Goal: Task Accomplishment & Management: Manage account settings

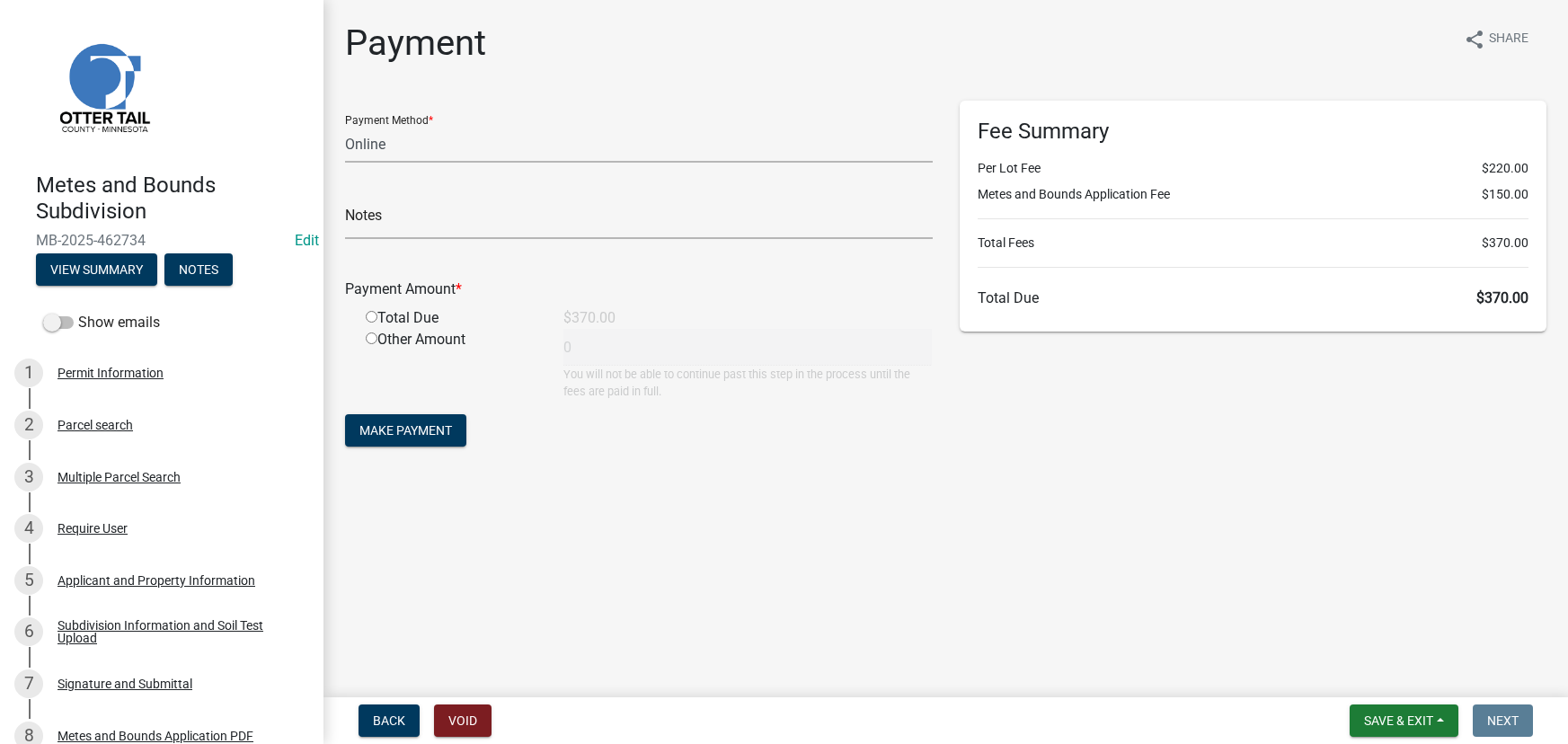
select select "3: 3"
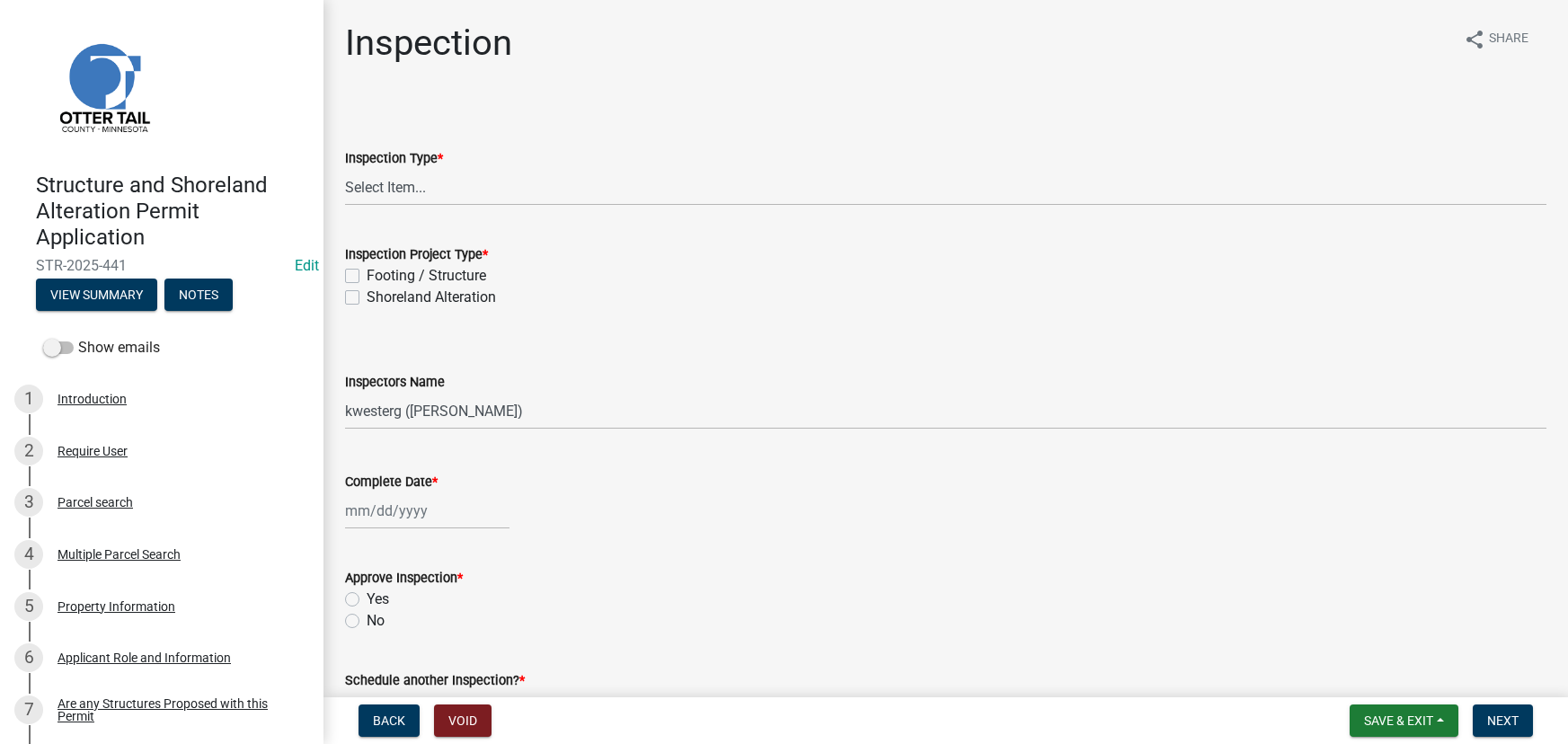
select select "710d5f49-2663-4e73-9718-d0c4e189f5ed"
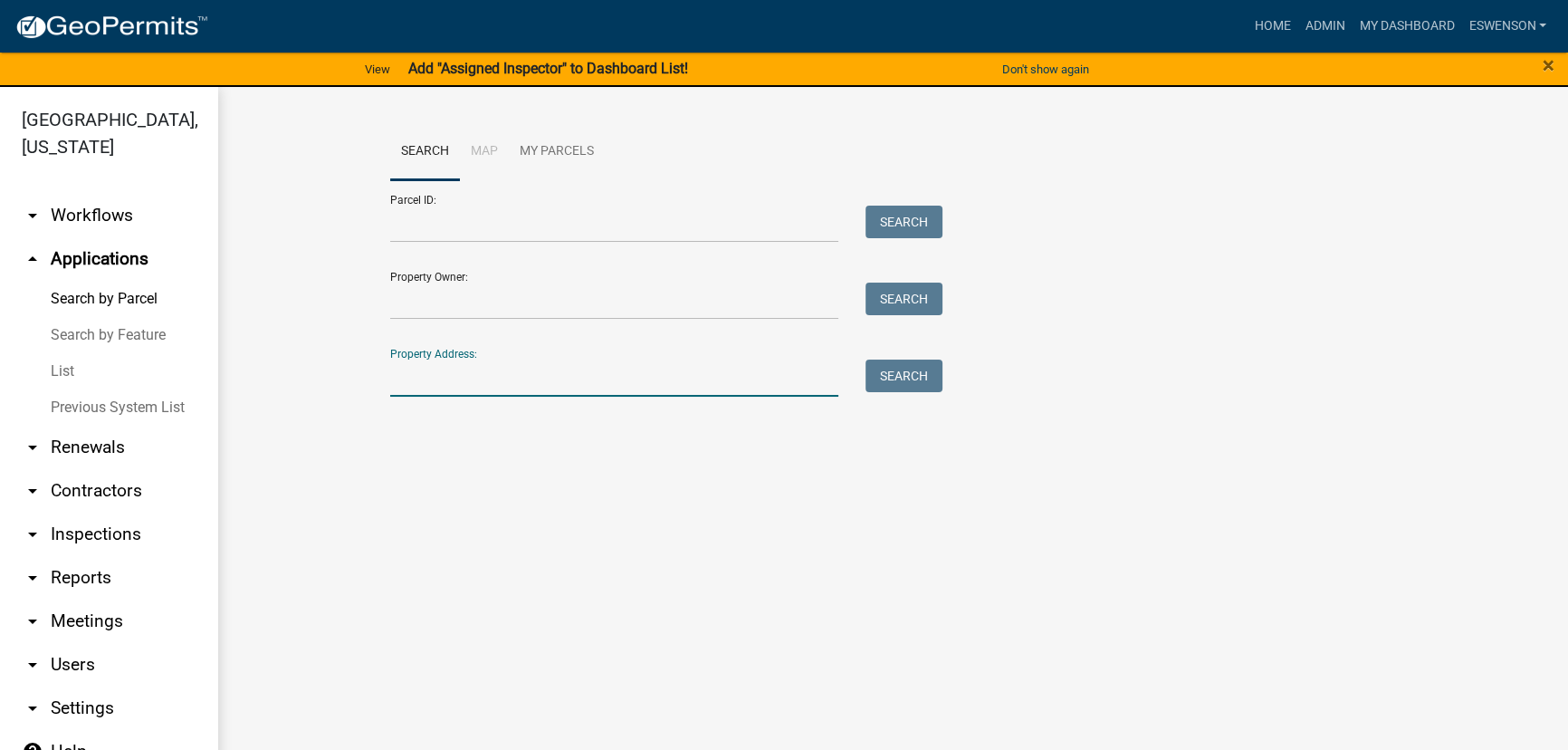
paste input "25346"
type input "25346"
click at [866, 381] on button "Search" at bounding box center [904, 375] width 77 height 32
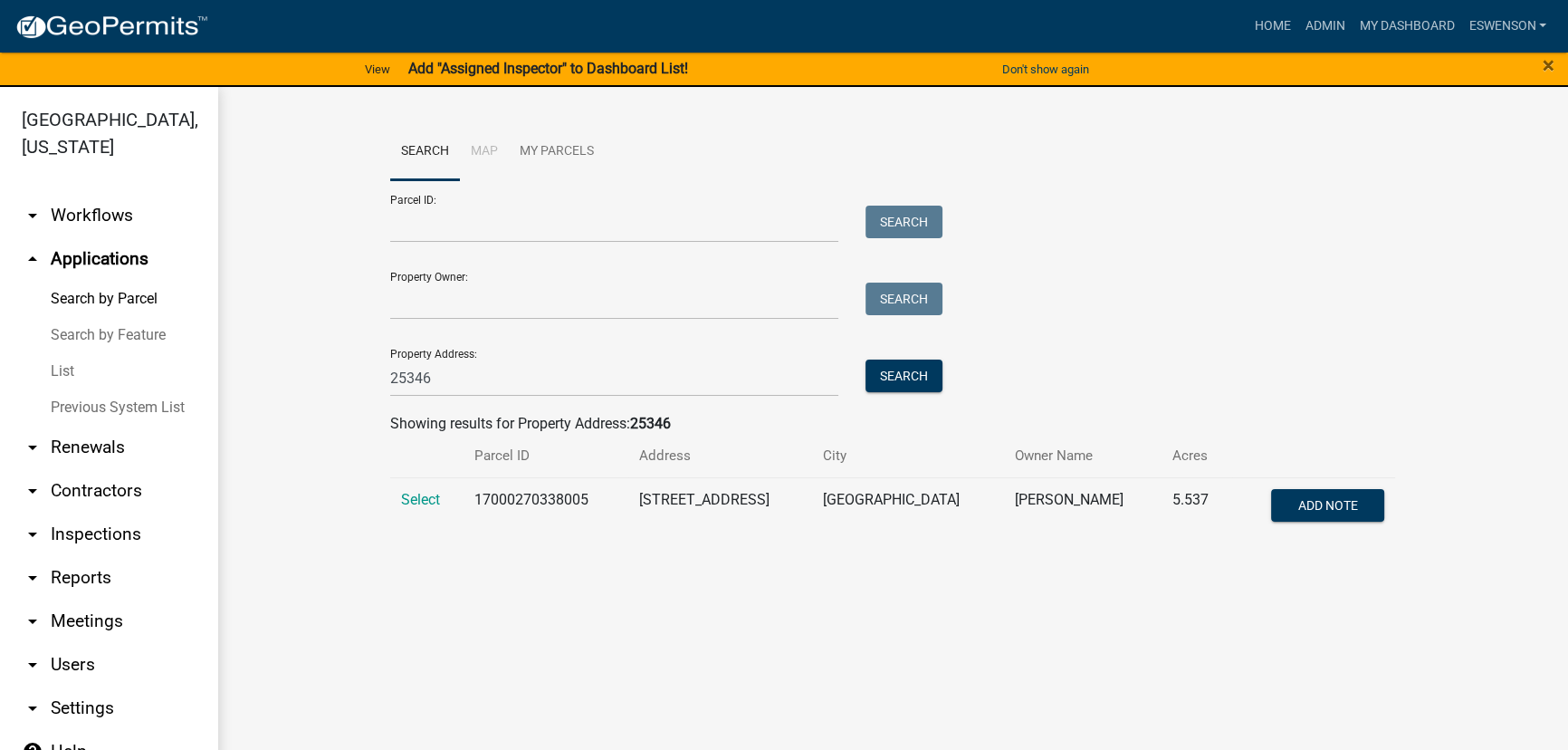
click at [504, 500] on td "17000270338005" at bounding box center [546, 507] width 165 height 59
copy td "17000270338005"
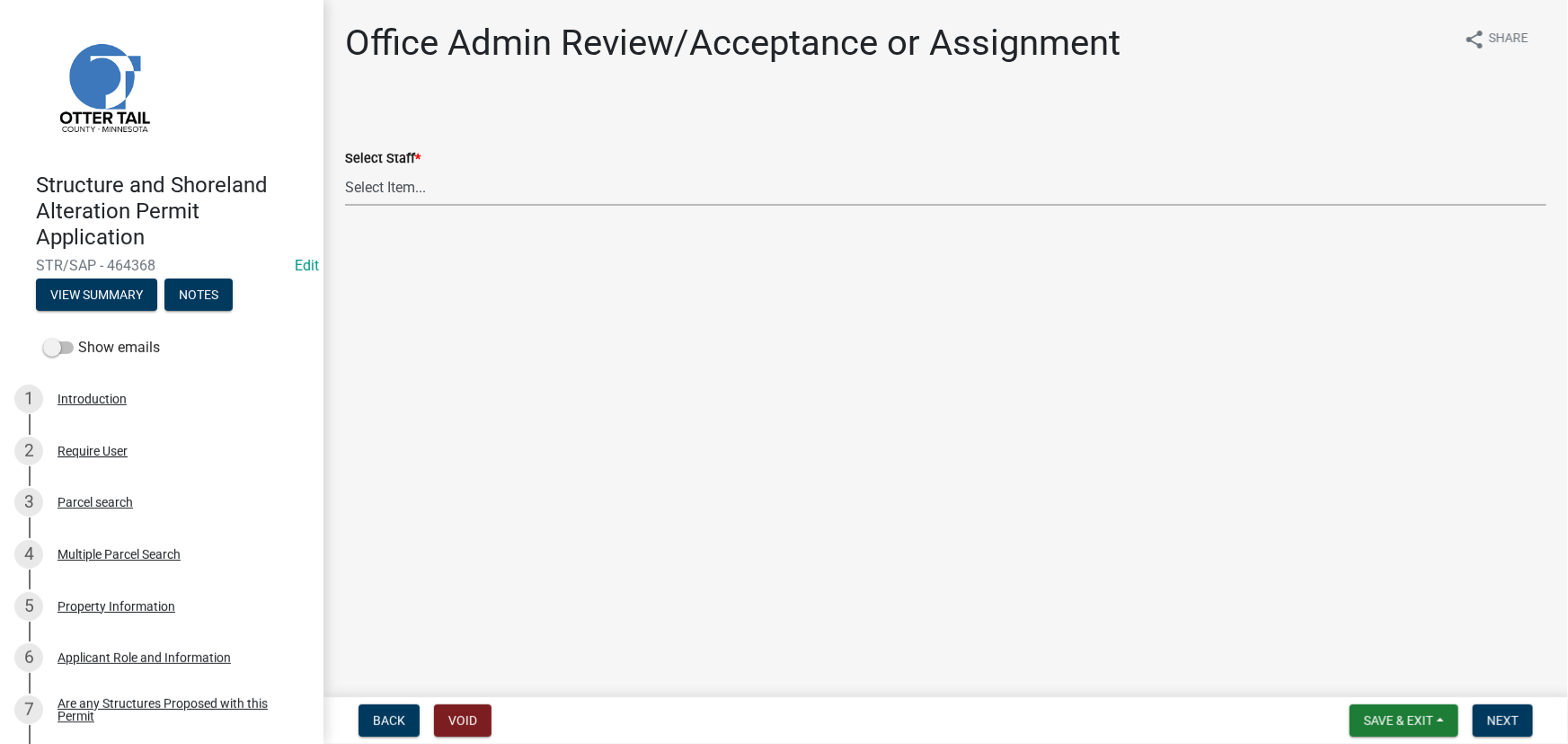
drag, startPoint x: 517, startPoint y: 170, endPoint x: 518, endPoint y: 178, distance: 8.1
click at [517, 170] on select "Select Item... Alexis Newark (anewark@ottertailcounty.gov) Amy Busko (abusko@ot…" at bounding box center [946, 188] width 1202 height 37
click at [345, 169] on select "Select Item... Alexis Newark (anewark@ottertailcounty.gov) Amy Busko (abusko@ot…" at bounding box center [946, 188] width 1202 height 37
select select "587f38f5-c90e-4c12-9e10-d3e23909bbca"
click at [1503, 729] on button "Next" at bounding box center [1502, 720] width 60 height 32
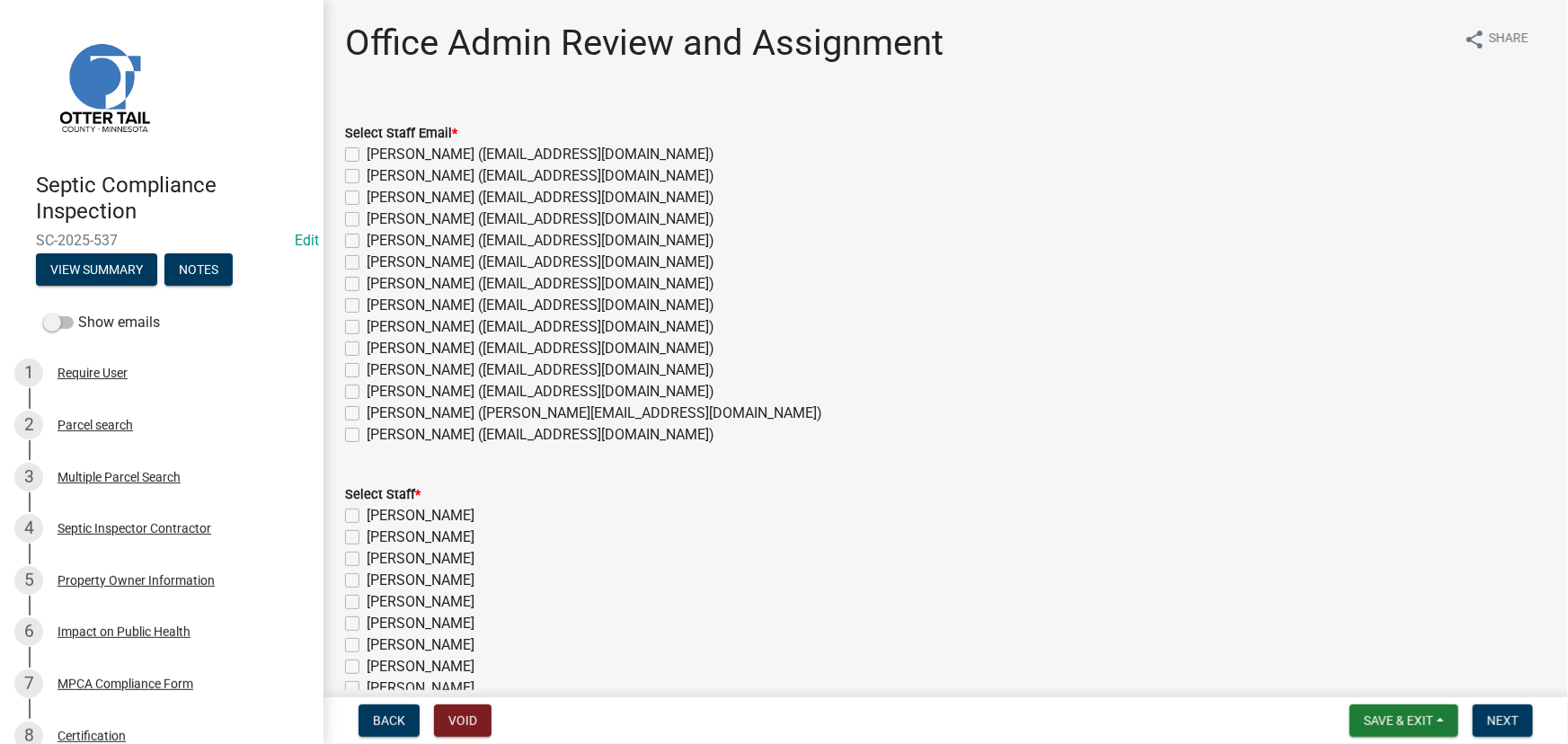
click at [436, 308] on label "Emma Swenson (eswenson@ottertailcounty.gov)" at bounding box center [540, 304] width 348 height 21
click at [378, 306] on input "Emma Swenson (eswenson@ottertailcounty.gov)" at bounding box center [372, 300] width 12 height 12
checkbox input "true"
checkbox input "false"
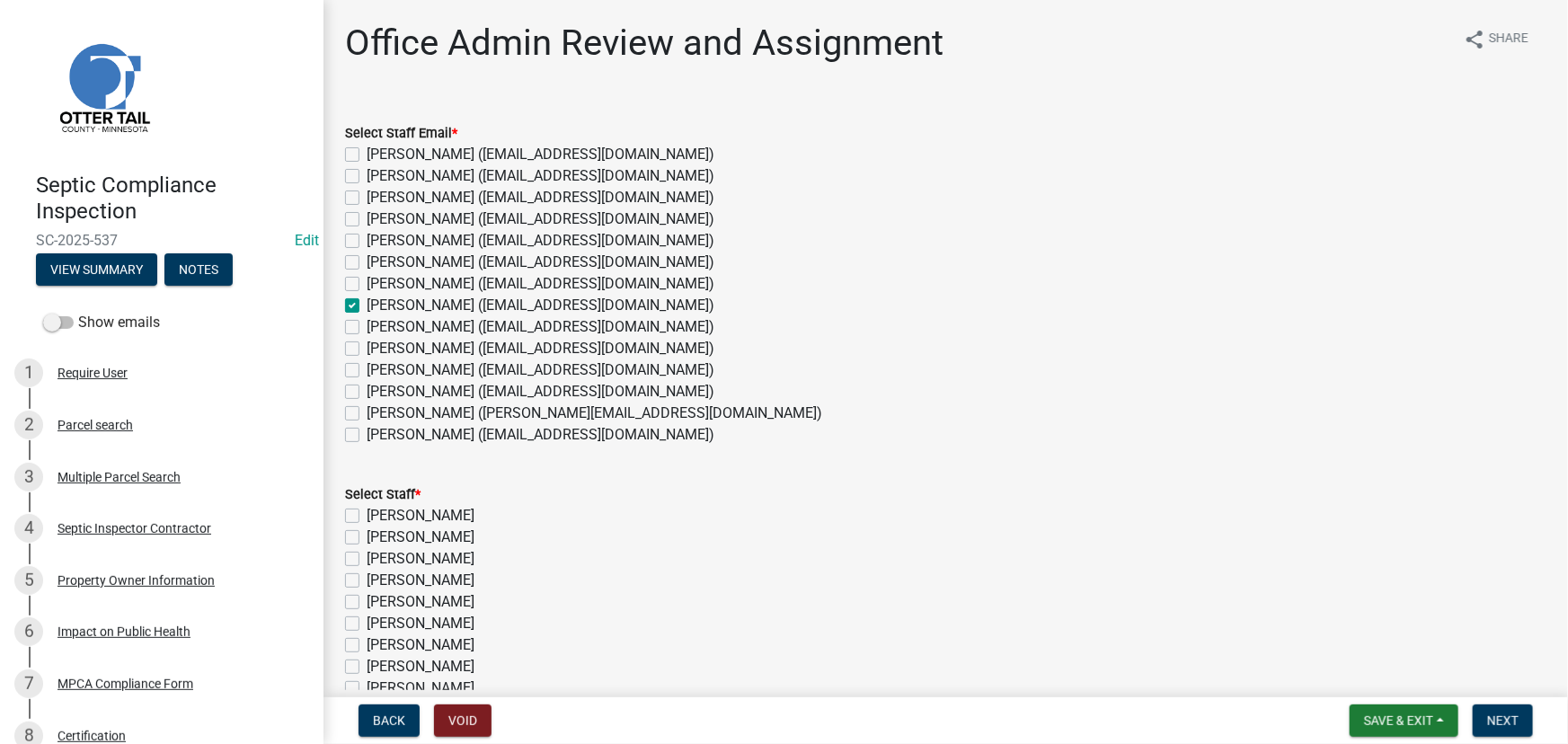
checkbox input "false"
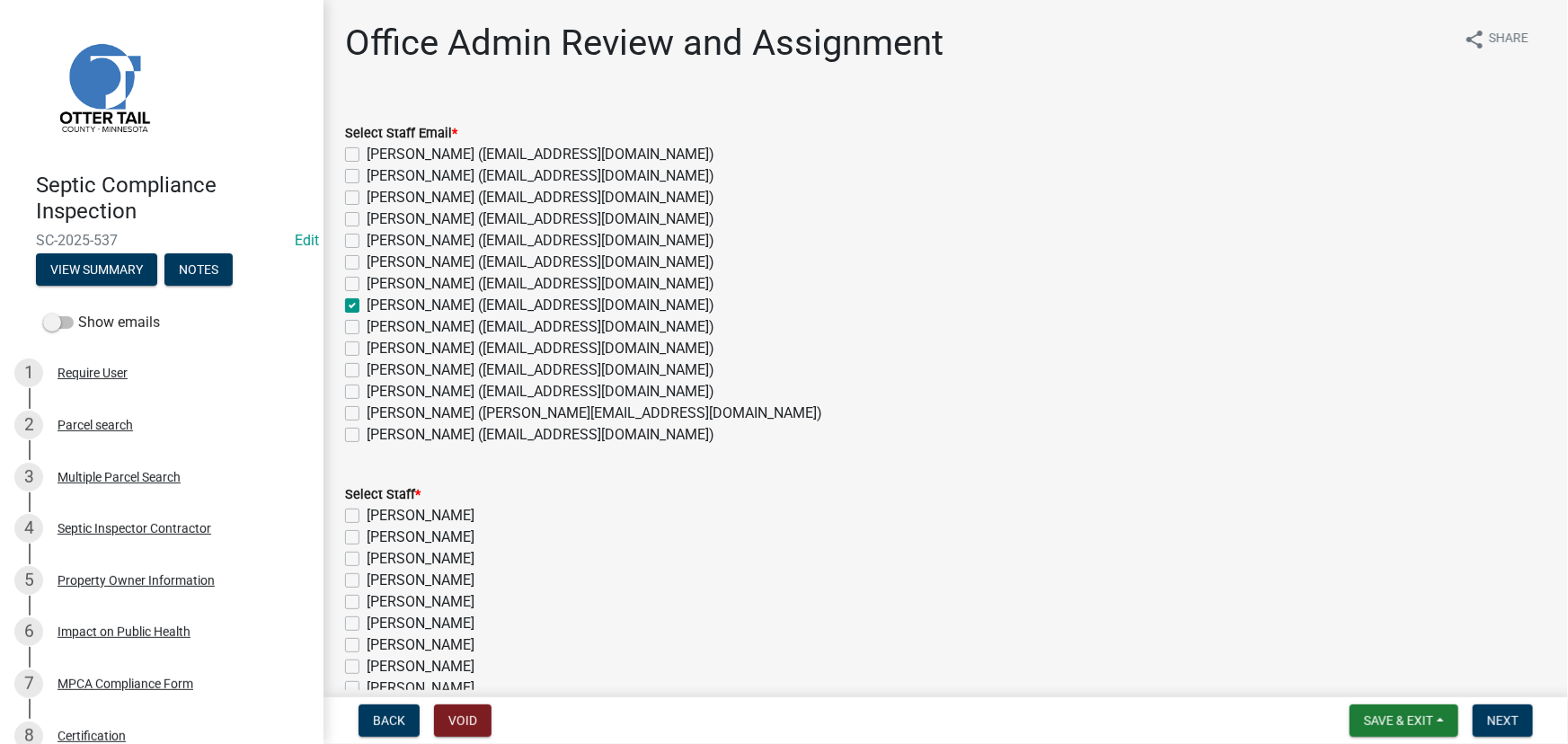
checkbox input "true"
checkbox input "false"
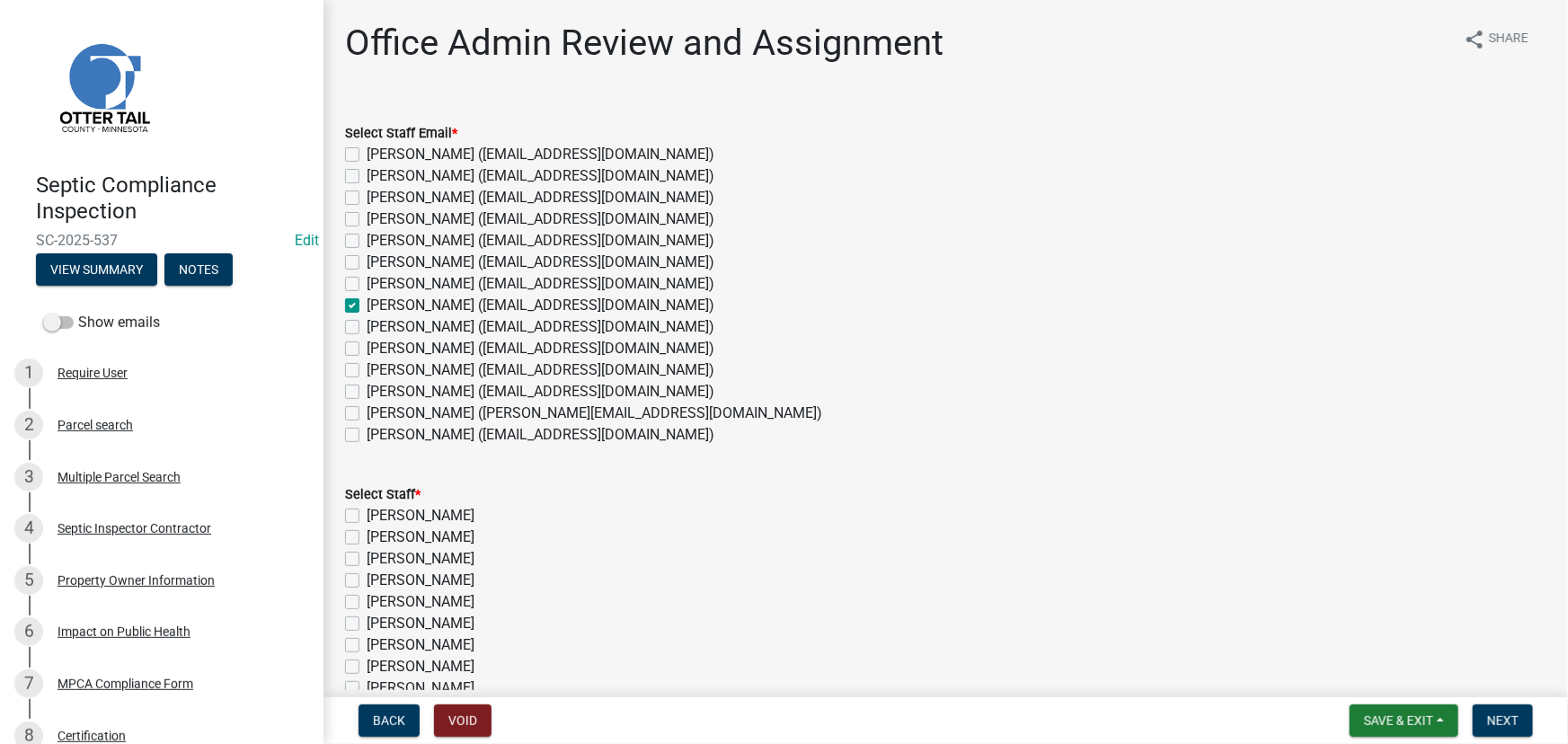
checkbox input "false"
click at [454, 661] on label "Emma Swenson" at bounding box center [420, 666] width 108 height 21
click at [378, 661] on input "Emma Swenson" at bounding box center [372, 661] width 12 height 12
checkbox input "true"
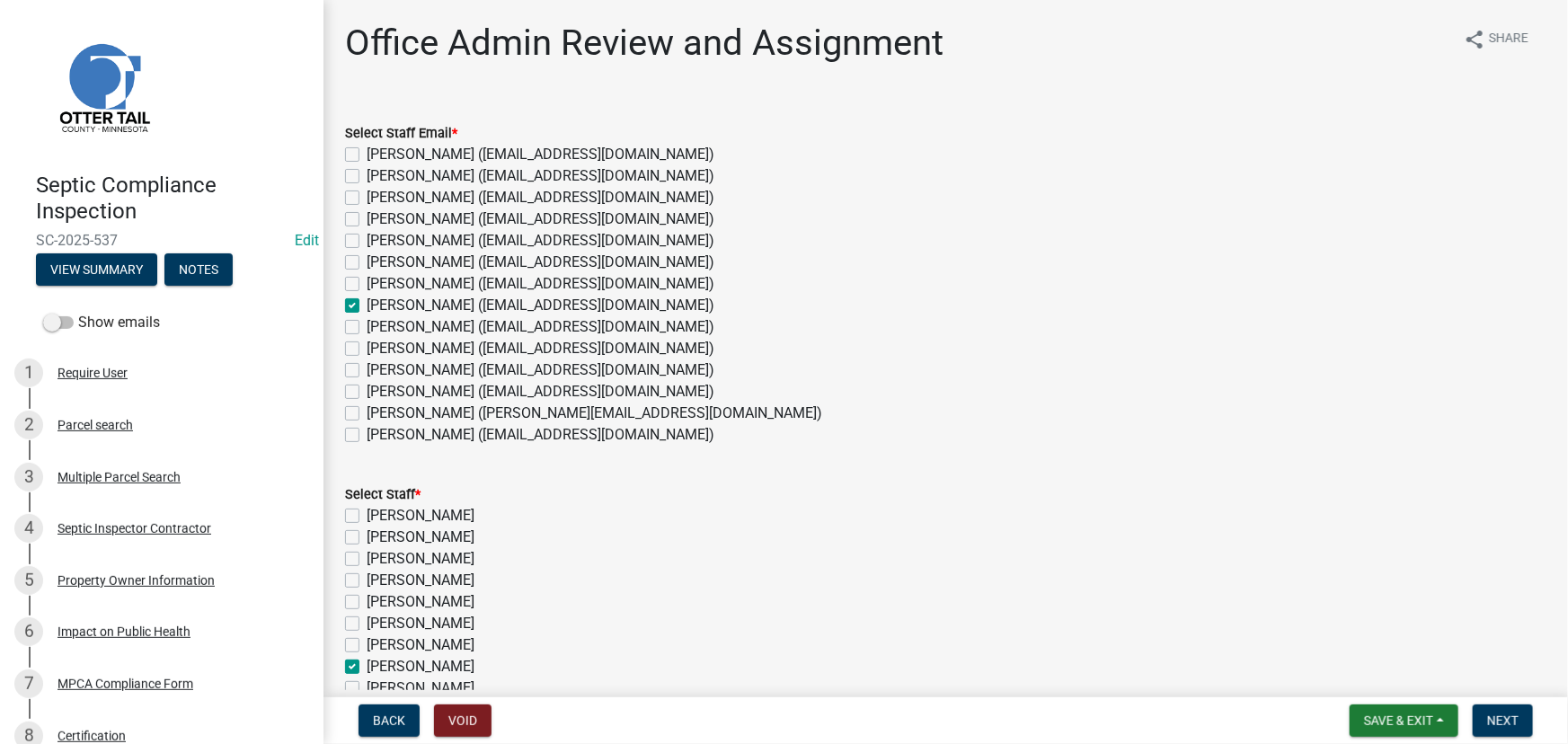
checkbox input "false"
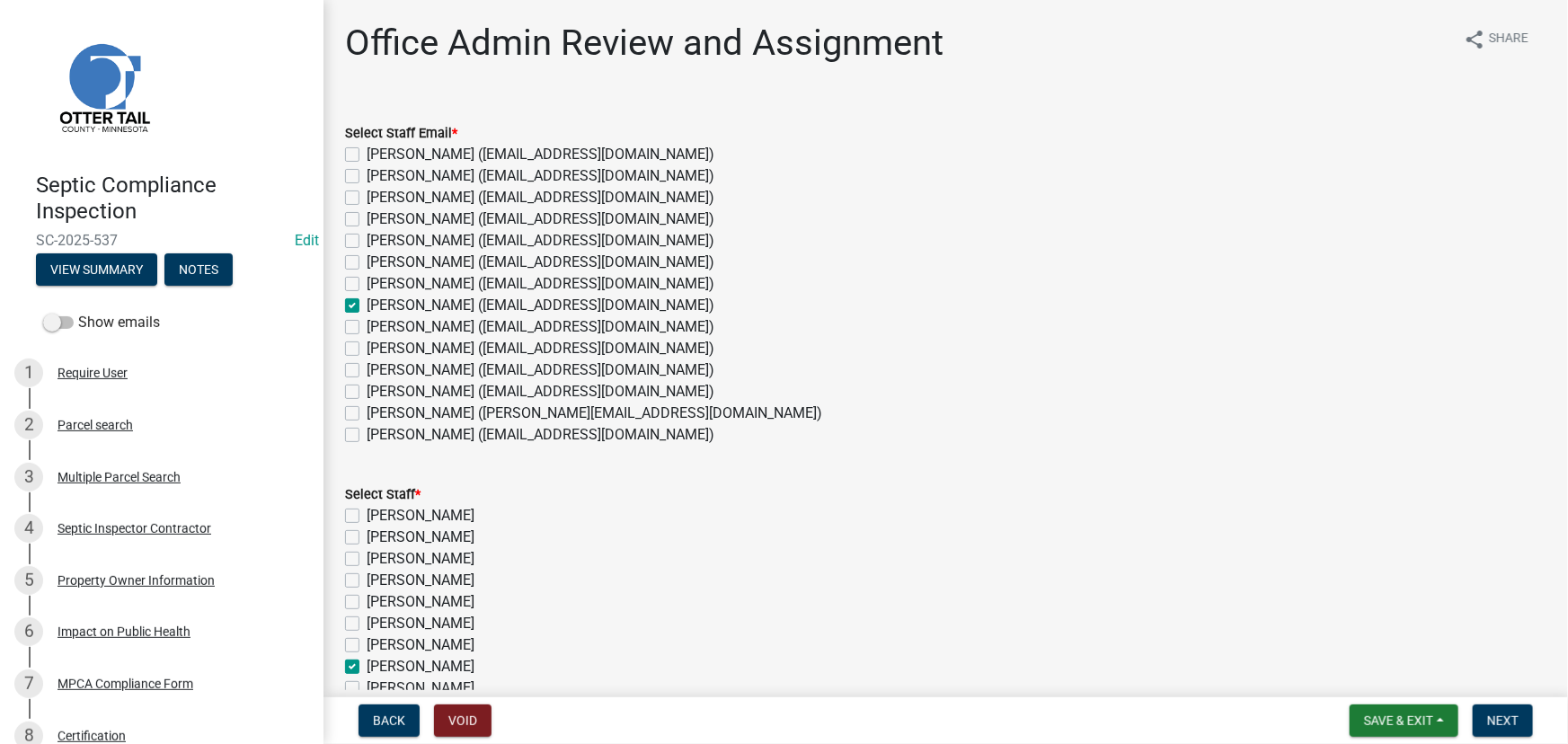
checkbox input "false"
checkbox input "true"
checkbox input "false"
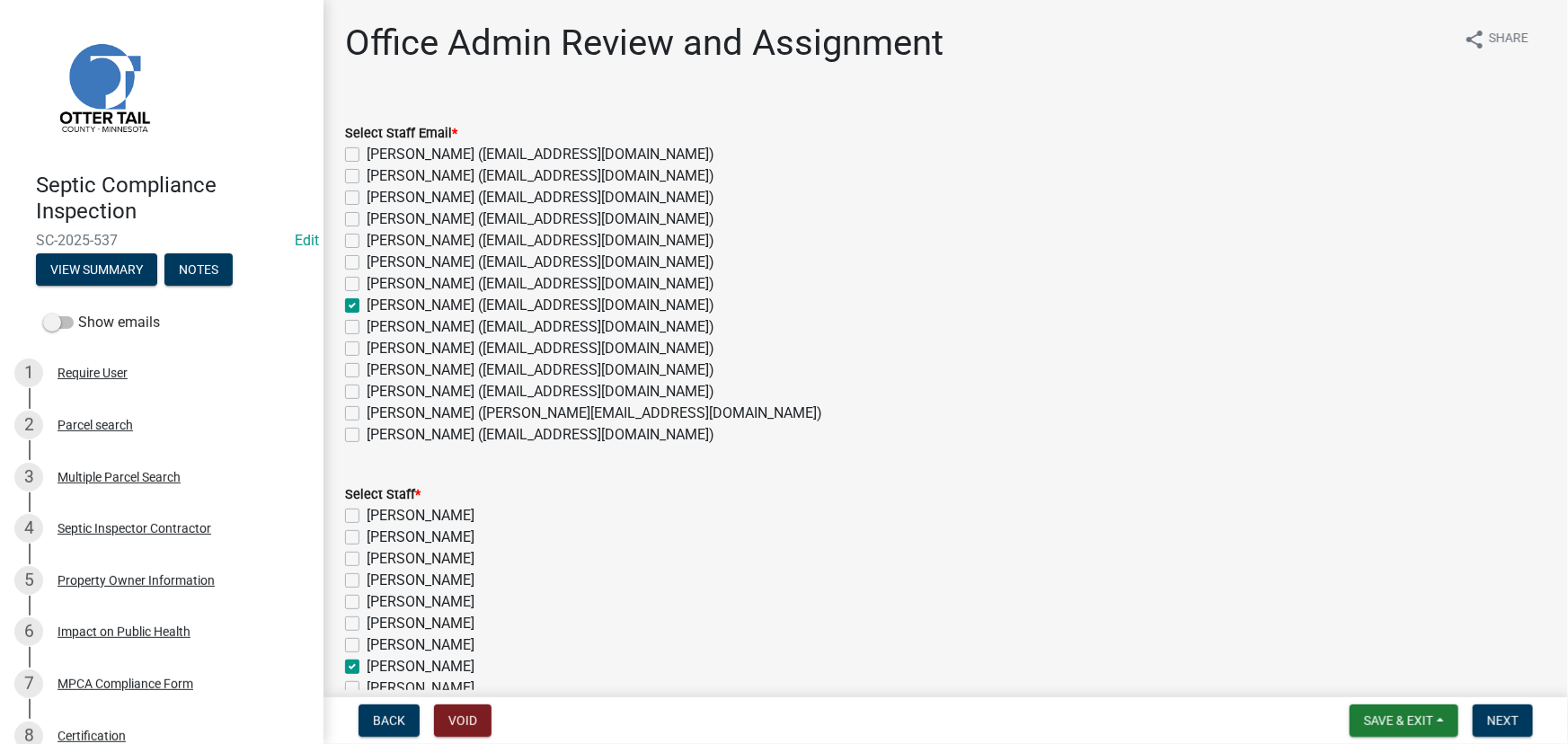
checkbox input "false"
click at [1493, 729] on button "Next" at bounding box center [1502, 720] width 60 height 32
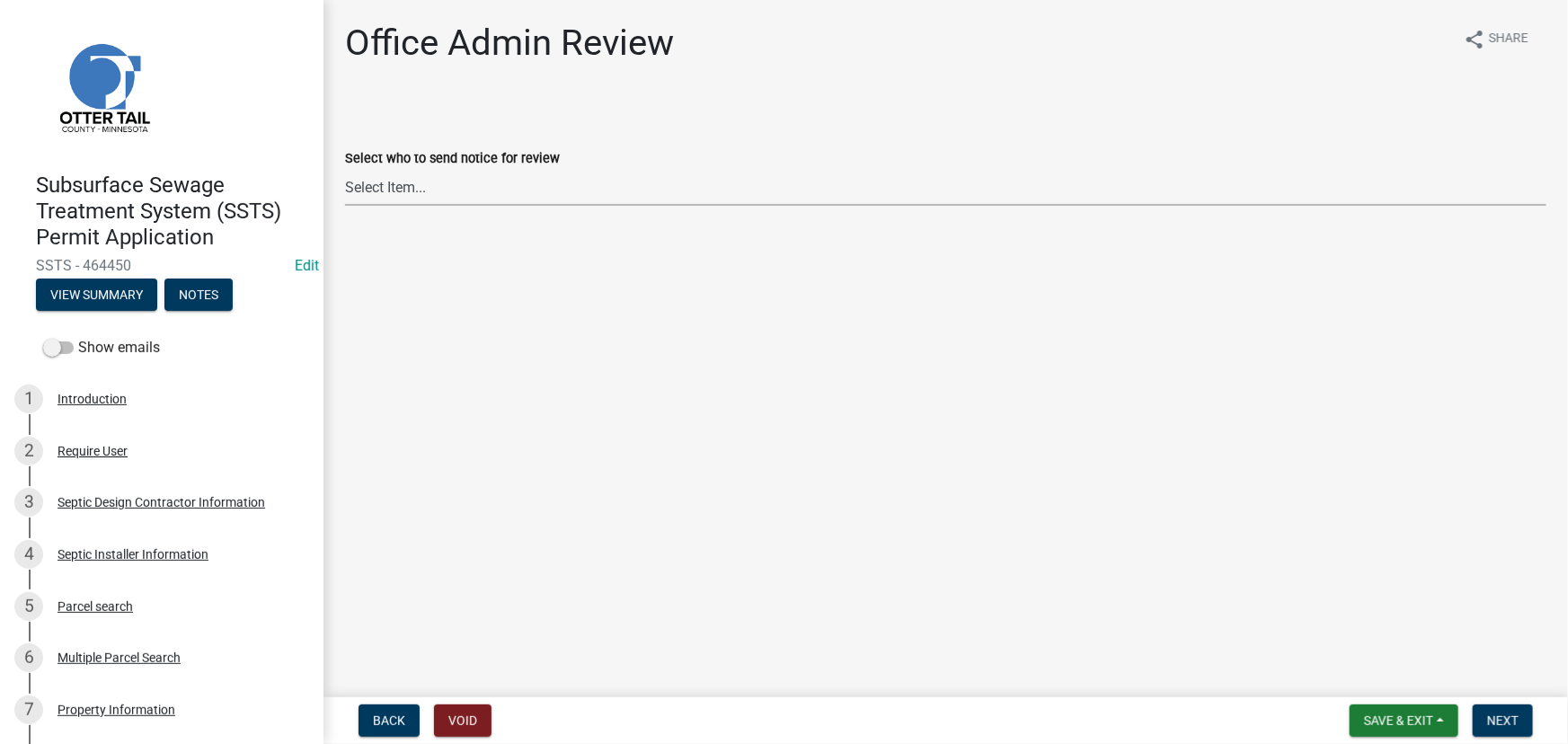
click at [466, 176] on select "Select Item... Alexis Newark (anewark@ottertailcounty.gov) Amy Busko (abusko@ot…" at bounding box center [946, 188] width 1202 height 37
click at [345, 169] on select "Select Item... Alexis Newark (anewark@ottertailcounty.gov) Amy Busko (abusko@ot…" at bounding box center [946, 188] width 1202 height 37
select select "587f38f5-c90e-4c12-9e10-d3e23909bbca"
click at [1481, 713] on button "Next" at bounding box center [1502, 720] width 60 height 32
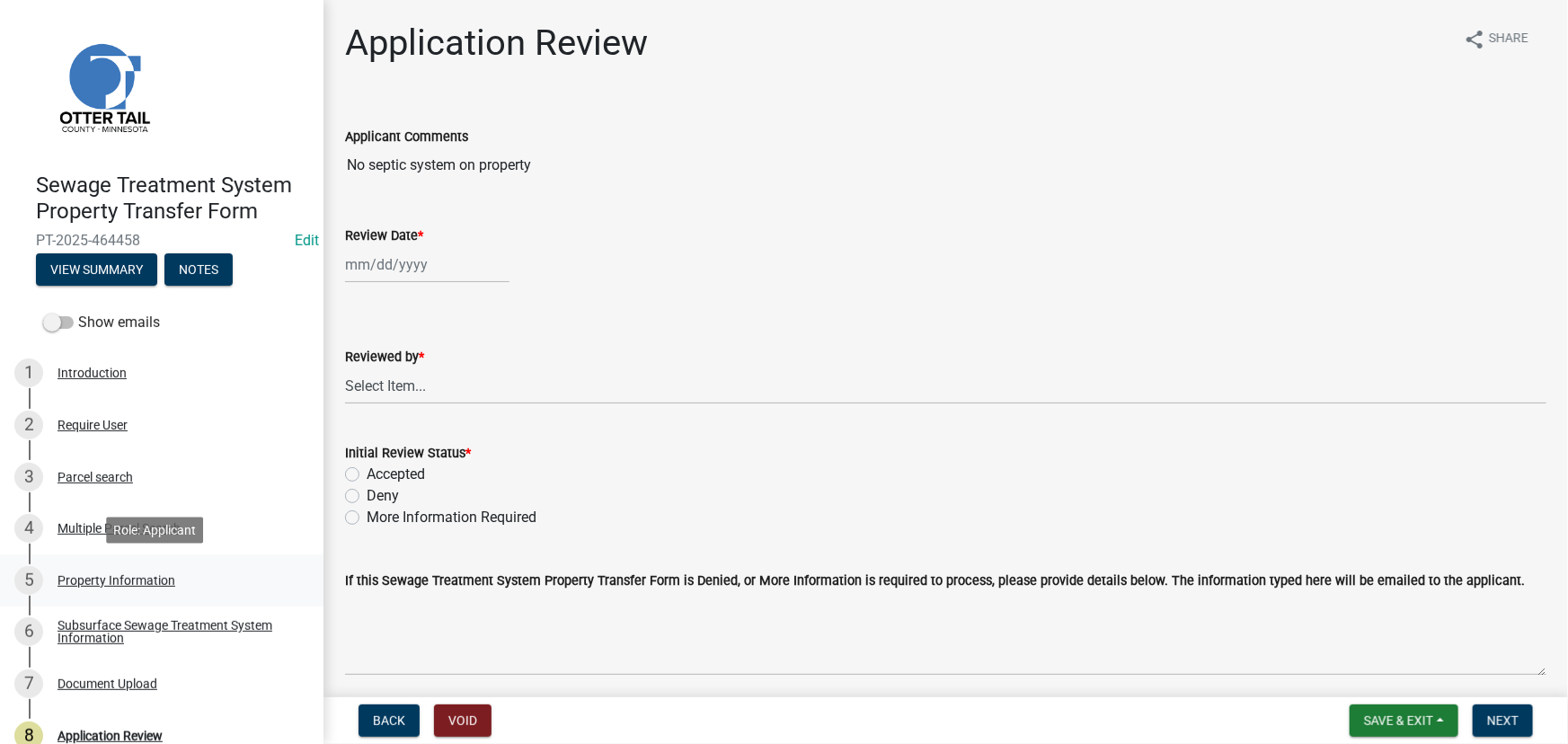
click at [116, 591] on div "5 Property Information" at bounding box center [155, 579] width 281 height 29
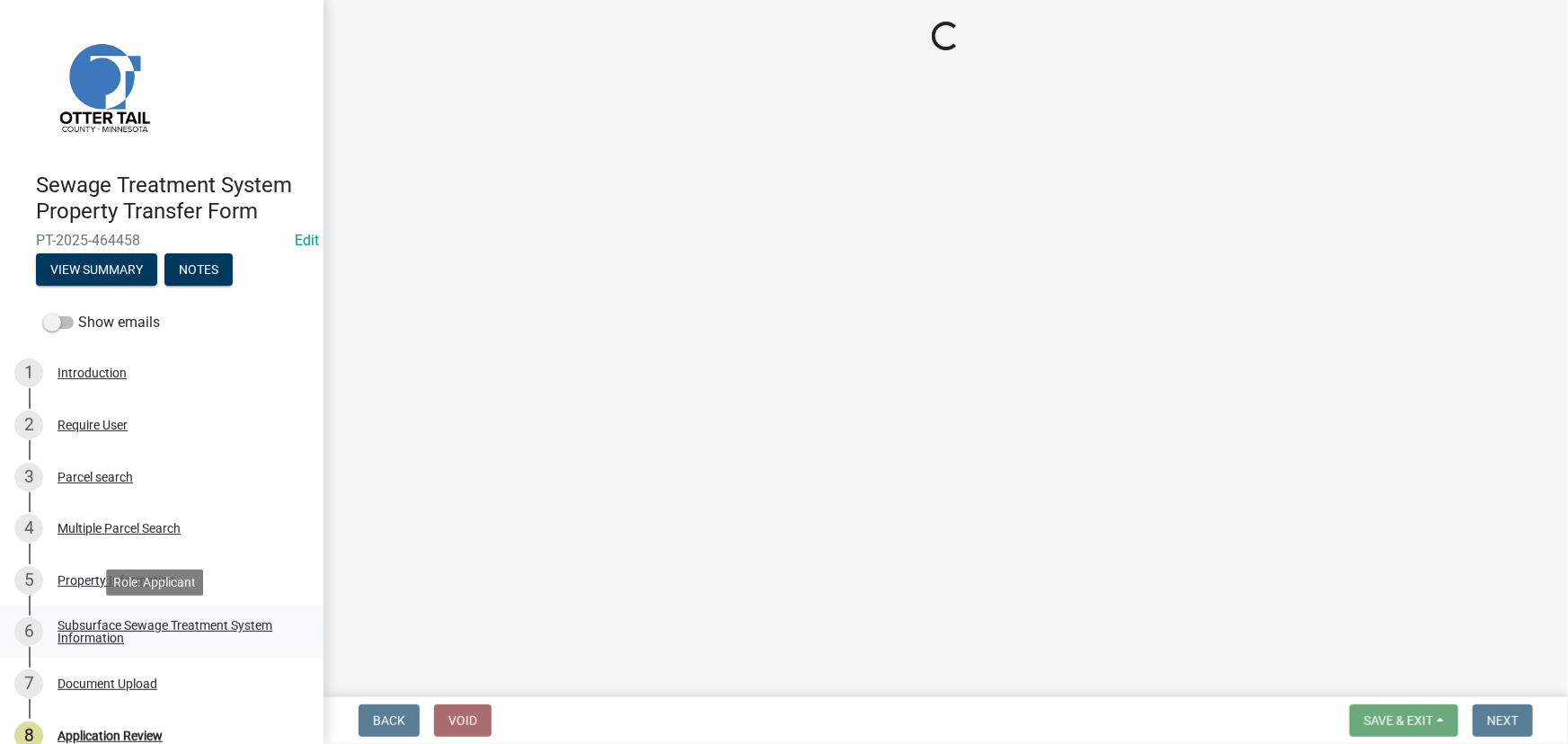
click at [129, 631] on div "Subsurface Sewage Treatment System Information" at bounding box center [176, 631] width 237 height 25
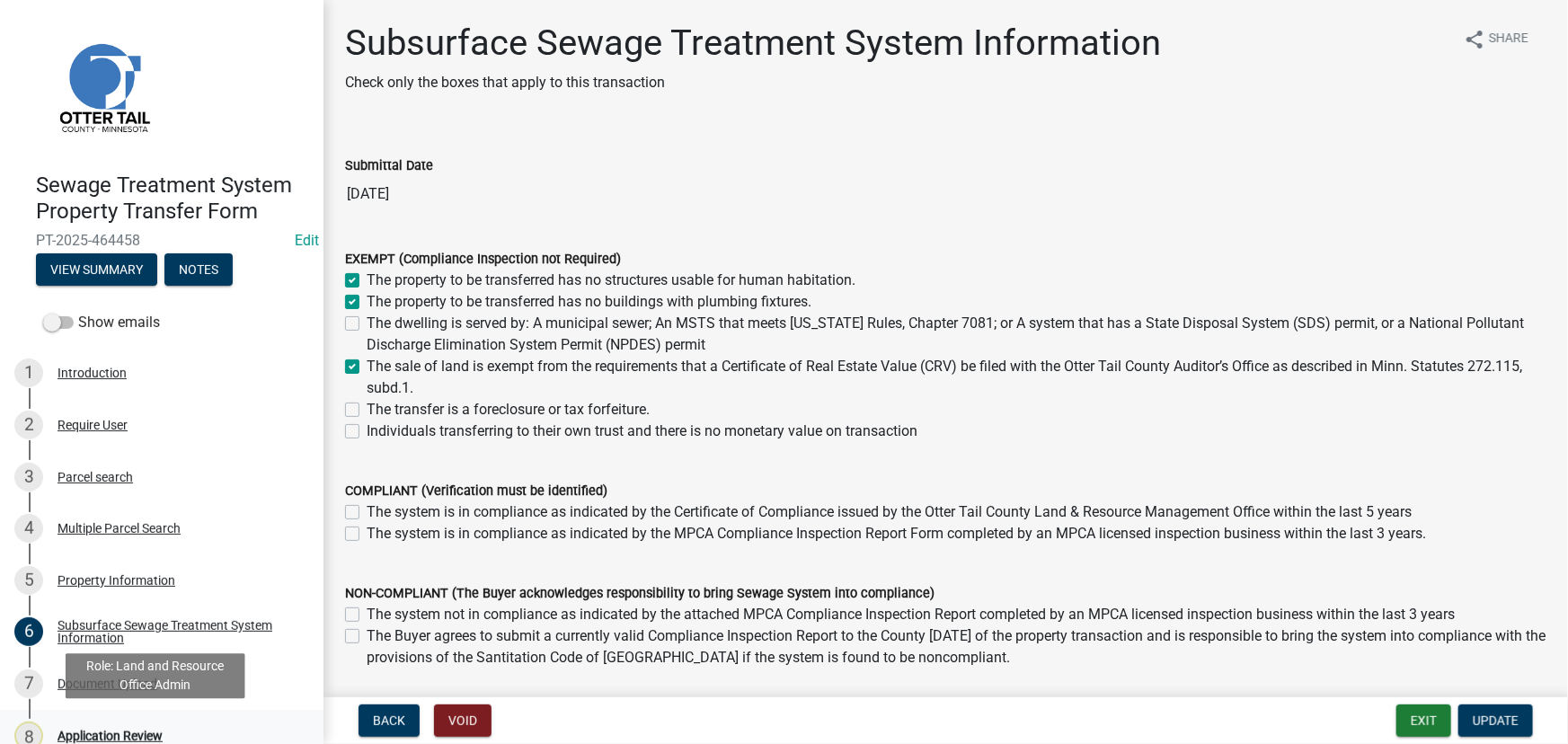
drag, startPoint x: 112, startPoint y: 723, endPoint x: 118, endPoint y: 714, distance: 10.8
click at [110, 724] on div "8 Application Review" at bounding box center [155, 735] width 281 height 29
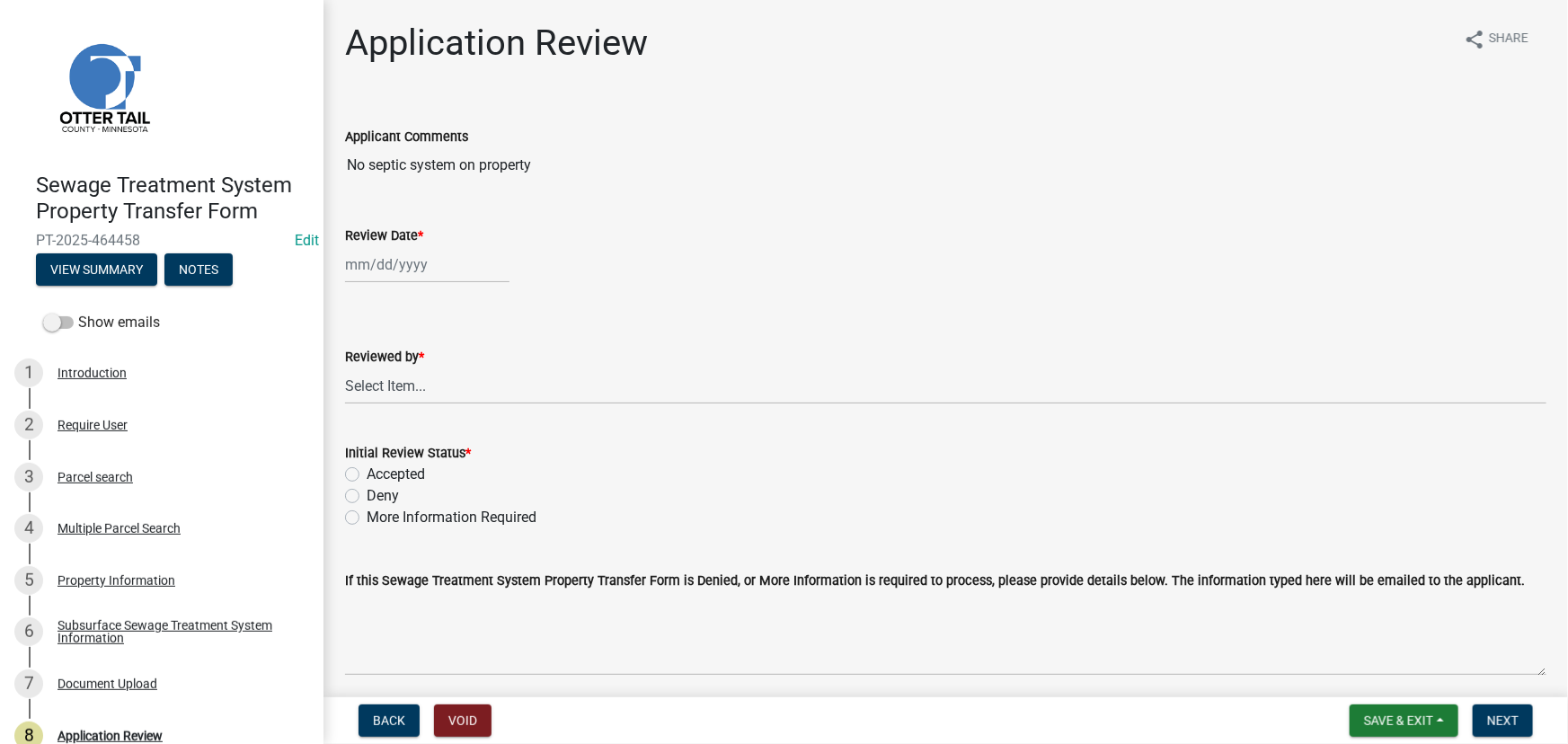
click at [397, 301] on div "Reviewed by * Select Item... Alexis Newark Amy Busko Andrea Perales Brittany To…" at bounding box center [946, 351] width 1202 height 105
click at [397, 267] on div at bounding box center [427, 265] width 165 height 37
select select "8"
select select "2025"
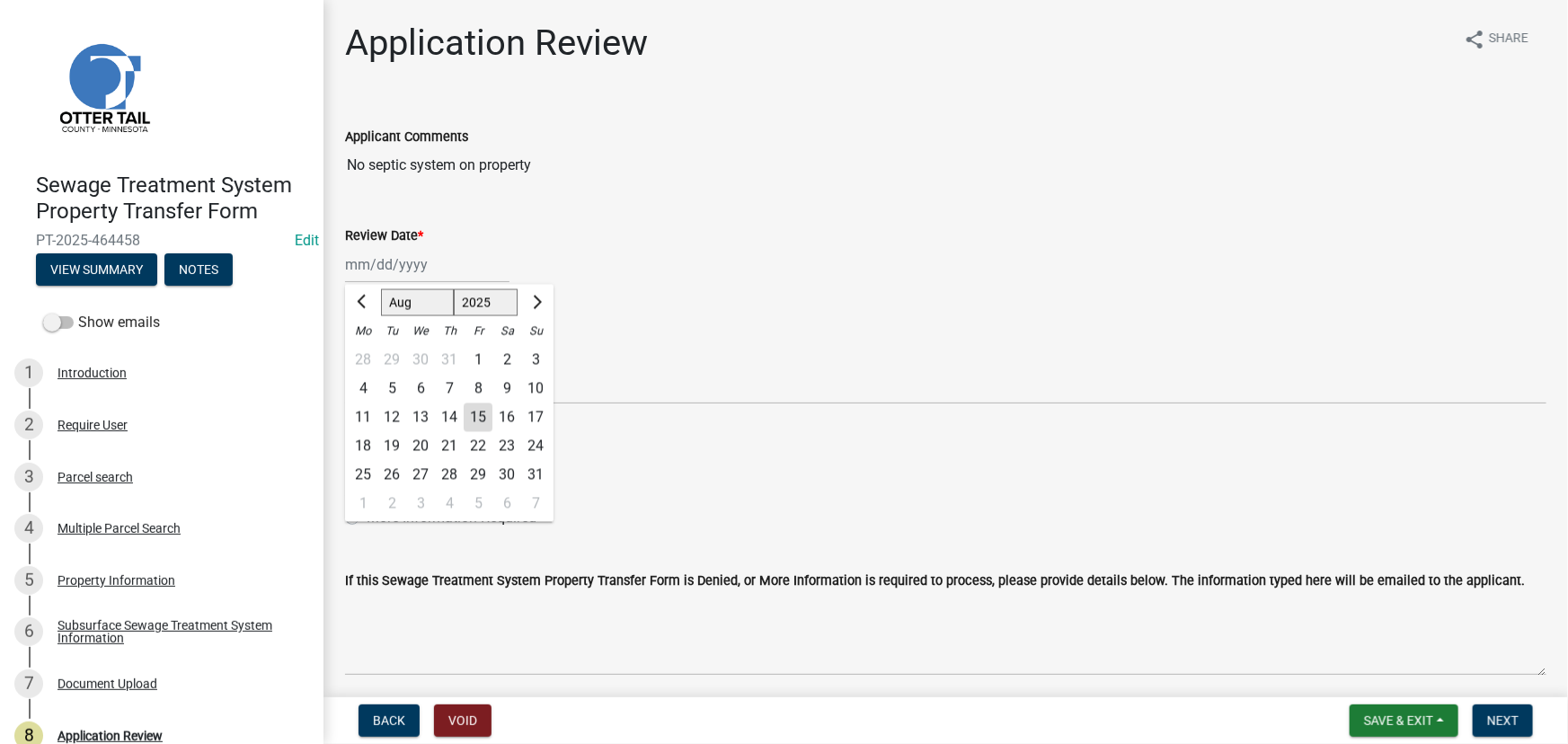
click at [479, 412] on div "15" at bounding box center [478, 417] width 29 height 29
type input "08/15/2025"
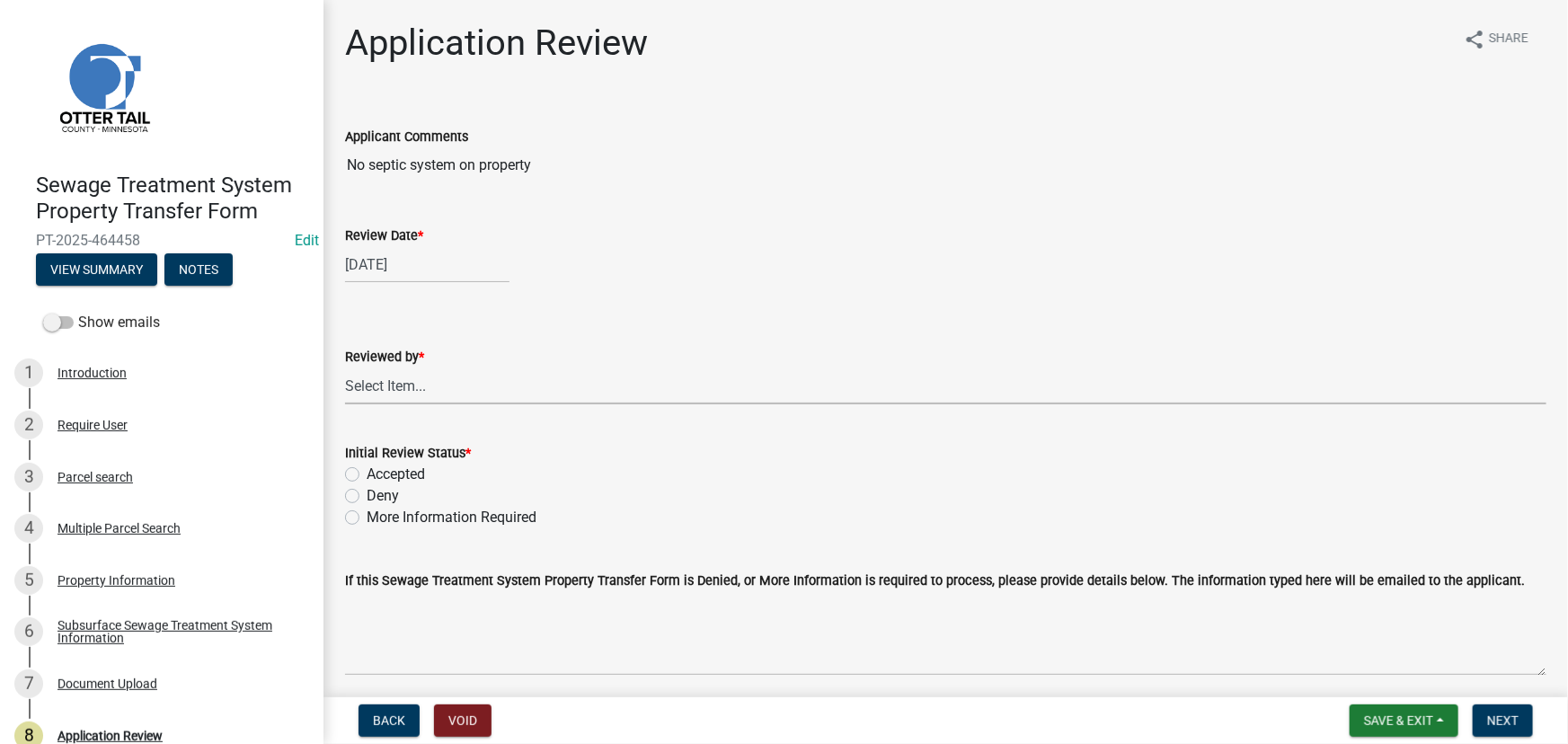
click at [478, 388] on select "Select Item... Alexis Newark Amy Busko Andrea Perales Brittany Tollefson Christ…" at bounding box center [946, 385] width 1202 height 37
click at [345, 367] on select "Select Item... Alexis Newark Amy Busko Andrea Perales Brittany Tollefson Christ…" at bounding box center [946, 385] width 1202 height 37
select select "190fd4c8-42ef-492b-a4a0-a0213555944c"
click at [419, 473] on label "Accepted" at bounding box center [395, 474] width 58 height 21
click at [378, 473] on input "Accepted" at bounding box center [372, 469] width 12 height 12
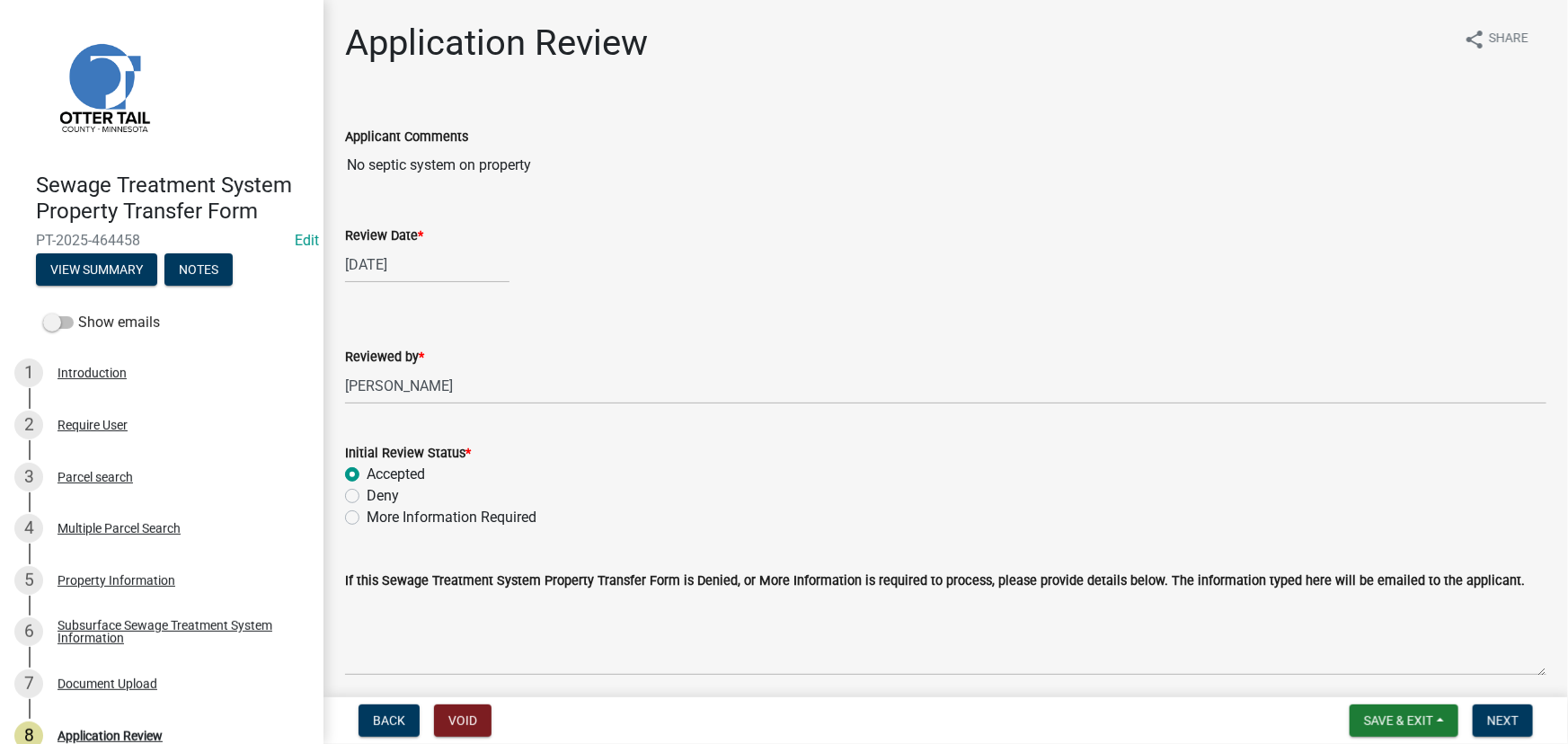
radio input "true"
click at [1476, 722] on button "Next" at bounding box center [1502, 720] width 60 height 32
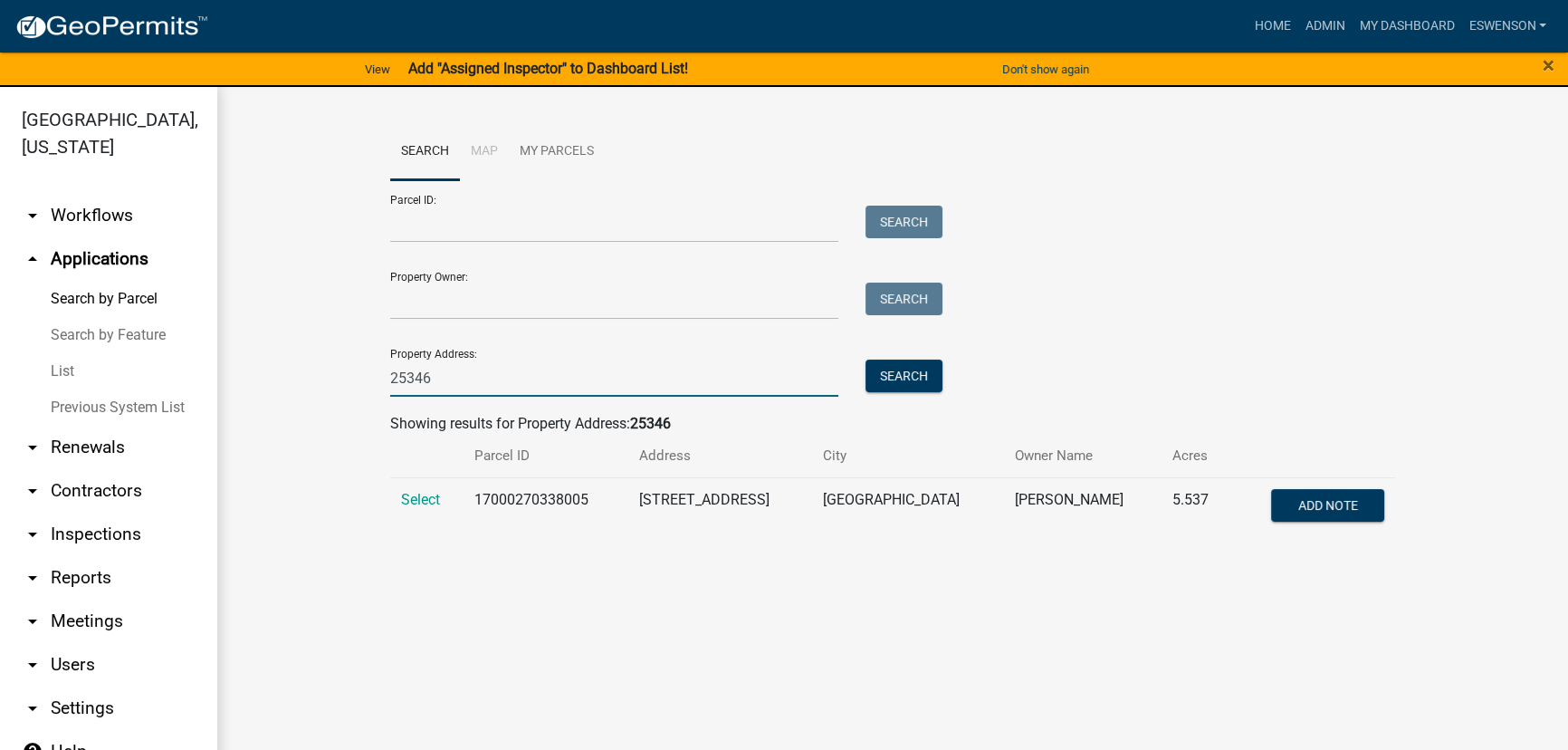
click at [461, 363] on input "25346" at bounding box center [614, 378] width 448 height 37
click at [458, 363] on input "25346" at bounding box center [614, 378] width 448 height 37
click at [457, 381] on input "25346" at bounding box center [614, 378] width 448 height 37
paste input "8359"
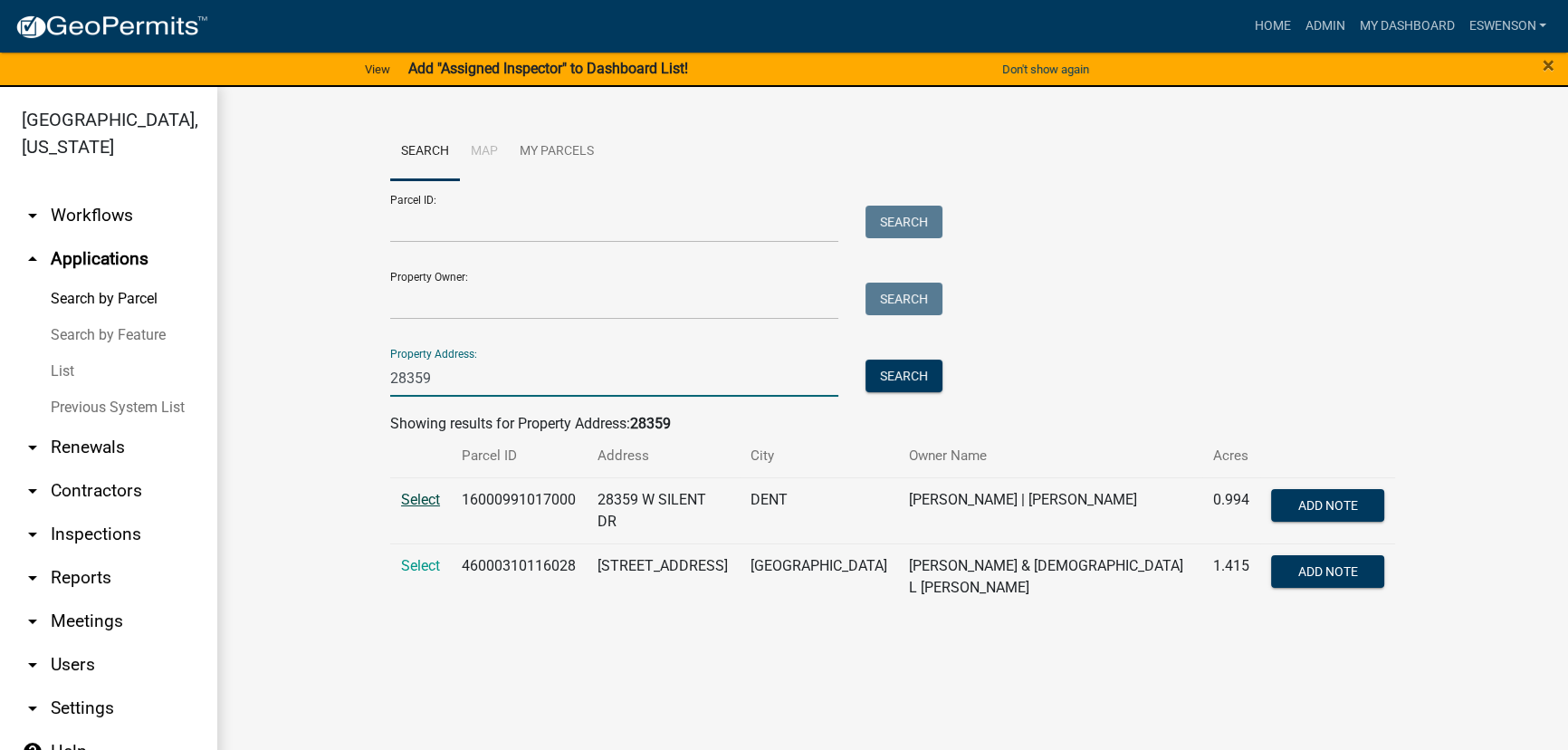
type input "28359"
click at [429, 497] on span "Select" at bounding box center [421, 499] width 39 height 18
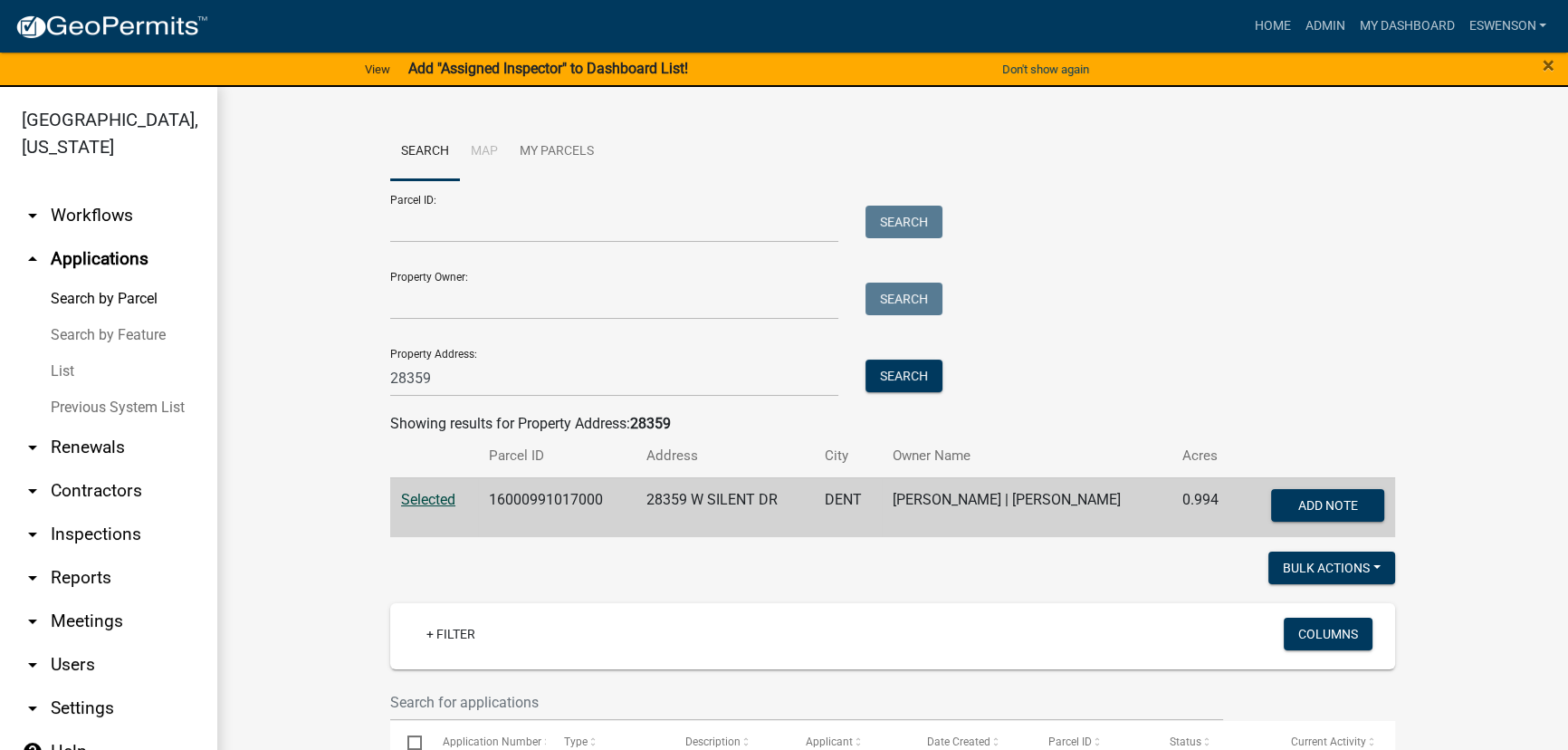
click at [525, 497] on td "16000991017000" at bounding box center [557, 507] width 158 height 59
copy td "16000991017000"
click at [461, 365] on input "28359" at bounding box center [614, 378] width 448 height 37
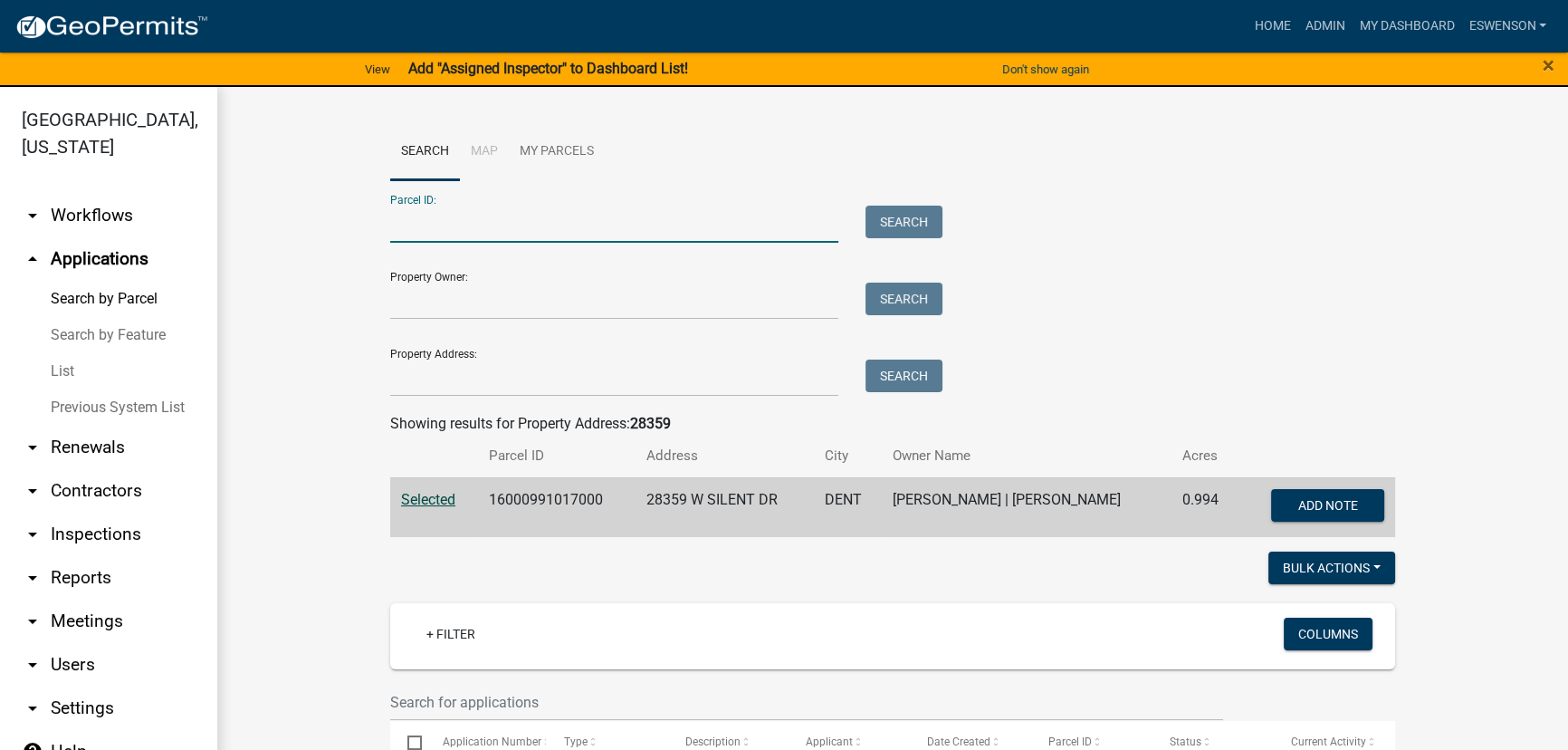
paste input "16000991017000"
type input "16000991017000"
click at [879, 215] on button "Search" at bounding box center [904, 222] width 77 height 32
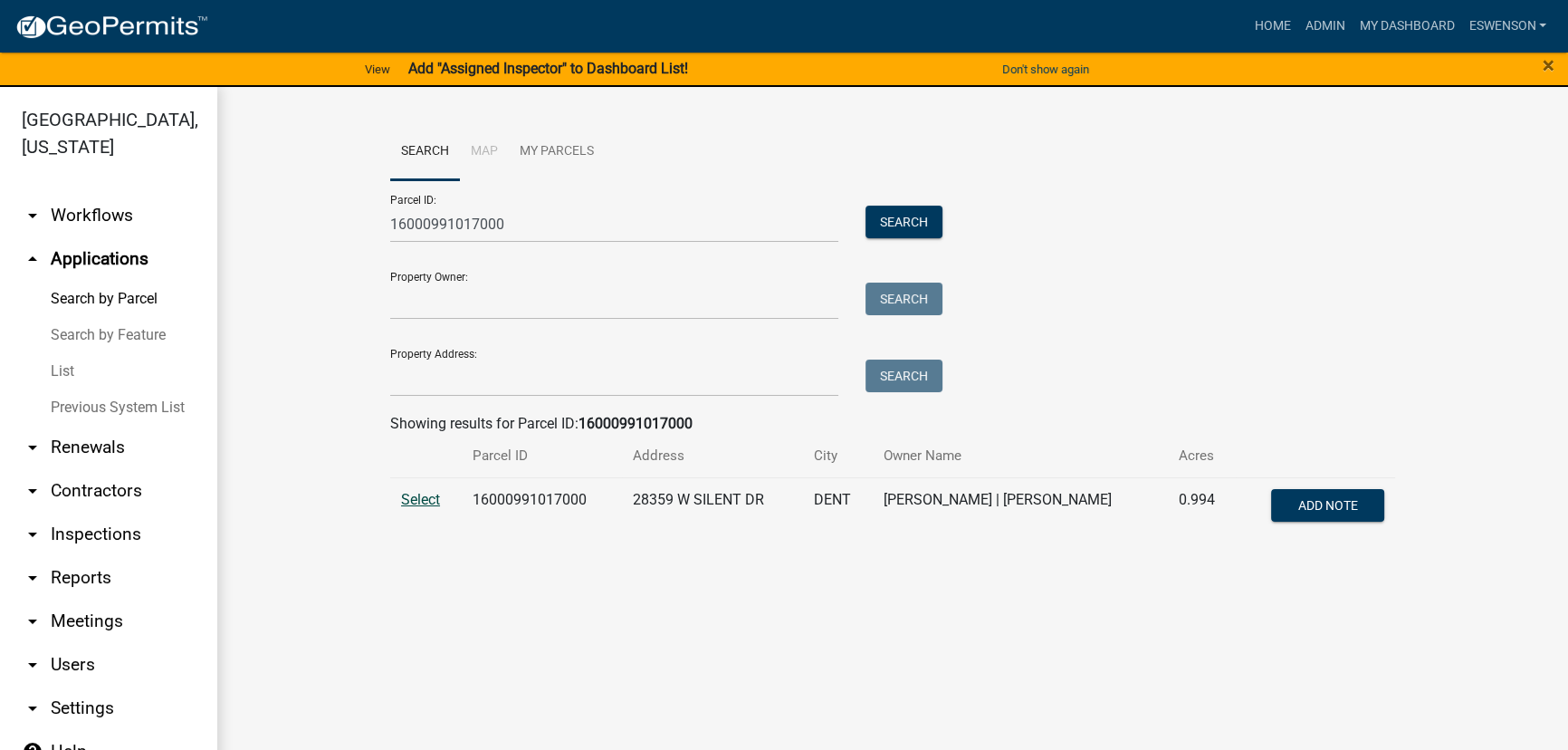
click at [412, 500] on span "Select" at bounding box center [421, 499] width 39 height 18
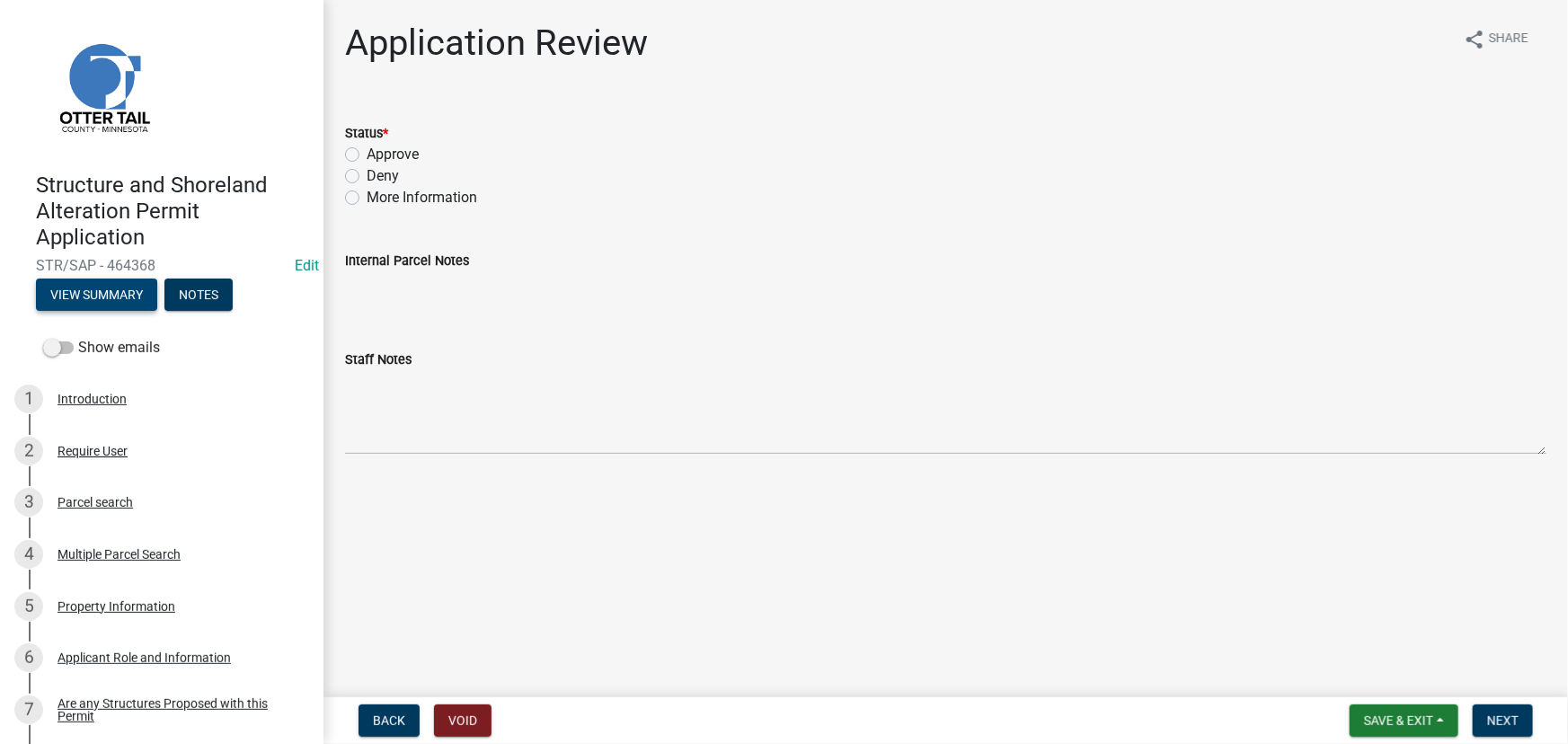
click at [101, 290] on button "View Summary" at bounding box center [97, 294] width 121 height 32
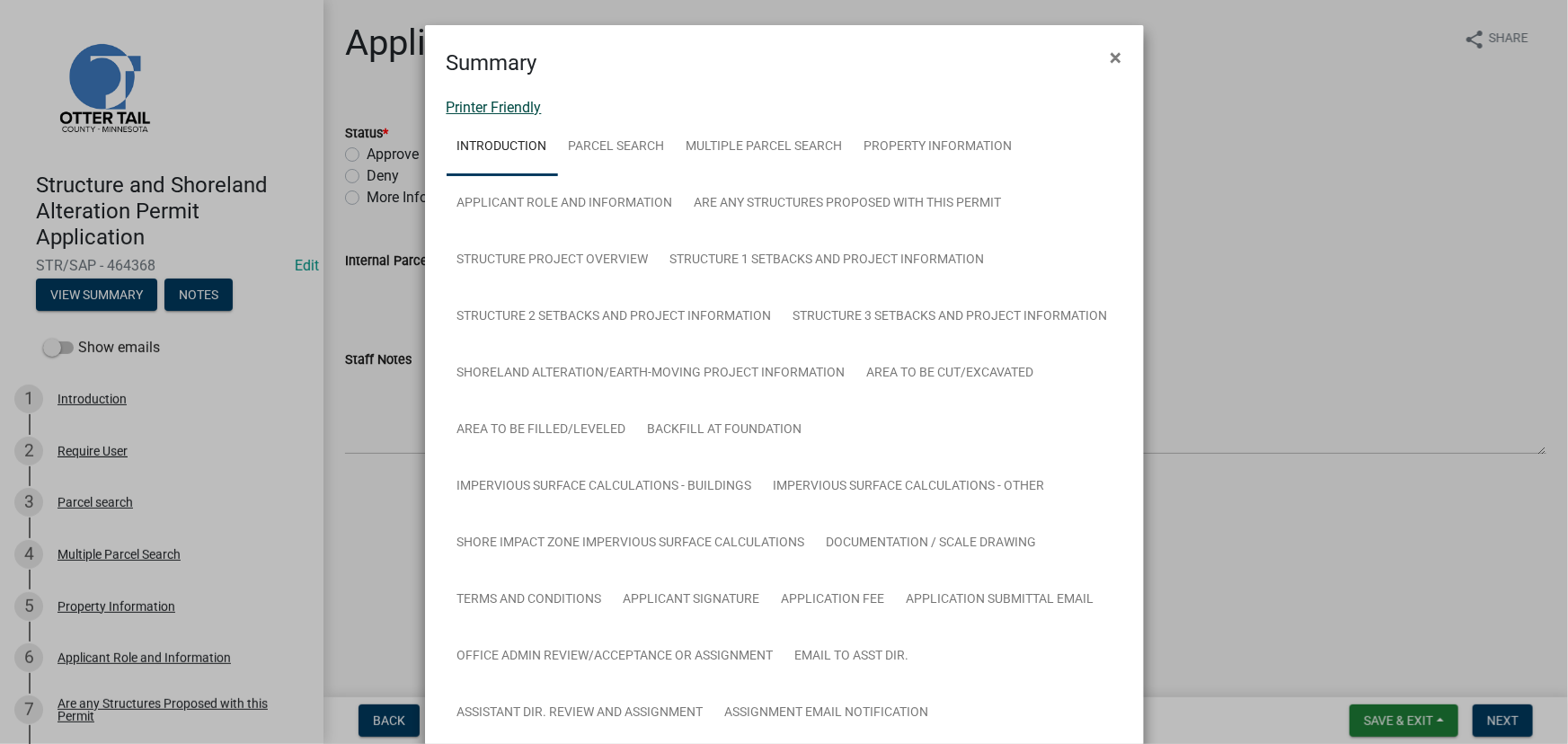
click at [498, 110] on link "Printer Friendly" at bounding box center [494, 107] width 96 height 17
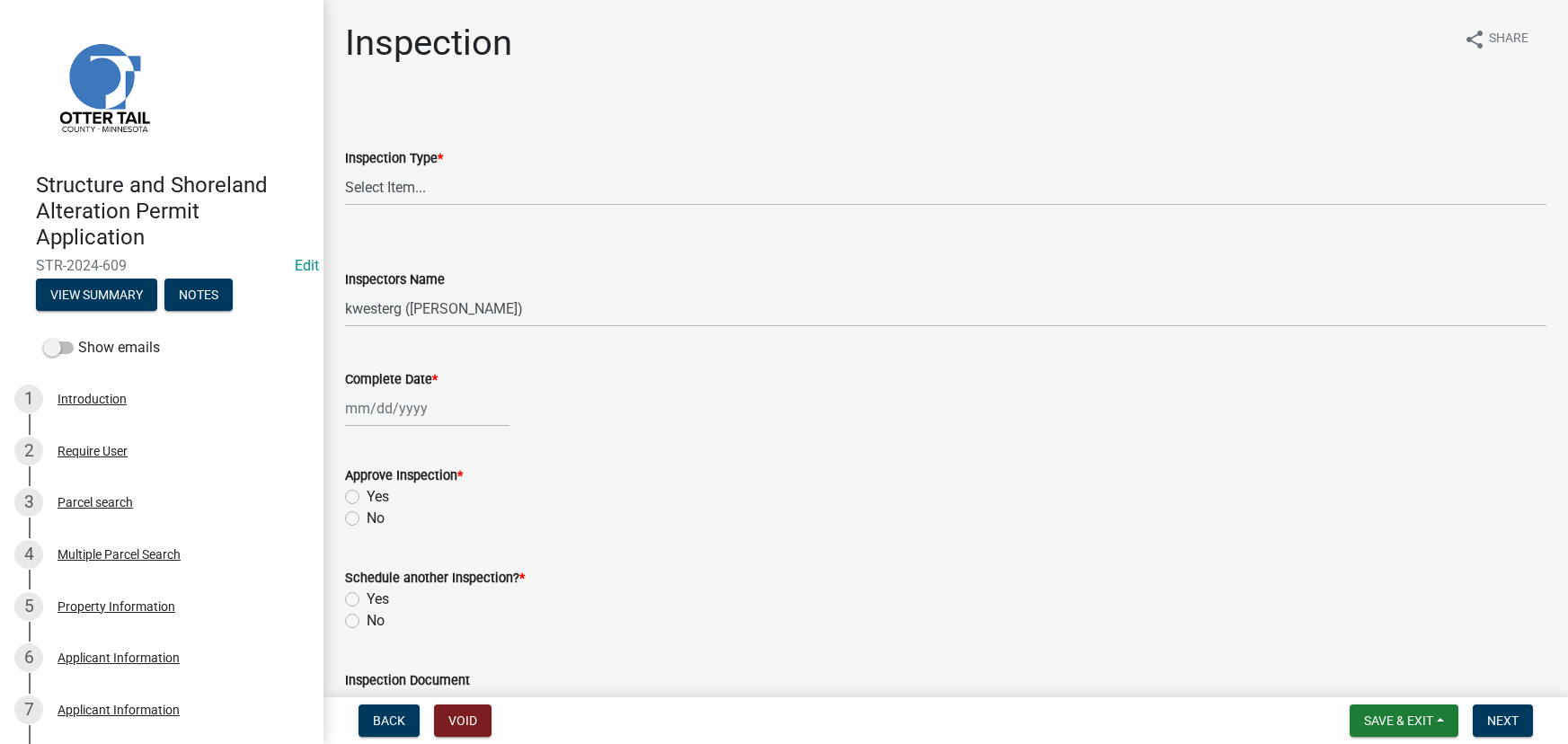
select select "710d5f49-2663-4e73-9718-d0c4e189f5ed"
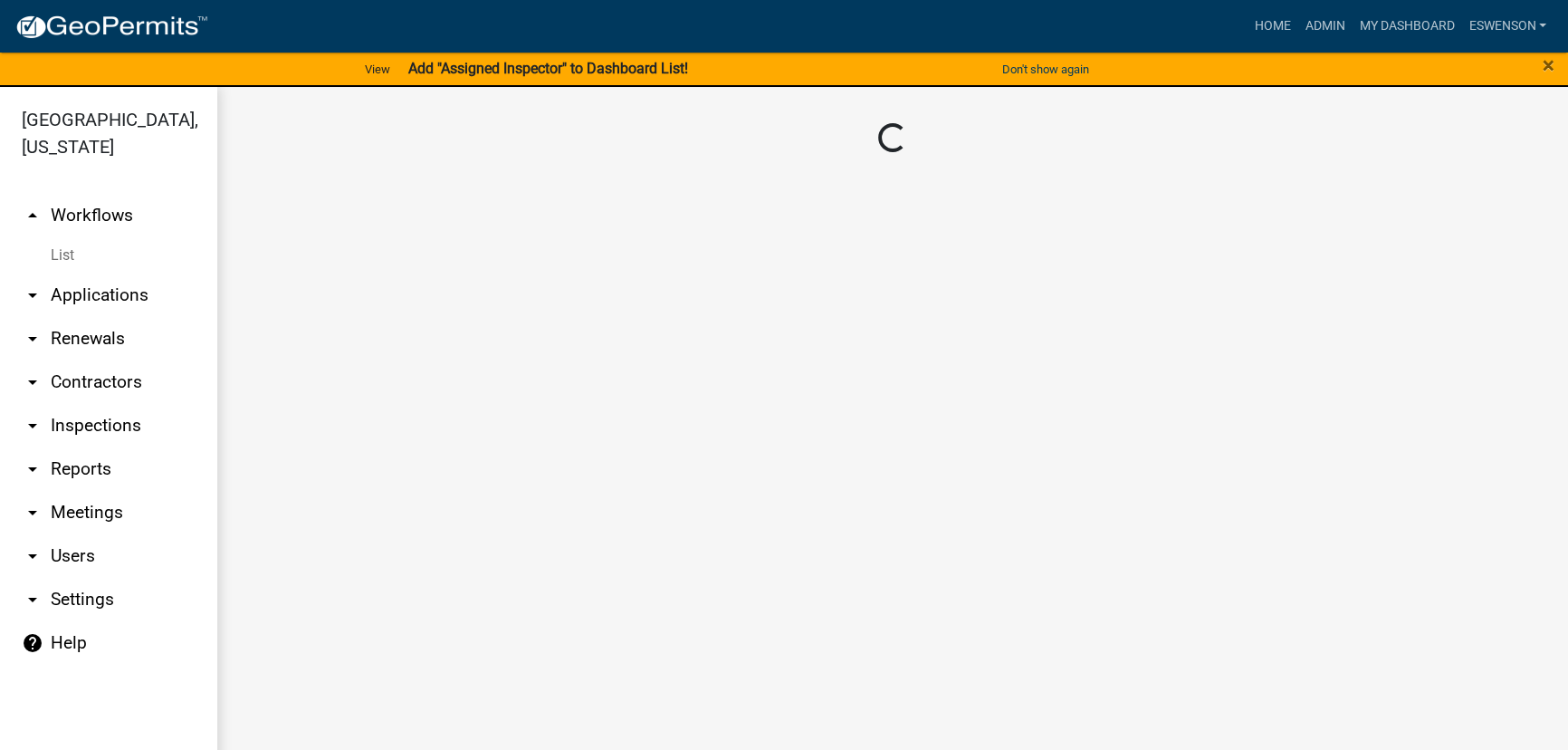
click at [83, 290] on link "arrow_drop_down Applications" at bounding box center [108, 295] width 217 height 44
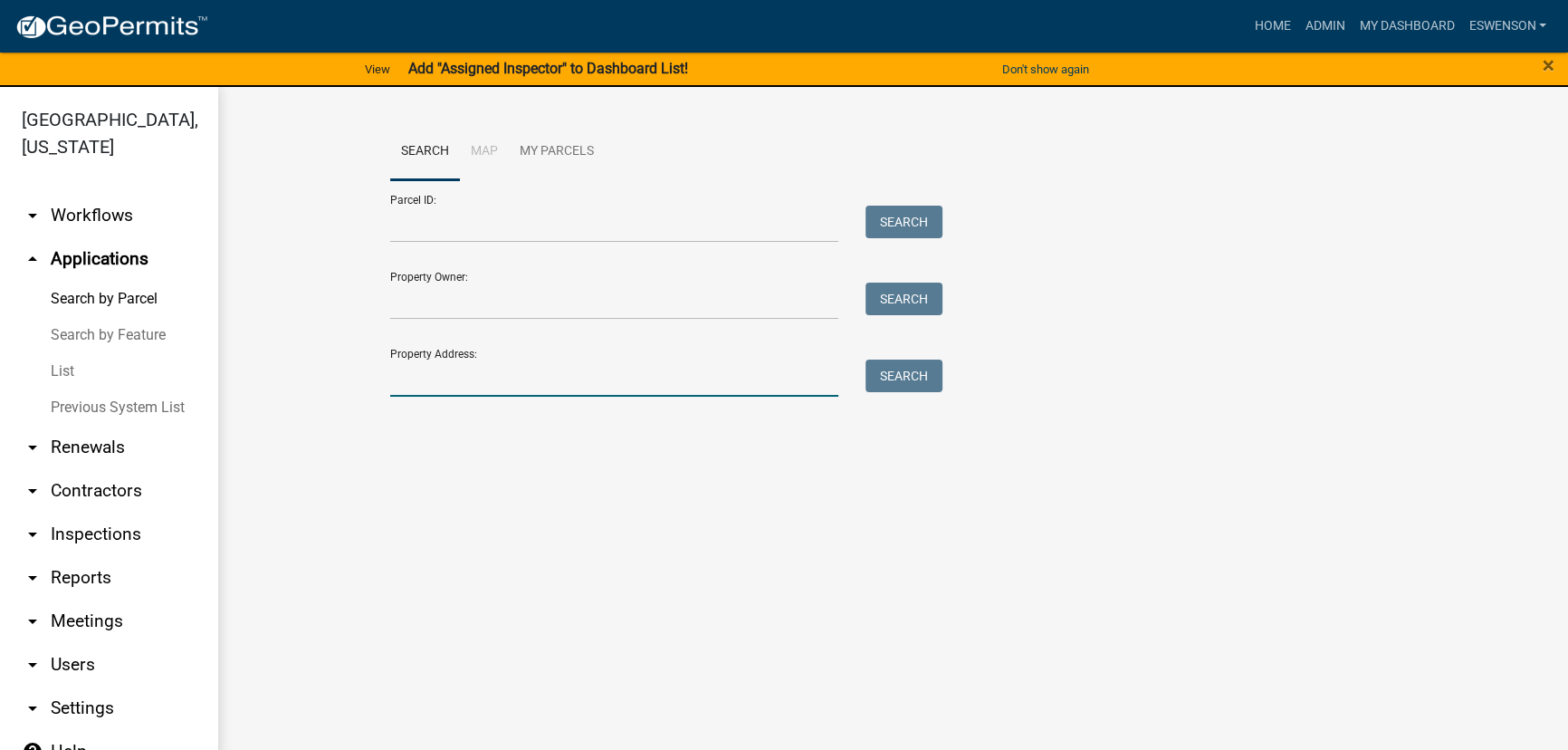
click at [516, 381] on input "Property Address:" at bounding box center [614, 378] width 448 height 37
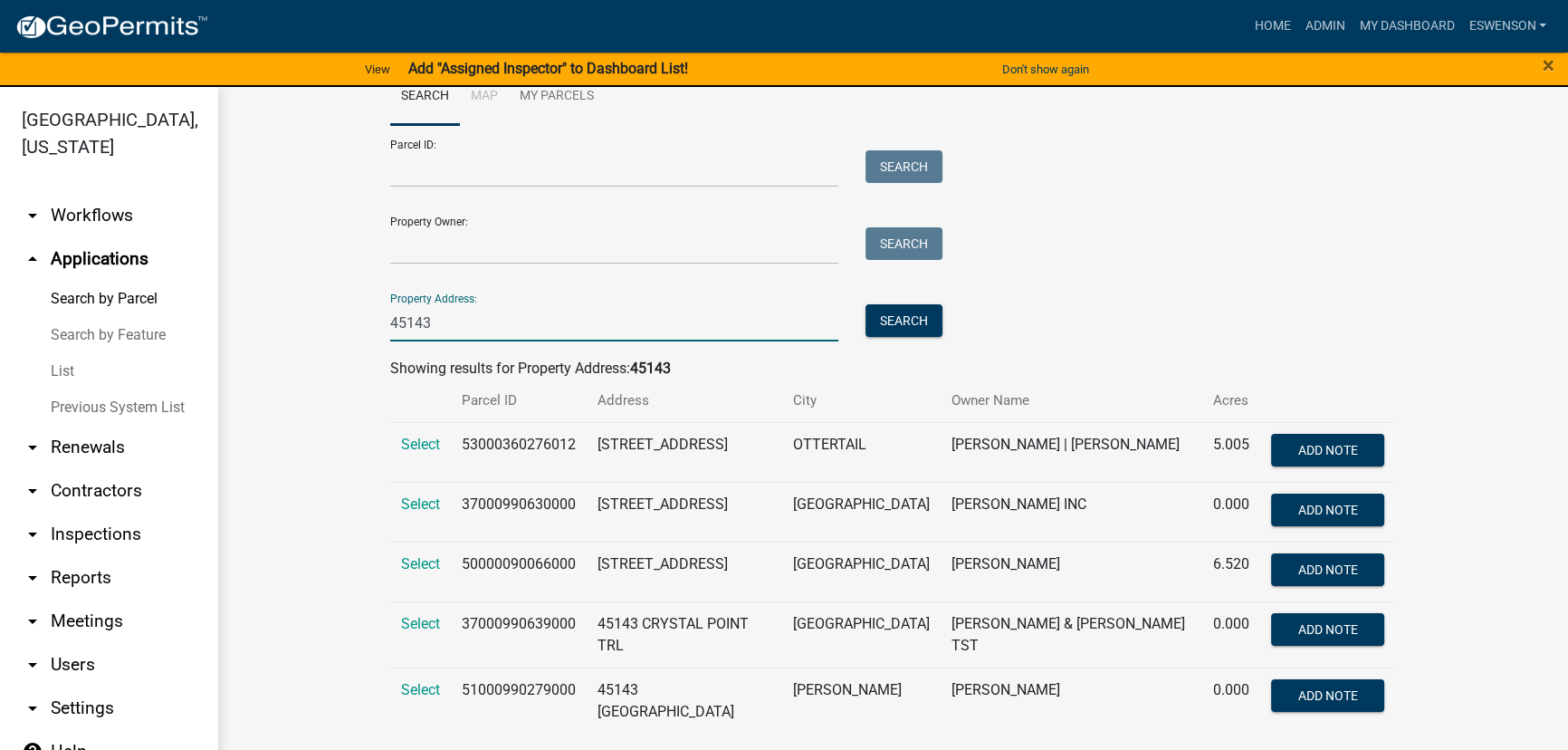
scroll to position [79, 0]
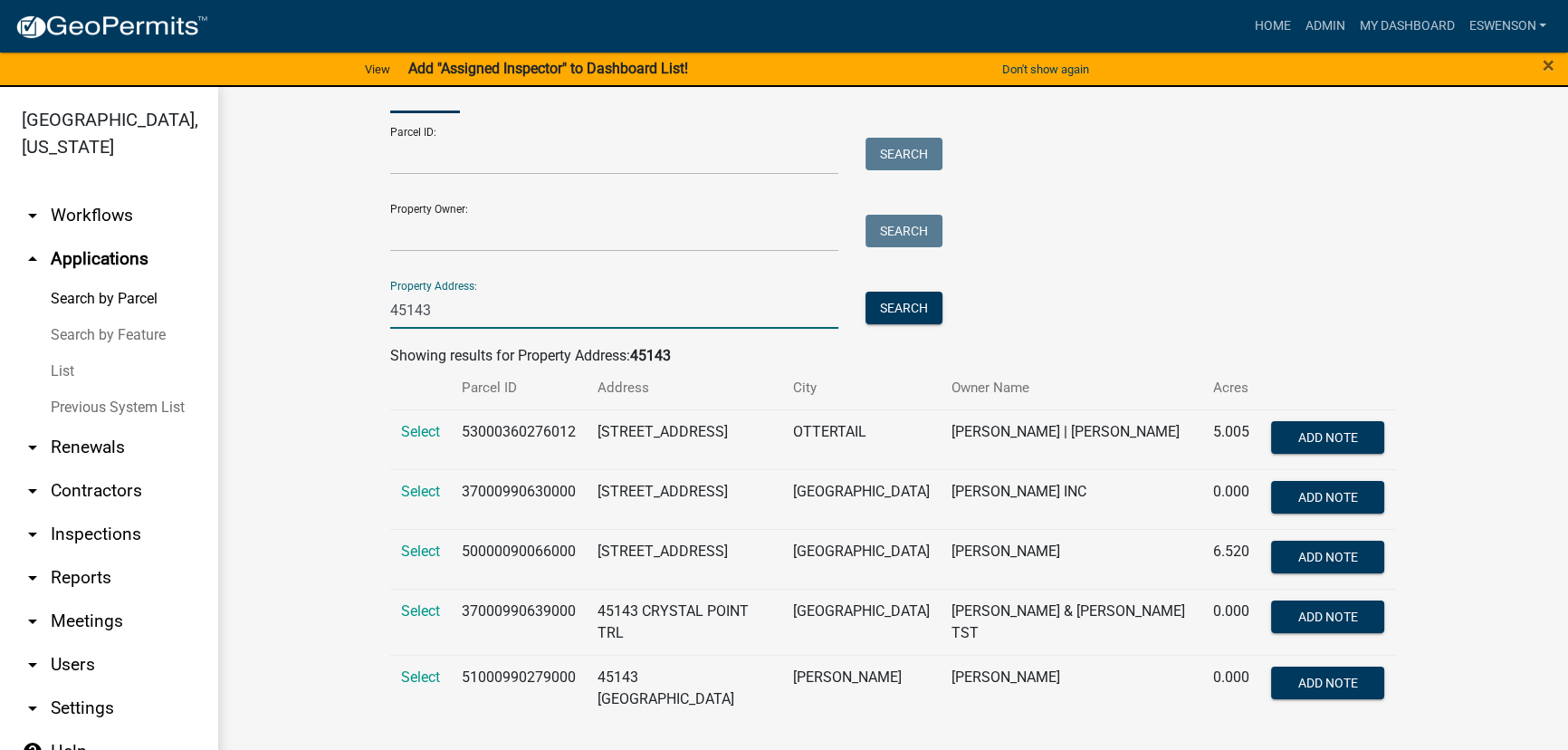
type input "45143"
click at [487, 422] on td "53000360276012" at bounding box center [518, 439] width 135 height 59
copy td "53000360276012"
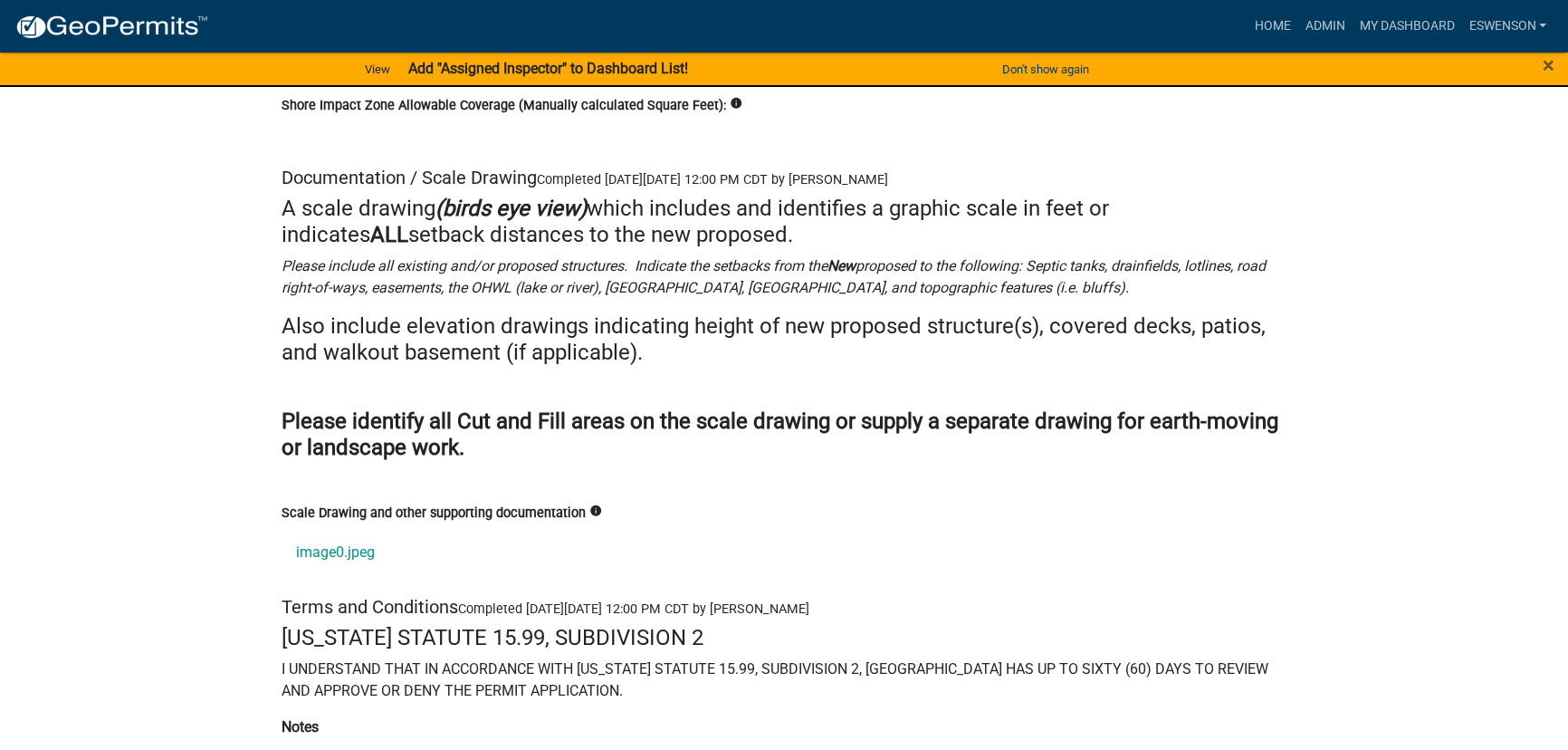
scroll to position [23689, 0]
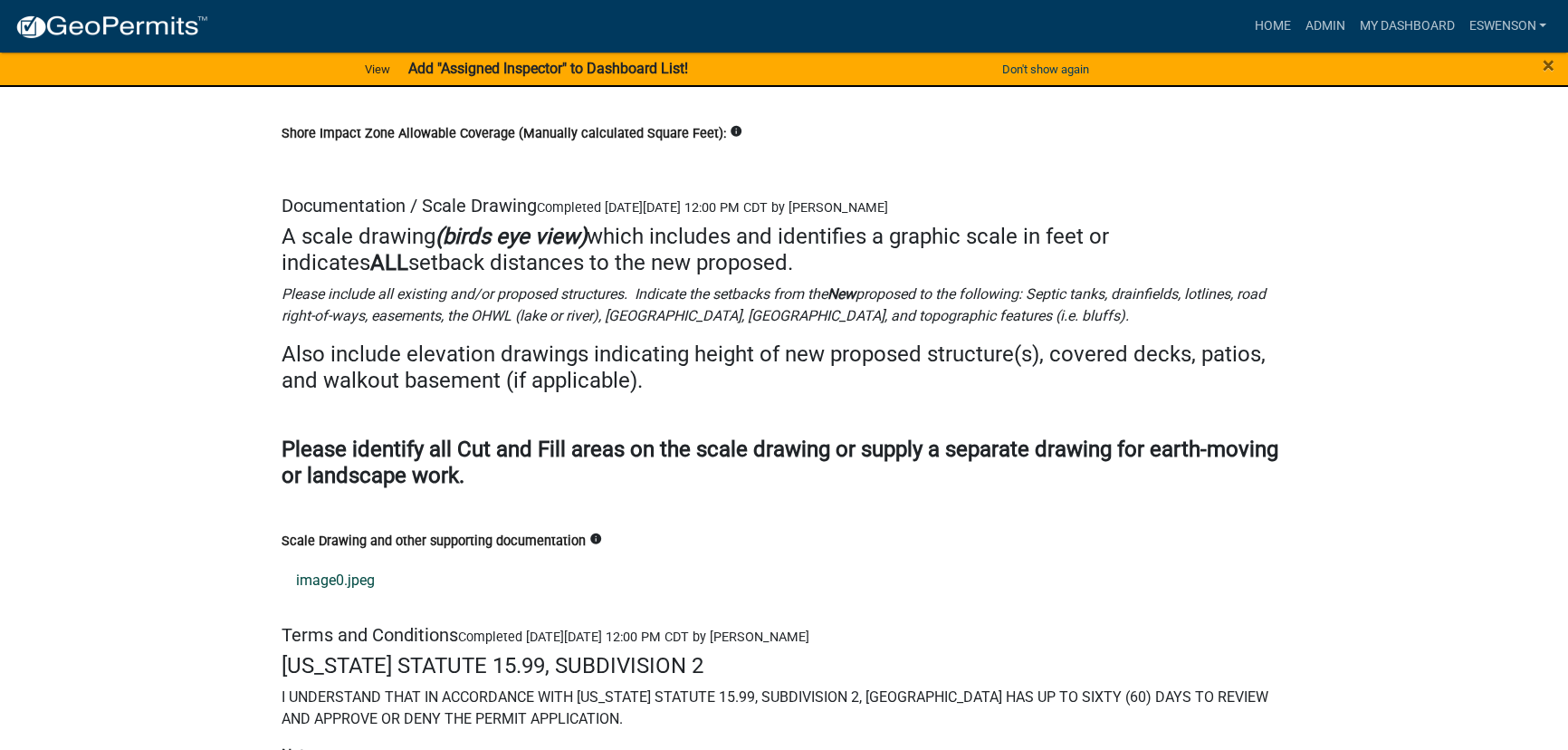
click at [341, 558] on link "image0.jpeg" at bounding box center [784, 579] width 1005 height 44
click at [161, 22] on img at bounding box center [111, 27] width 194 height 27
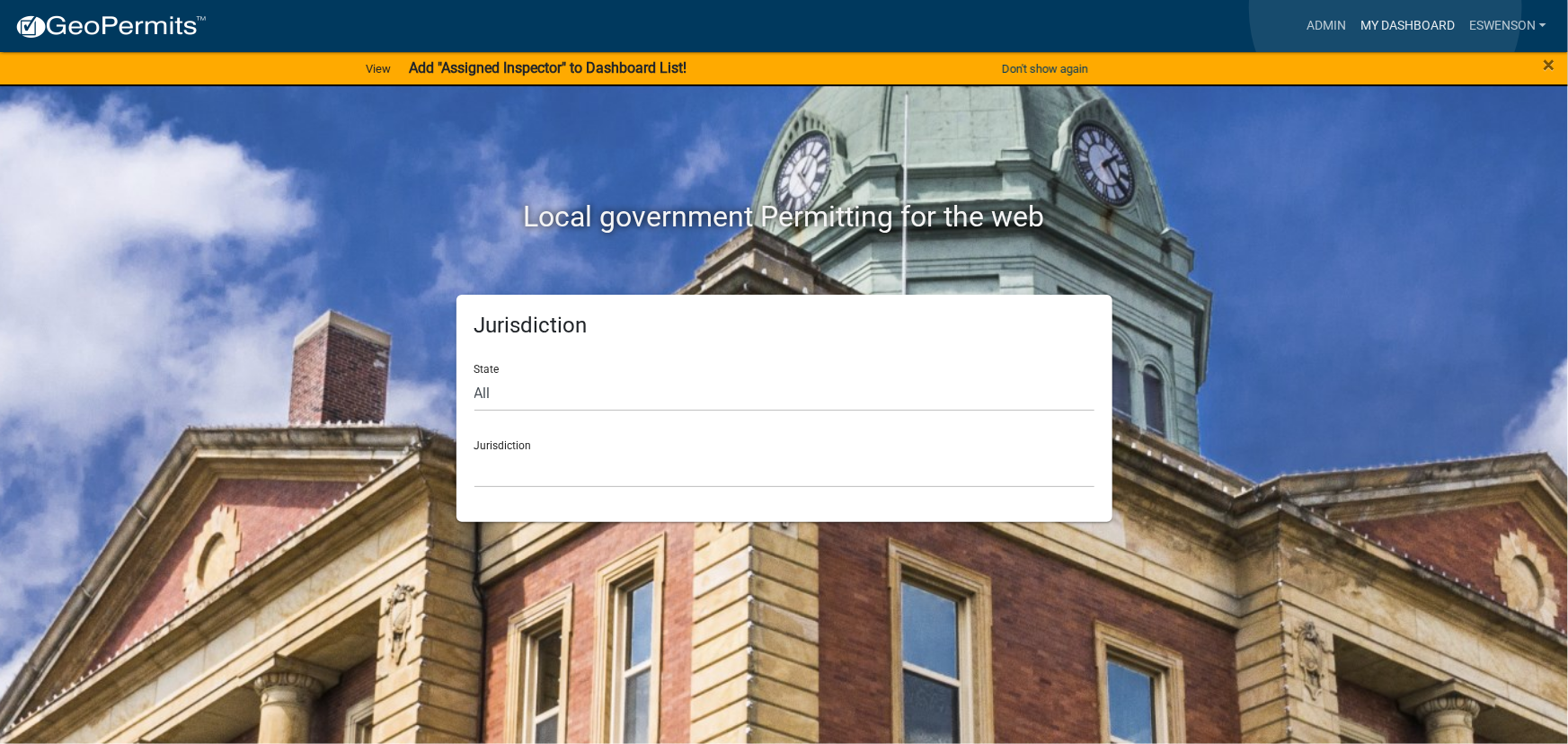
click at [1386, 9] on link "My Dashboard" at bounding box center [1408, 26] width 109 height 34
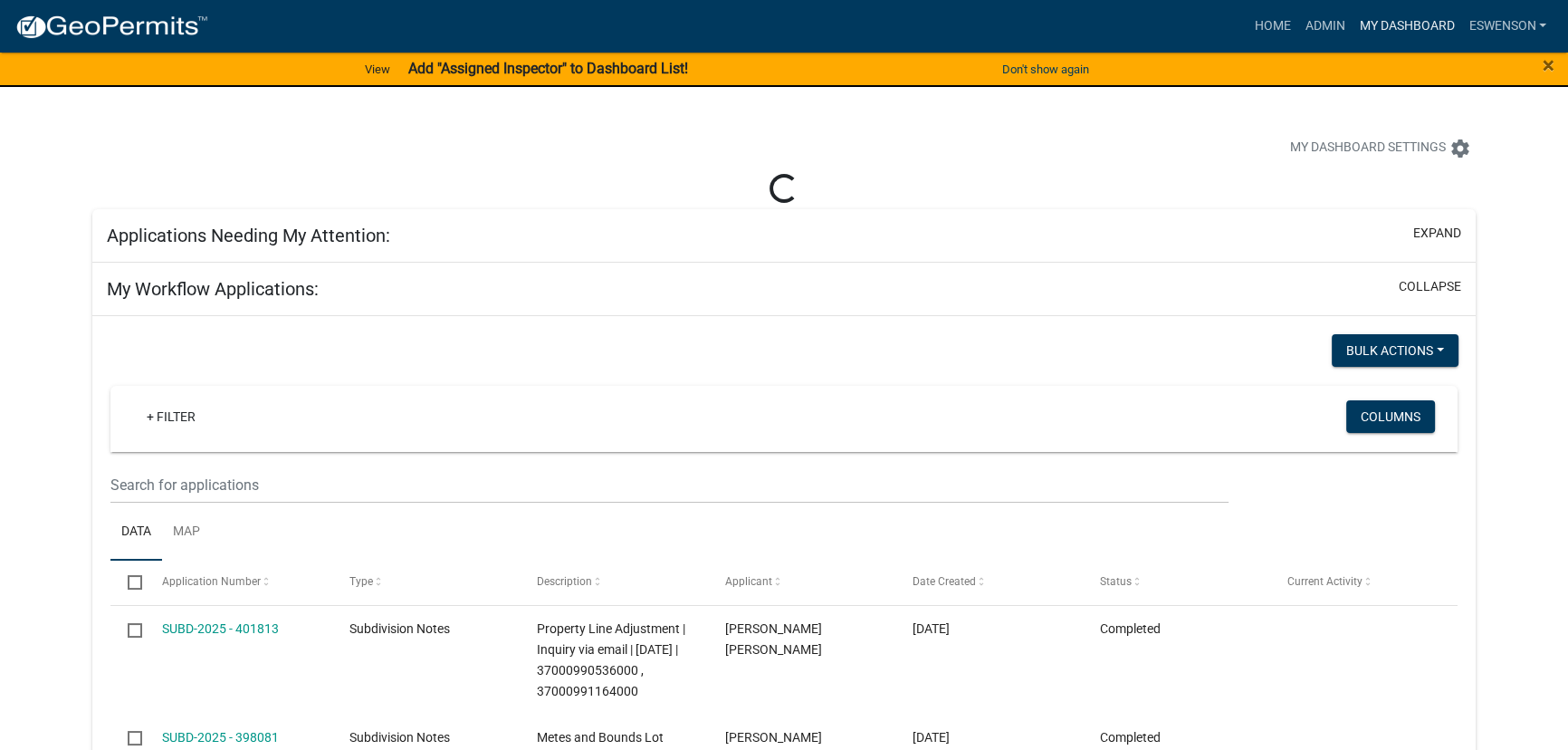
select select "3: 100"
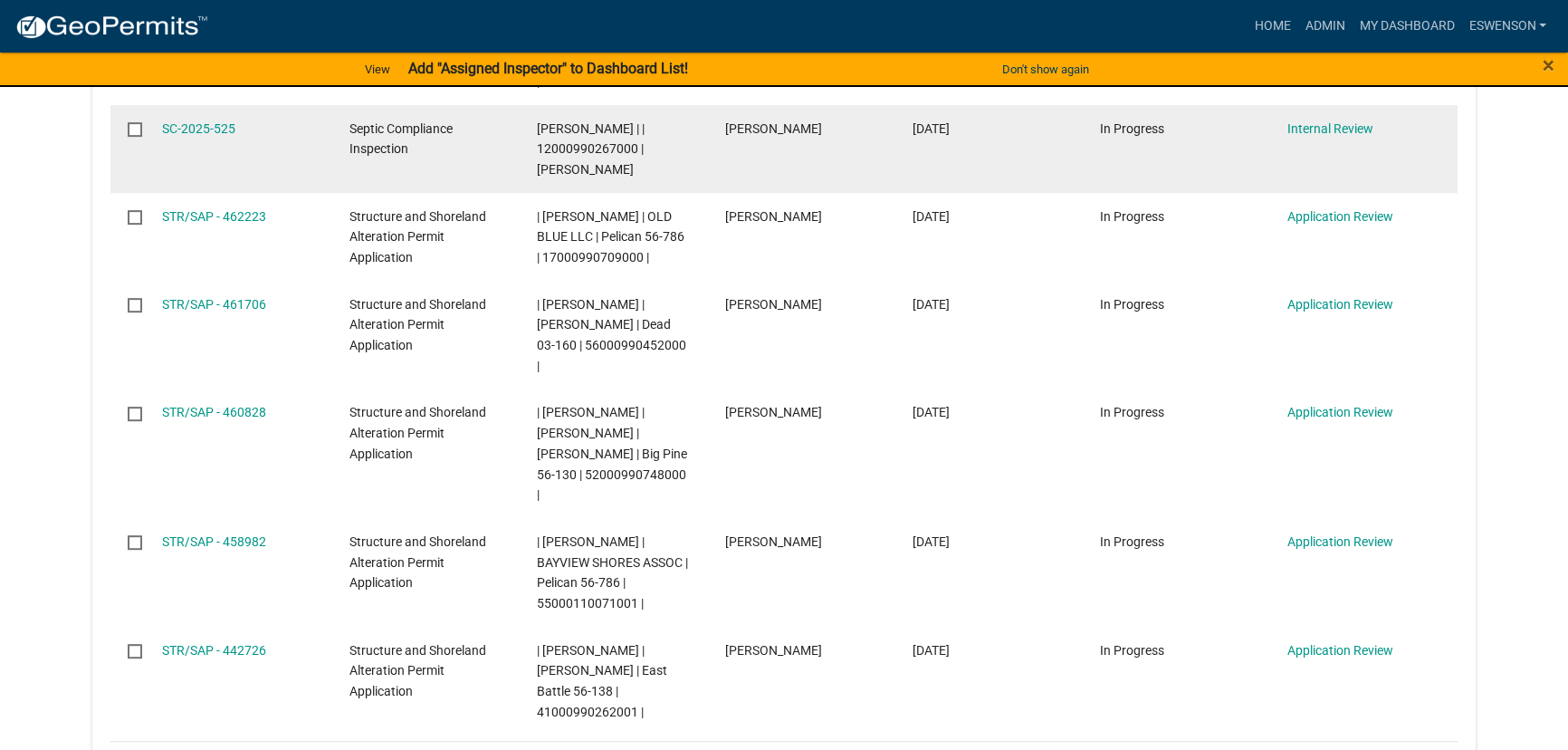
scroll to position [986, 0]
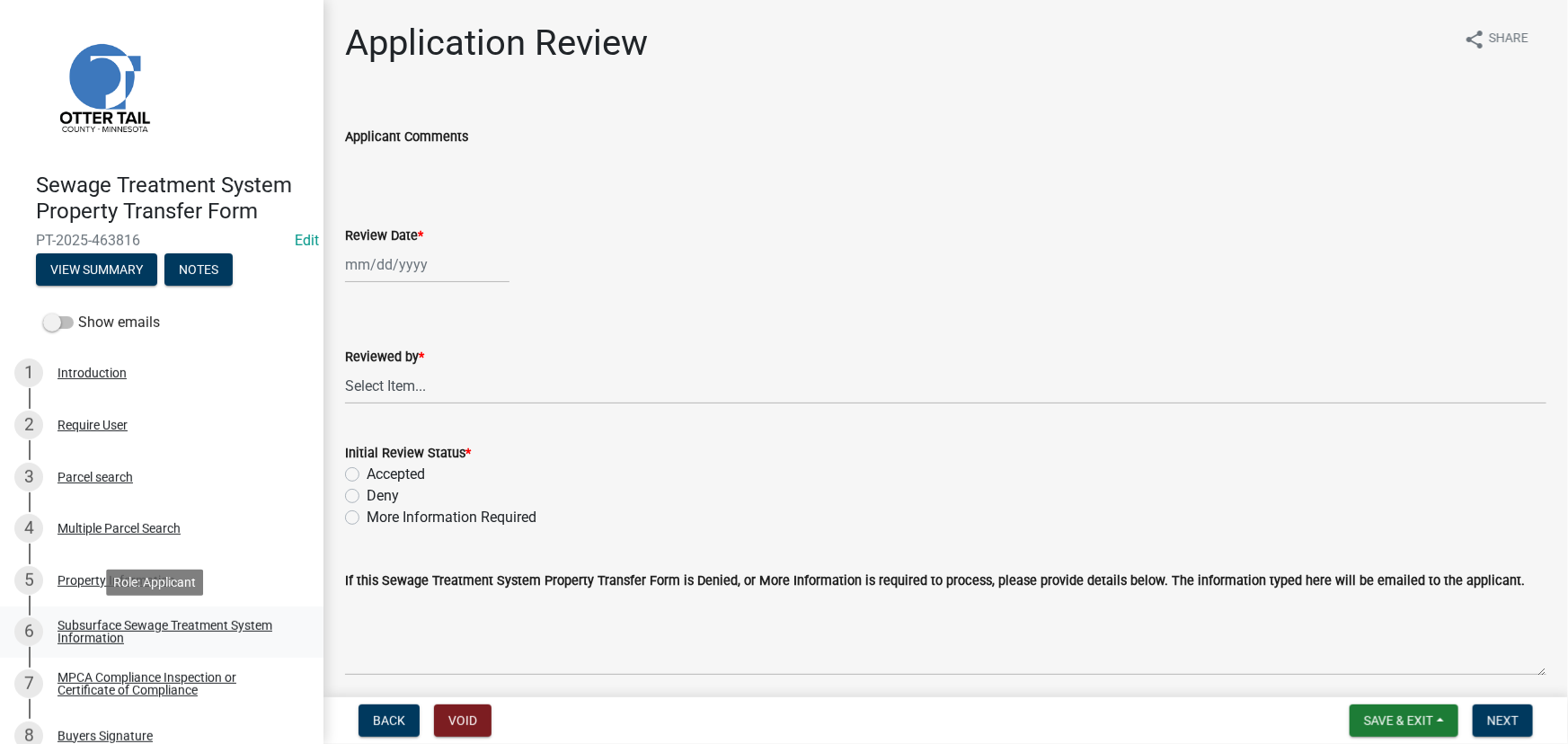
click at [171, 619] on div "Subsurface Sewage Treatment System Information" at bounding box center [176, 631] width 237 height 25
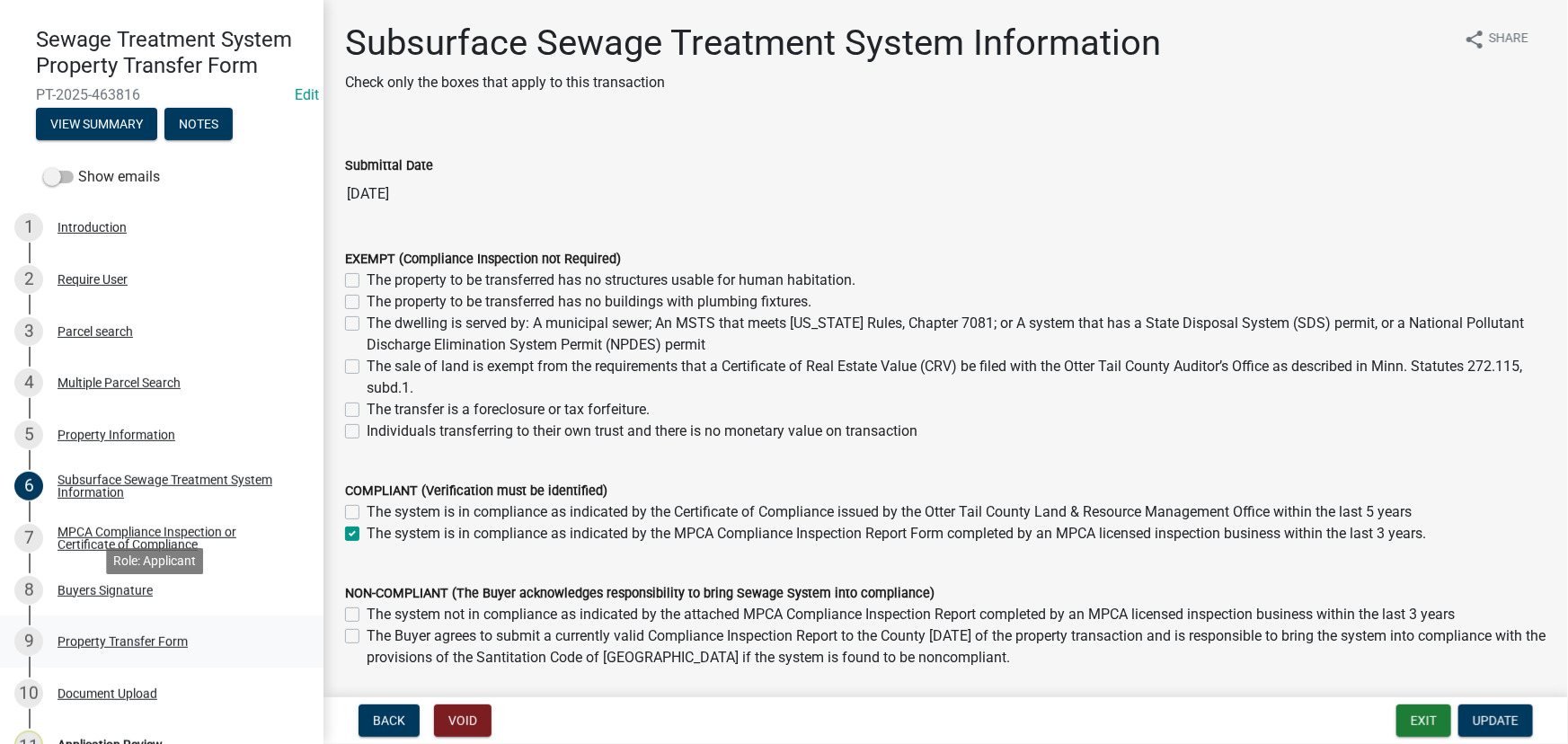
scroll to position [163, 0]
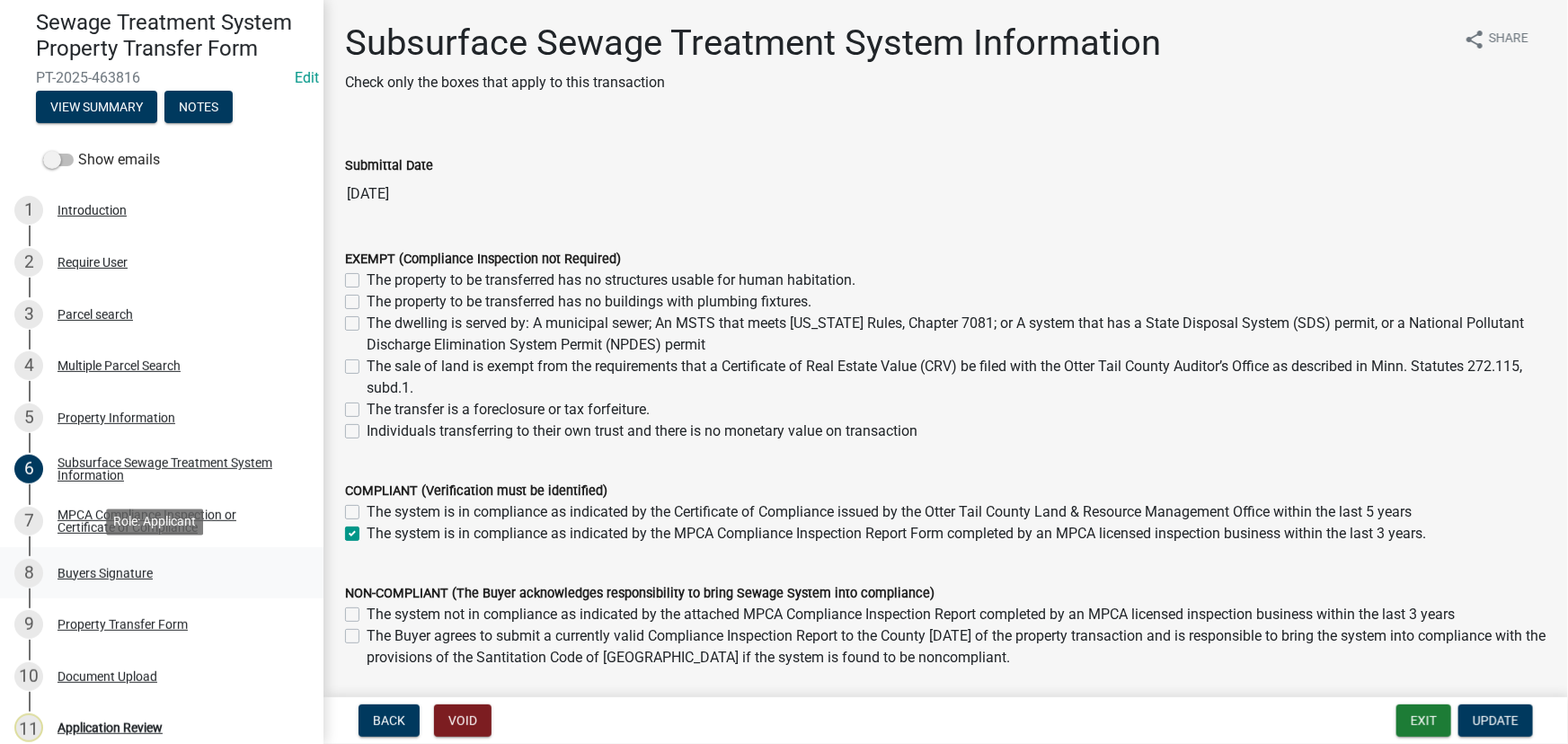
click at [124, 558] on div "8 Buyers Signature" at bounding box center [155, 572] width 281 height 29
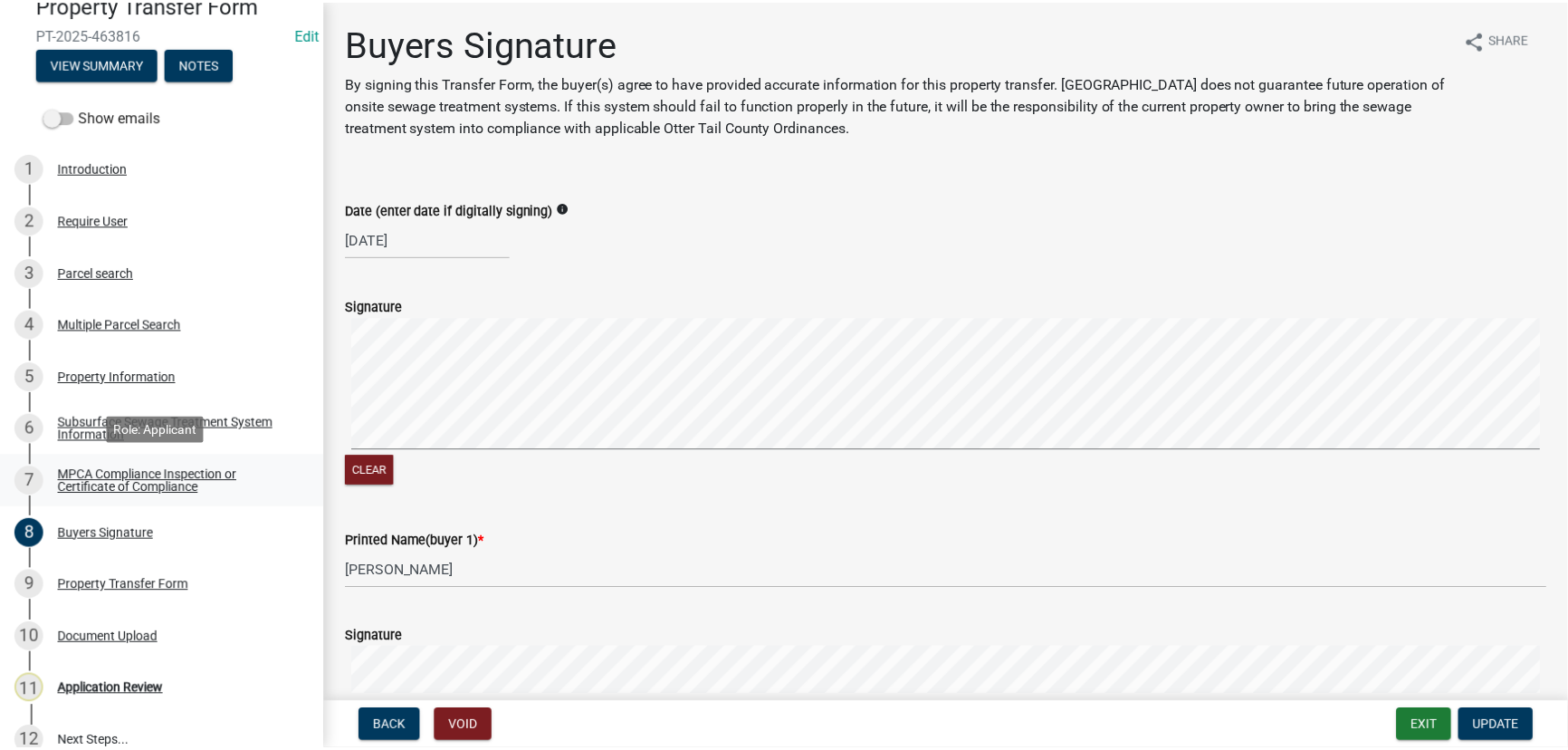
scroll to position [233, 0]
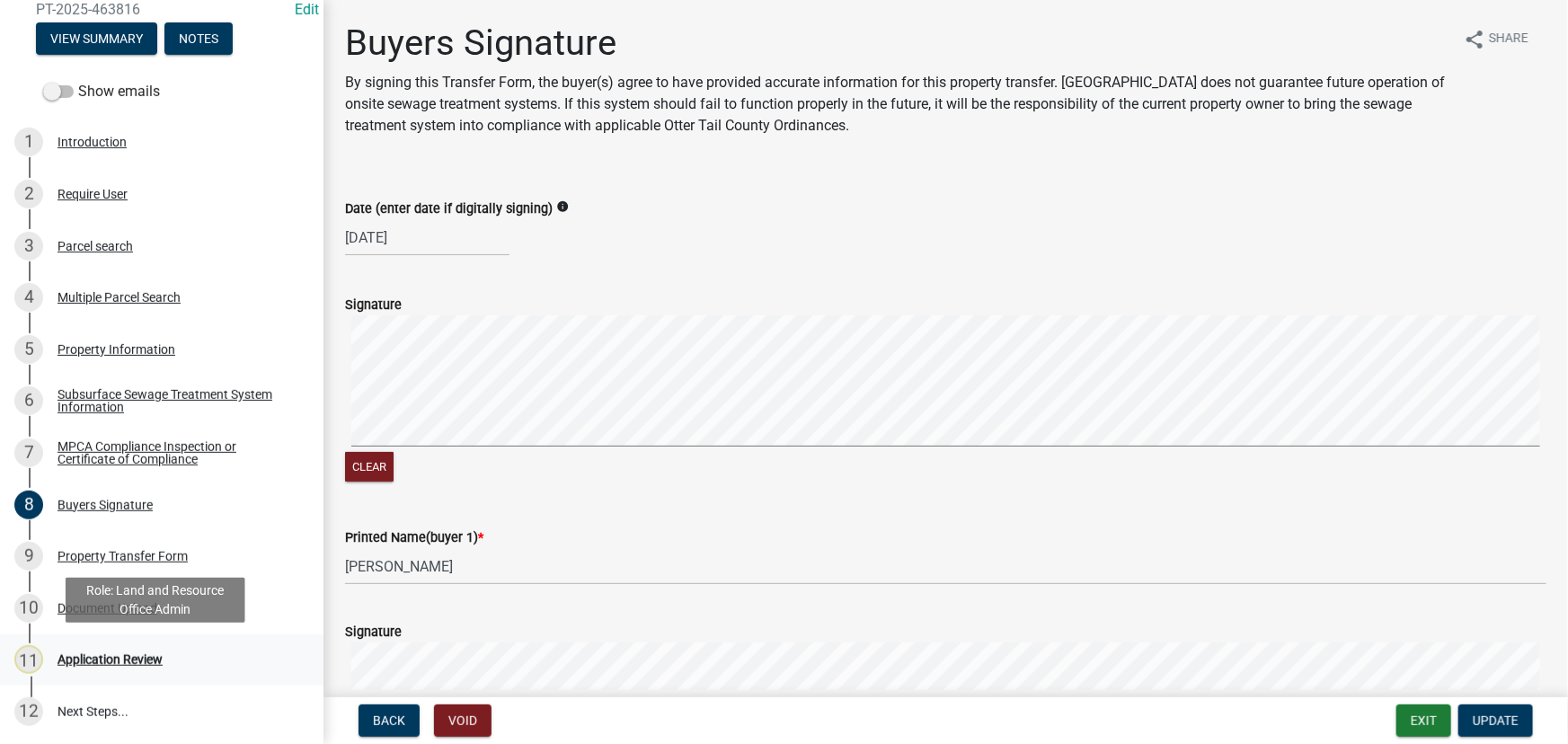
click at [102, 647] on div "11 Application Review" at bounding box center [155, 658] width 281 height 29
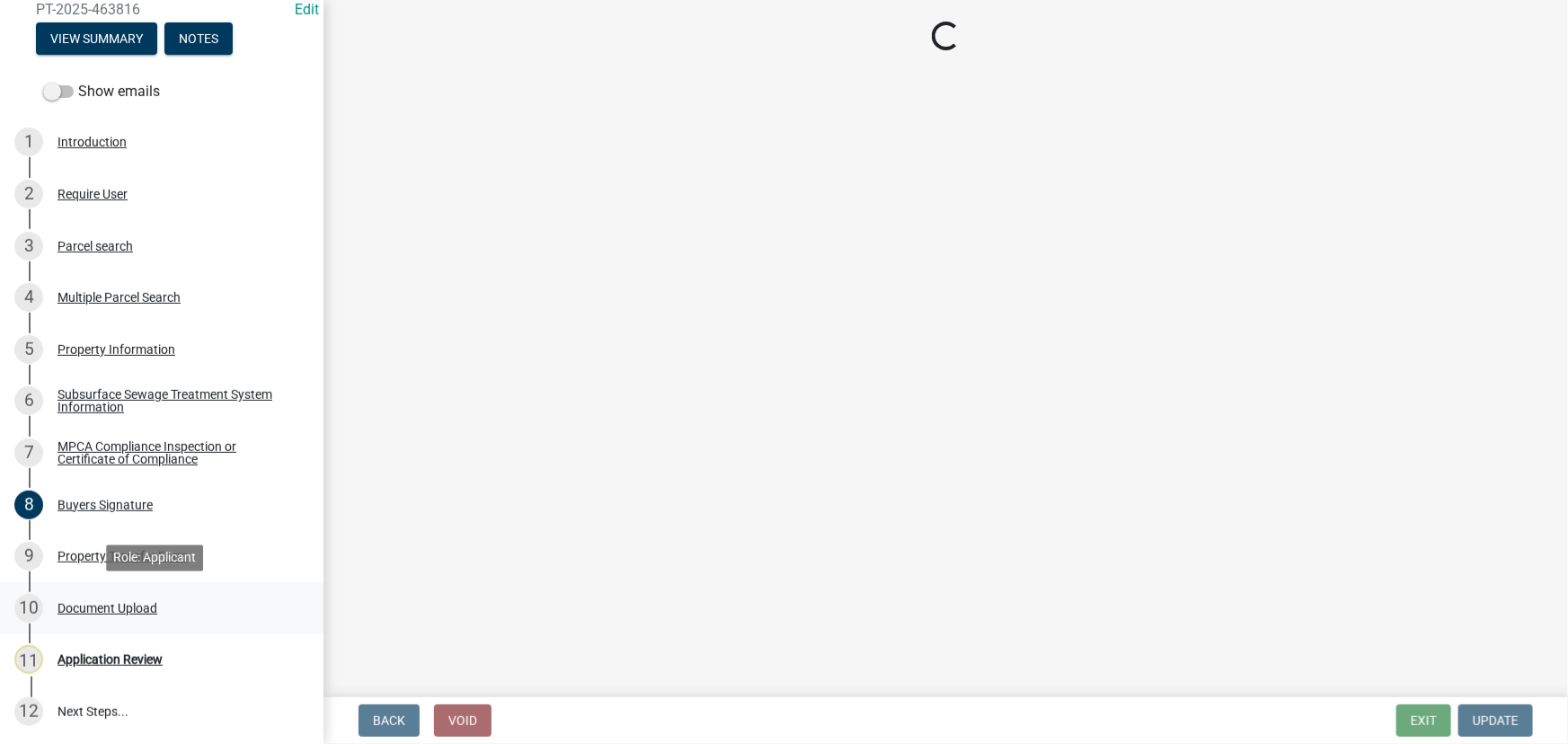
click at [100, 604] on div "Document Upload" at bounding box center [107, 608] width 99 height 13
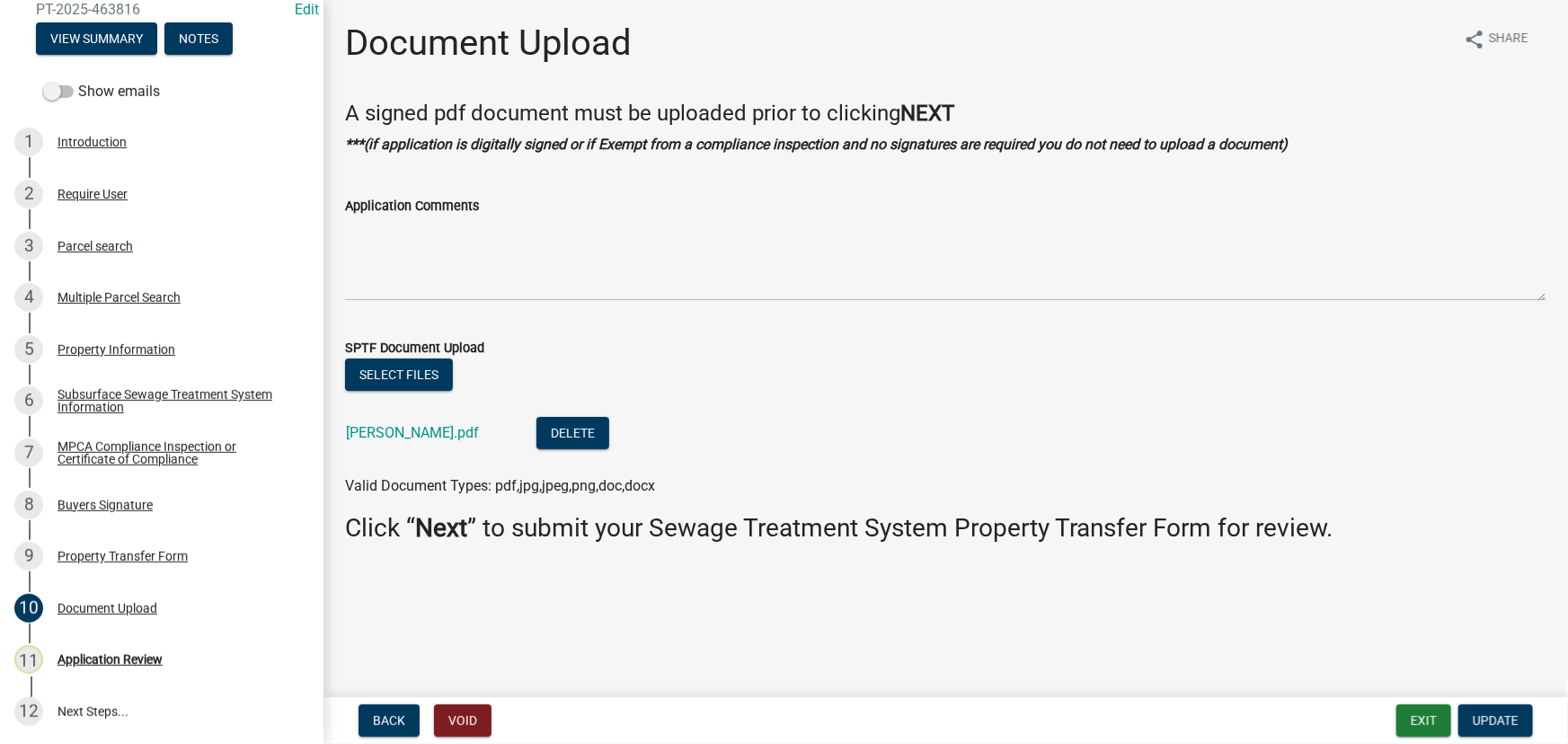
click at [340, 447] on div "Select files Beltz.pdf Delete Valid Document Types: pdf,jpg,jpeg,png,doc,docx" at bounding box center [945, 428] width 1228 height 138
click at [383, 429] on link "Beltz.pdf" at bounding box center [412, 432] width 133 height 17
click at [137, 671] on div "11 Application Review" at bounding box center [155, 658] width 281 height 29
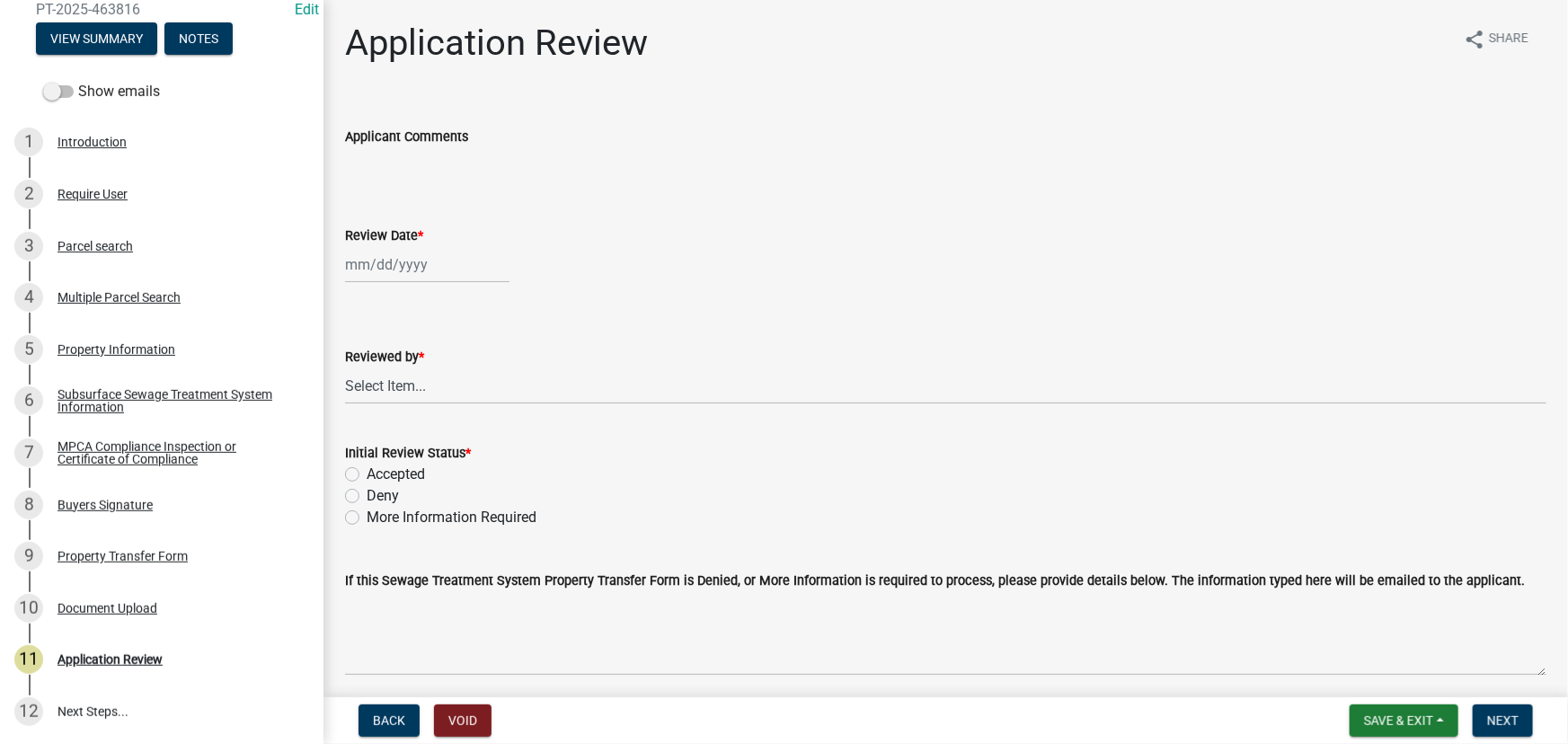
click at [456, 271] on div at bounding box center [427, 265] width 165 height 37
select select "8"
select select "2025"
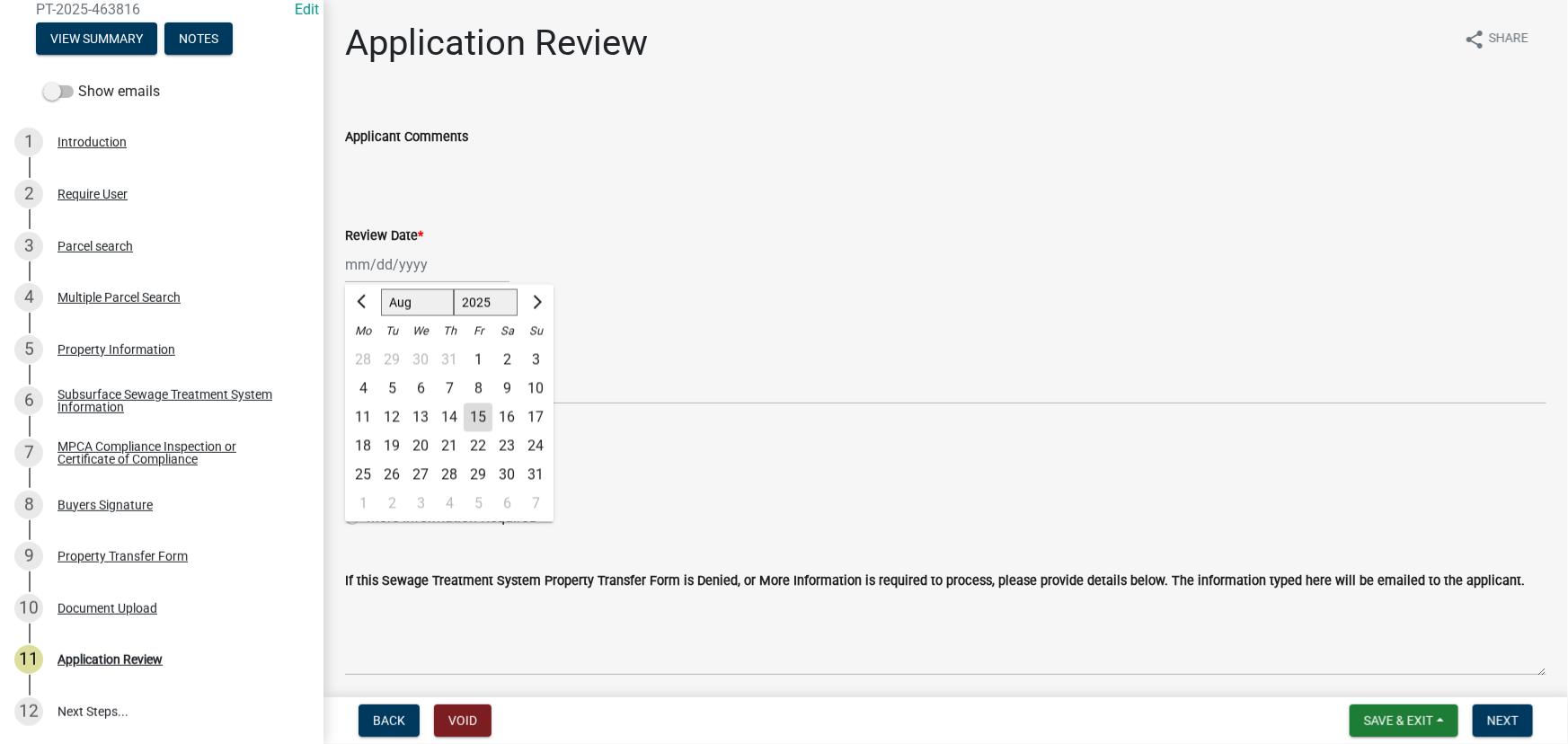
click at [479, 420] on div "15" at bounding box center [478, 417] width 29 height 29
type input "[DATE]"
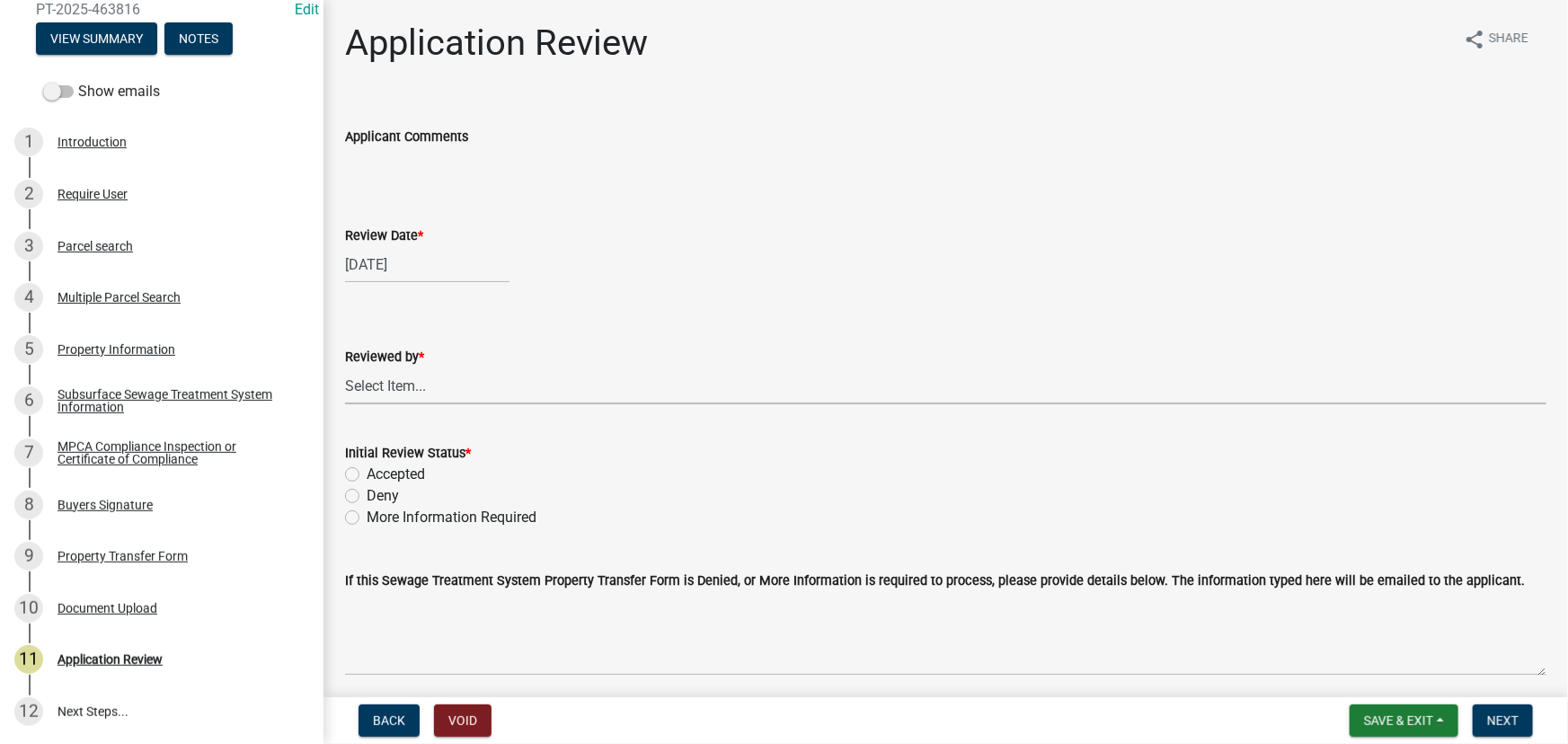
click at [443, 392] on select "Select Item... Alexis Newark Amy Busko Andrea Perales Brittany Tollefson Christ…" at bounding box center [946, 385] width 1202 height 37
click at [345, 367] on select "Select Item... Alexis Newark Amy Busko Andrea Perales Brittany Tollefson Christ…" at bounding box center [946, 385] width 1202 height 37
select select "190fd4c8-42ef-492b-a4a0-a0213555944c"
click at [391, 467] on label "Accepted" at bounding box center [395, 474] width 58 height 21
click at [378, 467] on input "Accepted" at bounding box center [372, 469] width 12 height 12
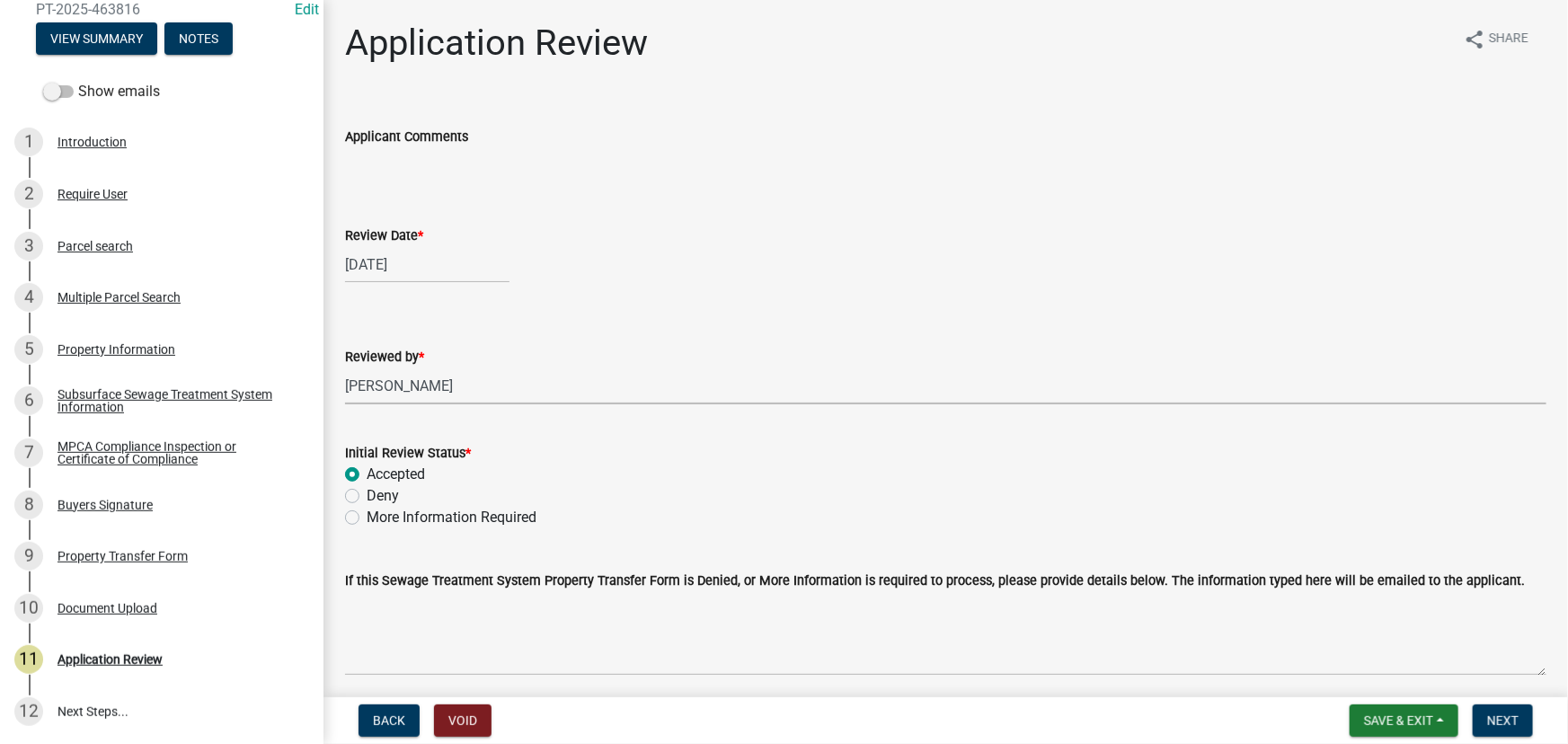
radio input "true"
click at [1494, 715] on span "Next" at bounding box center [1503, 720] width 31 height 15
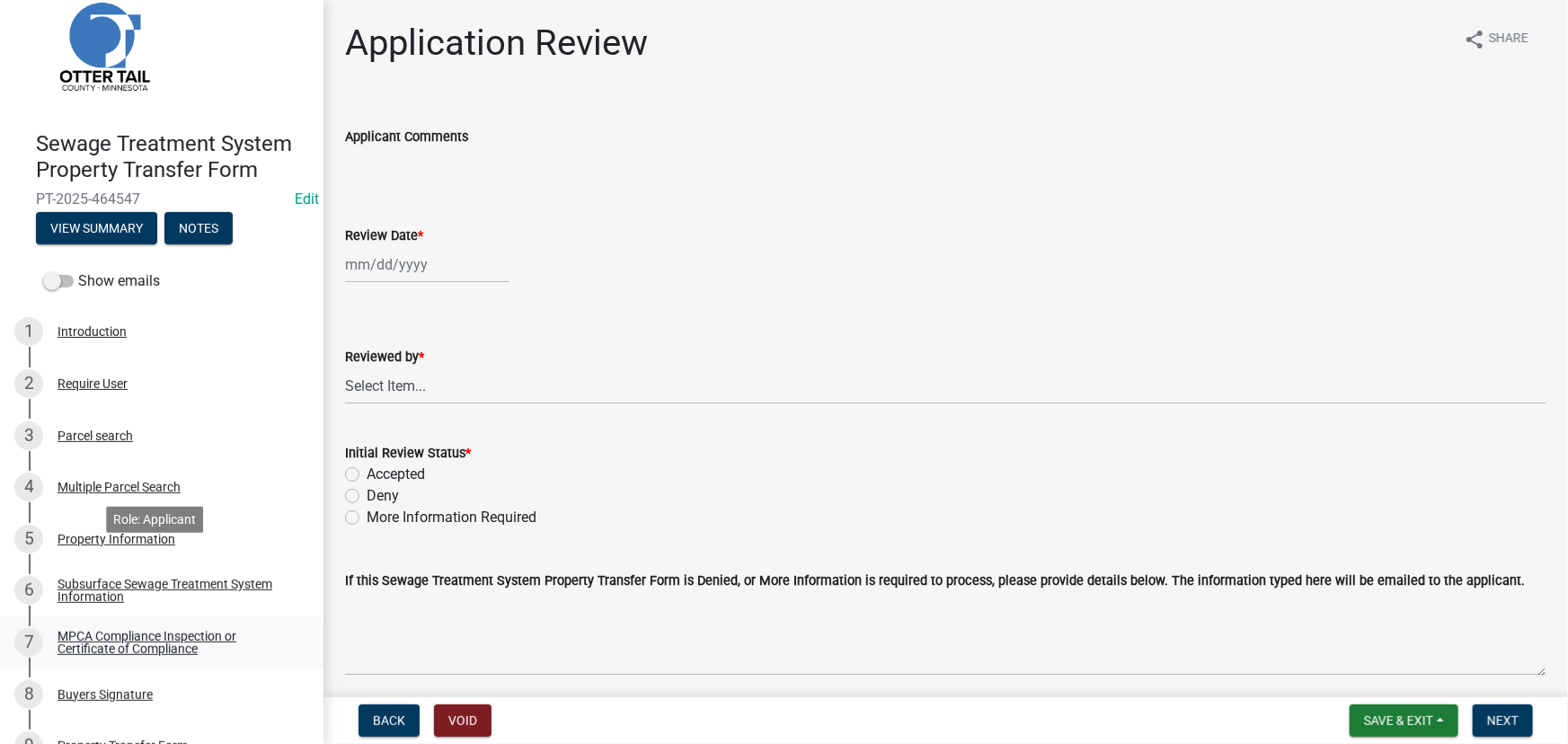
scroll to position [81, 0]
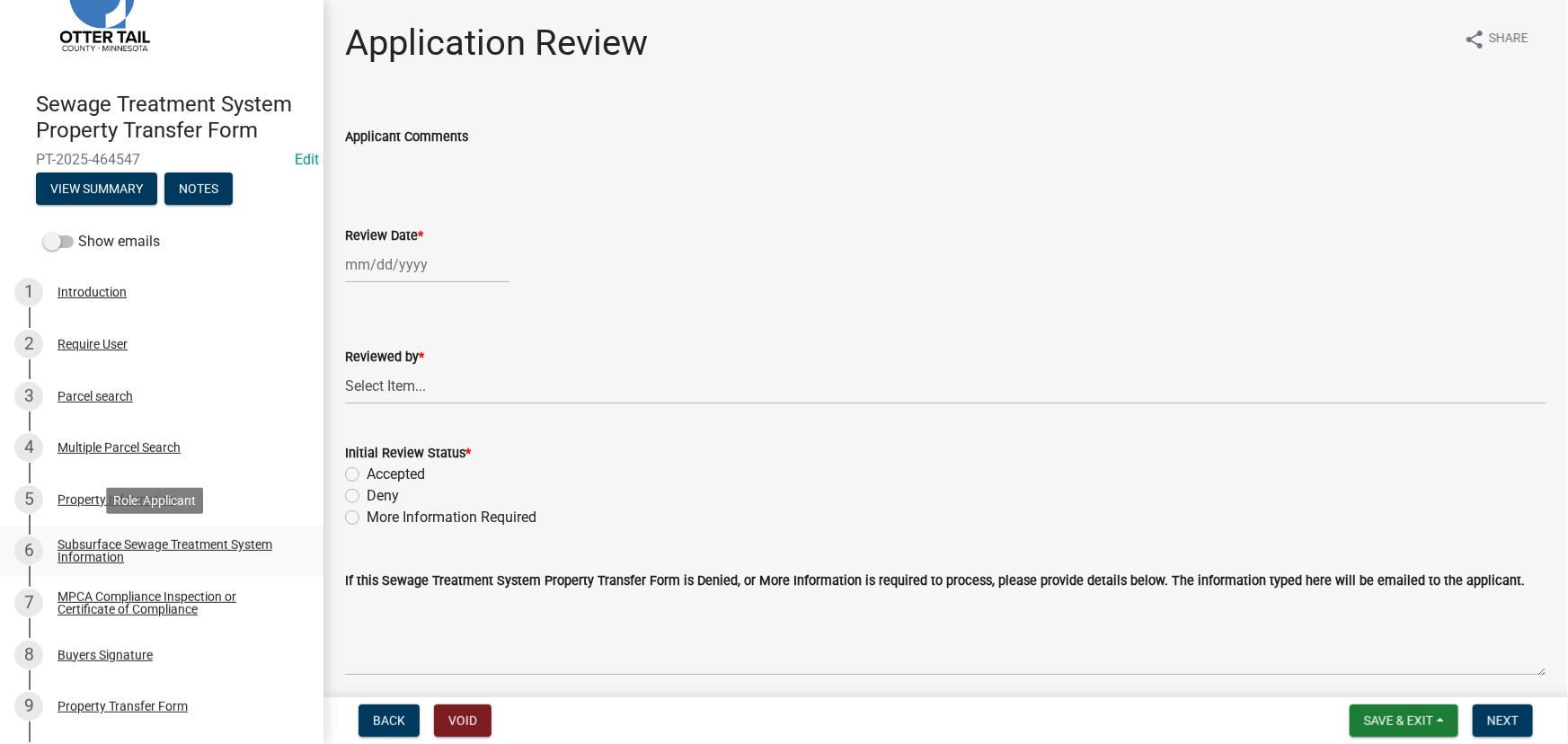
click at [127, 549] on div "Subsurface Sewage Treatment System Information" at bounding box center [176, 550] width 237 height 25
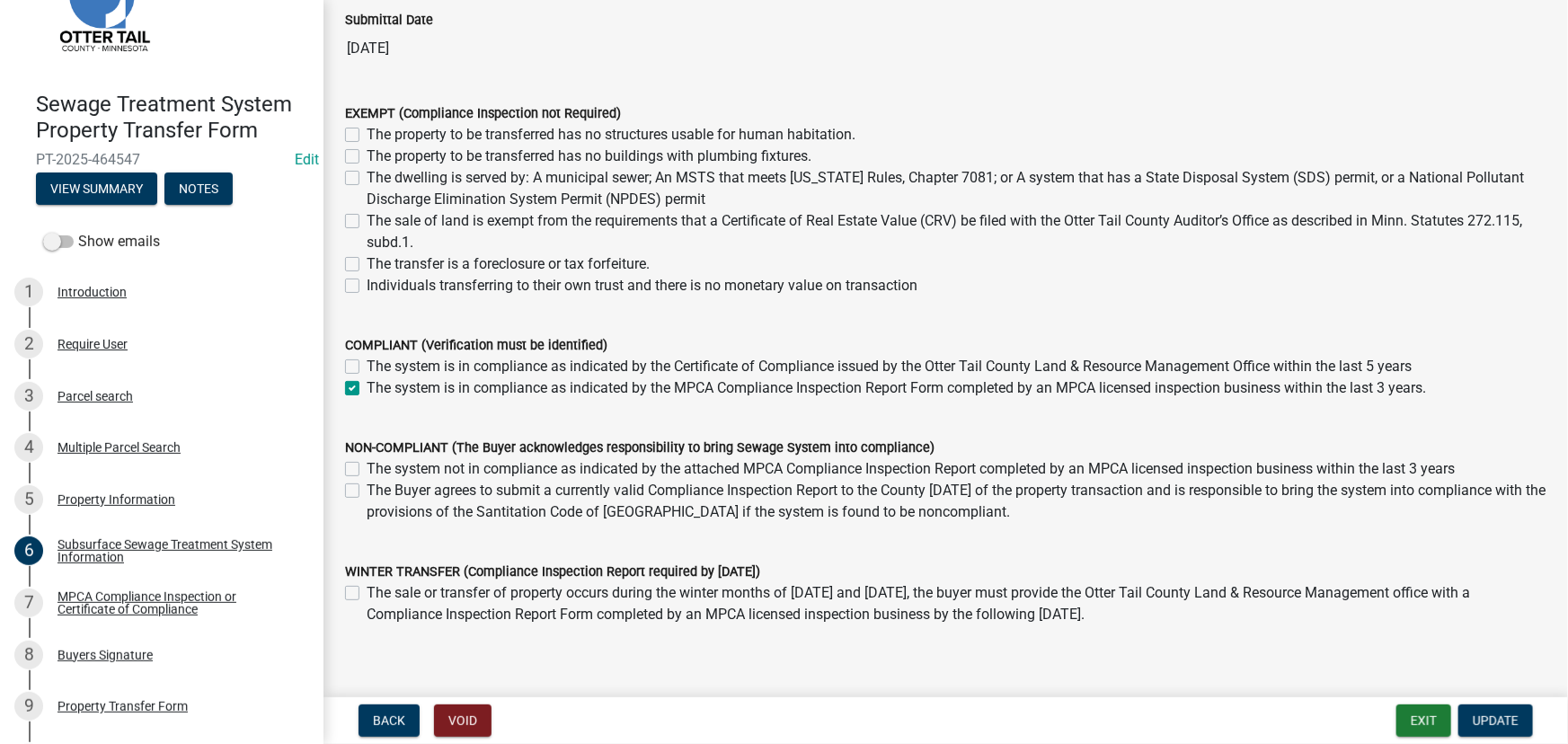
scroll to position [163, 0]
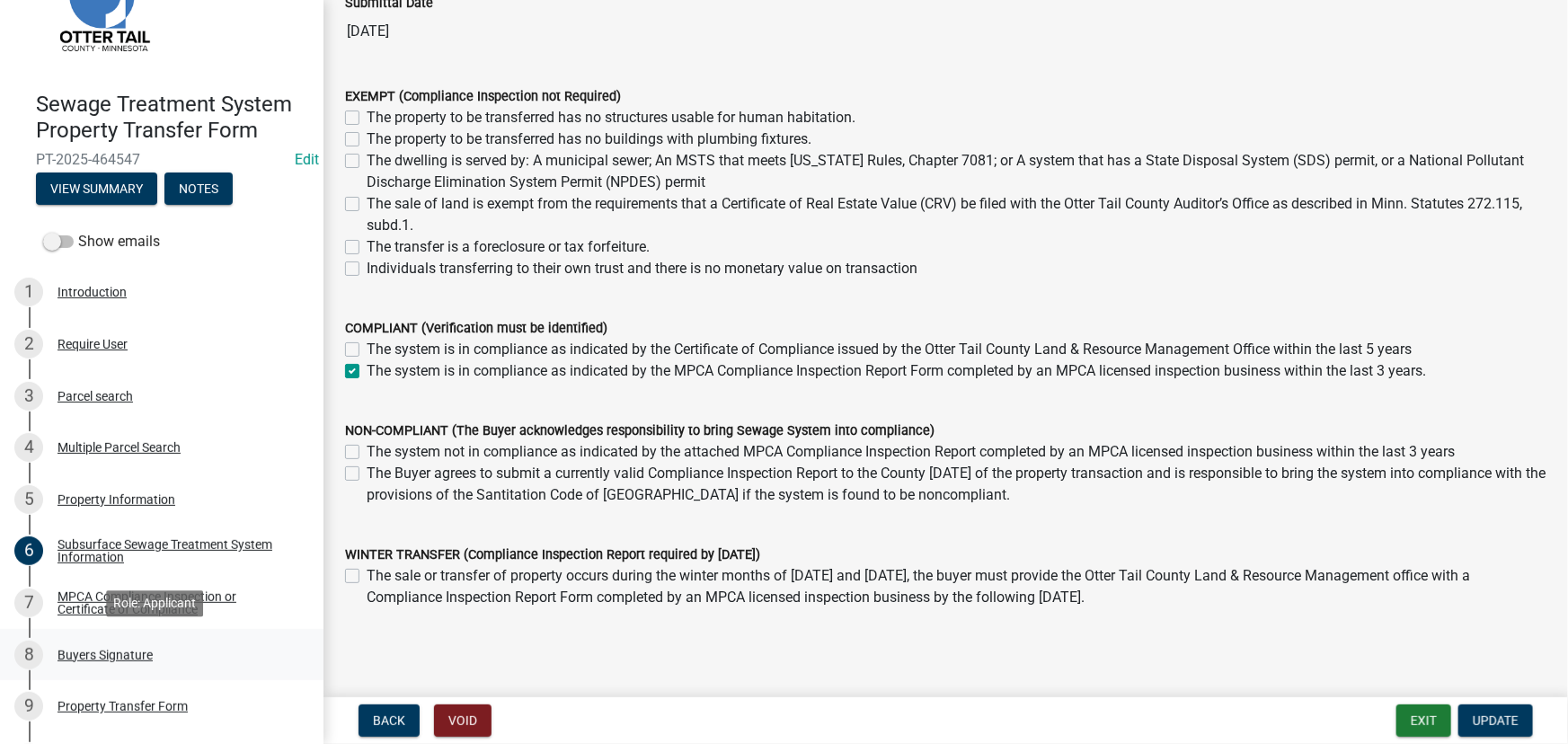
click at [129, 654] on div "Buyers Signature" at bounding box center [105, 655] width 96 height 13
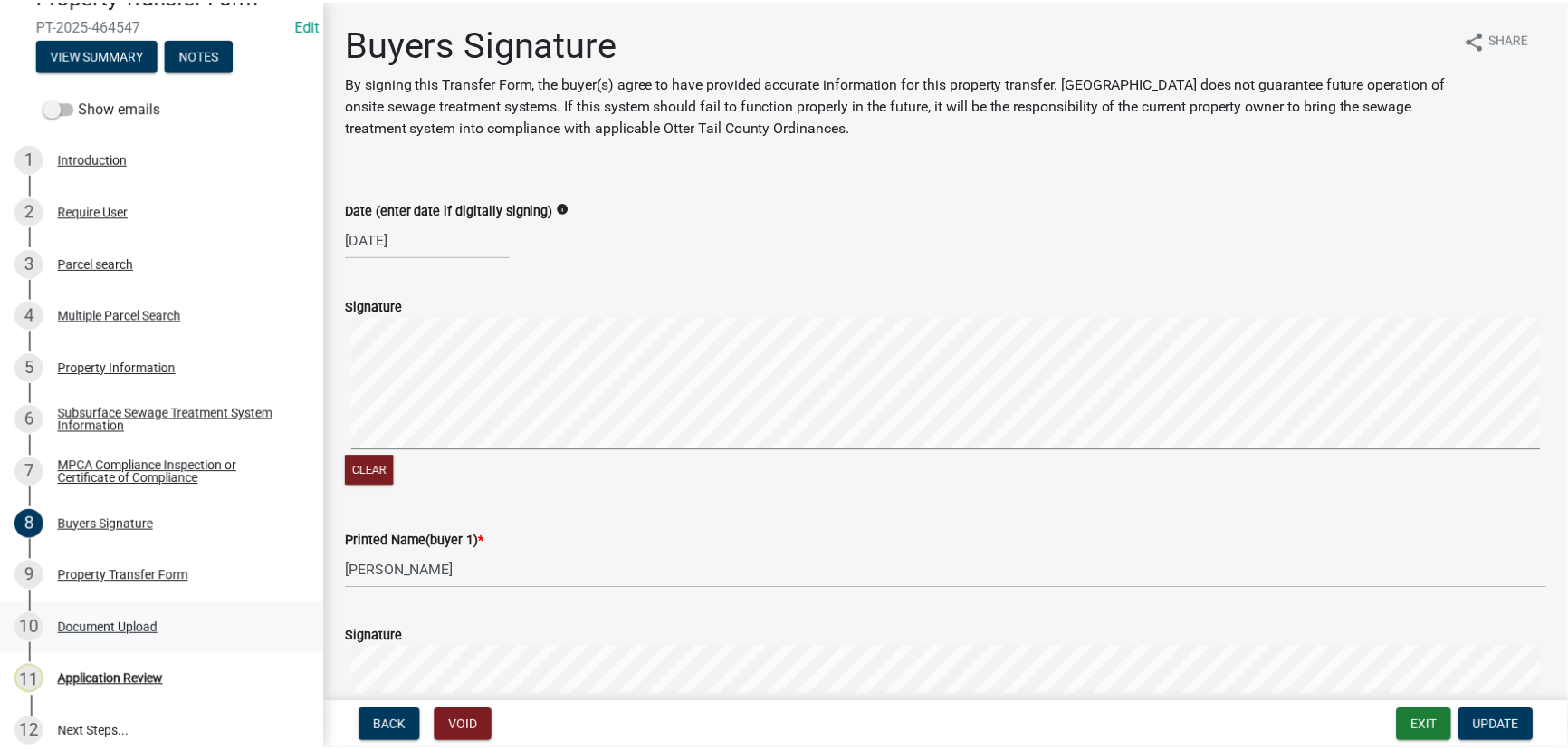
scroll to position [233, 0]
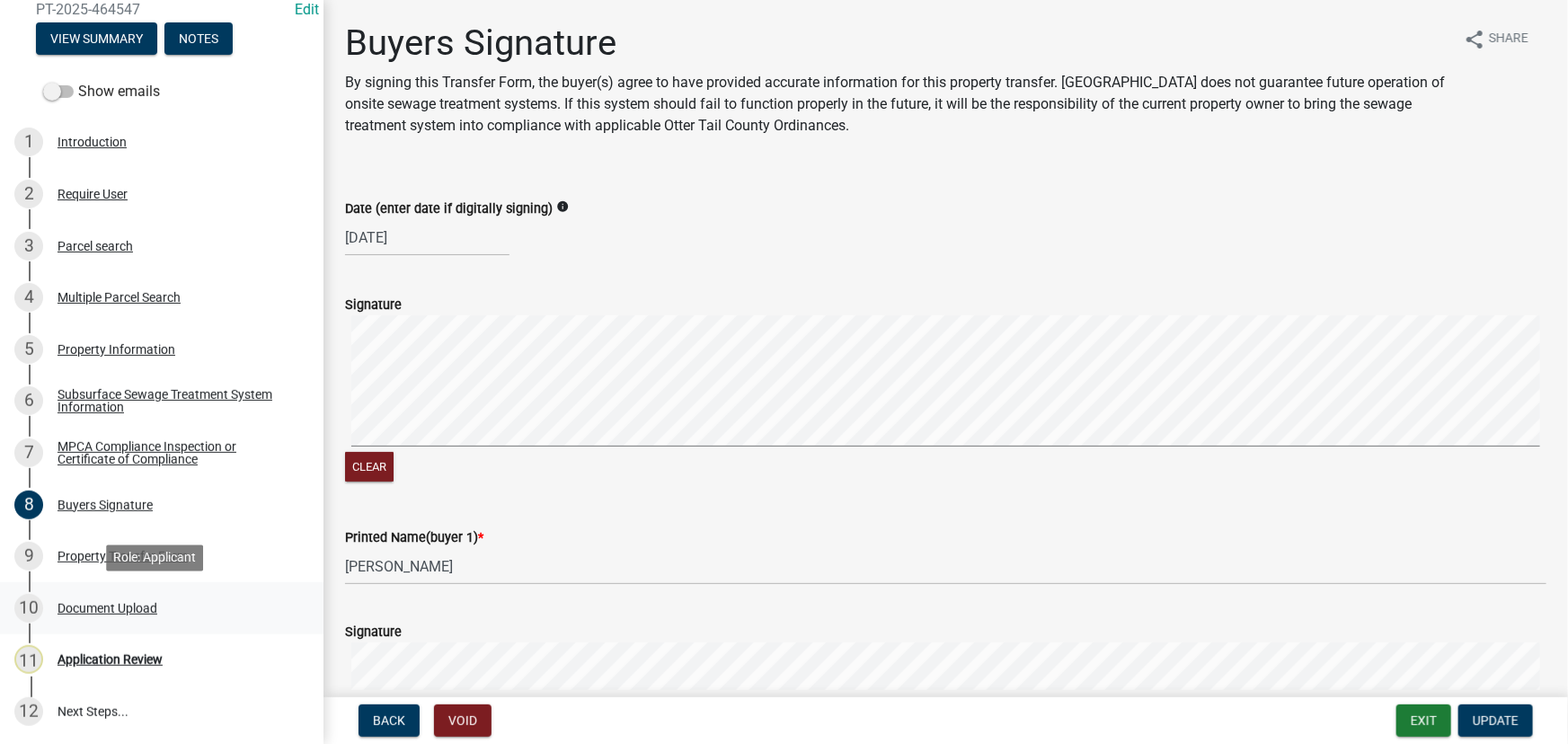
click at [97, 604] on div "Document Upload" at bounding box center [107, 608] width 99 height 13
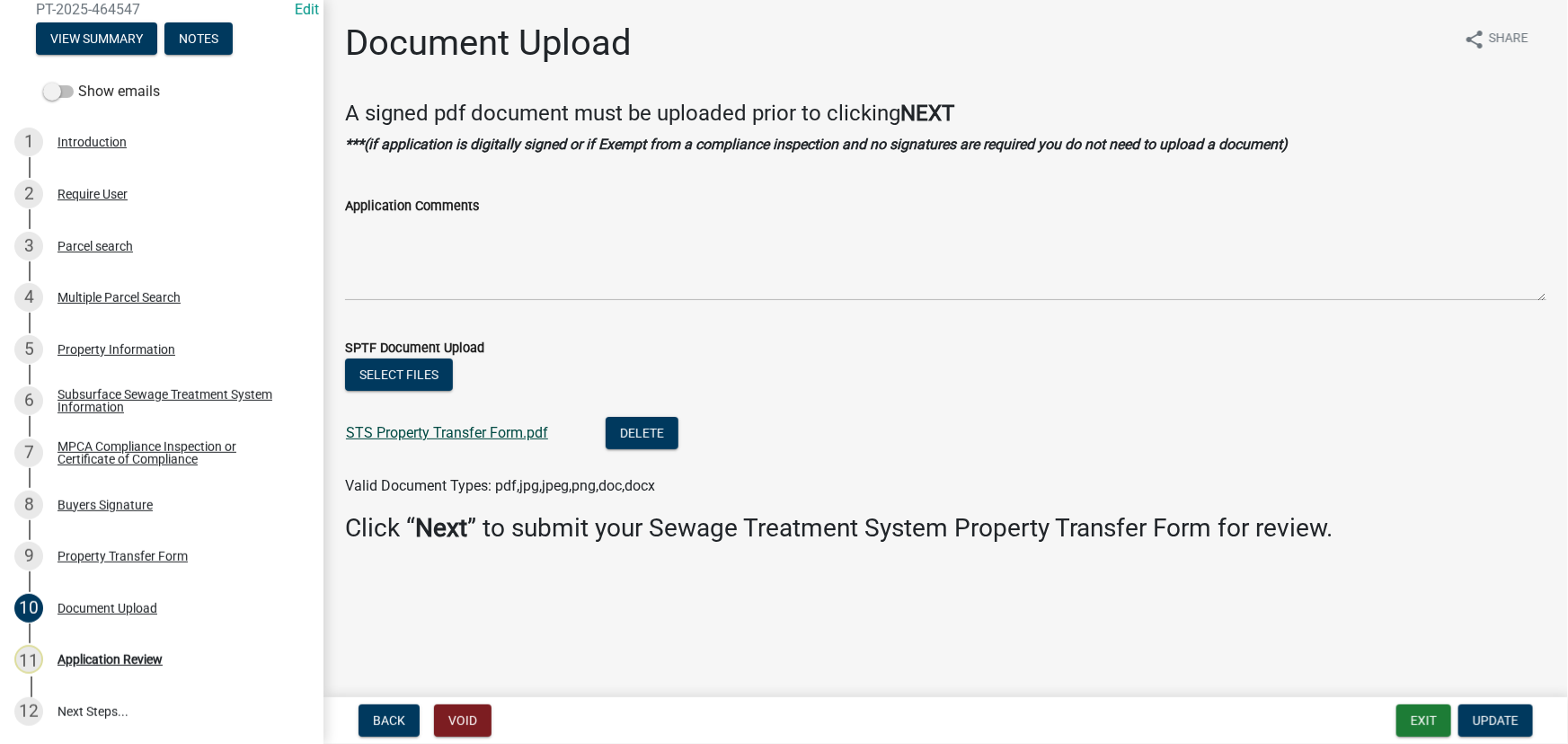
click at [414, 431] on link "STS Property Transfer Form.pdf" at bounding box center [447, 432] width 202 height 17
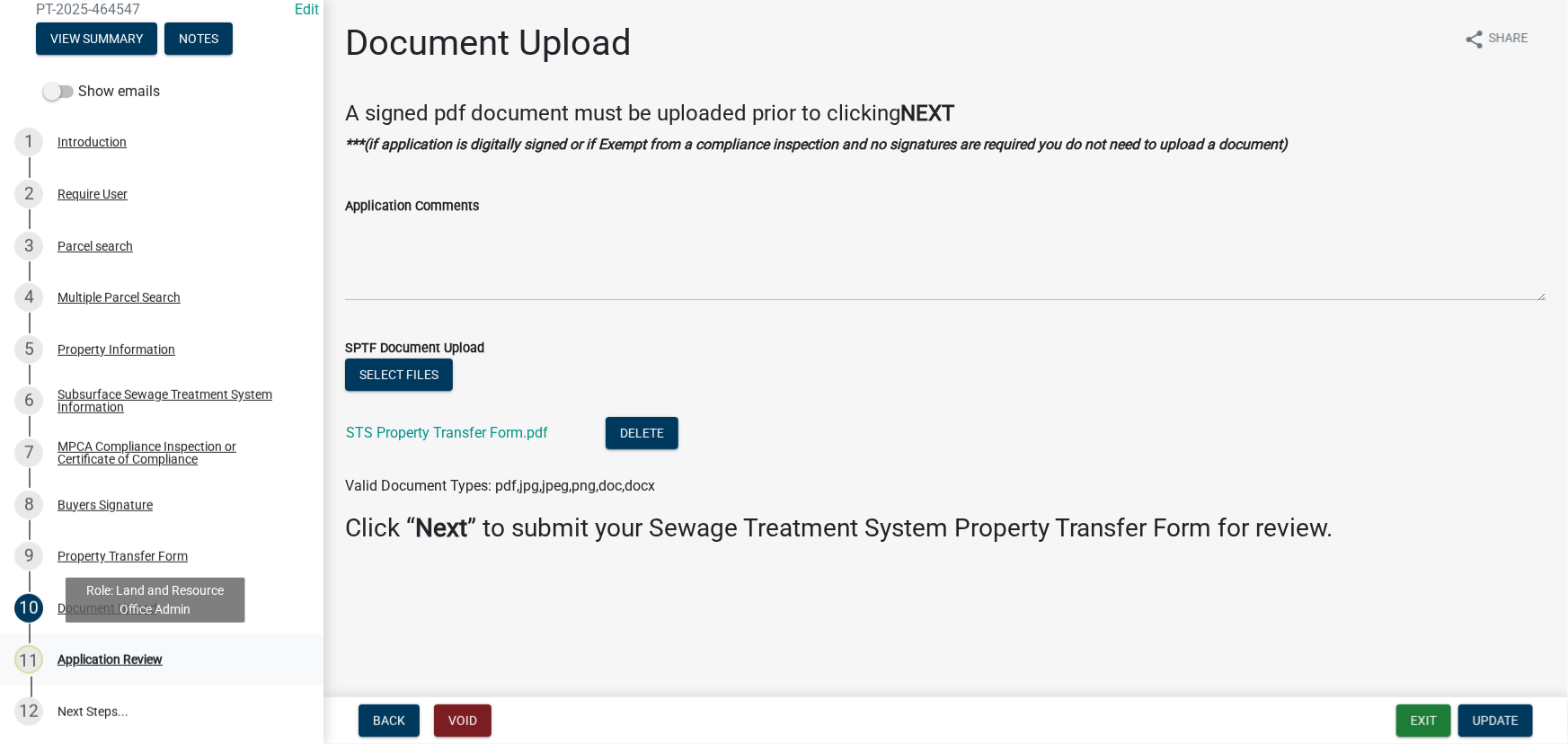
click at [133, 639] on link "11 Application Review" at bounding box center [162, 659] width 324 height 52
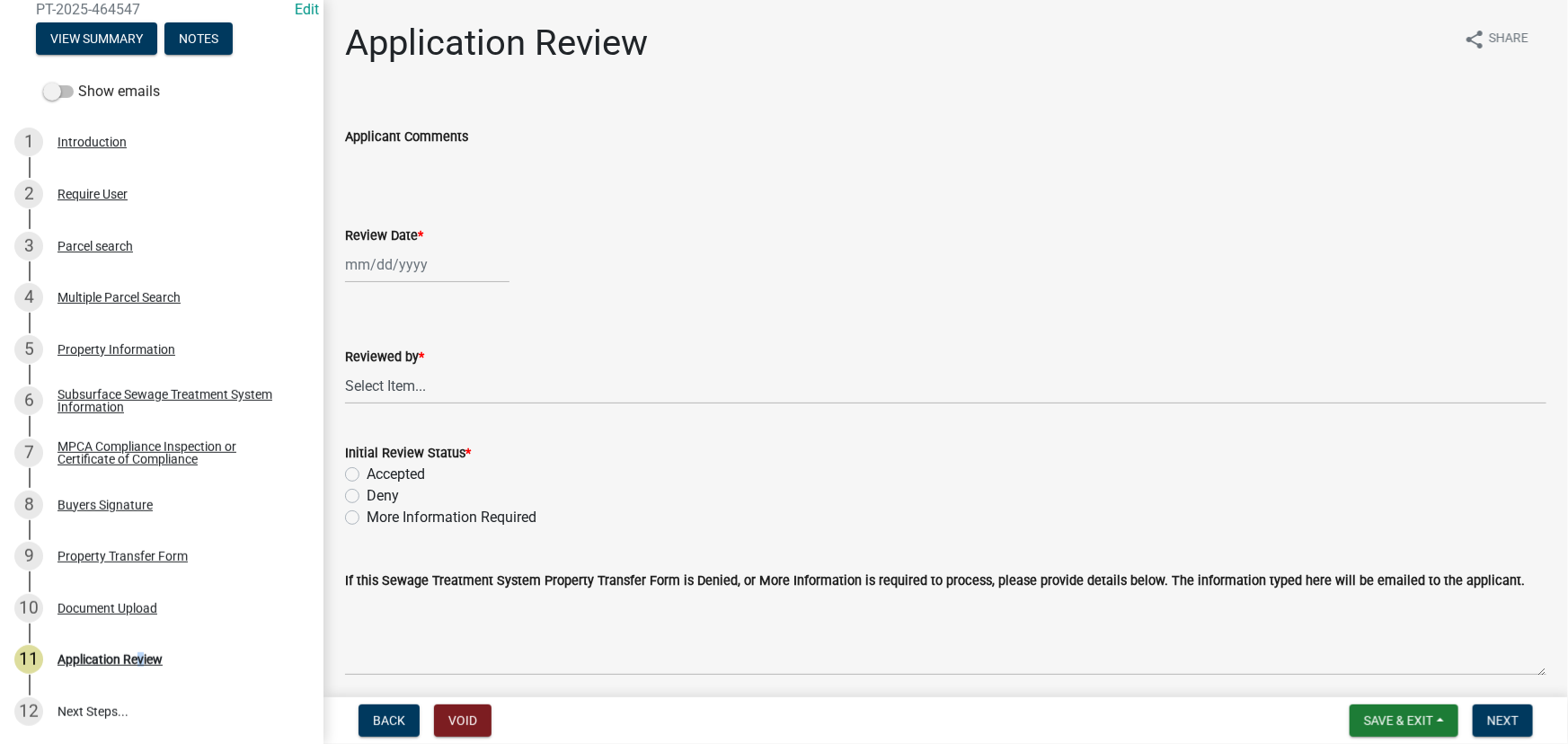
click at [415, 256] on div at bounding box center [427, 265] width 165 height 37
select select "8"
select select "2025"
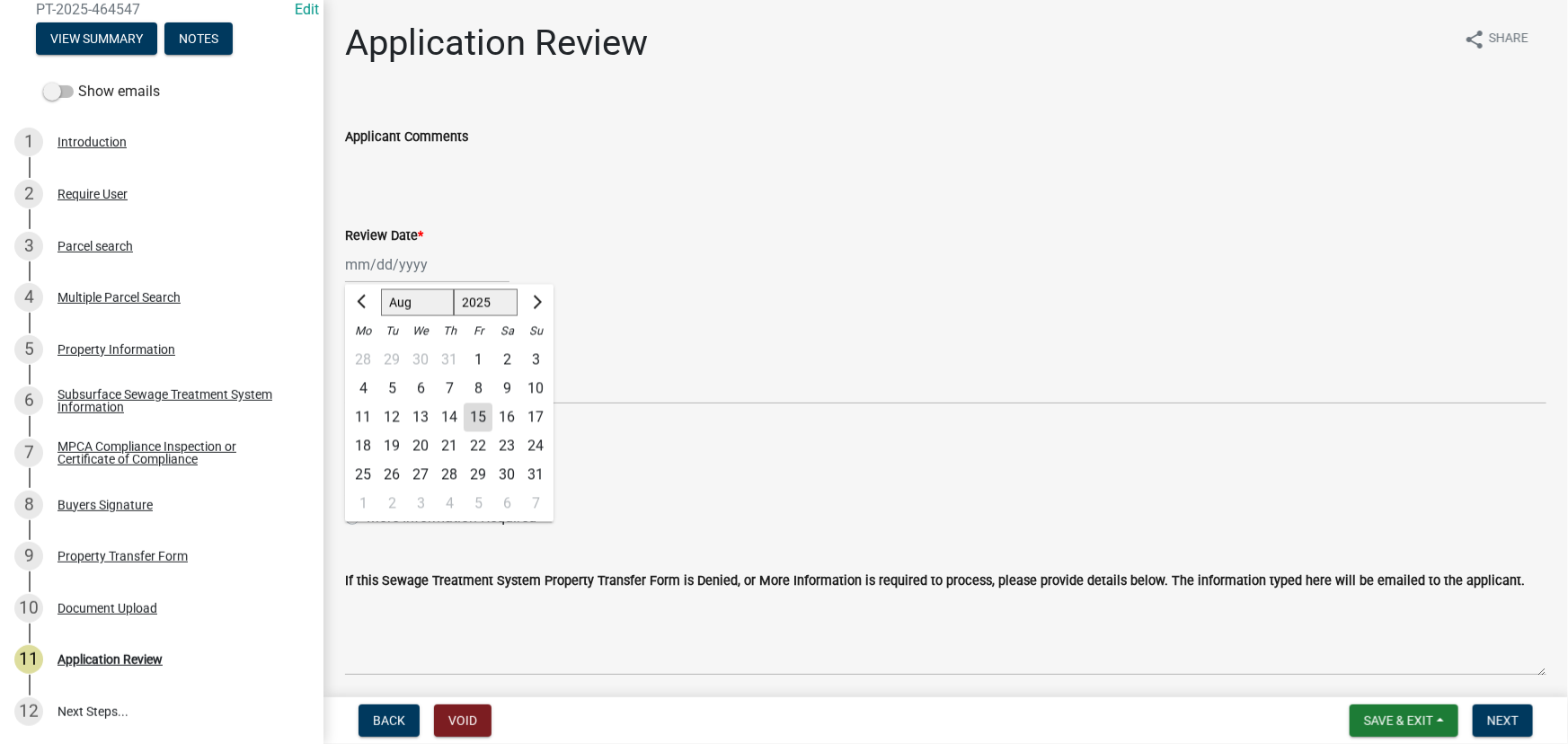
click at [484, 418] on div "15" at bounding box center [478, 417] width 29 height 29
type input "[DATE]"
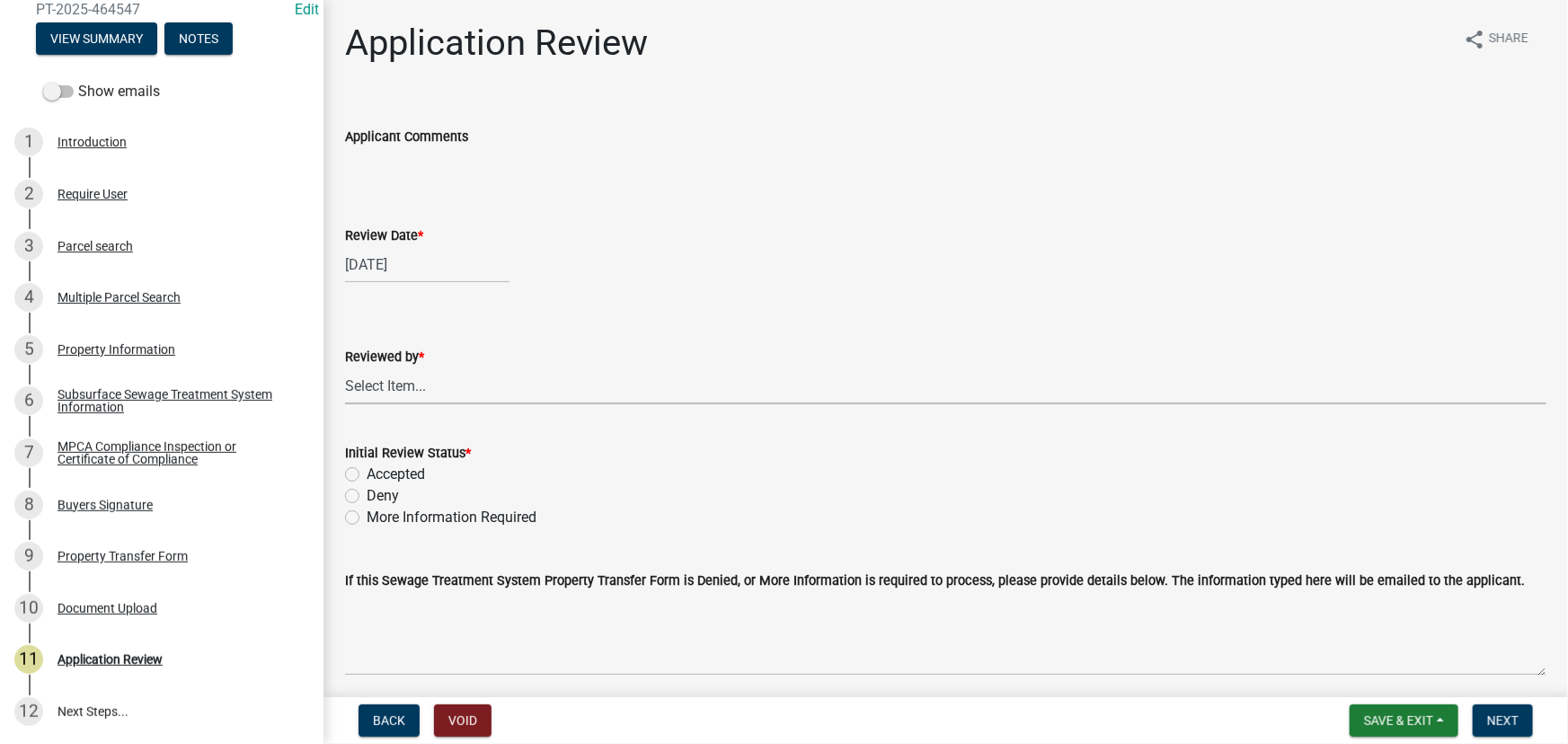
drag, startPoint x: 464, startPoint y: 382, endPoint x: 468, endPoint y: 371, distance: 11.7
click at [464, 382] on select "Select Item... Alexis Newark Amy Busko Andrea Perales Brittany Tollefson Christ…" at bounding box center [946, 385] width 1202 height 37
click at [345, 367] on select "Select Item... Alexis Newark Amy Busko Andrea Perales Brittany Tollefson Christ…" at bounding box center [946, 385] width 1202 height 37
select select "190fd4c8-42ef-492b-a4a0-a0213555944c"
drag, startPoint x: 416, startPoint y: 475, endPoint x: 451, endPoint y: 499, distance: 42.4
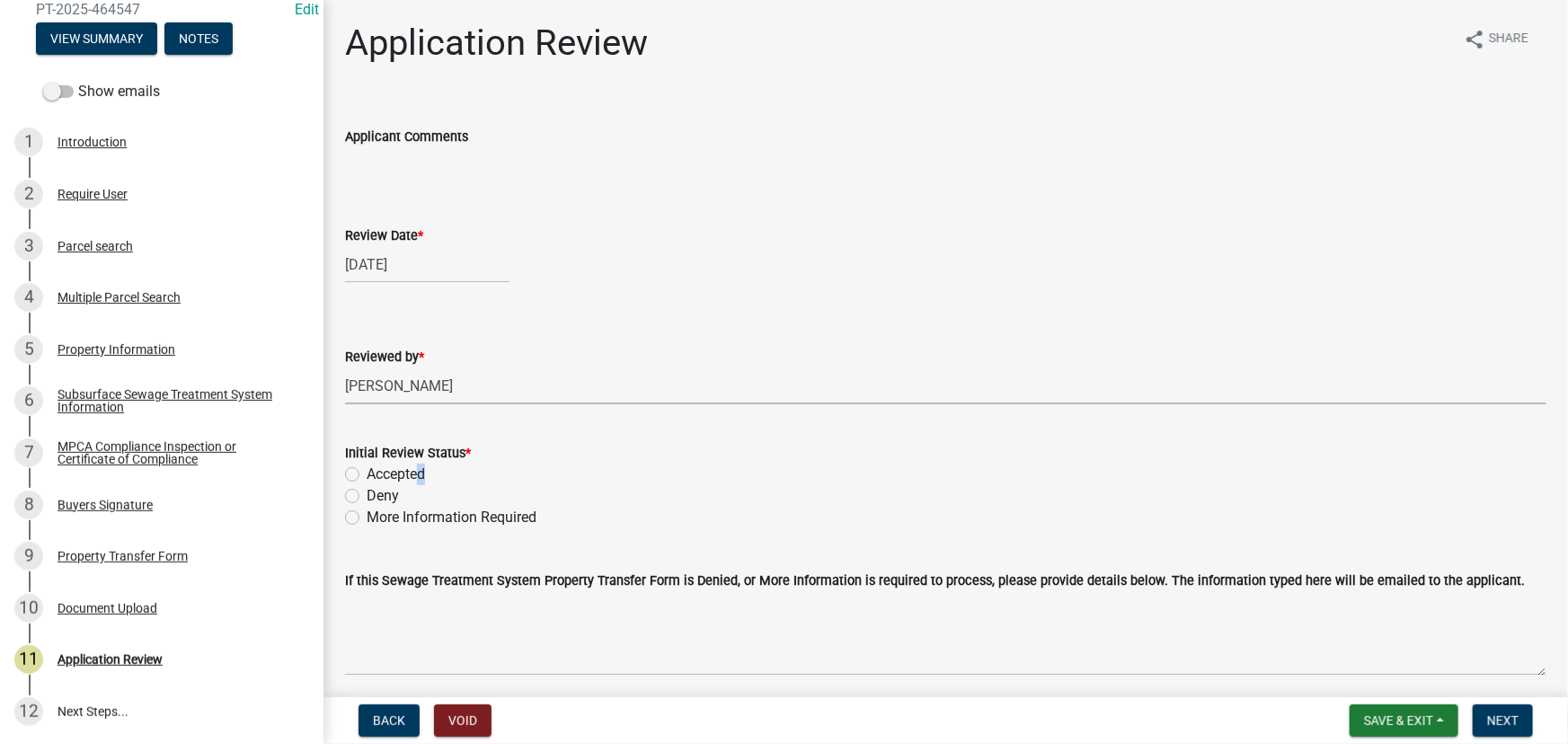
click at [413, 475] on label "Accepted" at bounding box center [395, 474] width 58 height 21
click at [369, 470] on label "Accepted" at bounding box center [395, 474] width 58 height 21
click at [369, 470] on input "Accepted" at bounding box center [372, 469] width 12 height 12
radio input "true"
click at [1485, 722] on button "Next" at bounding box center [1502, 720] width 60 height 32
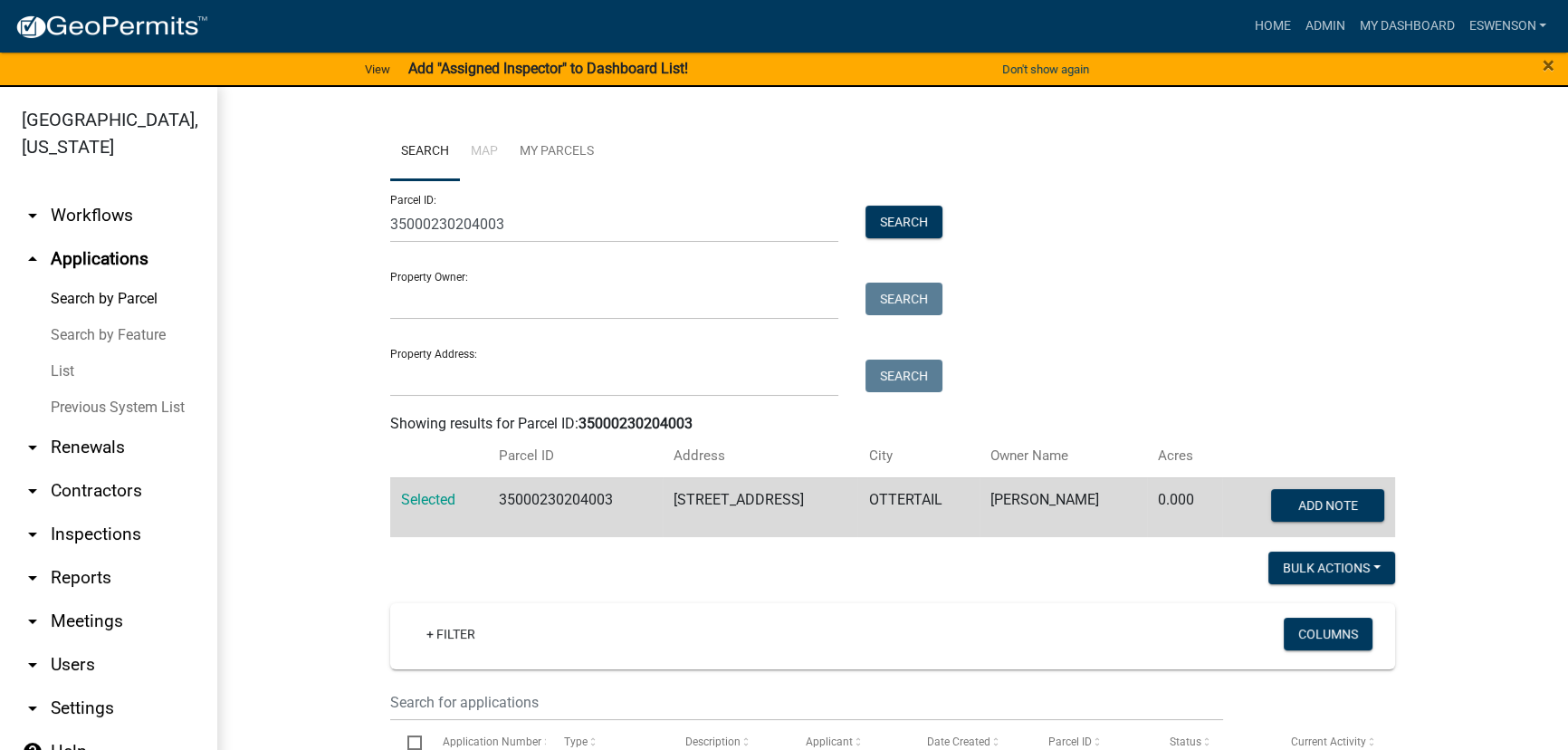
scroll to position [576, 0]
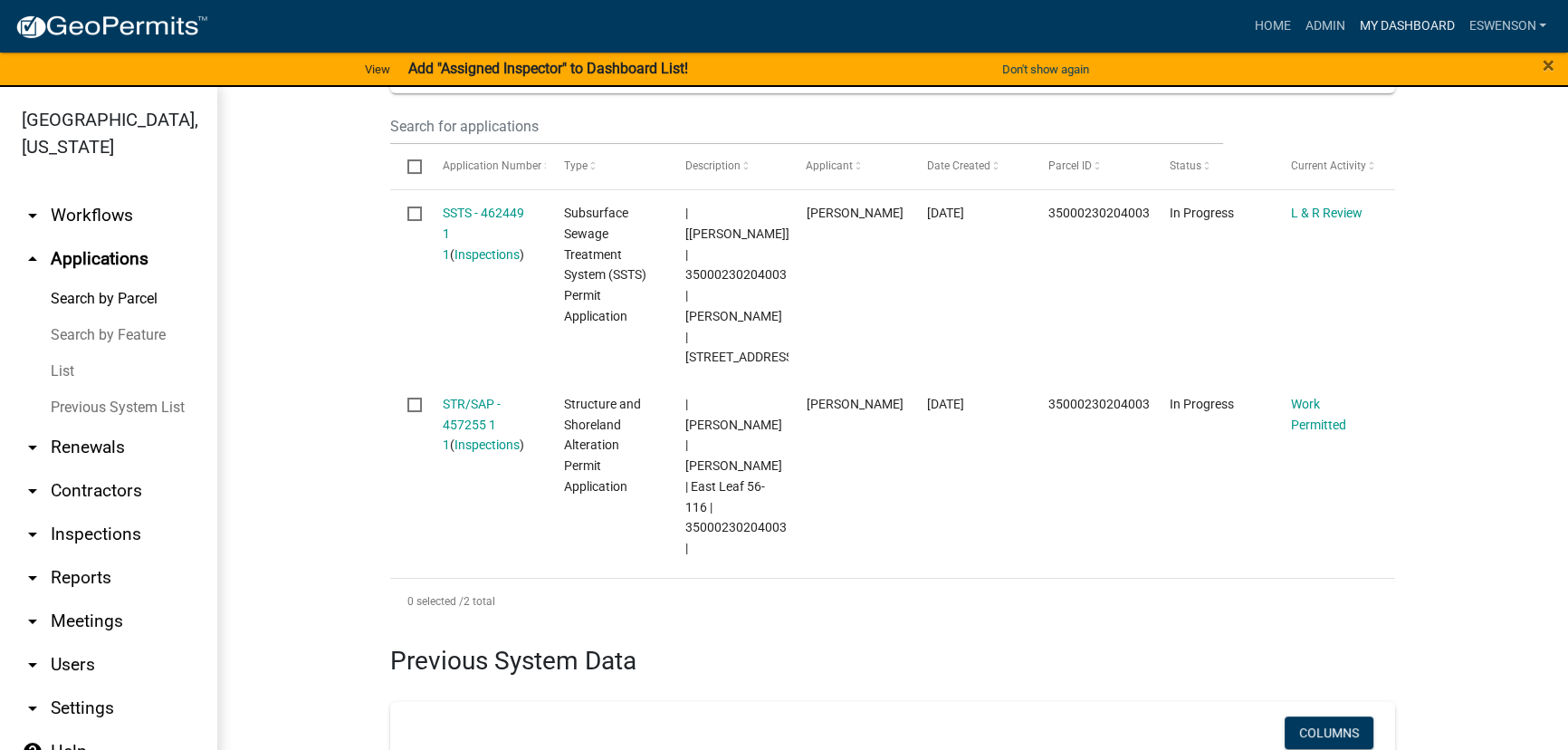
click at [1370, 23] on link "My Dashboard" at bounding box center [1407, 26] width 109 height 34
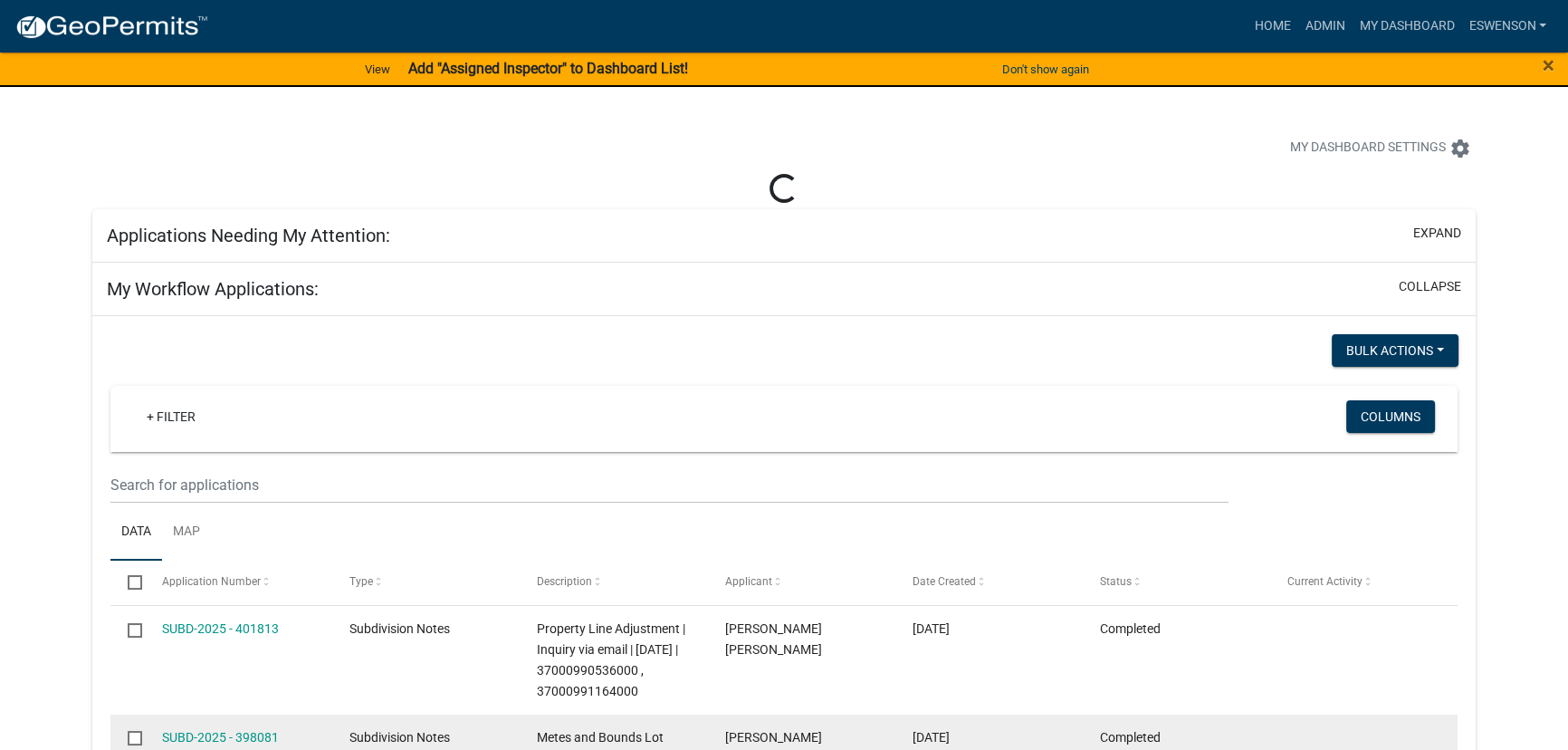
select select "3: 100"
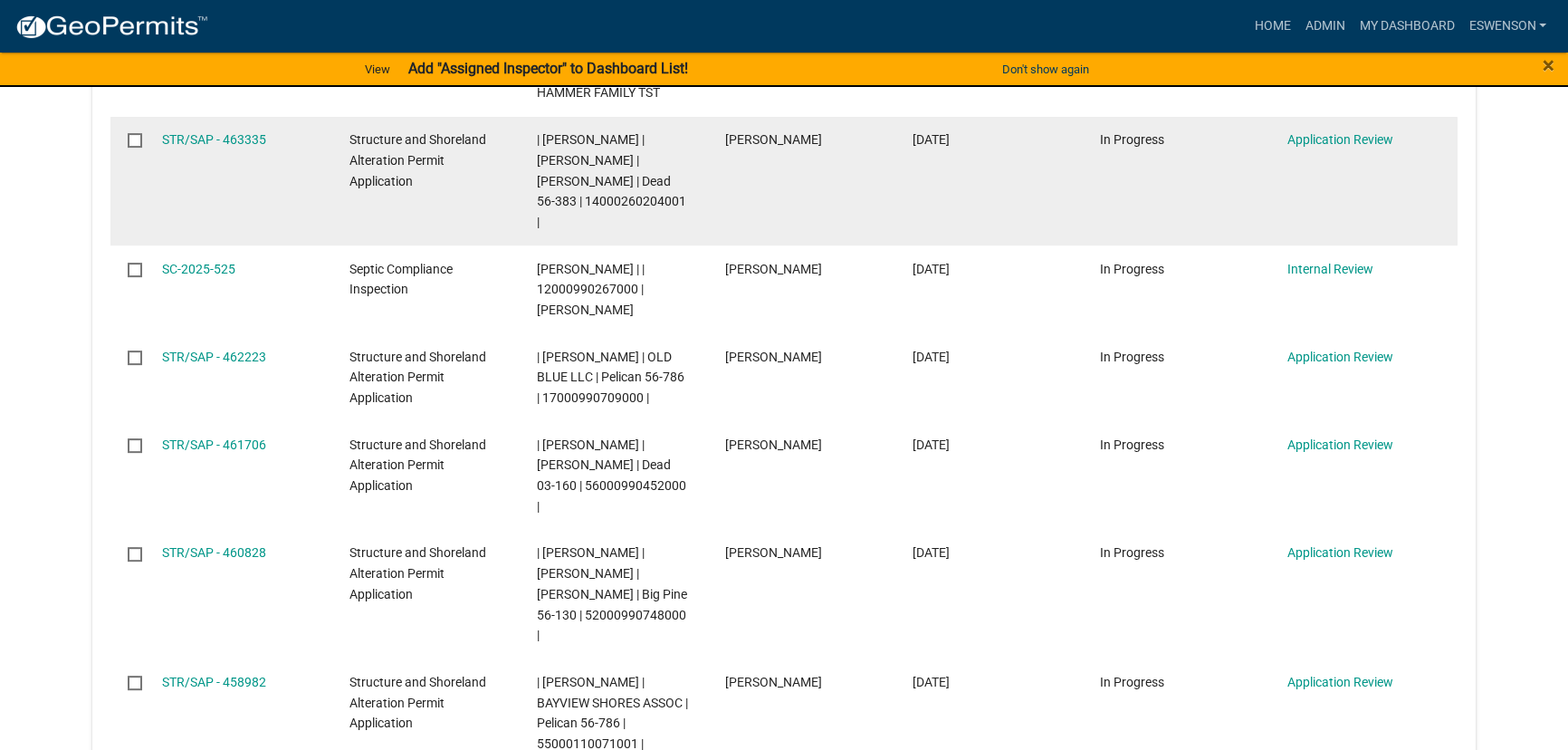
scroll to position [823, 0]
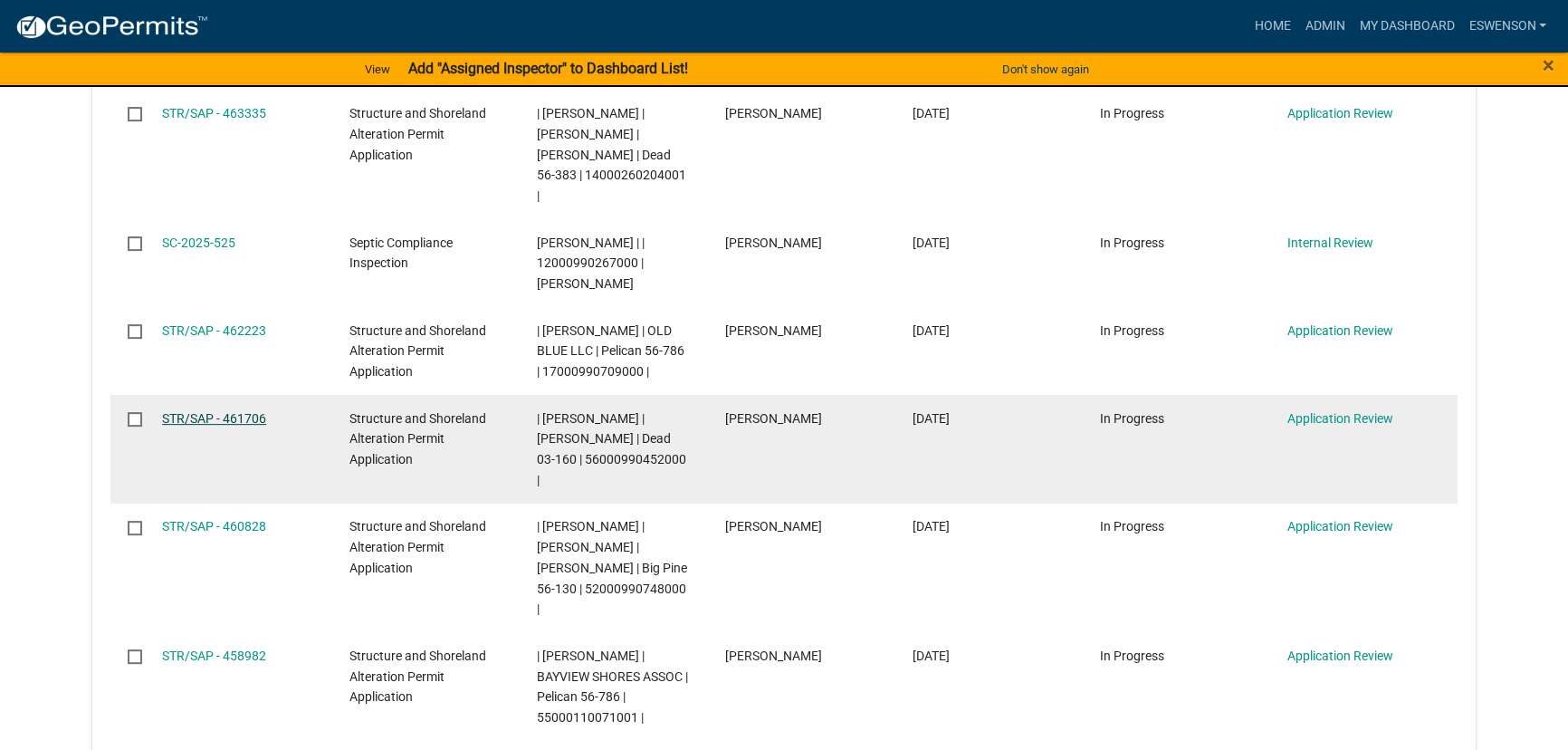
click at [228, 411] on link "STR/SAP - 461706" at bounding box center [214, 418] width 104 height 15
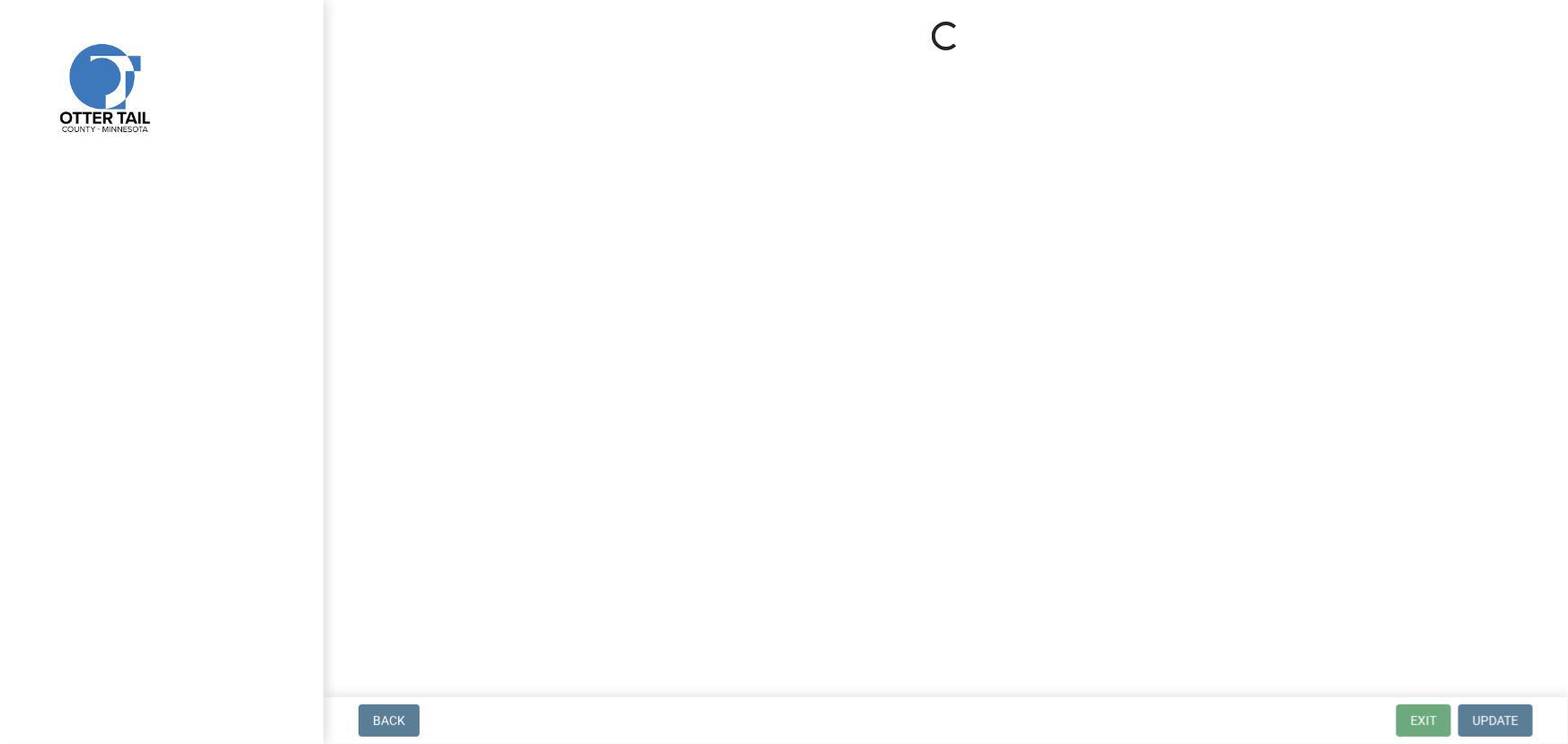
click at [286, 521] on div at bounding box center [162, 372] width 324 height 744
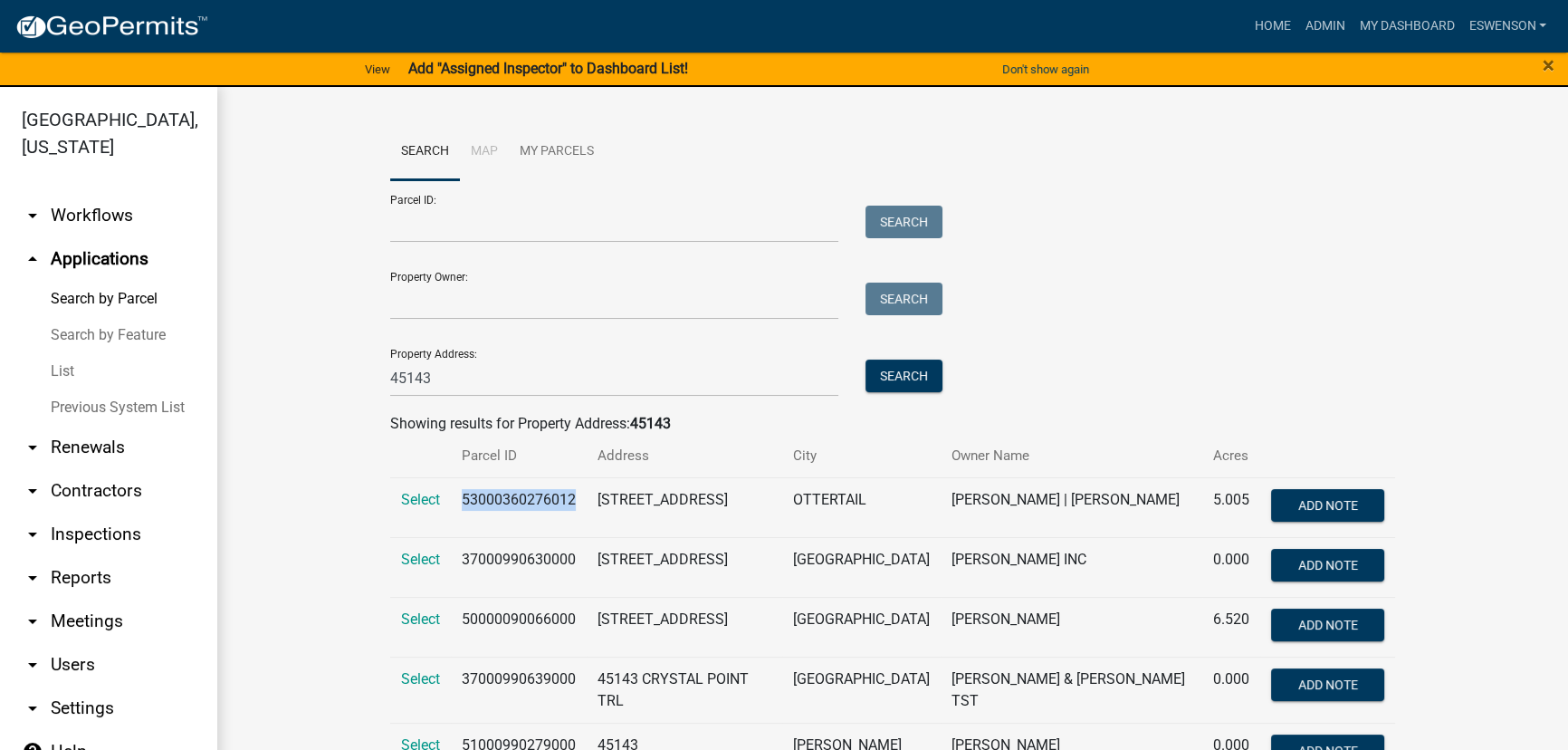
scroll to position [79, 0]
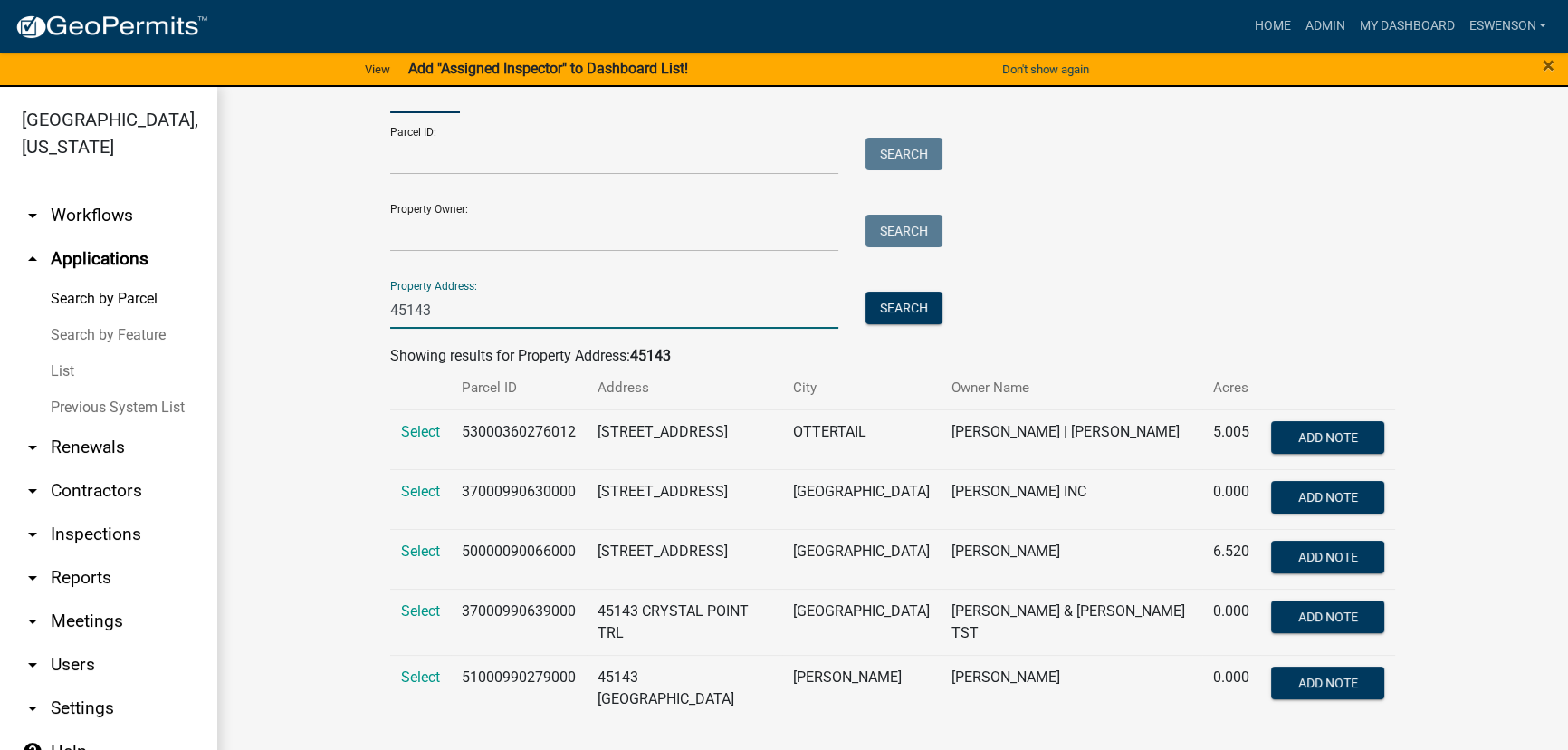
drag, startPoint x: 430, startPoint y: 304, endPoint x: 206, endPoint y: 330, distance: 225.5
click at [227, 327] on div "Search Map My Parcels Parcel ID: Search Property Owner: Search Property Address…" at bounding box center [892, 395] width 1351 height 752
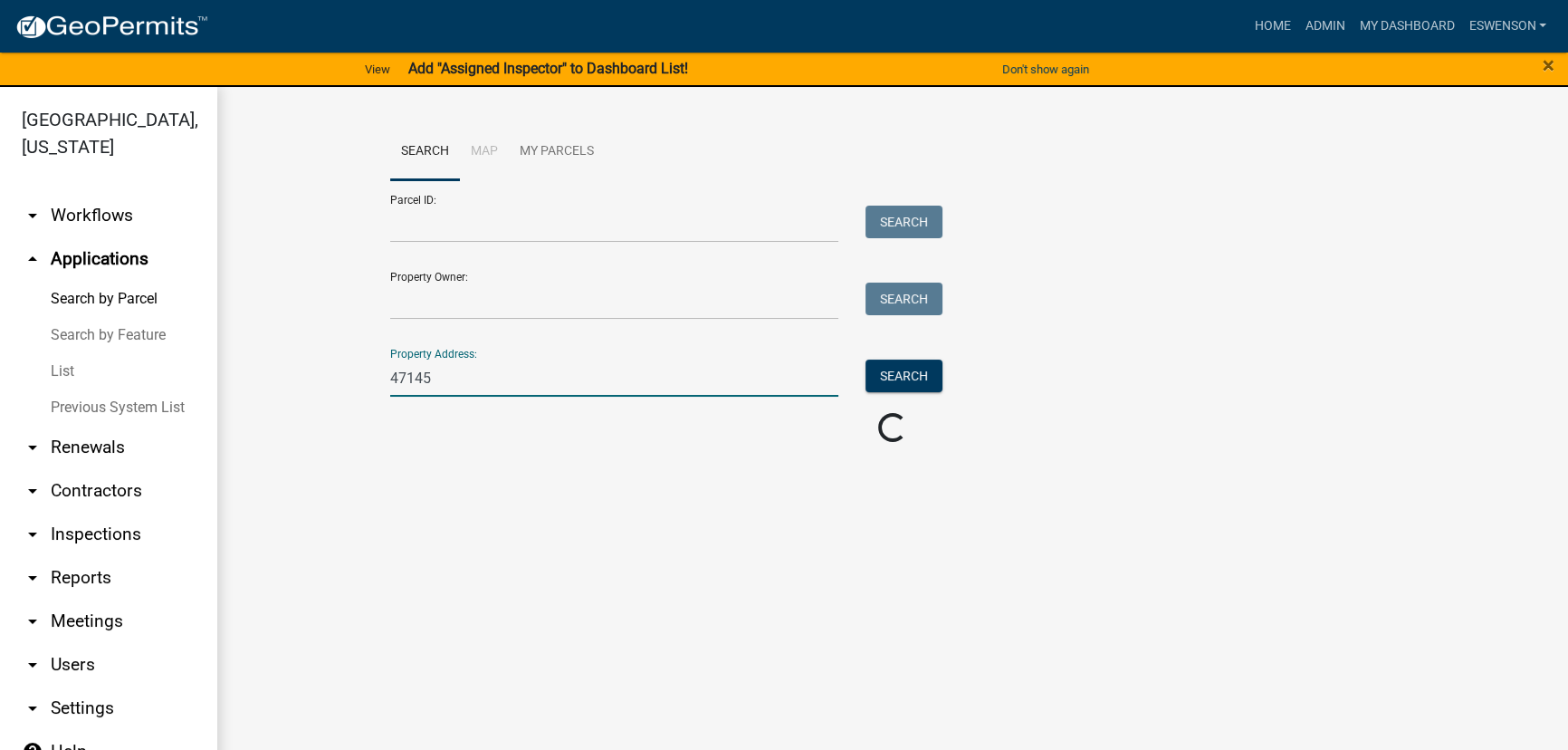
scroll to position [0, 0]
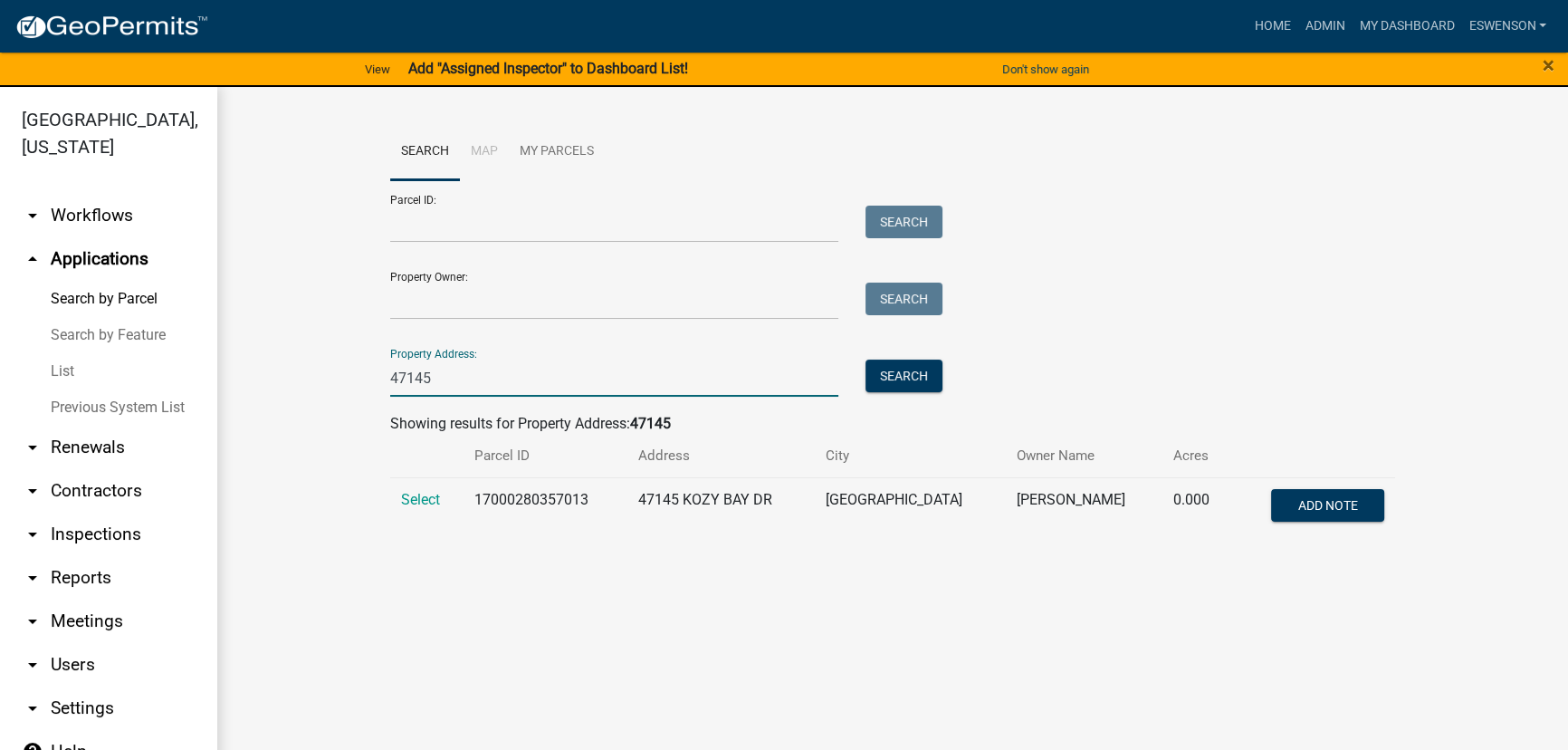
type input "47145"
click at [529, 487] on td "17000280357013" at bounding box center [545, 507] width 164 height 59
copy td "17000280357013"
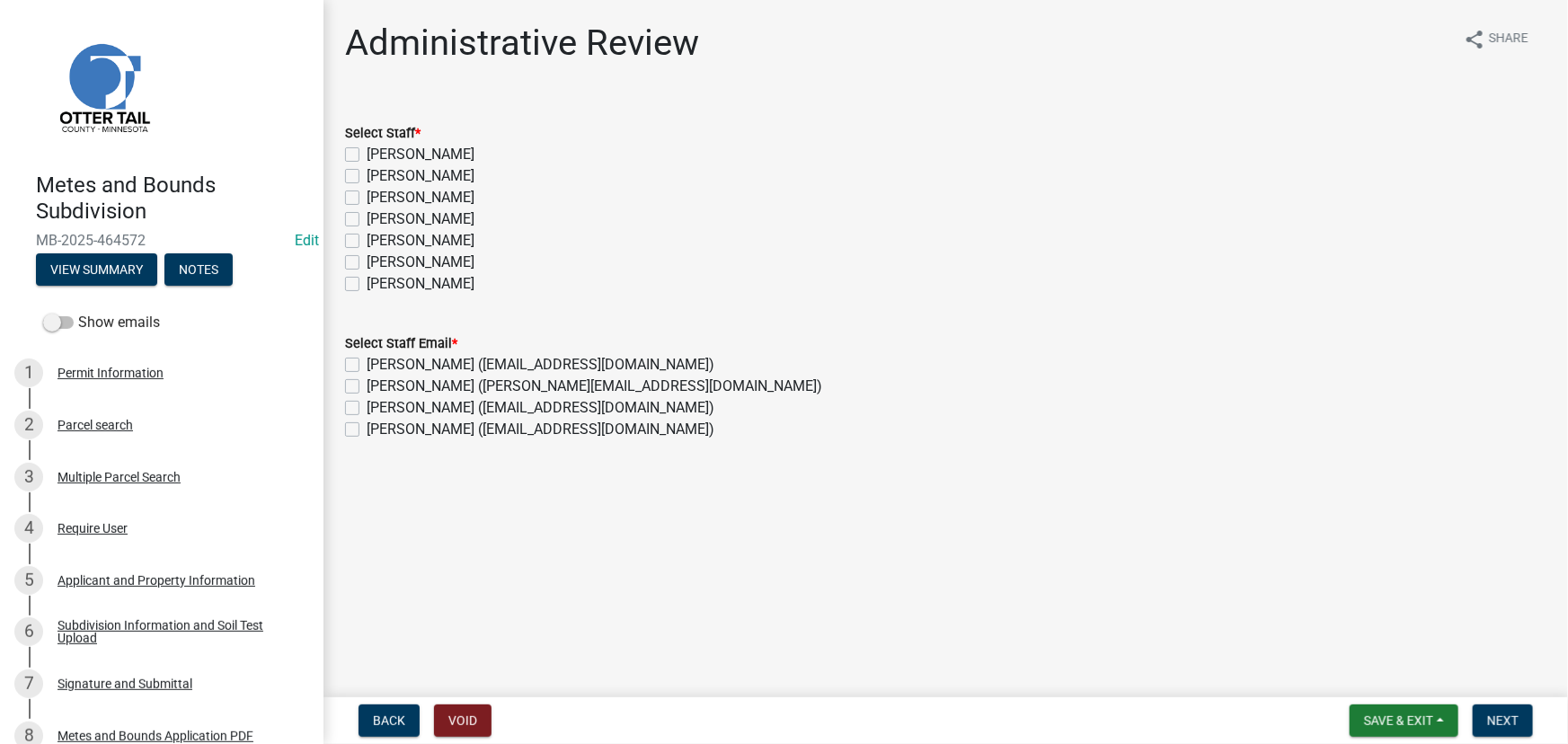
click at [400, 195] on label "Emma Swenson" at bounding box center [420, 197] width 108 height 21
click at [378, 195] on input "Emma Swenson" at bounding box center [372, 192] width 12 height 12
checkbox input "true"
checkbox input "false"
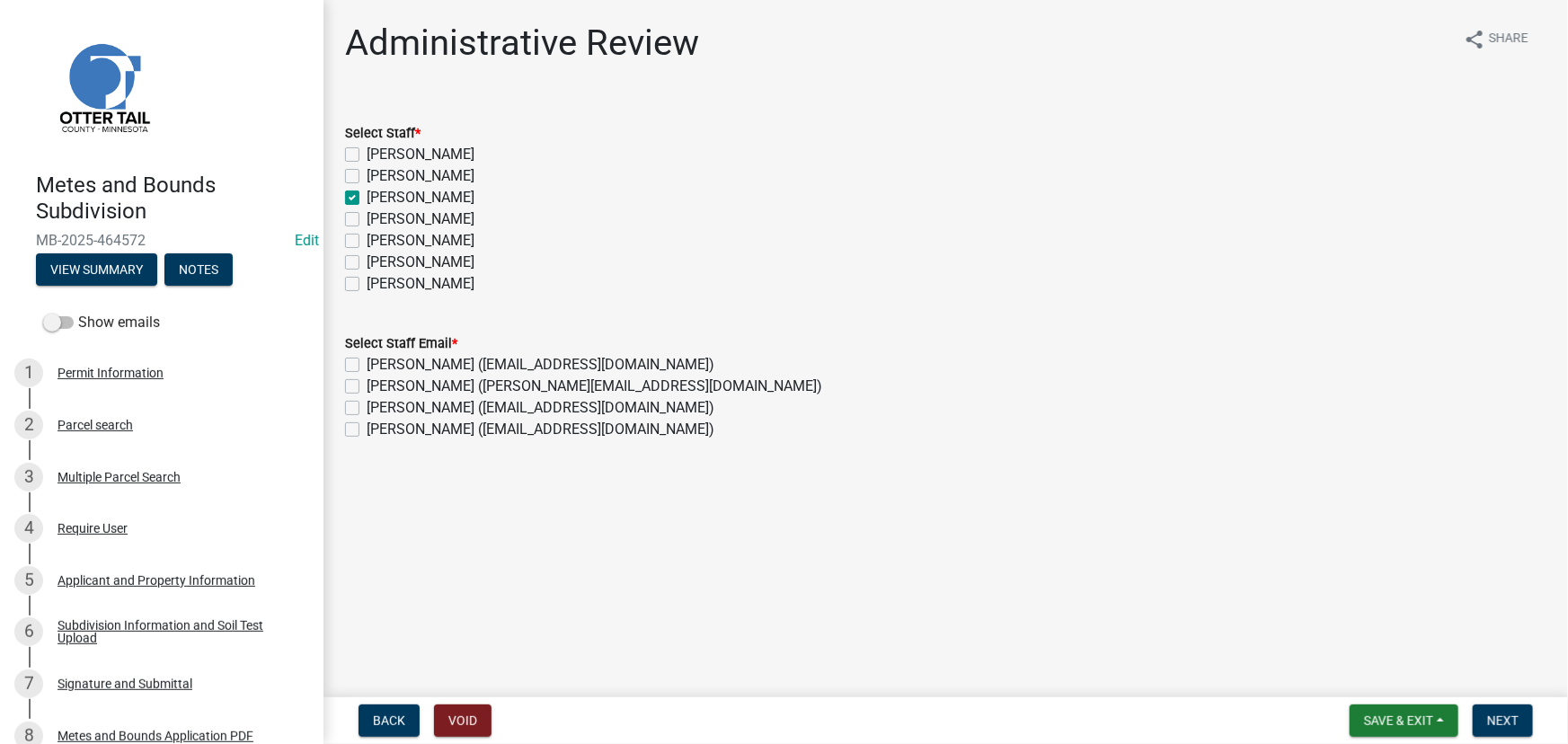
checkbox input "true"
checkbox input "false"
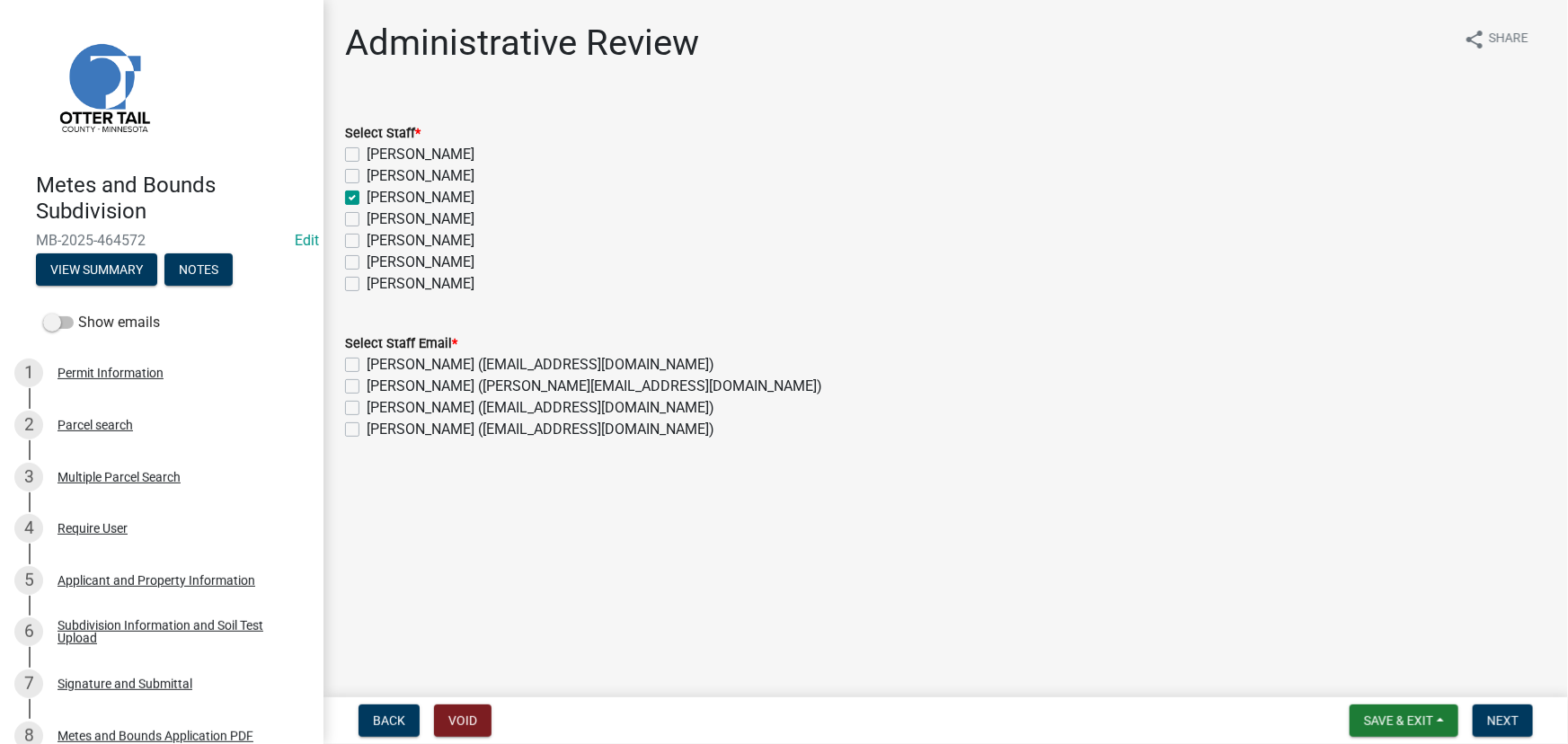
click at [402, 221] on label "Samantha Meyeraan" at bounding box center [420, 219] width 108 height 21
click at [378, 220] on input "Samantha Meyeraan" at bounding box center [372, 214] width 12 height 12
checkbox input "true"
checkbox input "false"
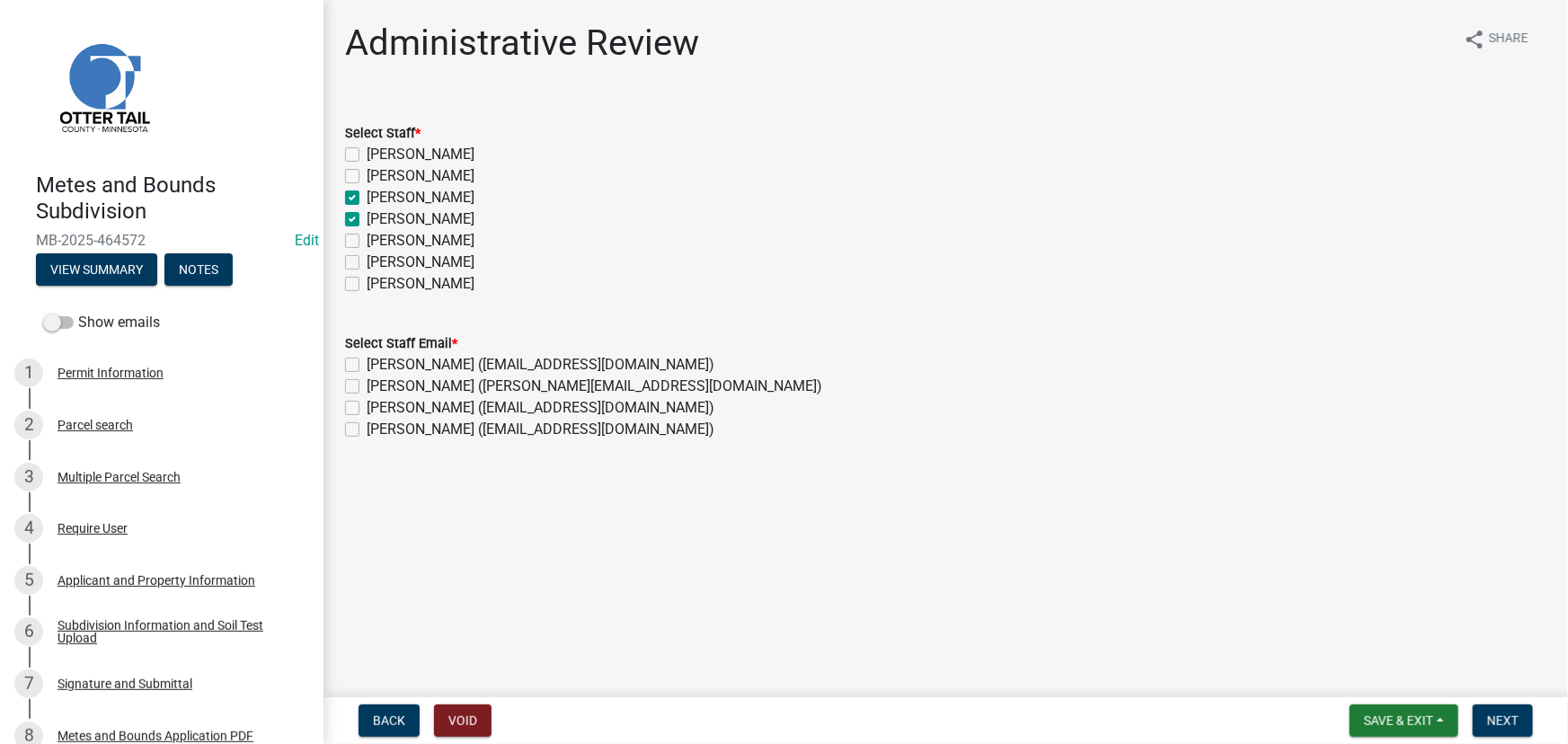
checkbox input "true"
checkbox input "false"
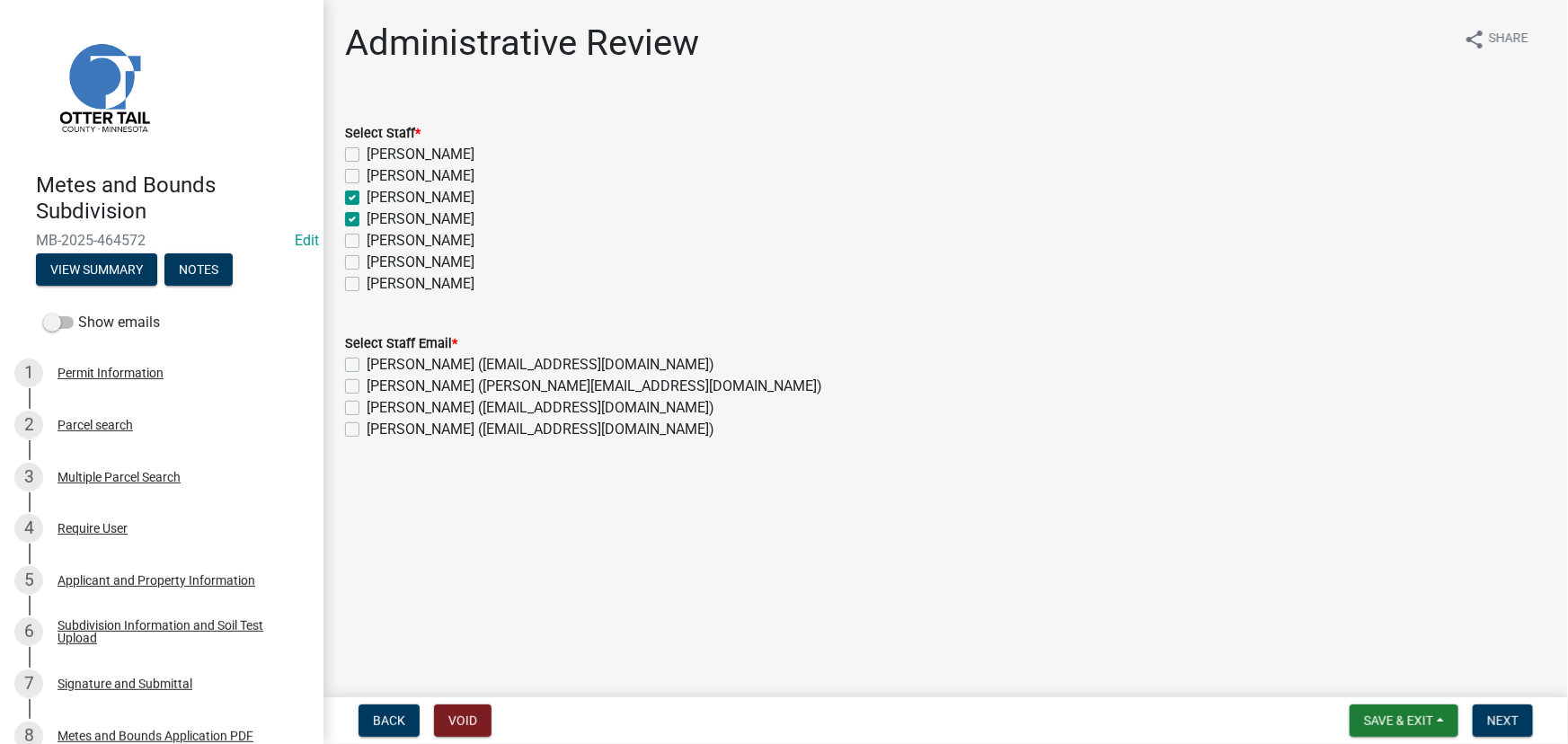
click at [434, 365] on label "Emma Swenson (eswenson@ottertailcounty.gov)" at bounding box center [540, 364] width 348 height 21
click at [378, 365] on input "Emma Swenson (eswenson@ottertailcounty.gov)" at bounding box center [372, 360] width 12 height 12
checkbox input "true"
checkbox input "false"
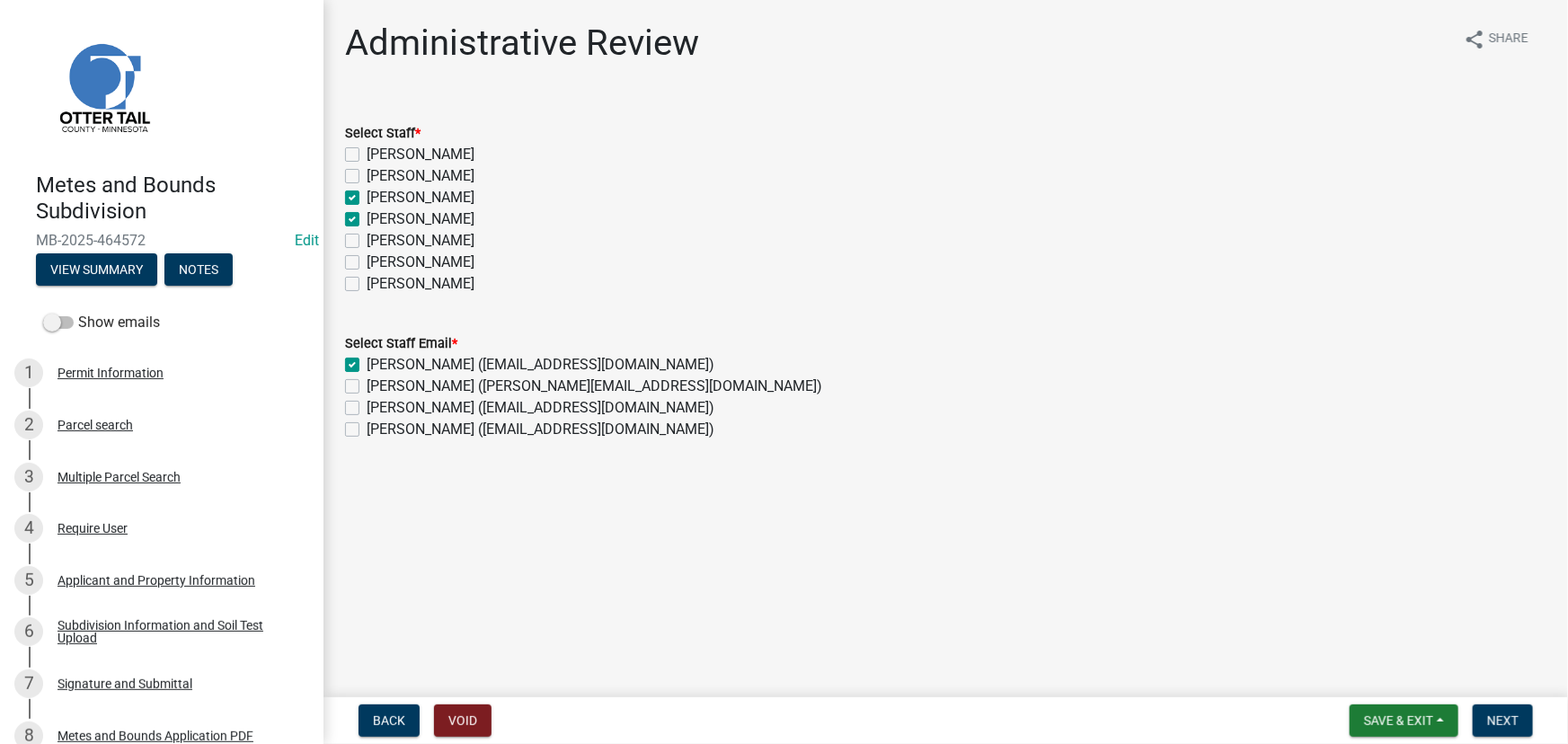
checkbox input "false"
click at [417, 391] on label "Samantha Meyeraan (smeyeraan@ottertailcounty.gov)" at bounding box center [594, 385] width 455 height 21
click at [378, 387] on input "Samantha Meyeraan (smeyeraan@ottertailcounty.gov)" at bounding box center [372, 381] width 12 height 12
checkbox input "true"
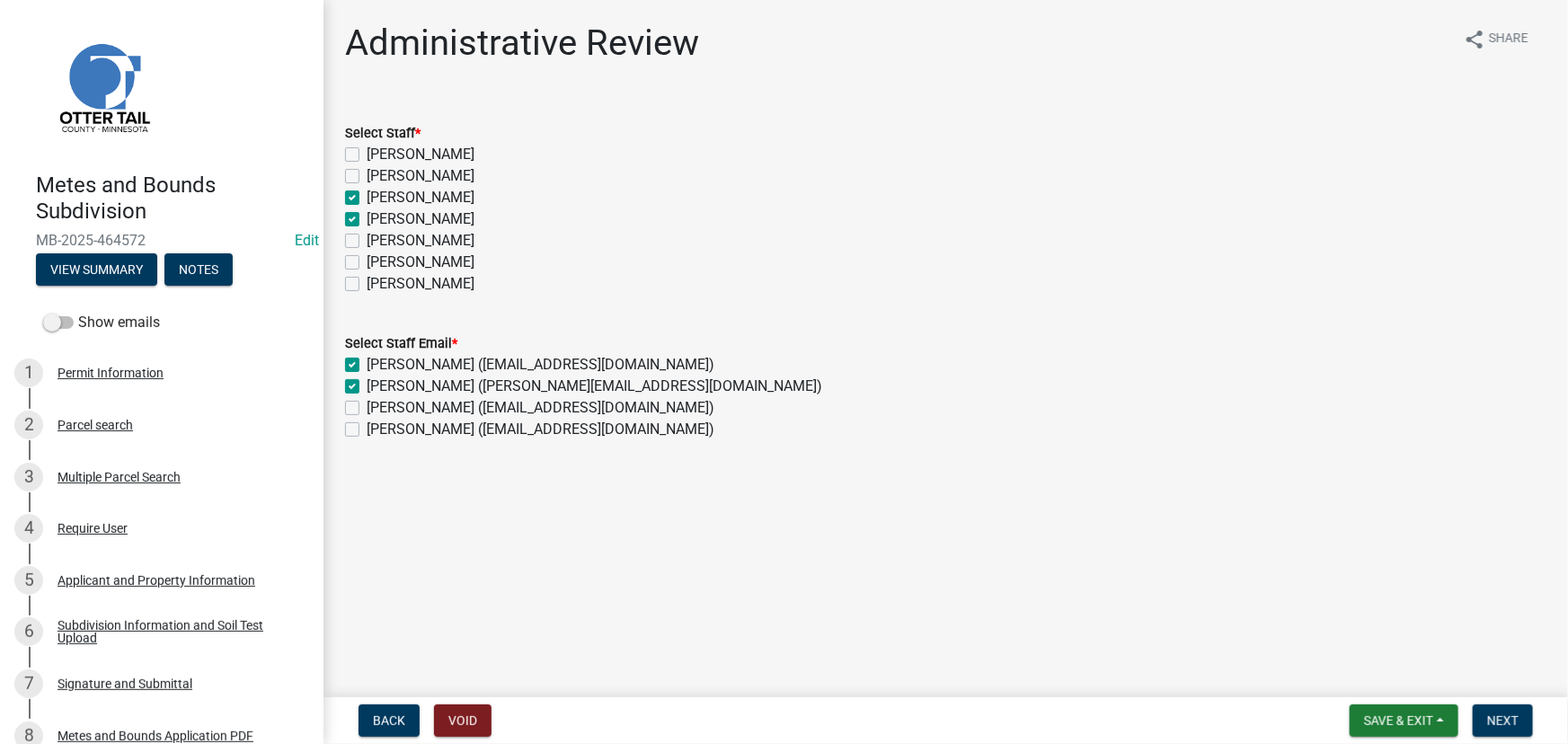
checkbox input "true"
checkbox input "false"
click at [386, 197] on label "Emma Swenson" at bounding box center [420, 197] width 108 height 21
click at [378, 197] on input "Emma Swenson" at bounding box center [372, 192] width 12 height 12
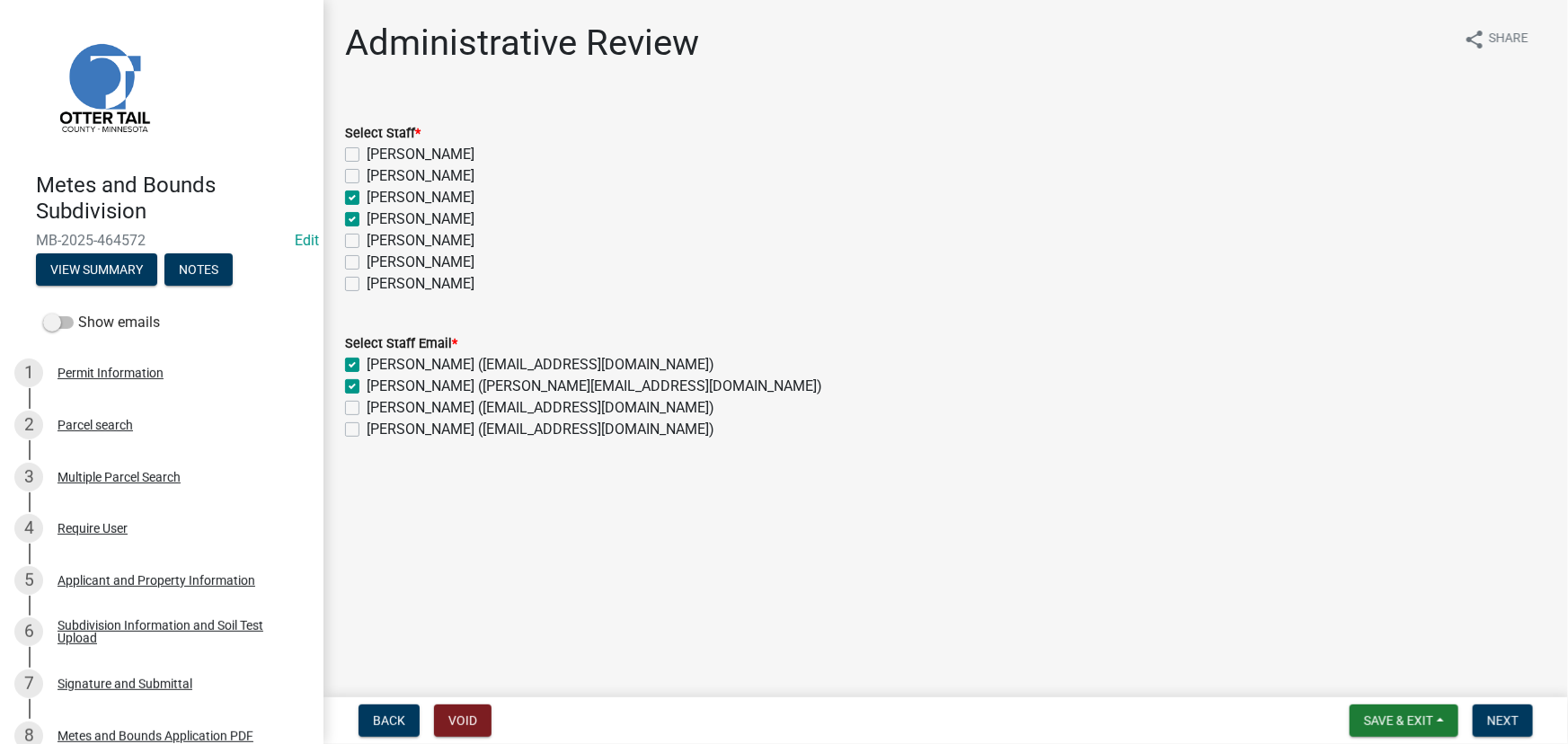
checkbox input "false"
checkbox input "true"
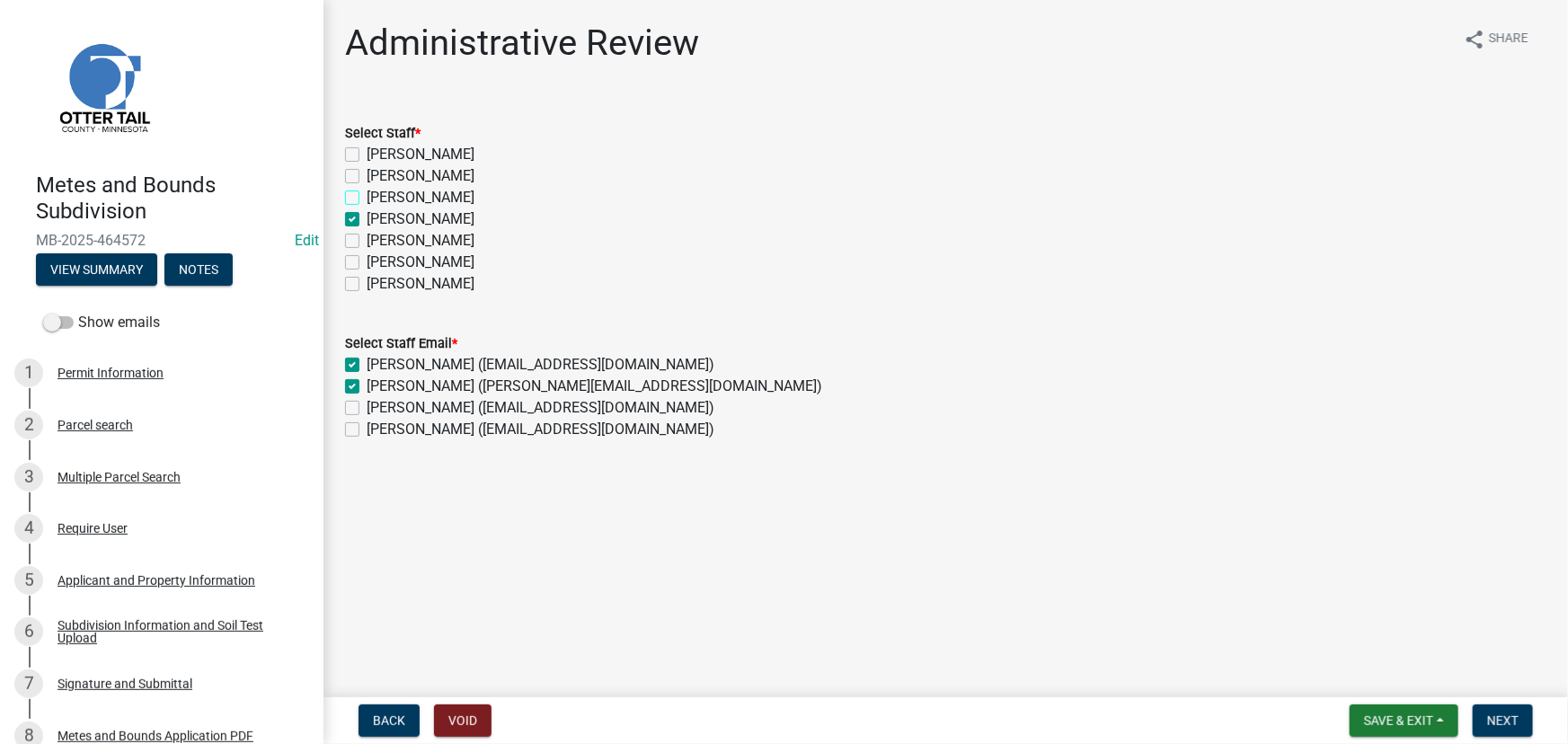
checkbox input "false"
click at [400, 196] on label "Emma Swenson" at bounding box center [420, 197] width 108 height 21
click at [378, 196] on input "Emma Swenson" at bounding box center [372, 192] width 12 height 12
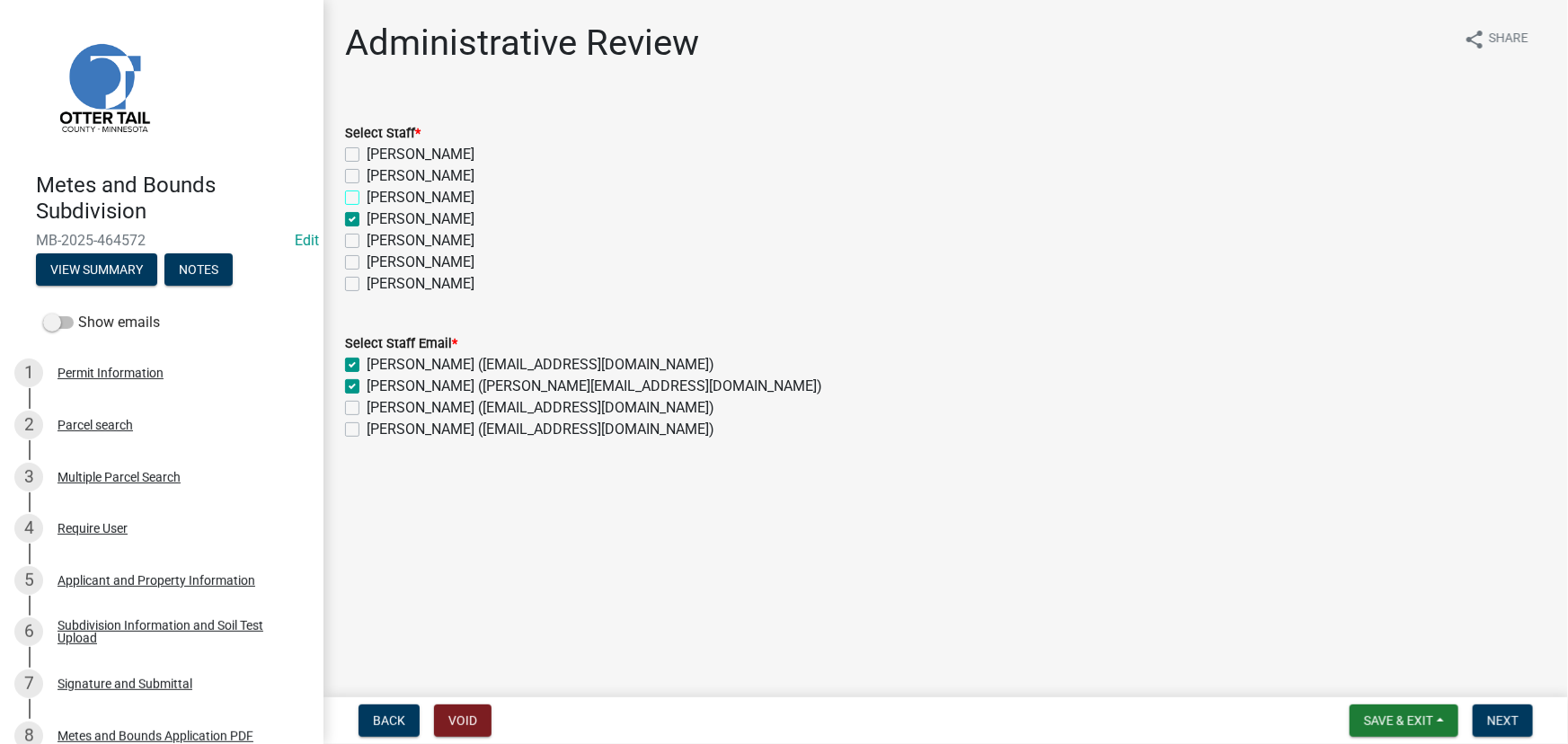
checkbox input "true"
checkbox input "false"
checkbox input "true"
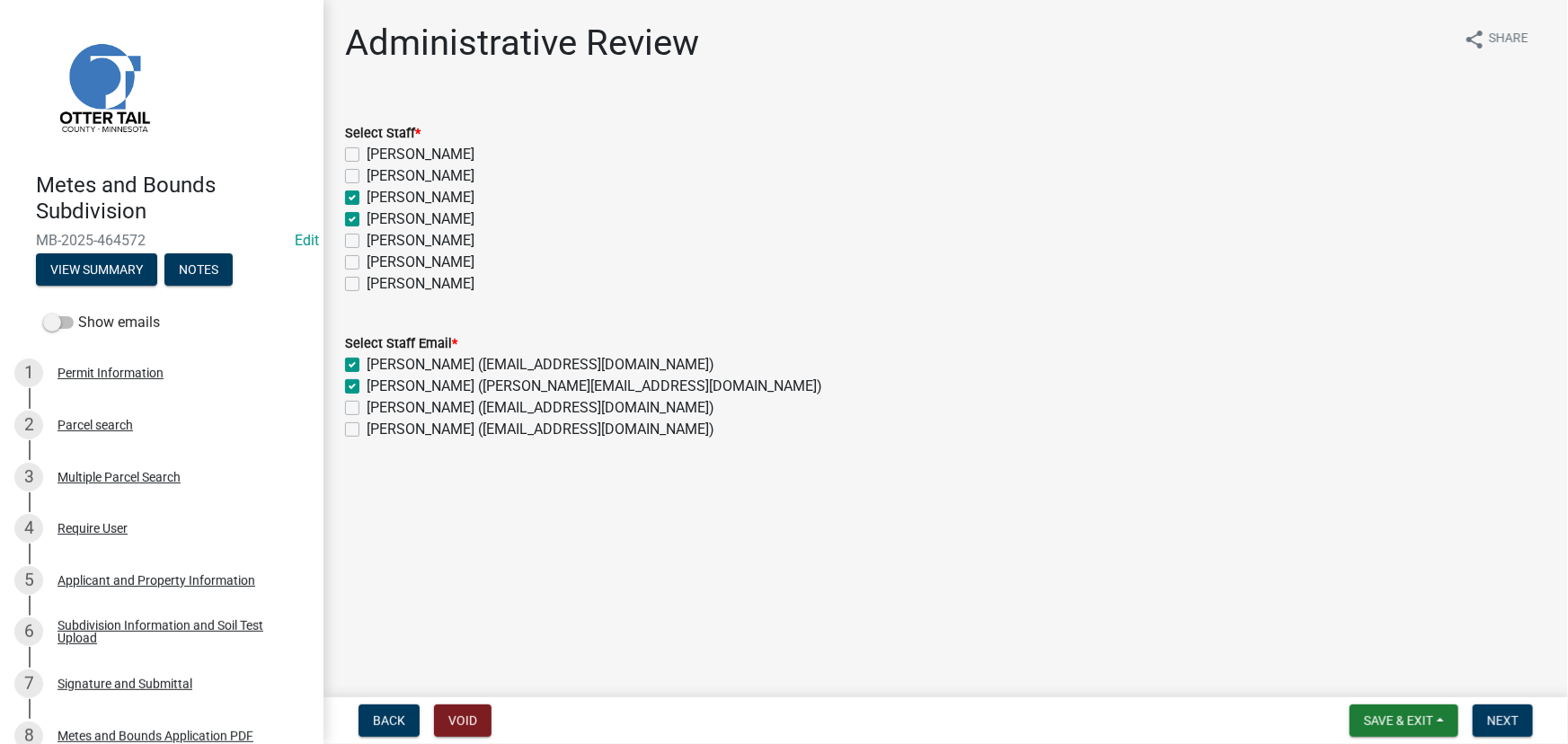
checkbox input "false"
click at [407, 226] on label "Samantha Meyeraan" at bounding box center [420, 219] width 108 height 21
click at [378, 220] on input "Samantha Meyeraan" at bounding box center [372, 214] width 12 height 12
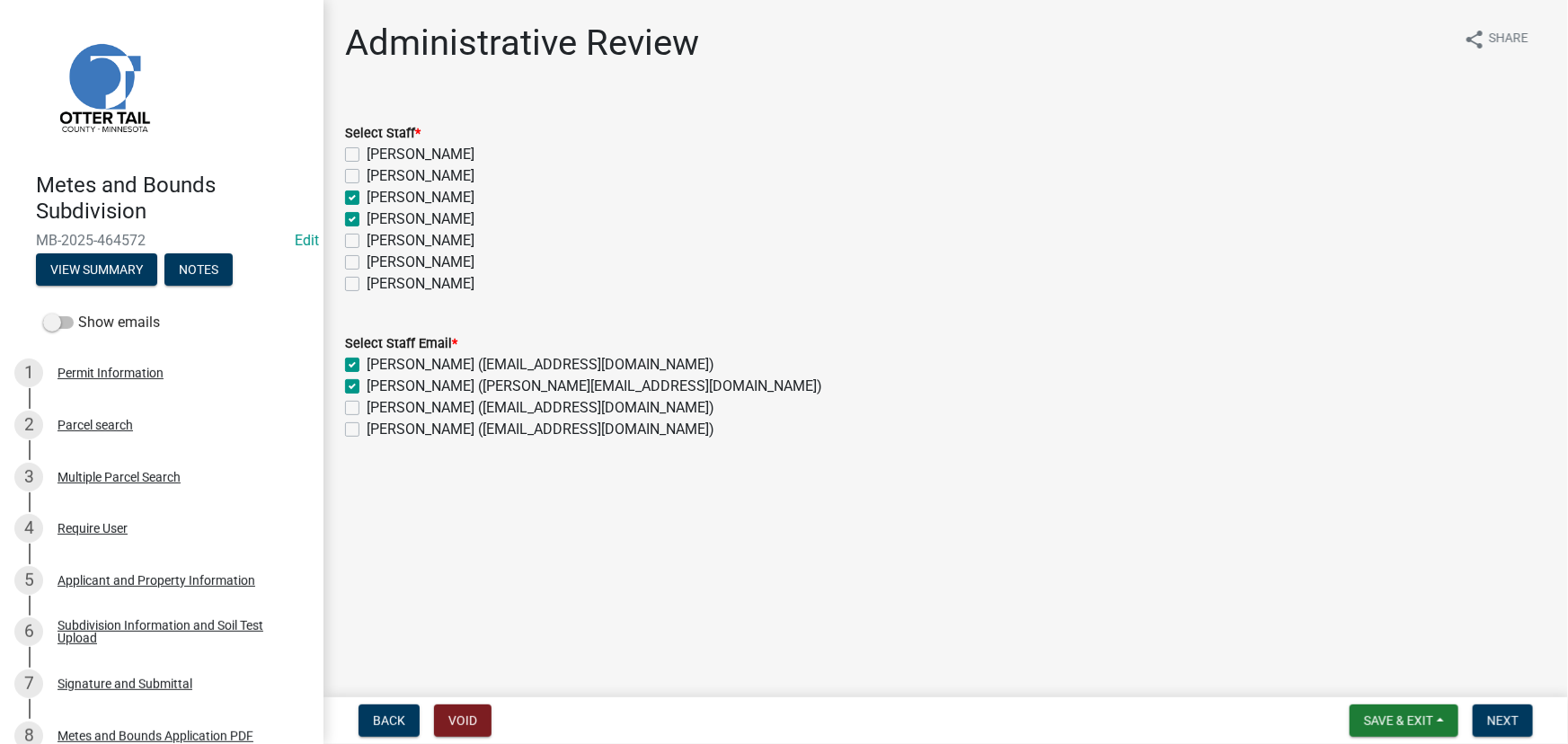
checkbox input "false"
checkbox input "true"
checkbox input "false"
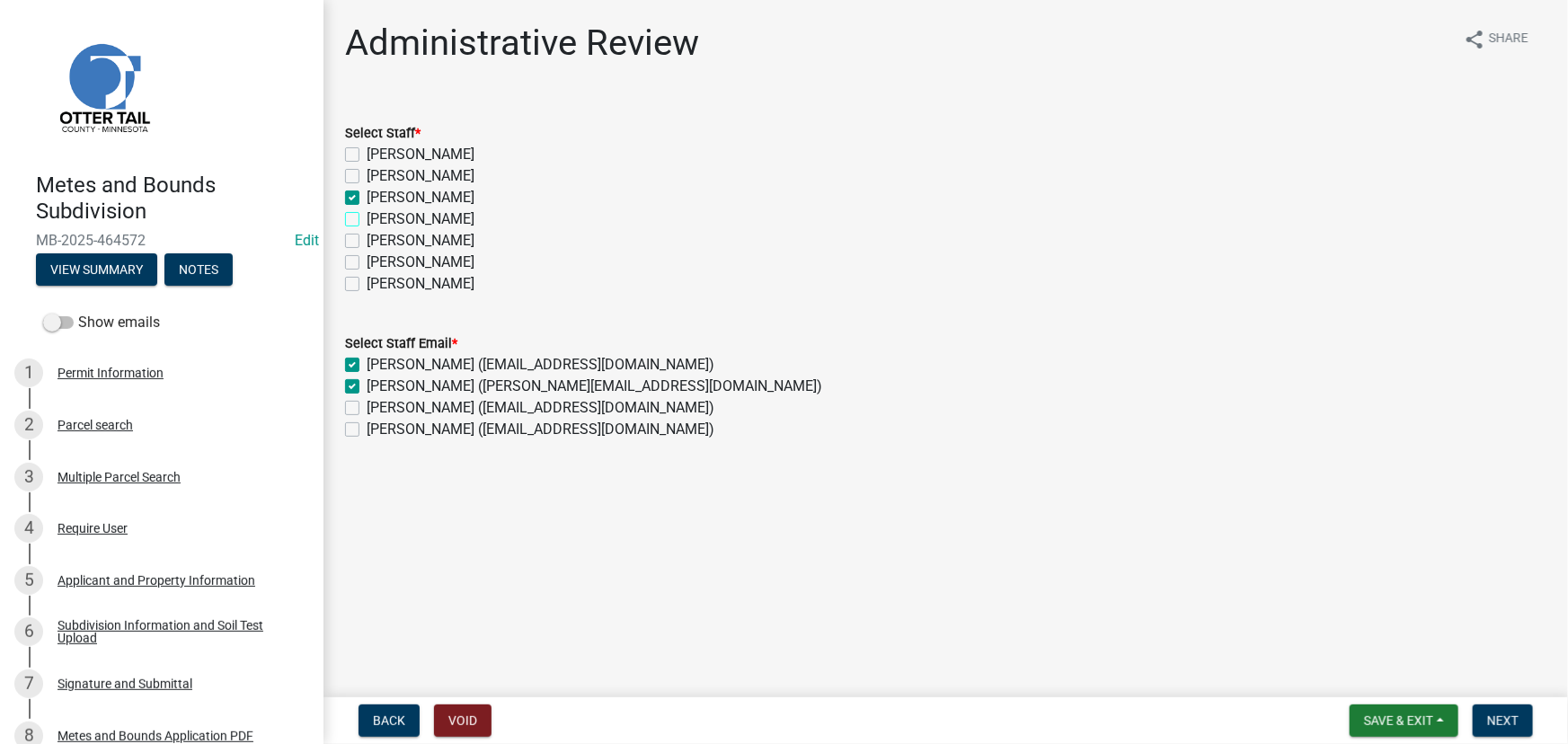
checkbox input "false"
click at [1514, 723] on span "Next" at bounding box center [1503, 720] width 31 height 15
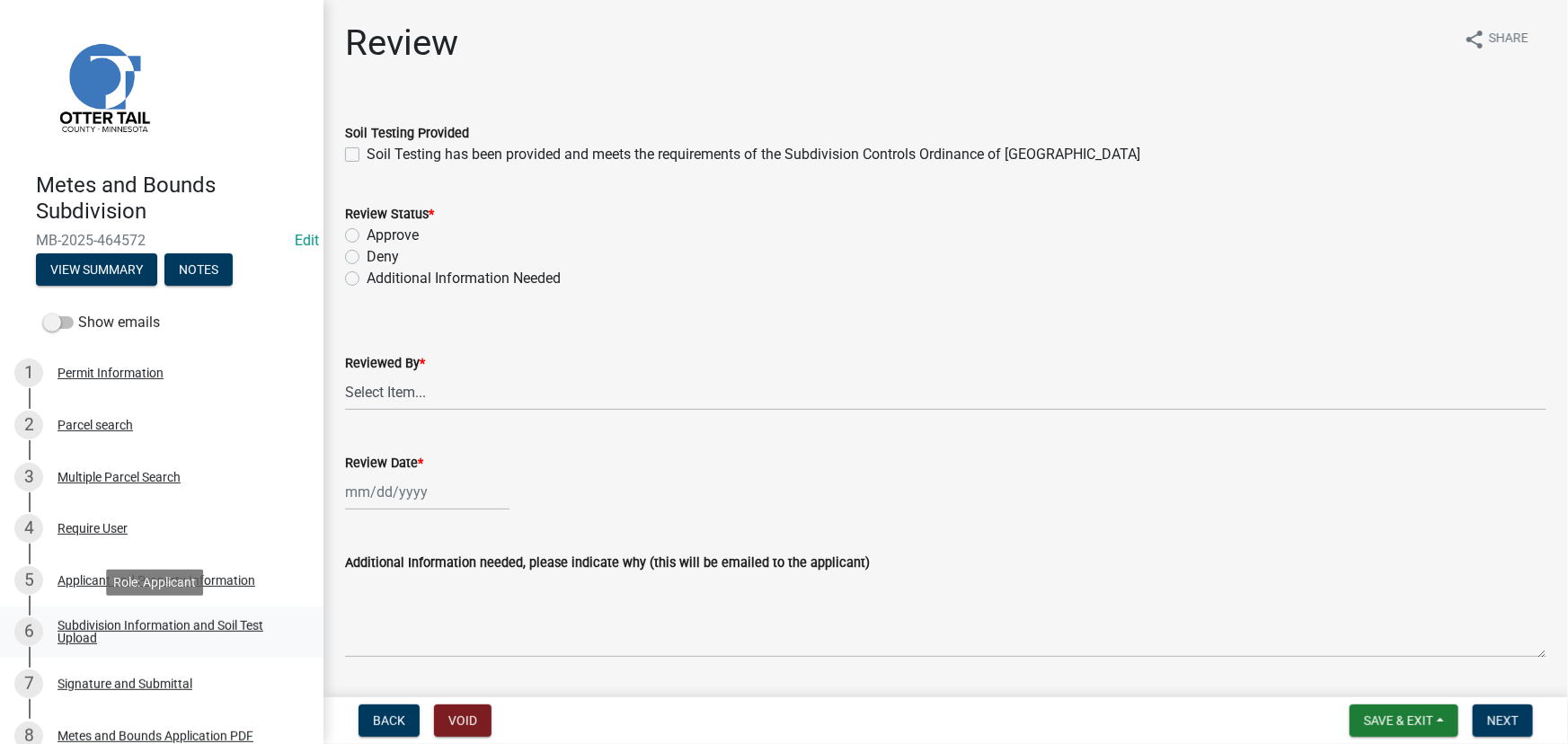
click at [100, 623] on div "Subdivision Information and Soil Test Upload" at bounding box center [176, 631] width 237 height 25
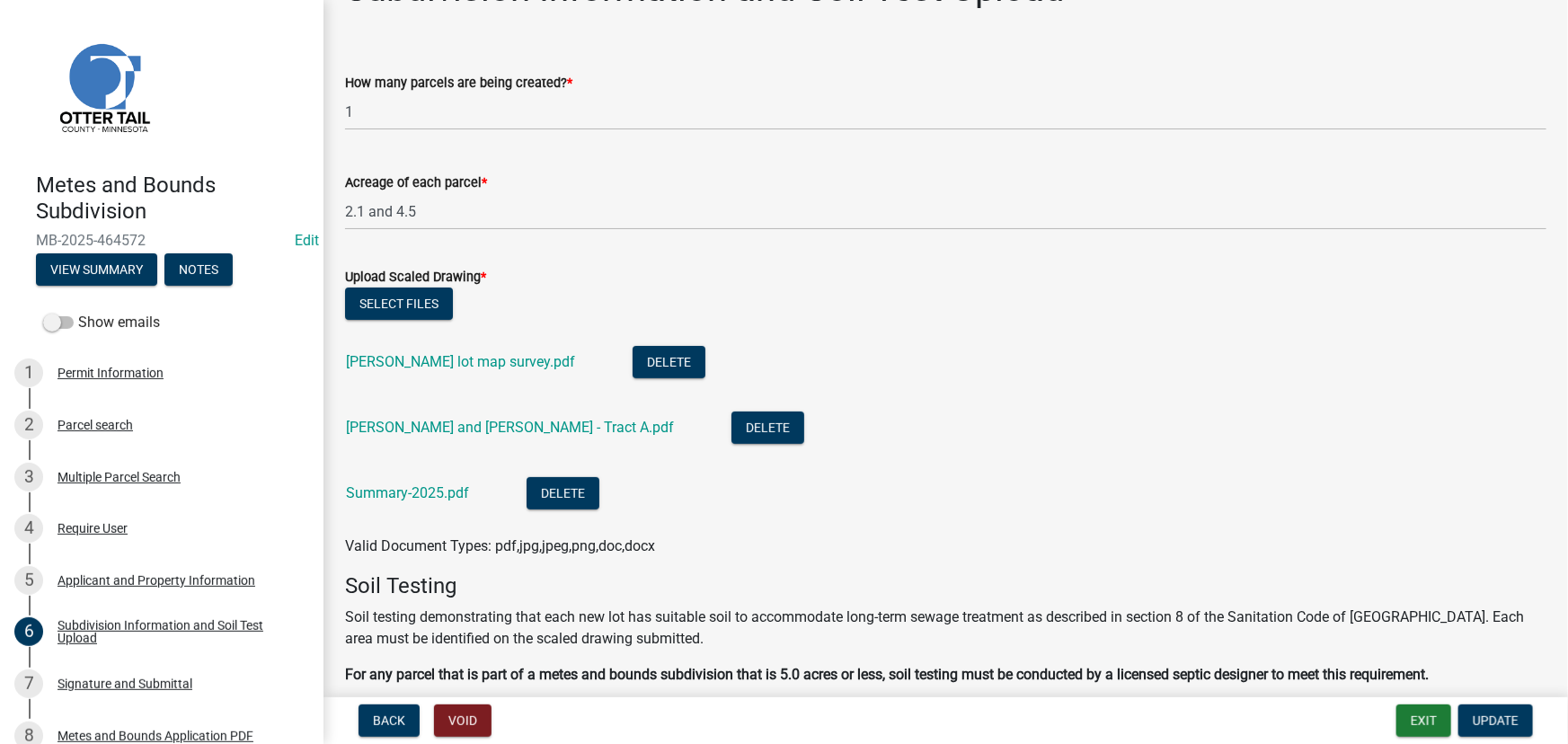
scroll to position [81, 0]
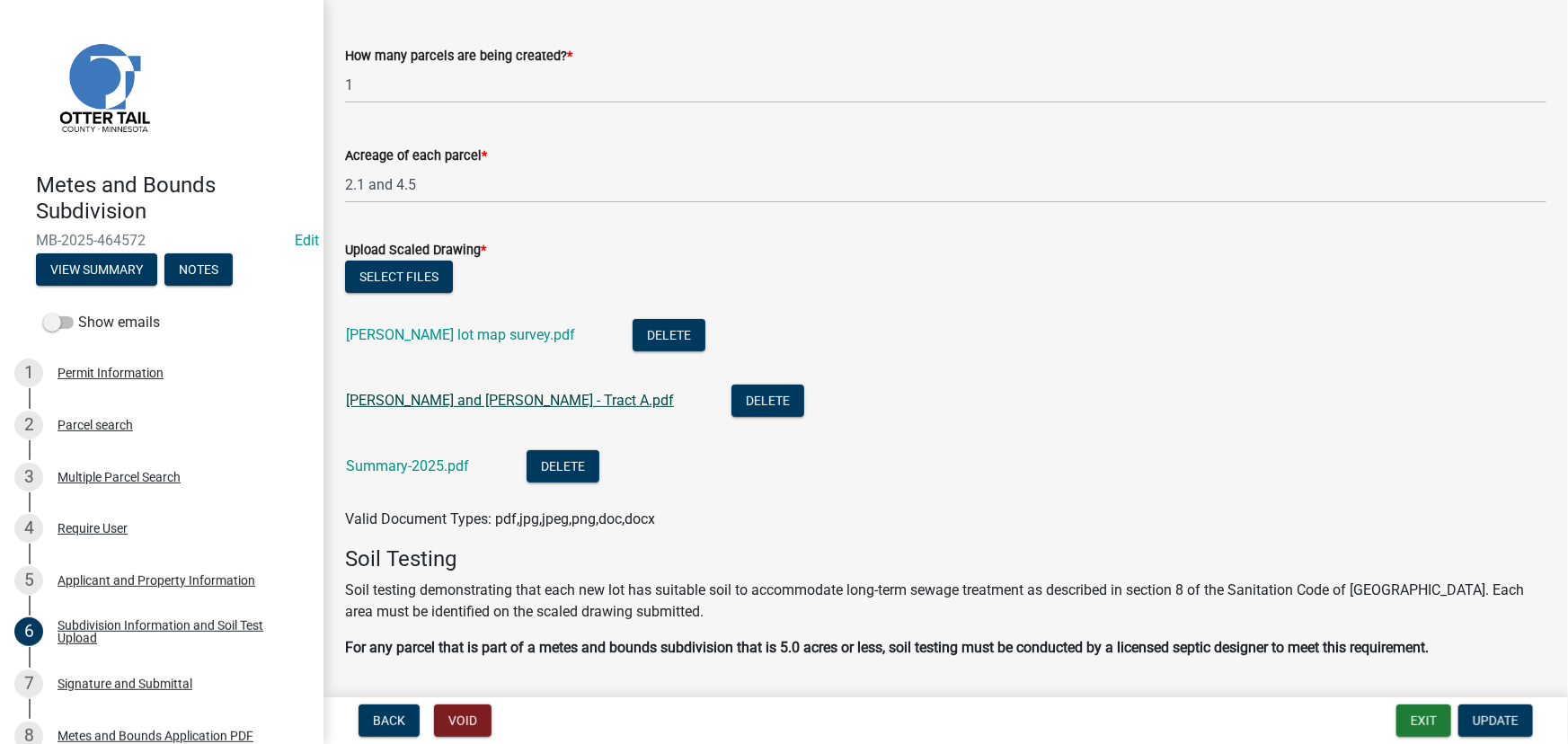
click at [513, 401] on link "Jason and Michelle Braaten - Tract A.pdf" at bounding box center [510, 400] width 328 height 17
click at [433, 343] on div "Buchanan lot map survey.pdf" at bounding box center [475, 338] width 258 height 37
click at [454, 337] on link "Buchanan lot map survey.pdf" at bounding box center [460, 334] width 229 height 17
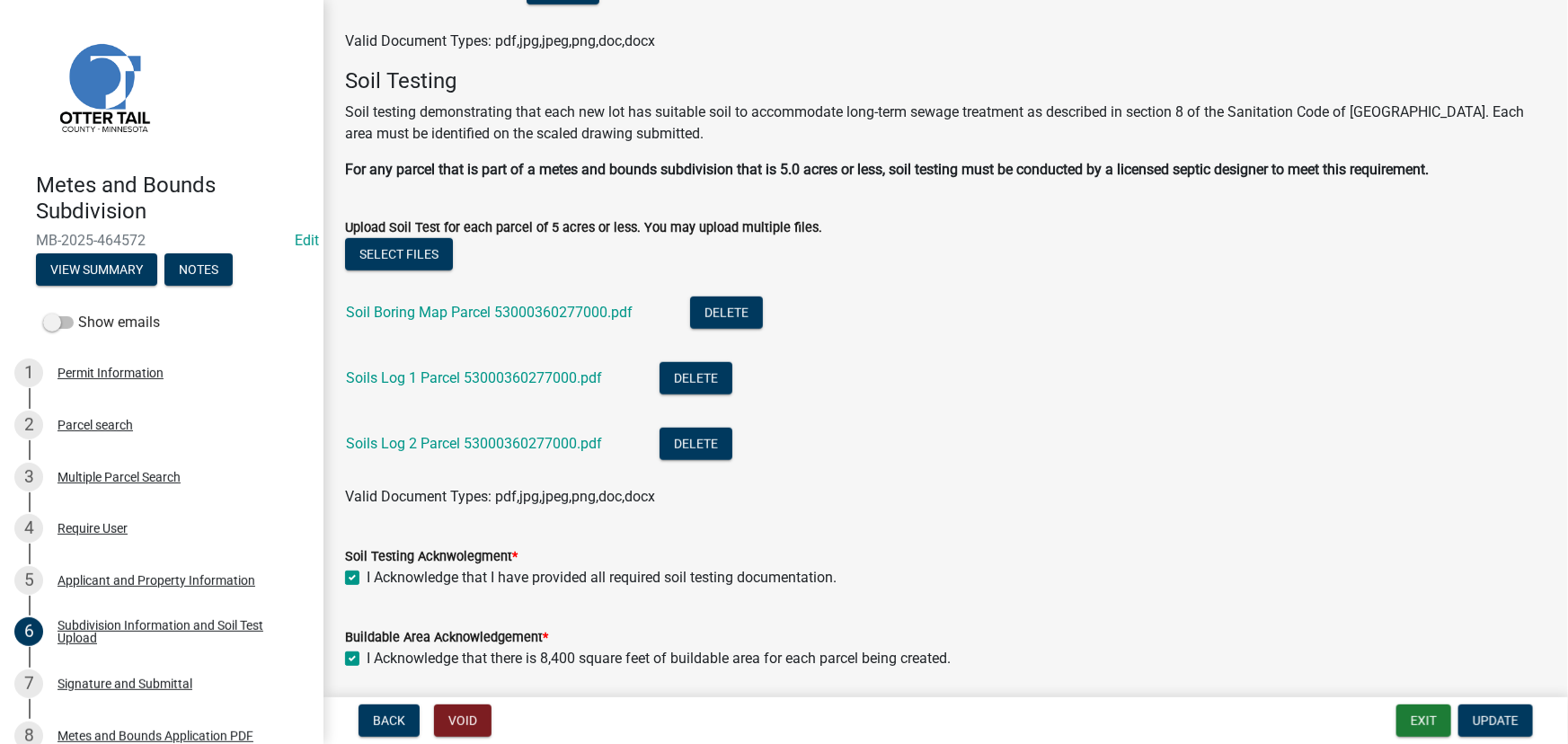
scroll to position [460, 0]
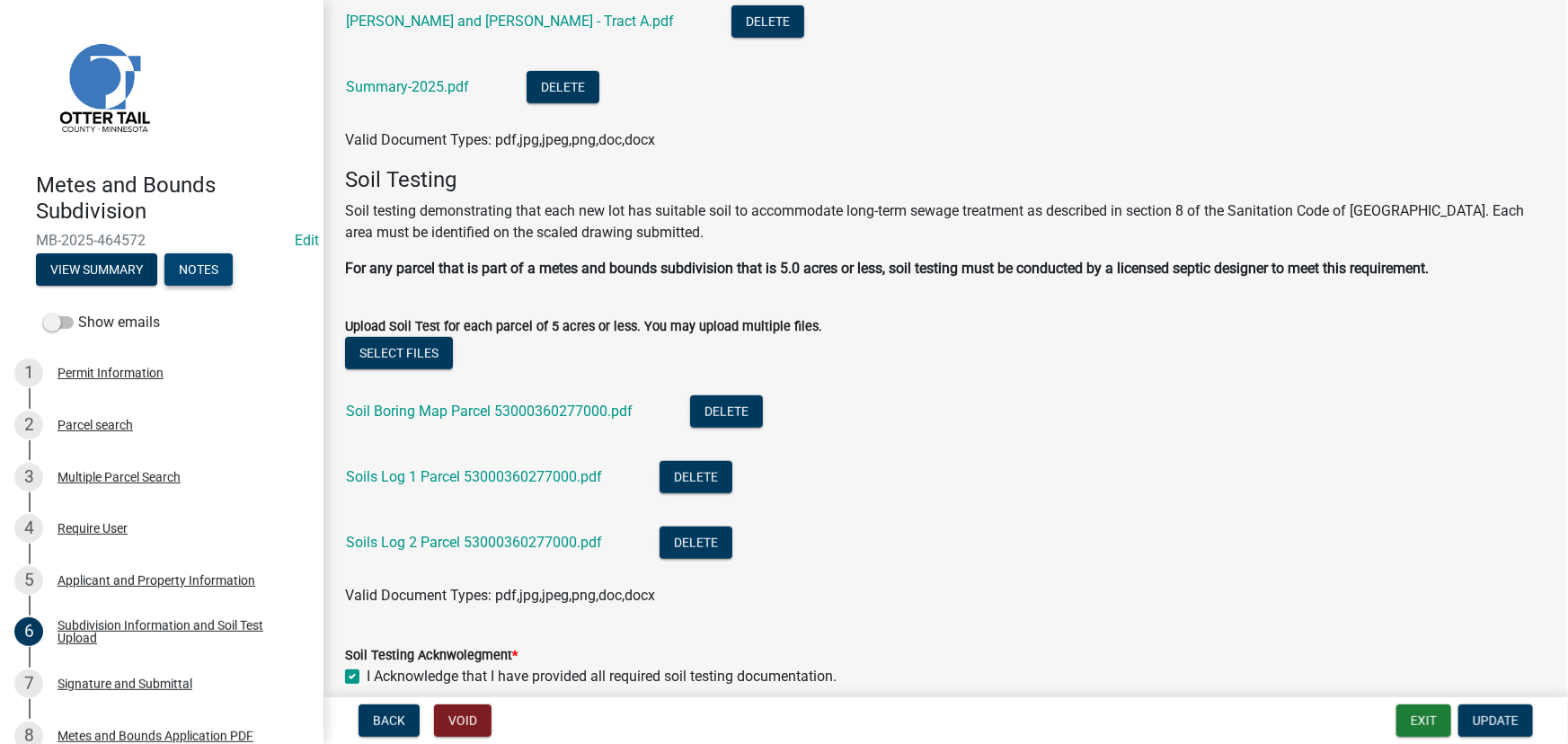
click at [184, 253] on button "Notes" at bounding box center [199, 269] width 68 height 32
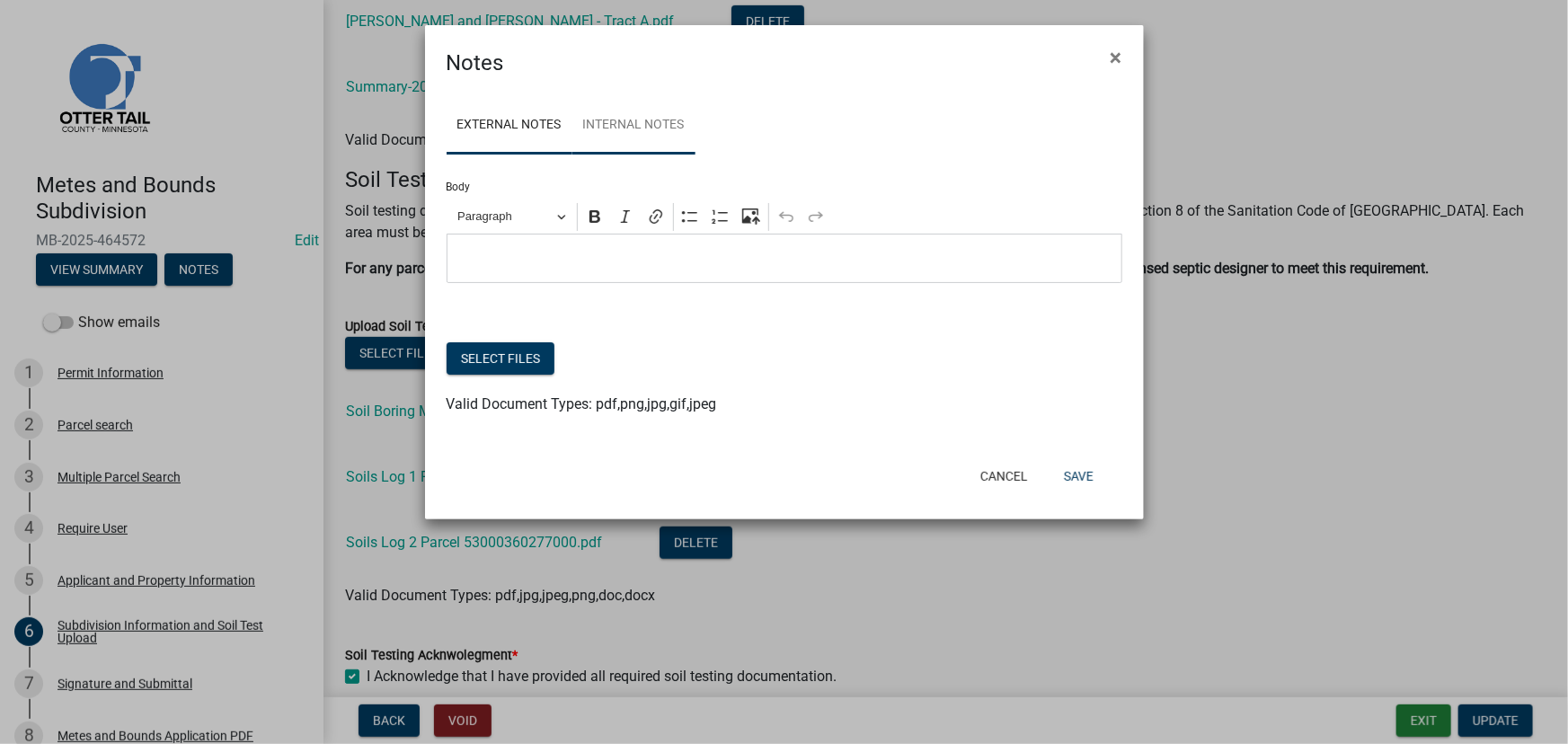
click at [610, 135] on link "Internal Notes" at bounding box center [634, 125] width 123 height 57
click at [1118, 73] on button "×" at bounding box center [1116, 57] width 40 height 51
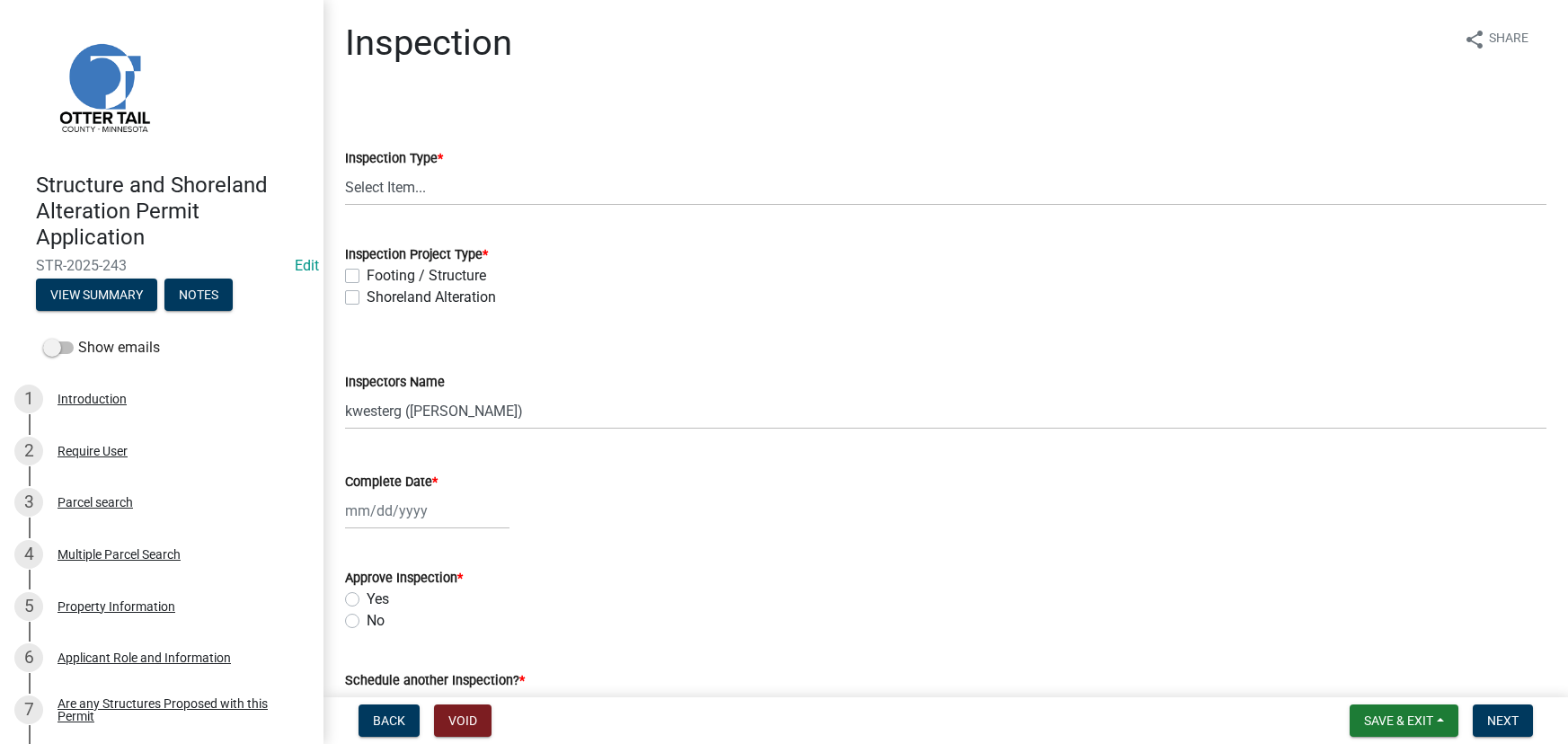
select select "710d5f49-2663-4e73-9718-d0c4e189f5ed"
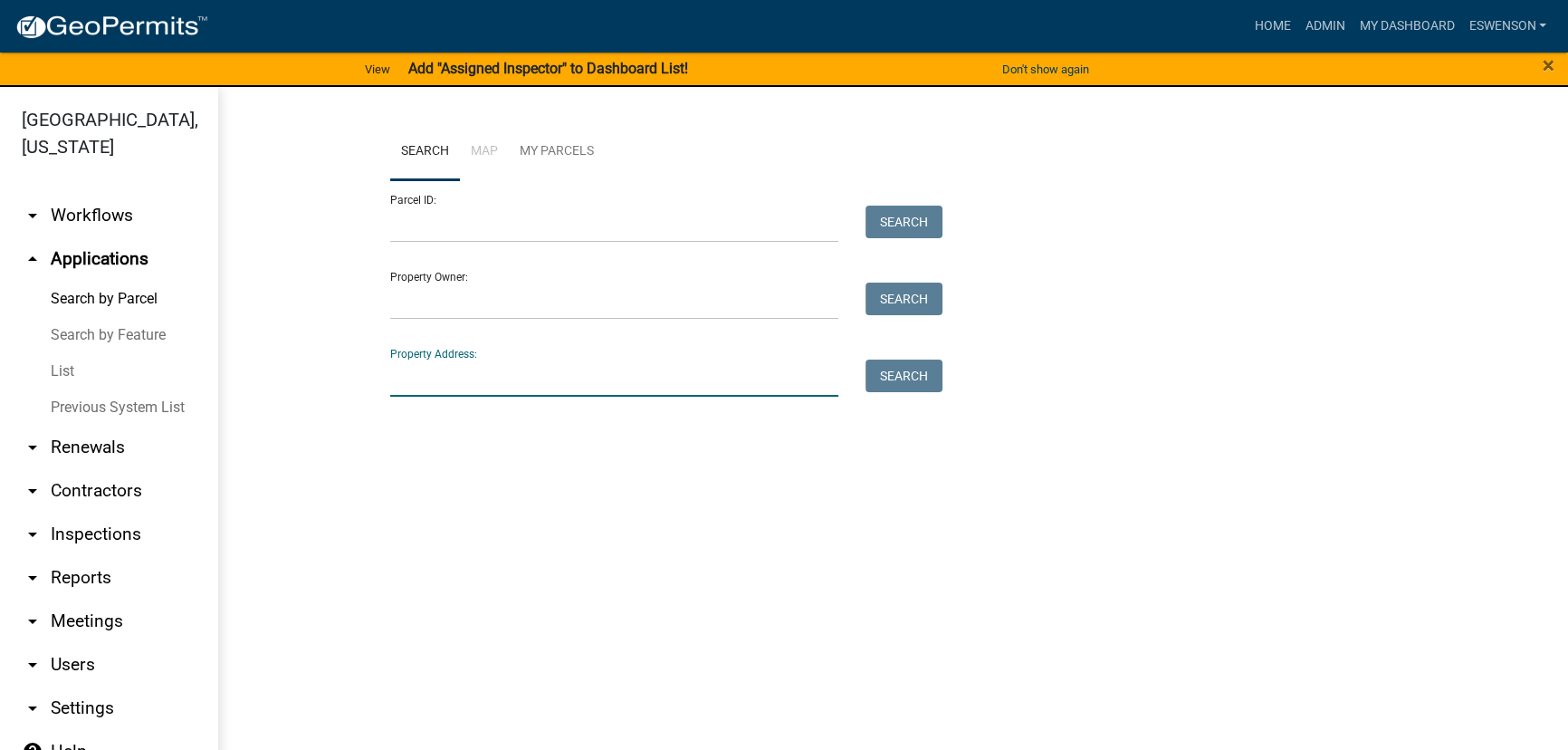
click at [434, 380] on input "Property Address:" at bounding box center [614, 378] width 448 height 37
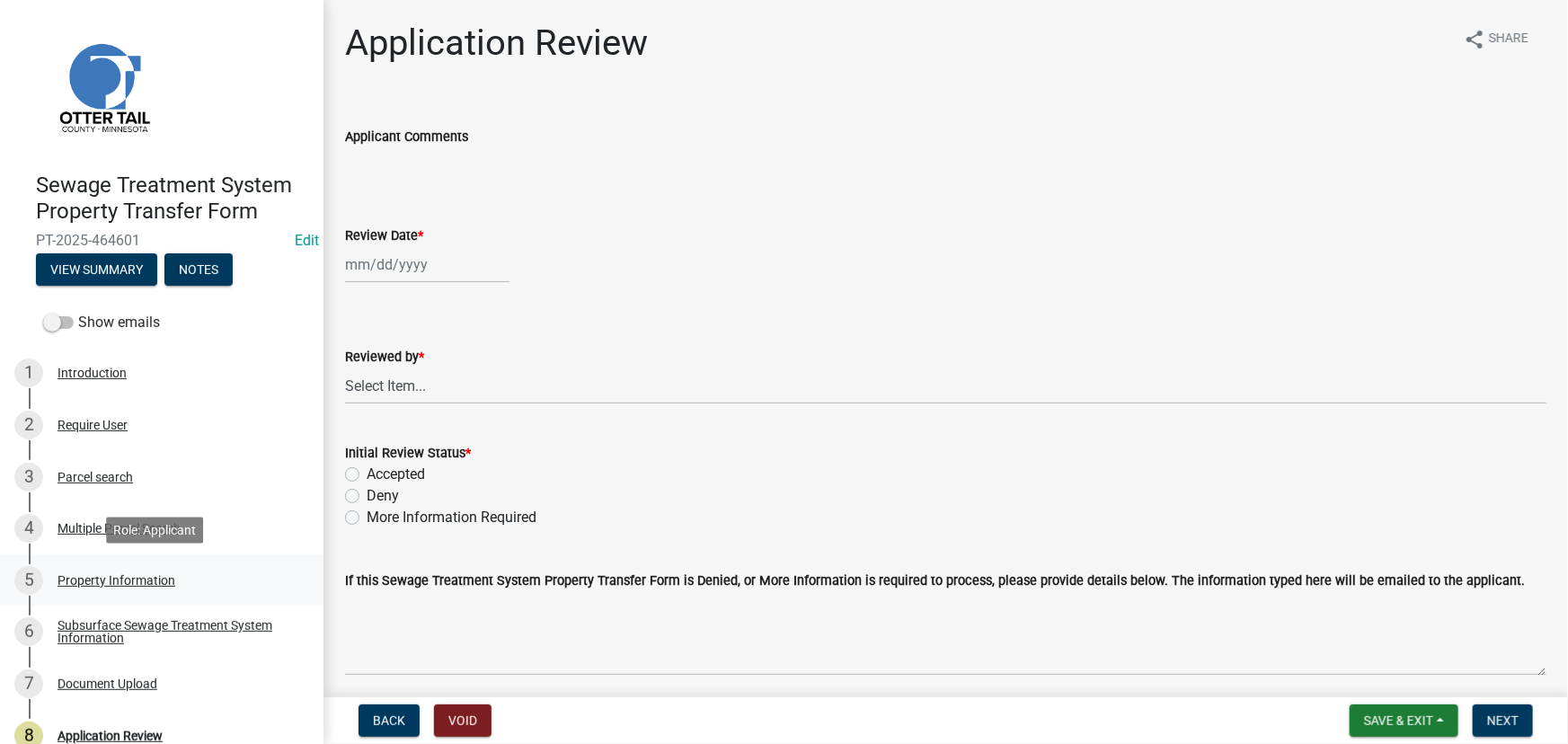
click at [146, 601] on link "5 Property Information" at bounding box center [162, 579] width 324 height 52
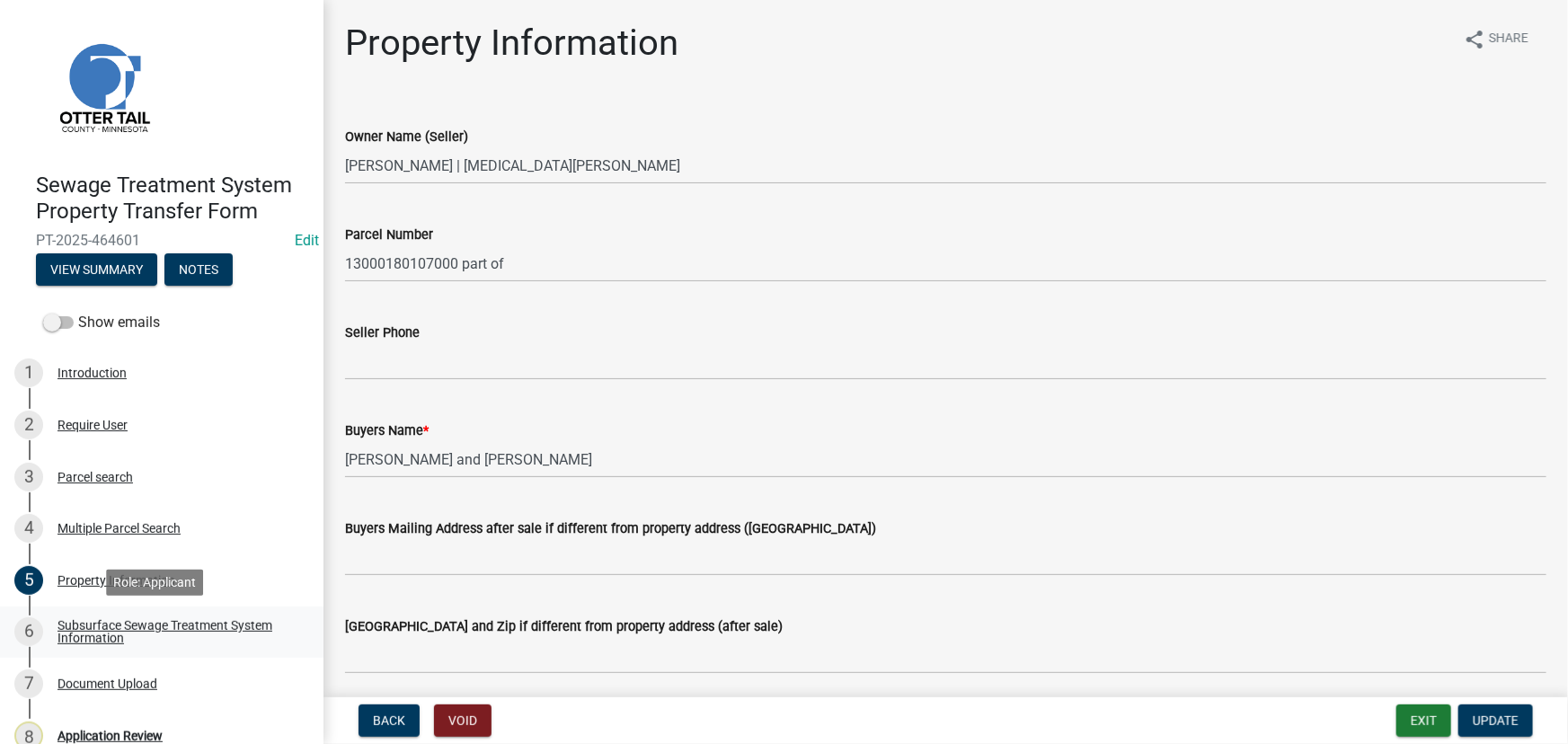
click at [121, 620] on div "Subsurface Sewage Treatment System Information" at bounding box center [176, 631] width 237 height 25
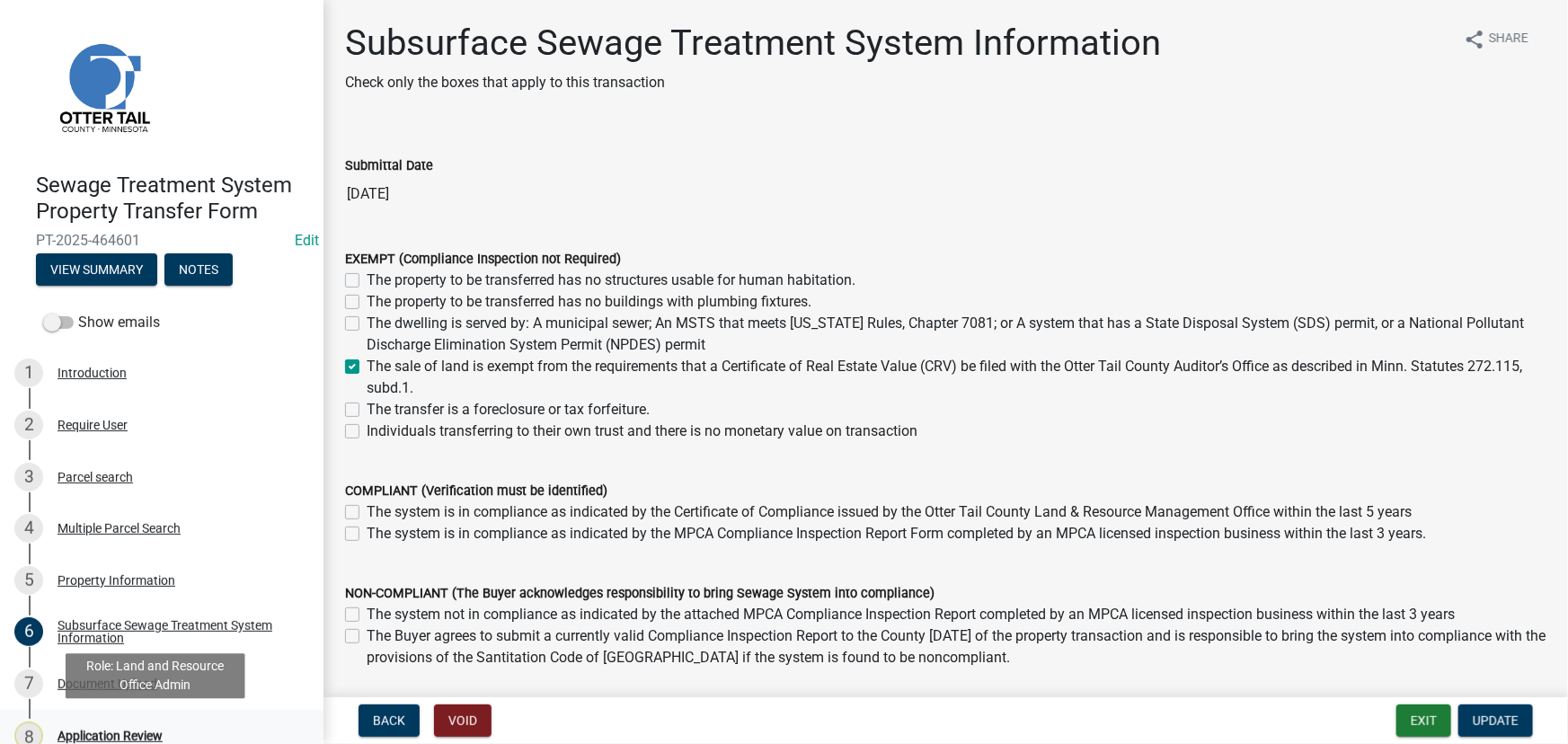
click at [134, 729] on div "Application Review" at bounding box center [110, 736] width 105 height 13
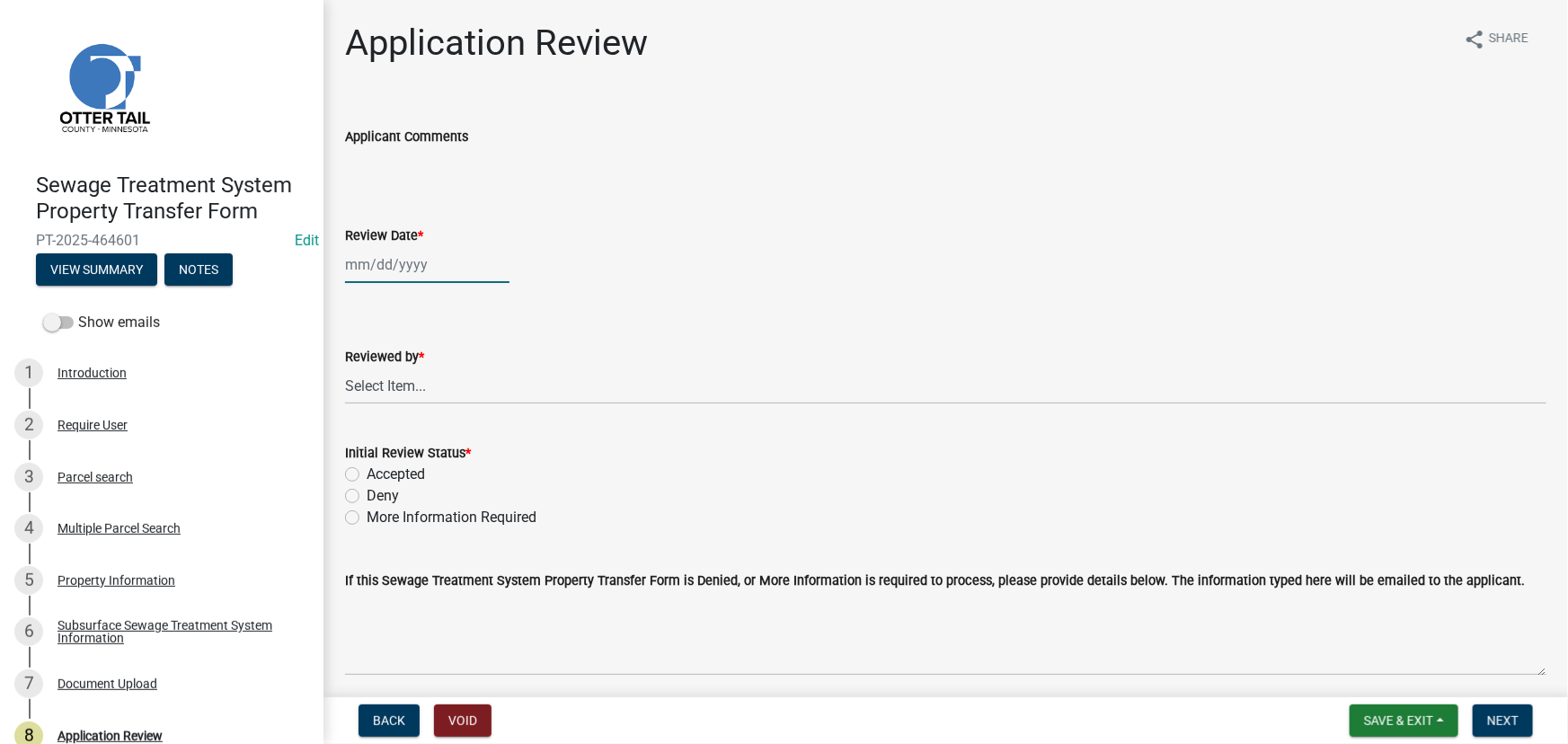
click at [432, 261] on div at bounding box center [427, 265] width 165 height 37
select select "8"
select select "2025"
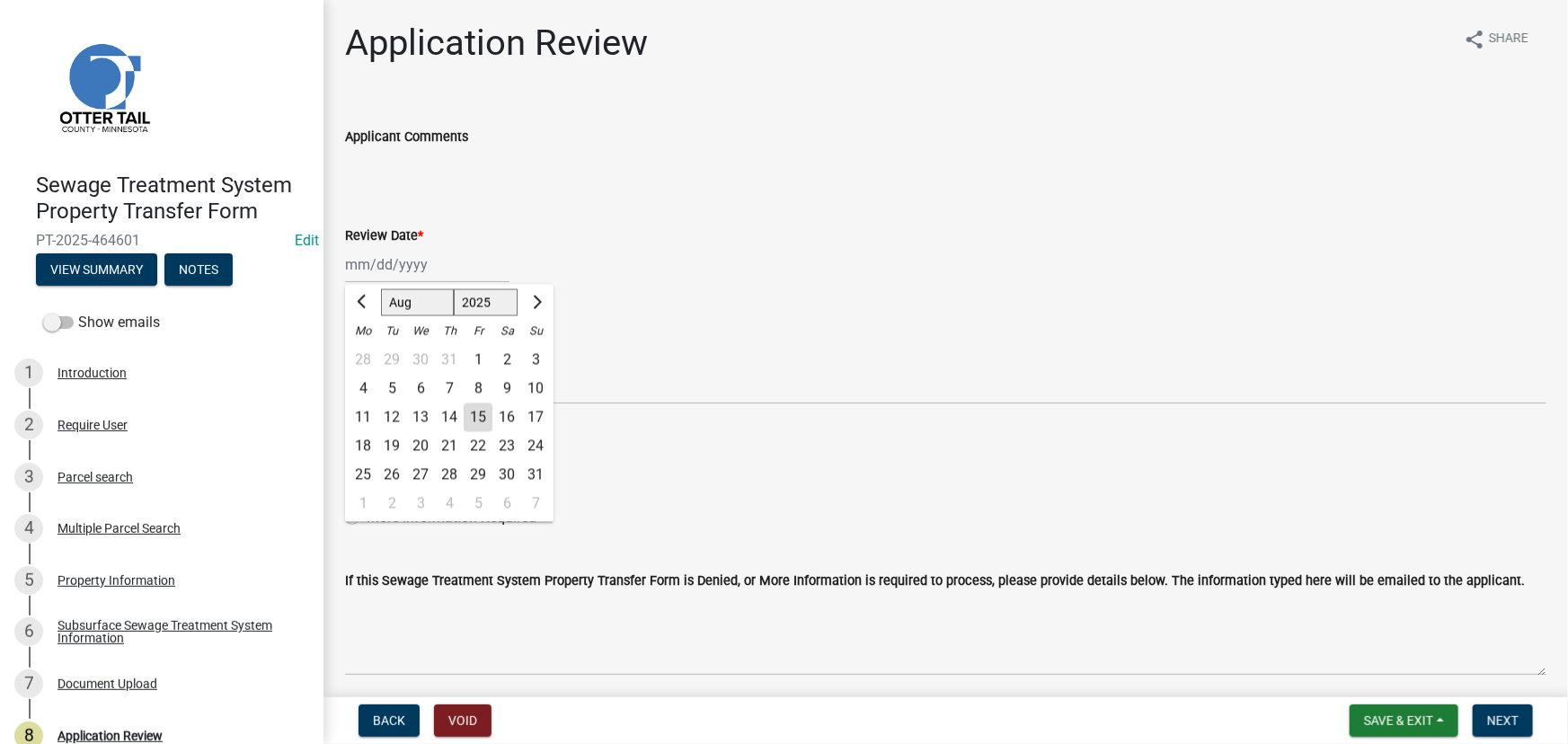
click at [481, 417] on div "15" at bounding box center [478, 417] width 29 height 29
type input "[DATE]"
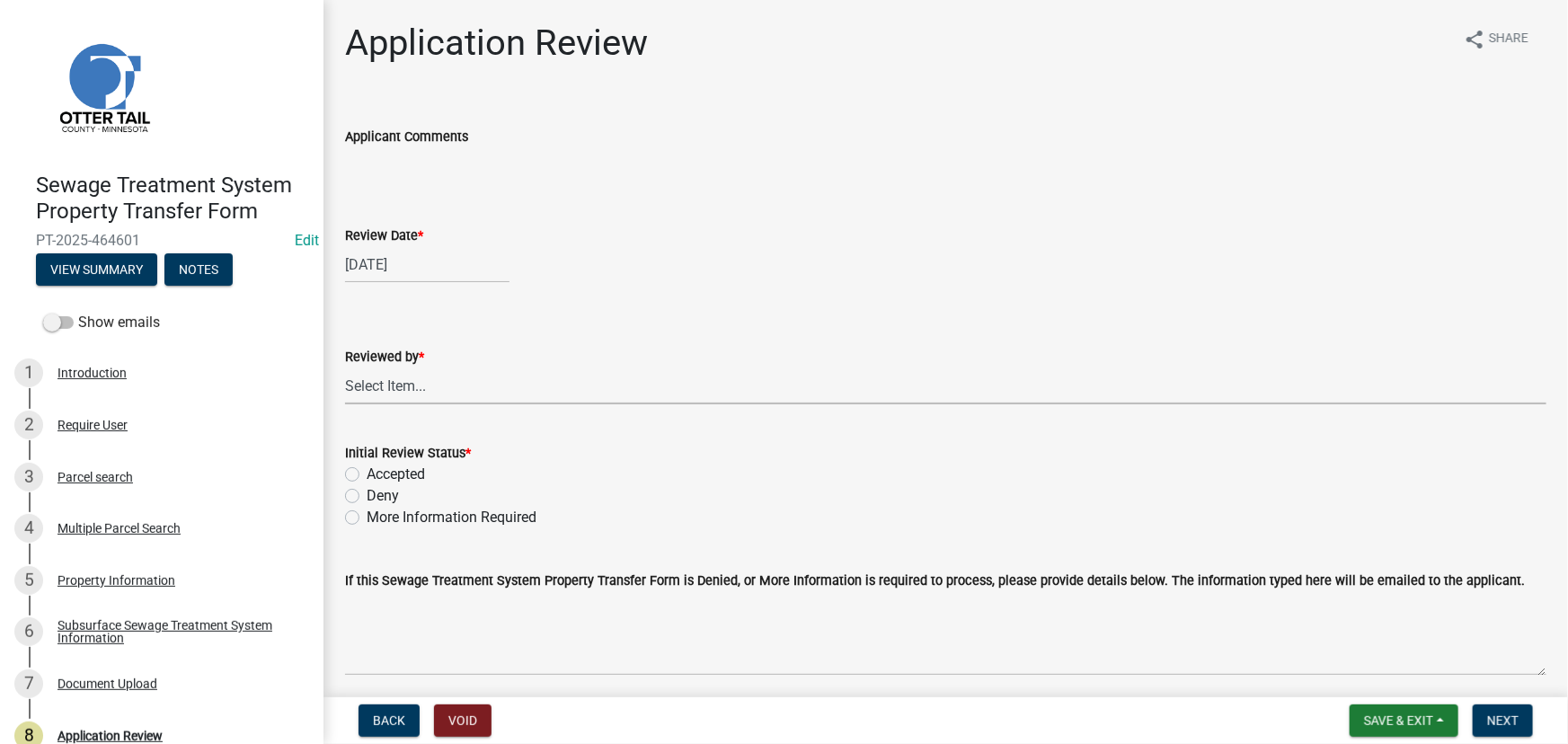
click at [485, 390] on select "Select Item... [PERSON_NAME] [PERSON_NAME] [PERSON_NAME] [PERSON_NAME] [PERSON_…" at bounding box center [946, 385] width 1202 height 37
click at [345, 367] on select "Select Item... [PERSON_NAME] [PERSON_NAME] [PERSON_NAME] [PERSON_NAME] [PERSON_…" at bounding box center [946, 385] width 1202 height 37
select select "190fd4c8-42ef-492b-a4a0-a0213555944c"
click at [403, 469] on label "Accepted" at bounding box center [395, 474] width 58 height 21
click at [378, 469] on input "Accepted" at bounding box center [372, 469] width 12 height 12
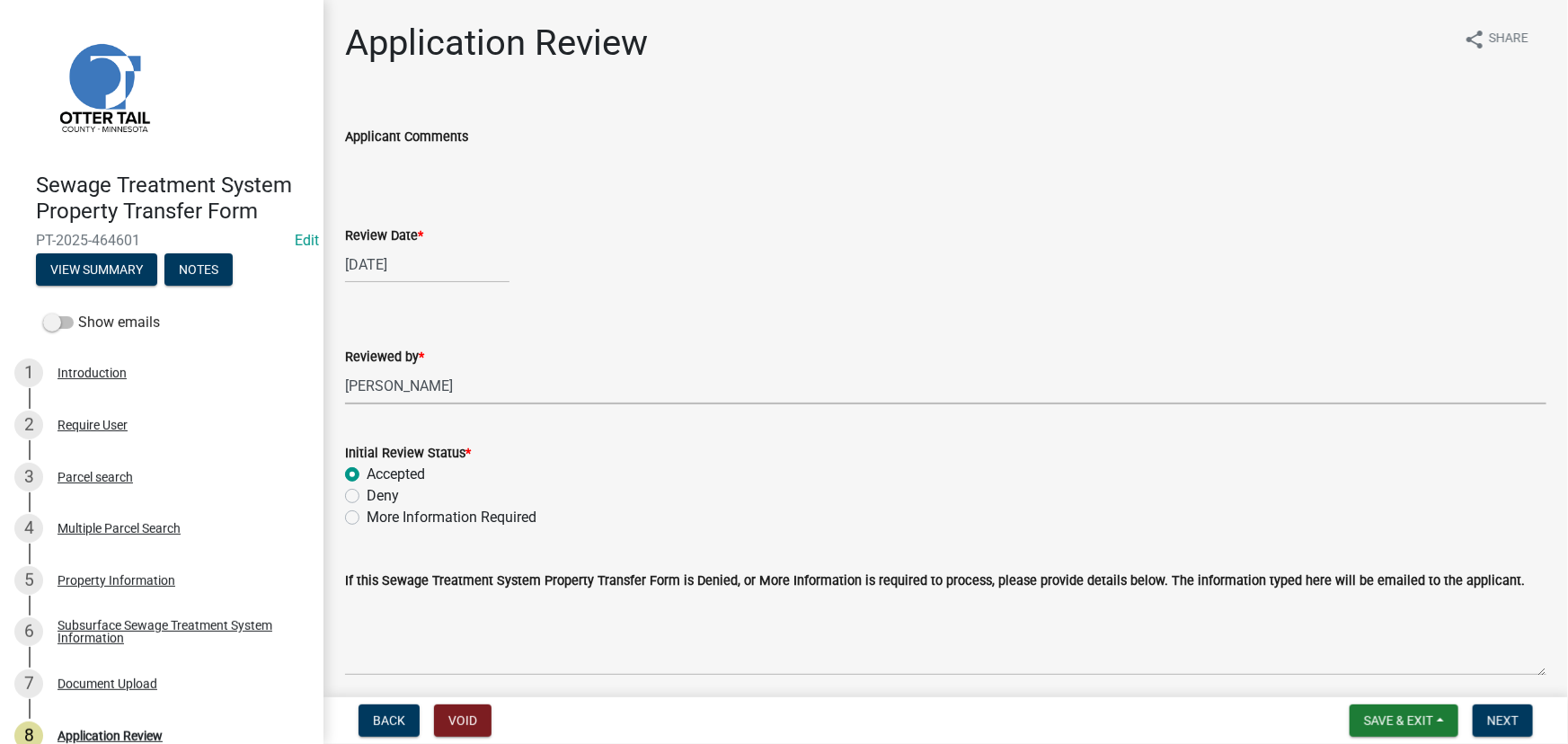
radio input "true"
click at [1494, 731] on button "Next" at bounding box center [1502, 720] width 60 height 32
click at [148, 630] on div "Subsurface Sewage Treatment System Information" at bounding box center [176, 631] width 237 height 25
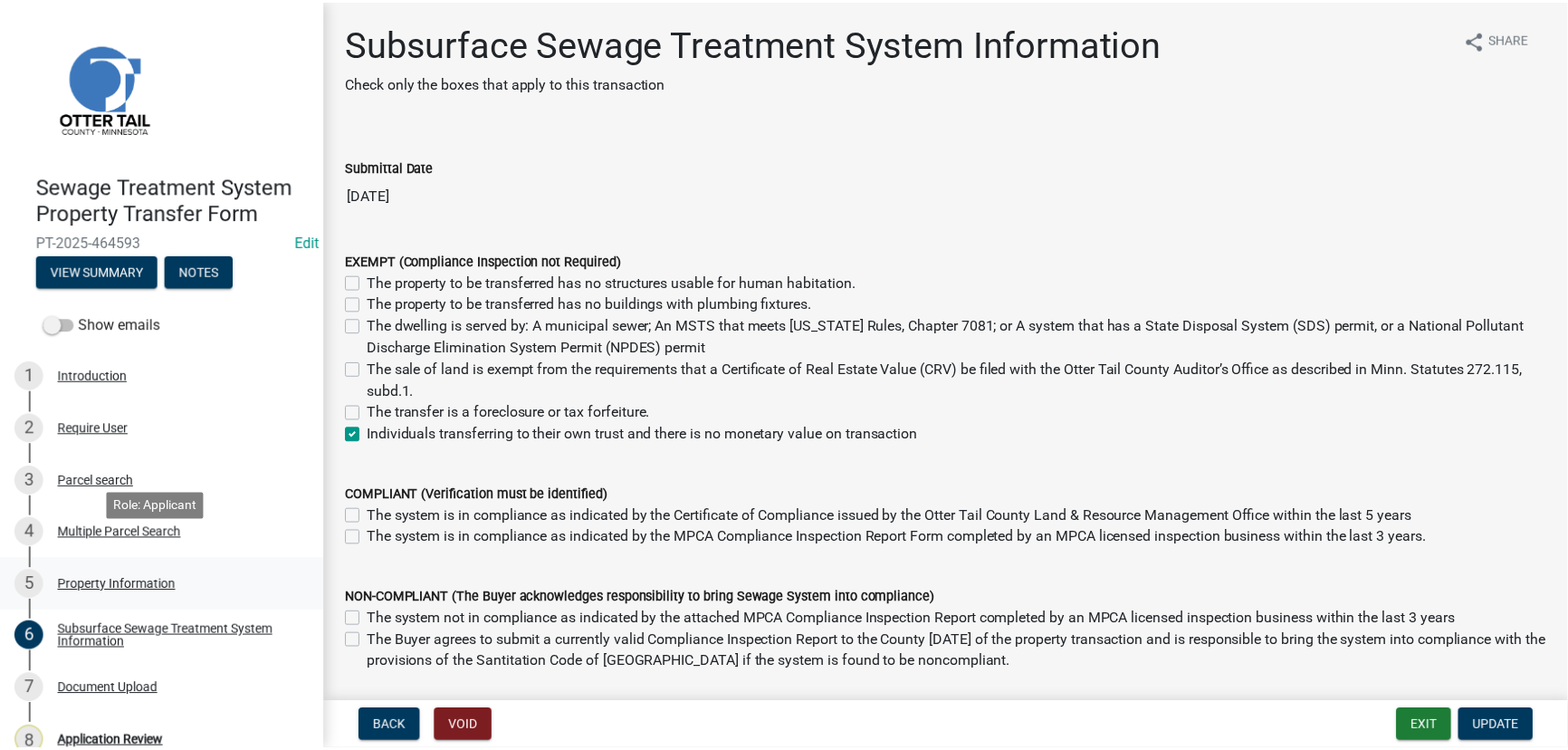
scroll to position [76, 0]
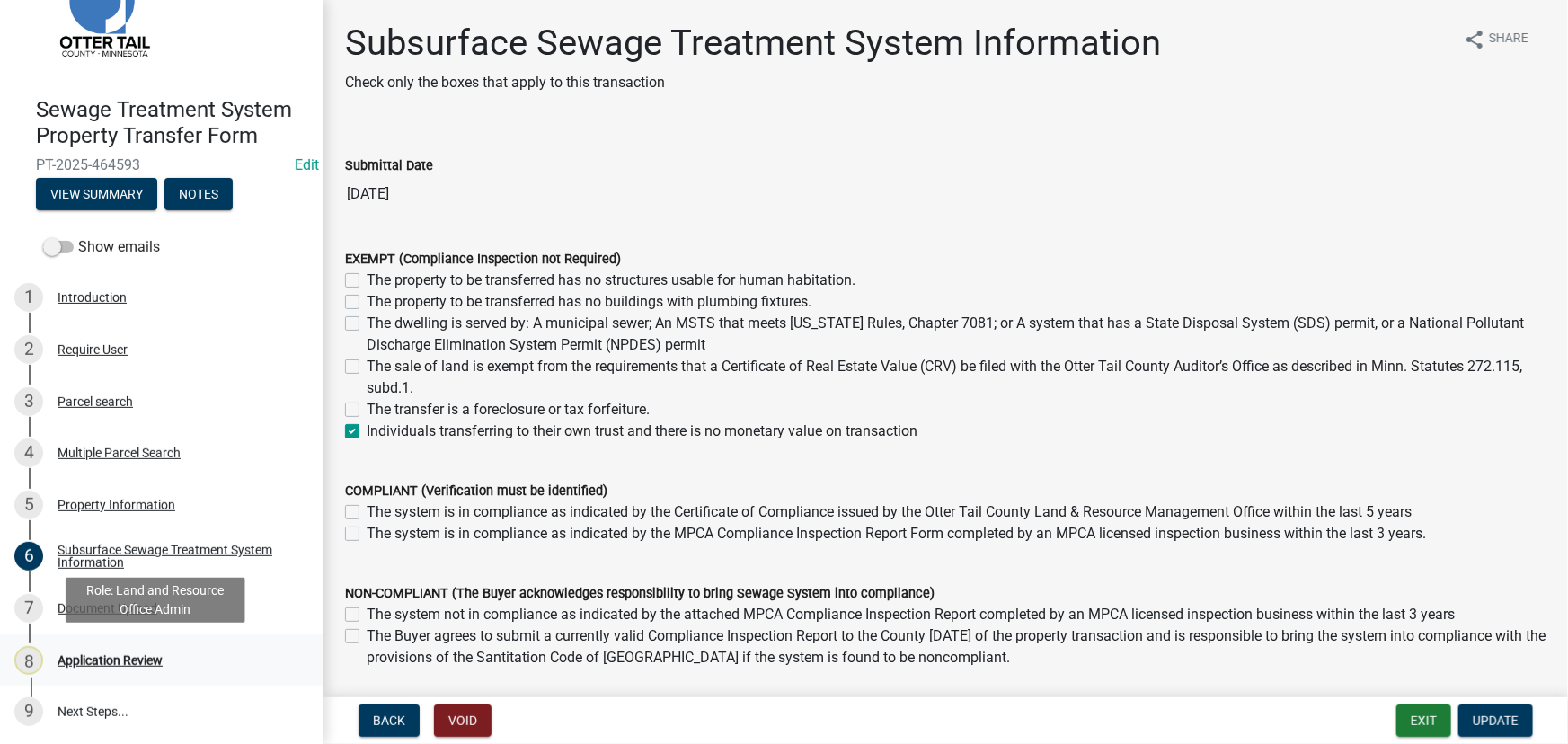
click at [111, 650] on div "8 Application Review" at bounding box center [155, 659] width 281 height 29
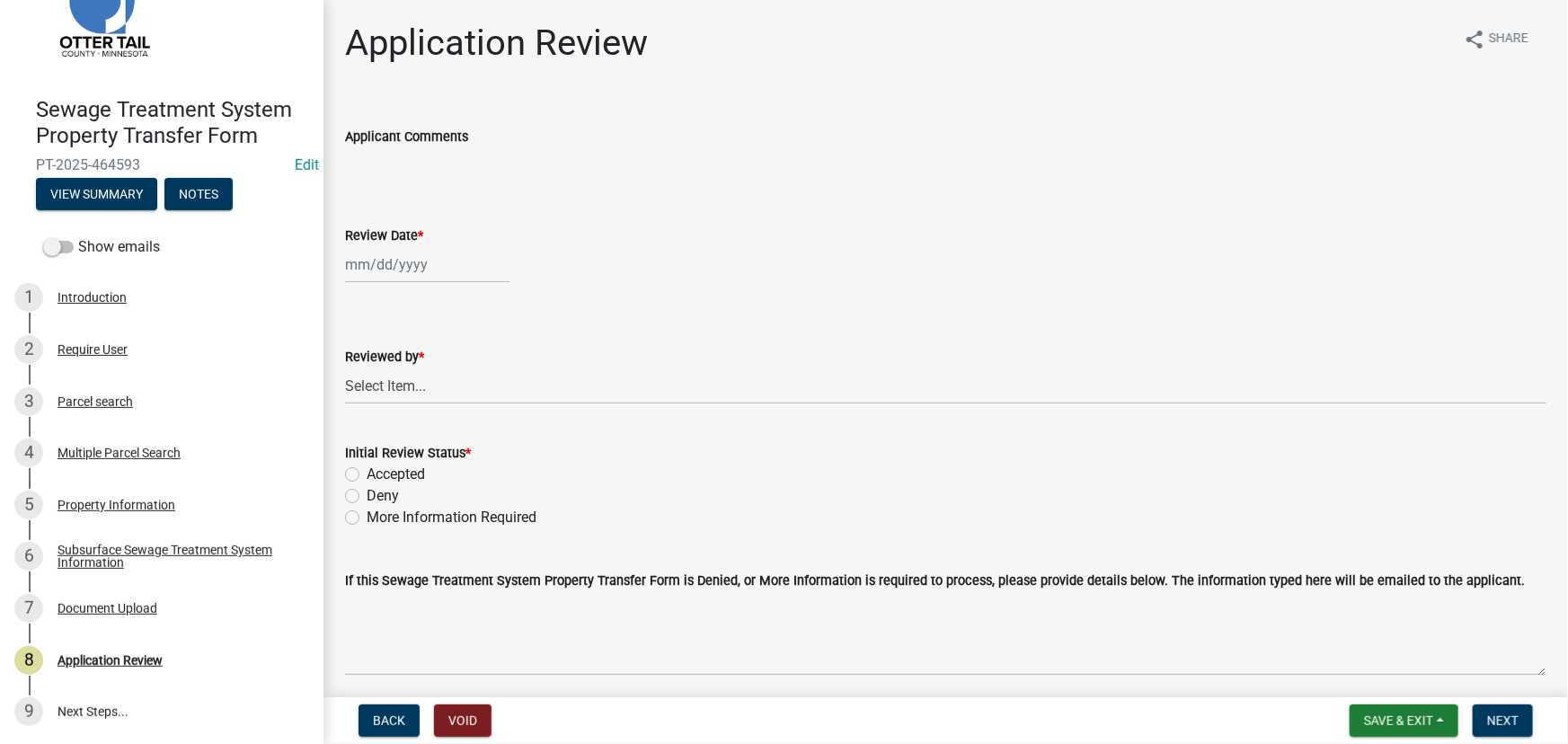
click at [360, 246] on div at bounding box center [427, 265] width 165 height 37
select select "8"
select select "2025"
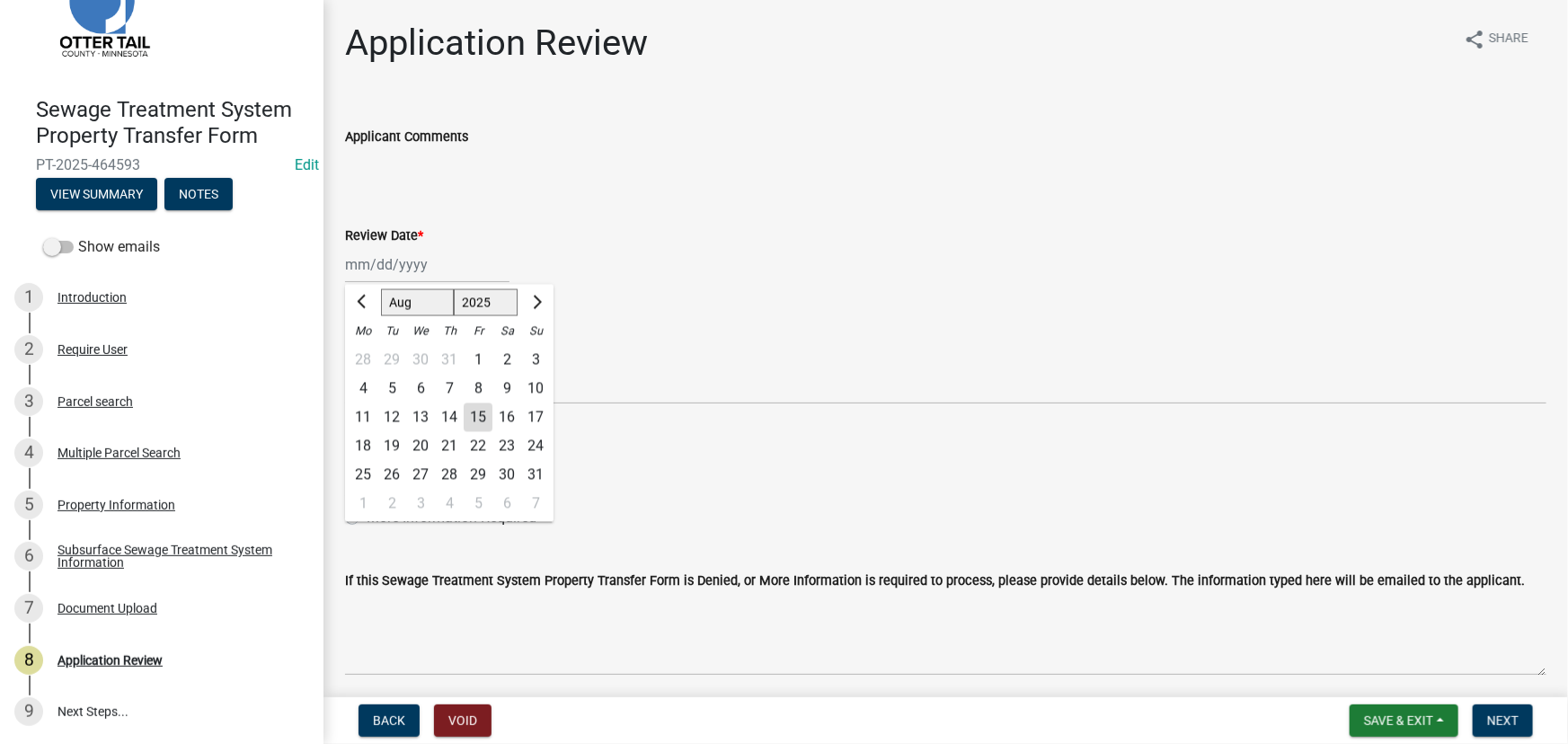
click at [488, 415] on div "15" at bounding box center [478, 417] width 29 height 29
type input "[DATE]"
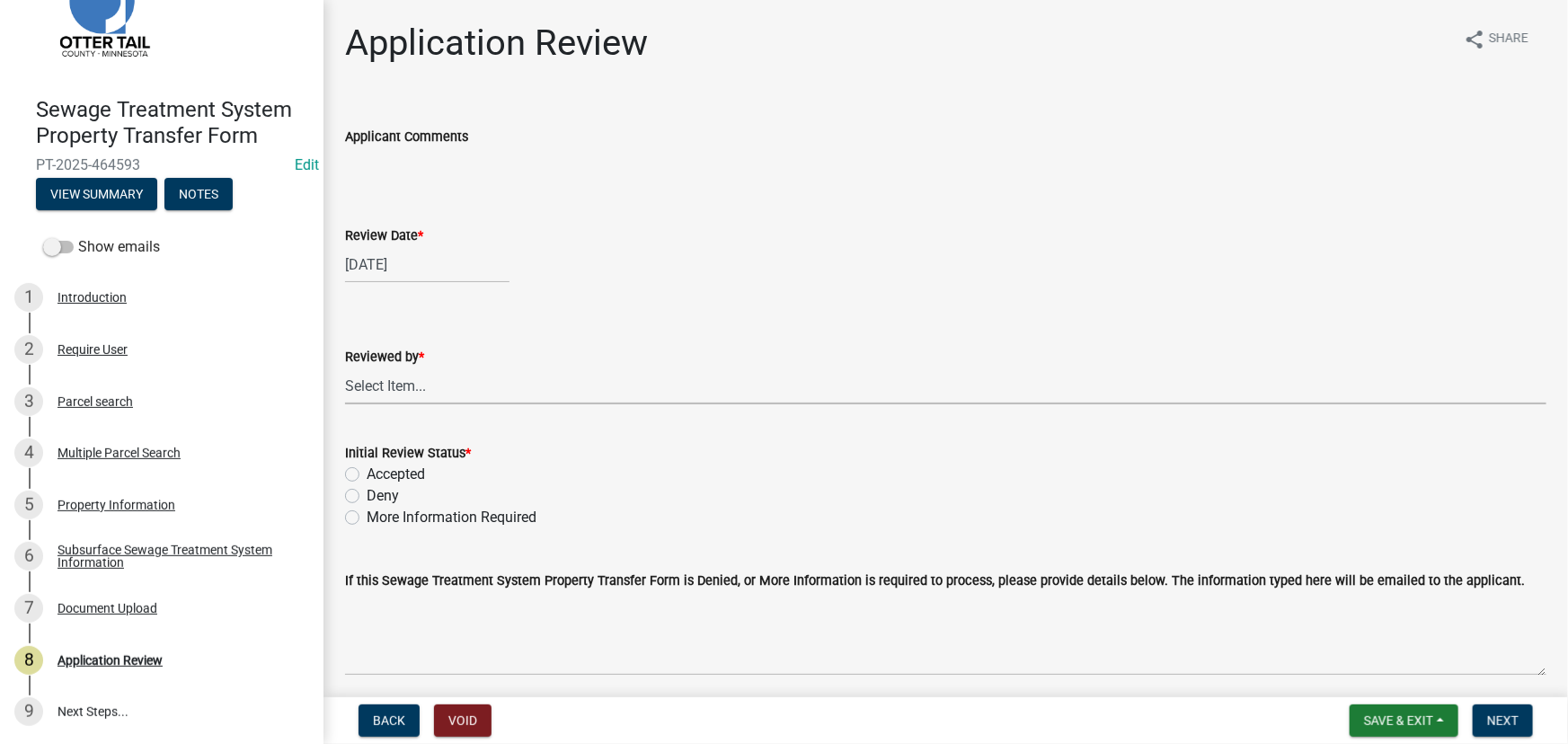
click at [465, 369] on select "Select Item... Alexis Newark Amy Busko Andrea Perales Brittany Tollefson Christ…" at bounding box center [946, 385] width 1202 height 37
click at [345, 367] on select "Select Item... Alexis Newark Amy Busko Andrea Perales Brittany Tollefson Christ…" at bounding box center [946, 385] width 1202 height 37
select select "190fd4c8-42ef-492b-a4a0-a0213555944c"
click at [398, 474] on label "Accepted" at bounding box center [395, 474] width 58 height 21
click at [378, 474] on input "Accepted" at bounding box center [372, 469] width 12 height 12
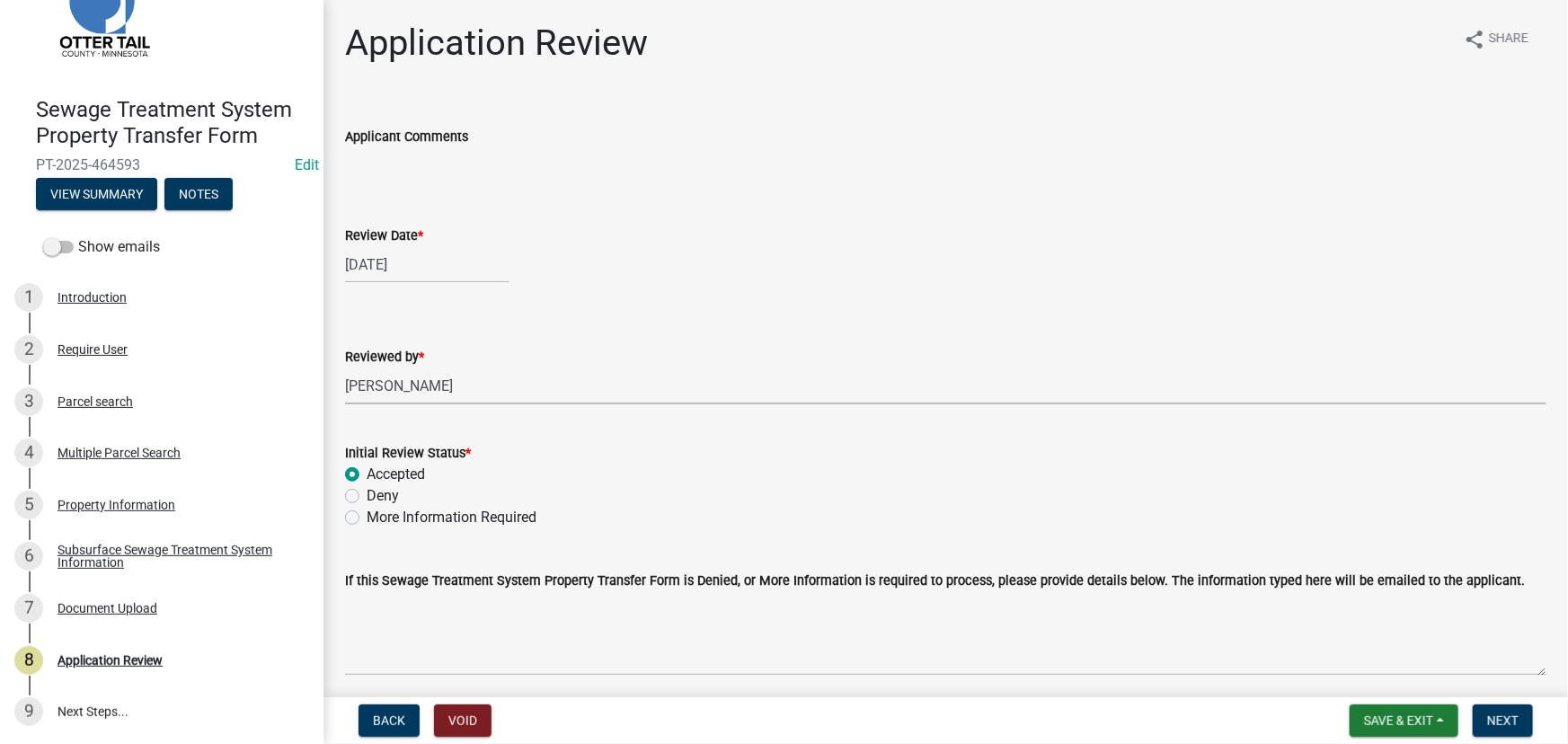
radio input "true"
click at [1492, 730] on button "Next" at bounding box center [1502, 720] width 60 height 32
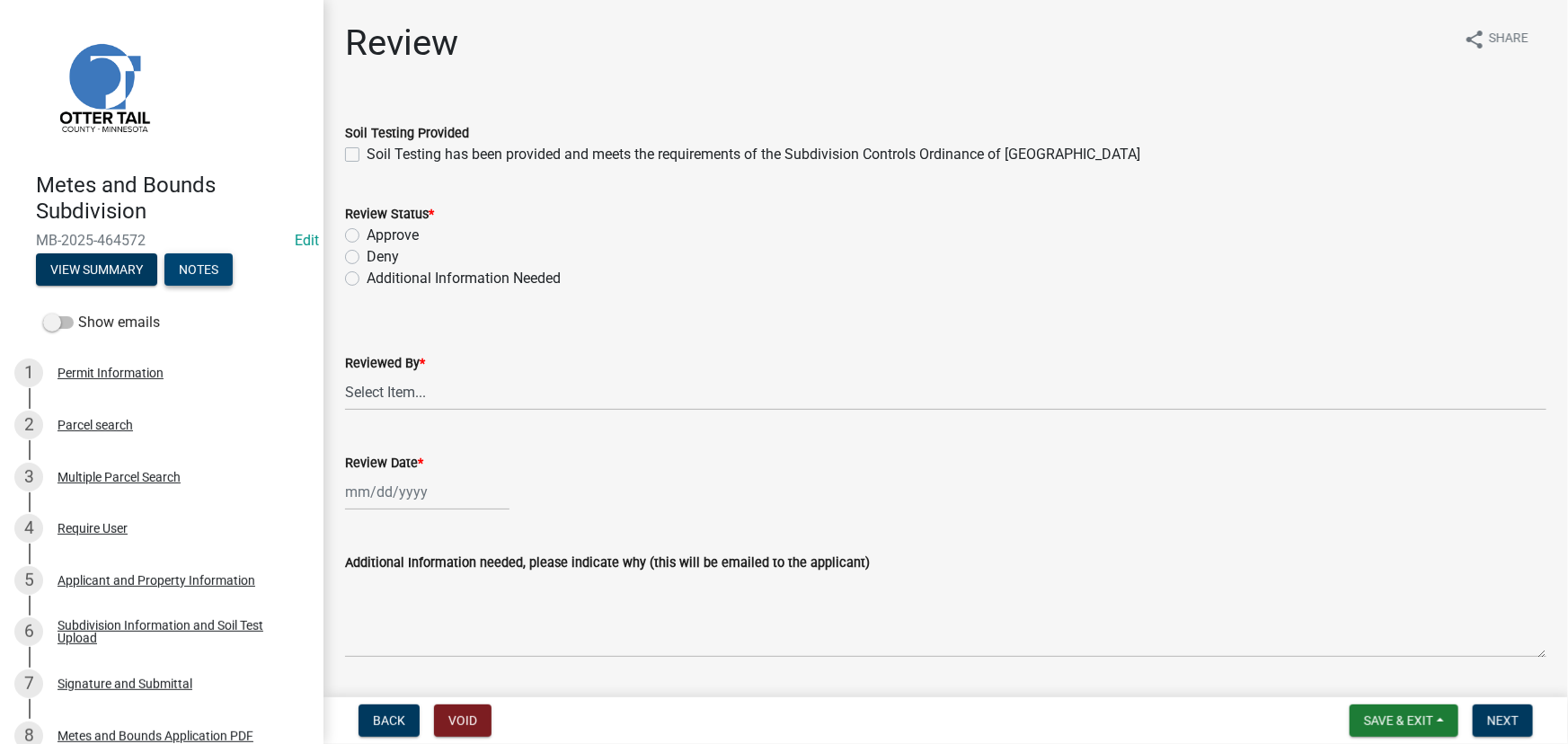
click at [216, 277] on button "Notes" at bounding box center [199, 269] width 68 height 32
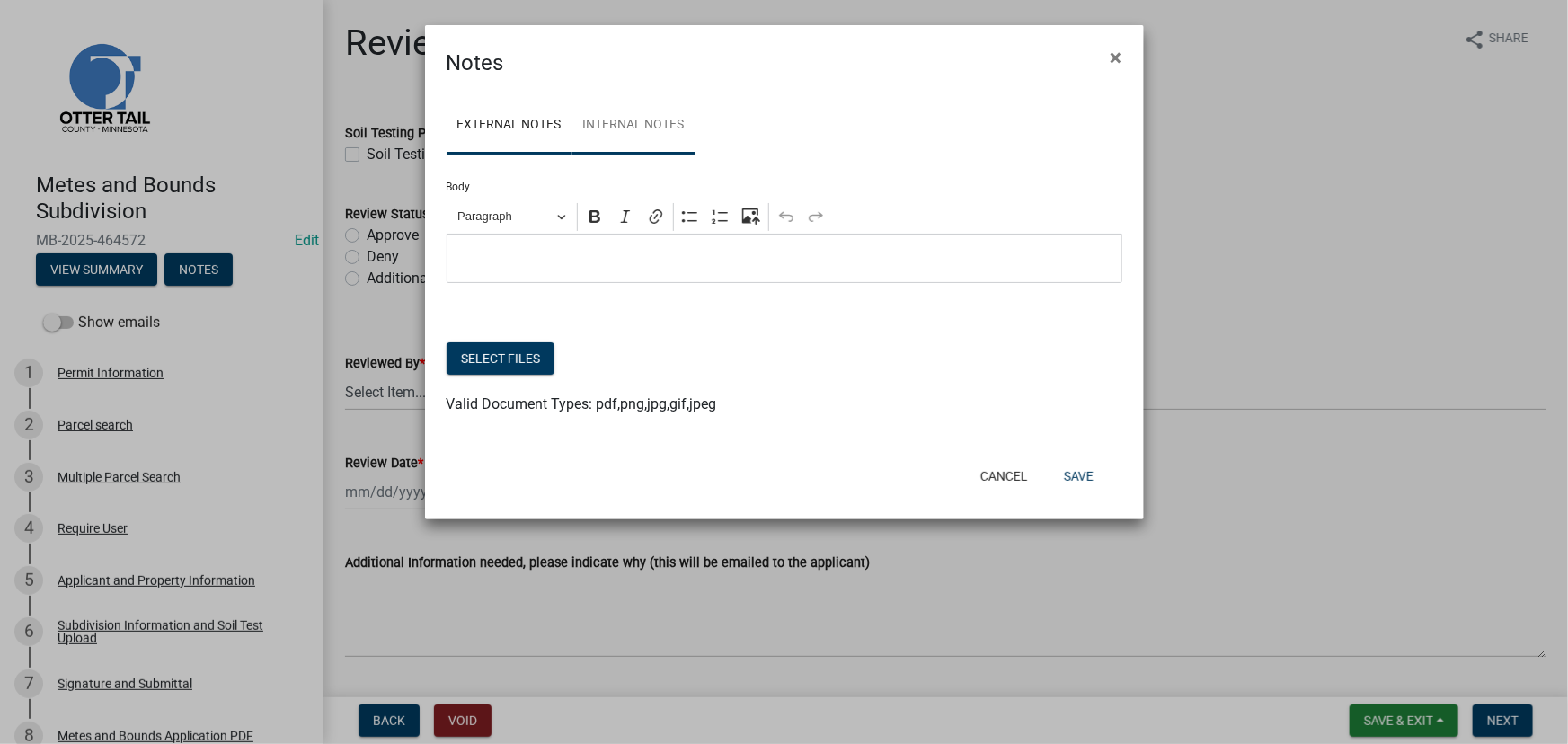
click at [629, 115] on link "Internal Notes" at bounding box center [634, 125] width 123 height 57
click at [189, 658] on ngb-modal-window "Notes × External Notes Internal Notes Body Rich Text Editor Paragraph Bold Ital…" at bounding box center [784, 372] width 1568 height 744
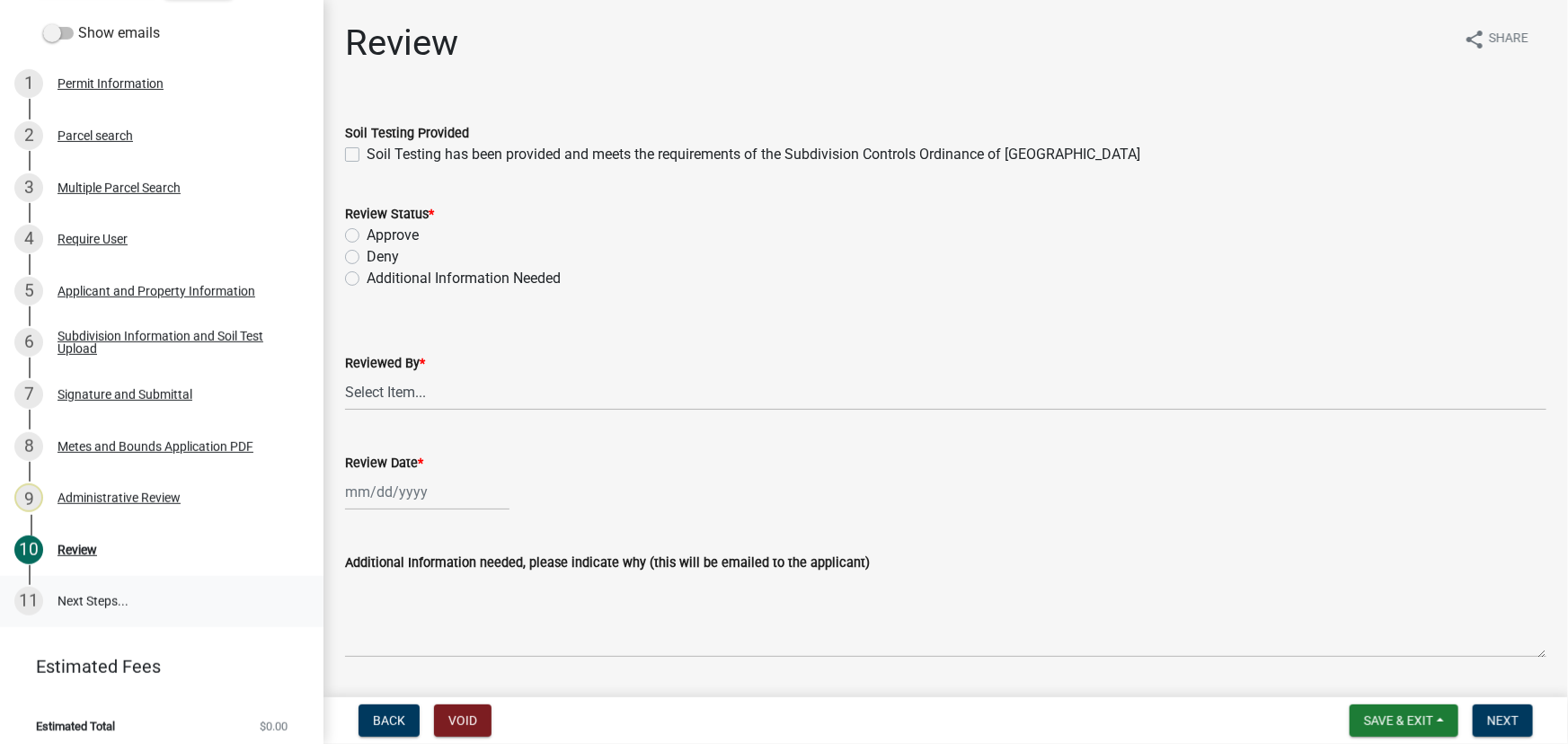
scroll to position [298, 0]
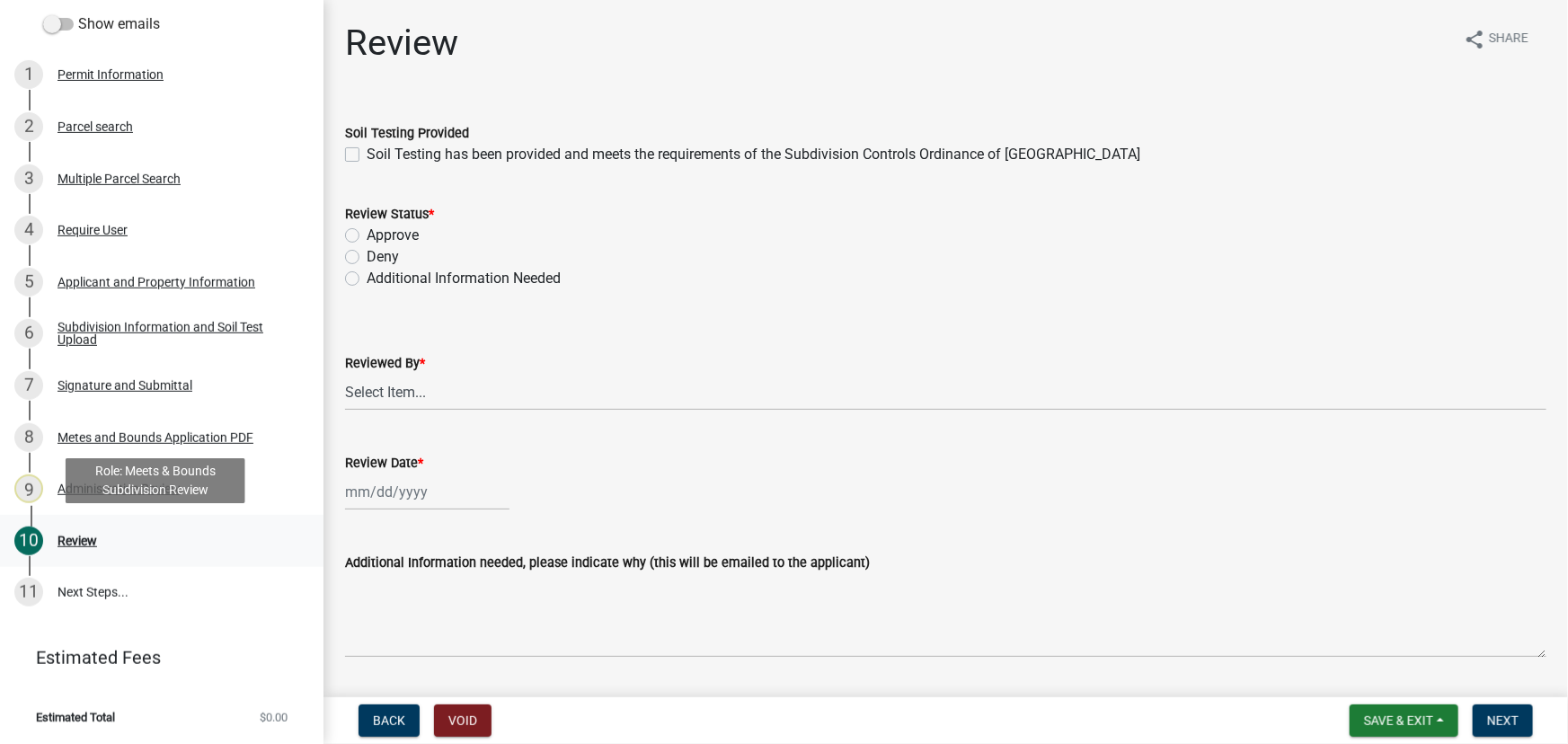
click at [105, 539] on div "10 Review" at bounding box center [155, 540] width 281 height 29
click at [385, 176] on wm-data-entity-input "Soil Testing Provided Soil Testing has been provided and meets the requirements…" at bounding box center [946, 141] width 1202 height 81
click at [400, 151] on label "Soil Testing has been provided and meets the requirements of the Subdivision Co…" at bounding box center [753, 154] width 774 height 21
click at [378, 151] on input "Soil Testing has been provided and meets the requirements of the Subdivision Co…" at bounding box center [372, 149] width 12 height 12
checkbox input "true"
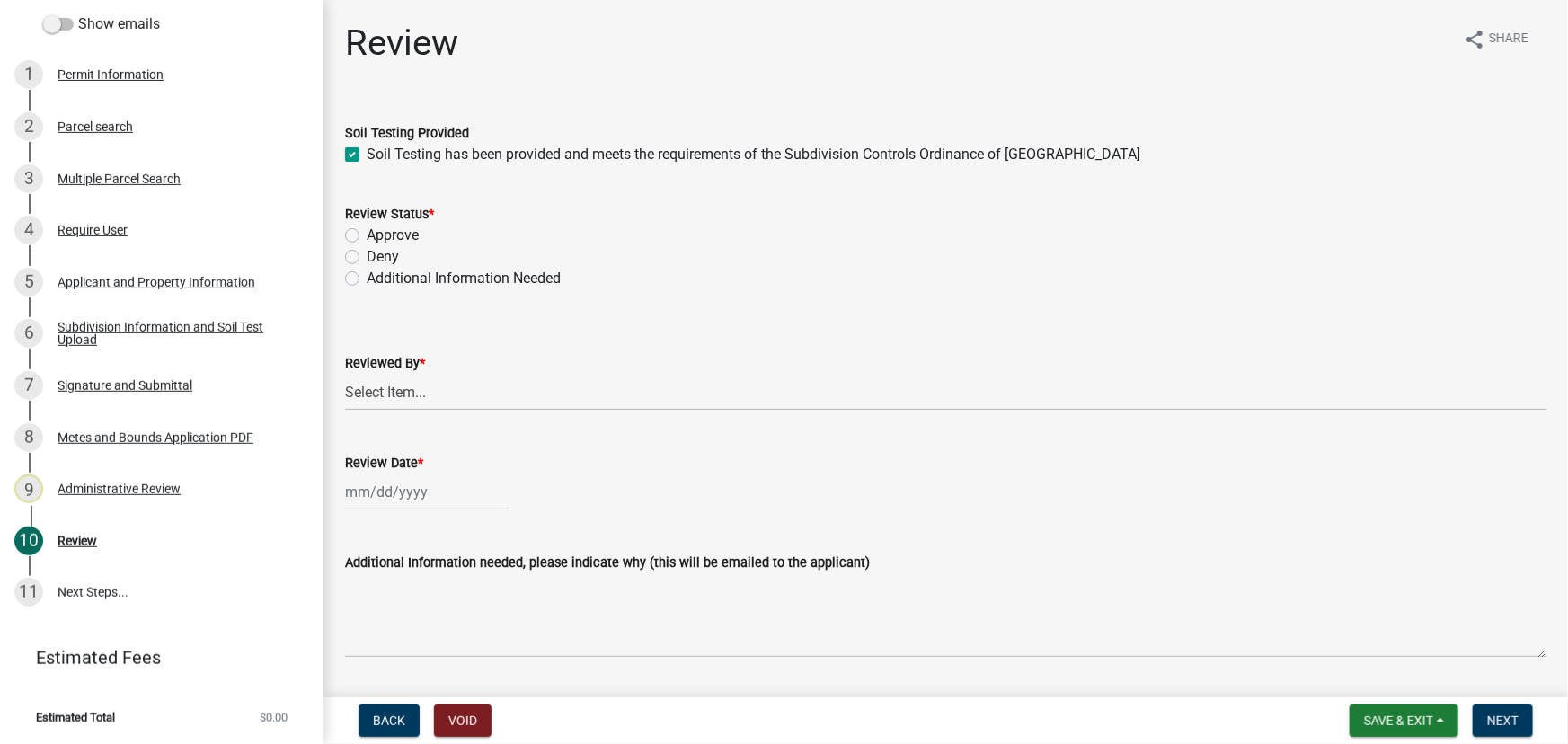
click at [405, 227] on label "Approve" at bounding box center [392, 235] width 52 height 21
click at [378, 227] on input "Approve" at bounding box center [372, 230] width 12 height 12
radio input "true"
click at [390, 395] on select "Select Item... Chris LeClair Amy Busko Emma Swenson Samantha Meyeraan Tara Jeff…" at bounding box center [946, 392] width 1202 height 37
click at [345, 373] on select "Select Item... Chris LeClair Amy Busko Emma Swenson Samantha Meyeraan Tara Jeff…" at bounding box center [946, 392] width 1202 height 37
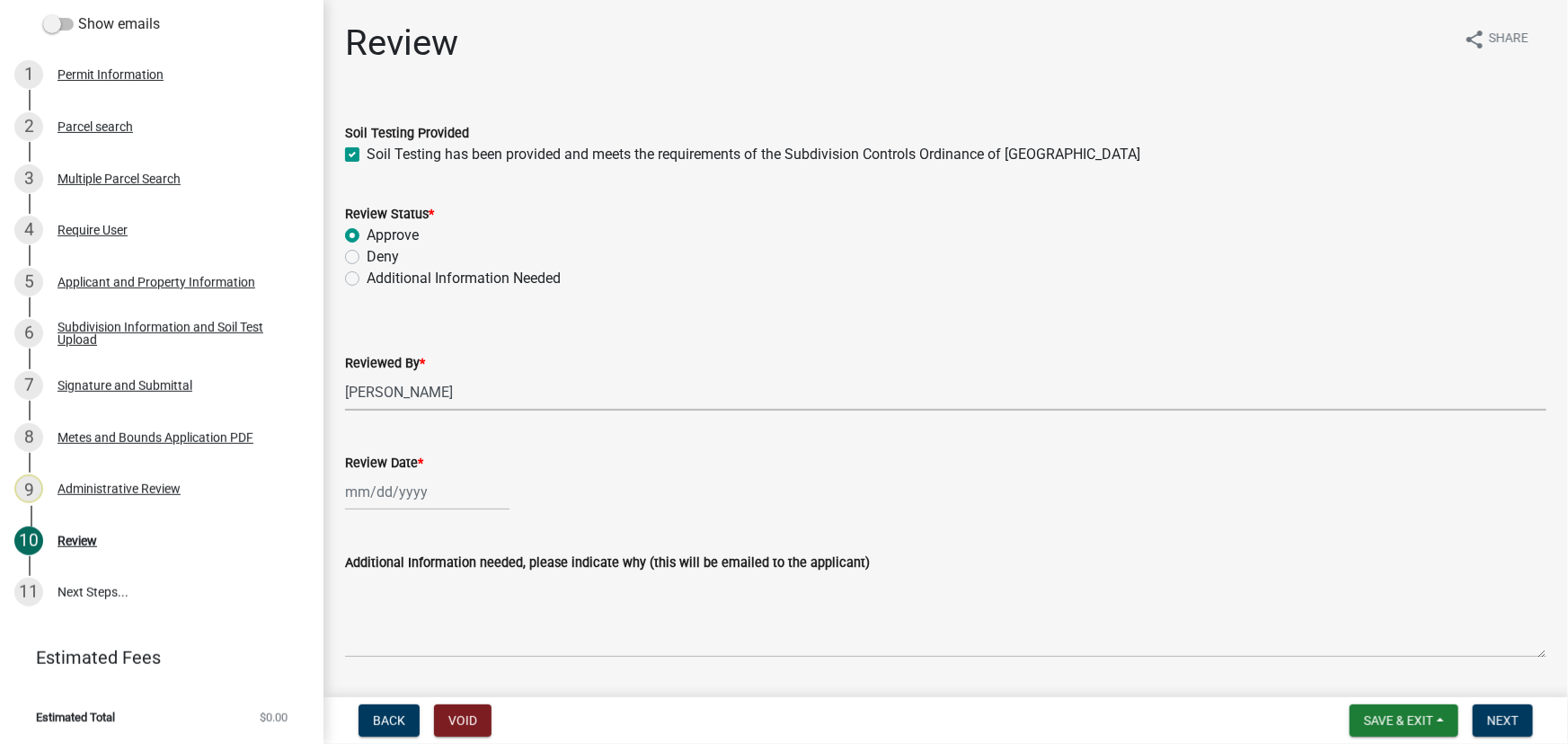
select select "2c545579-1fdf-4a91-a70a-71459d38fef0"
click at [394, 507] on div at bounding box center [427, 492] width 165 height 37
select select "8"
select select "2025"
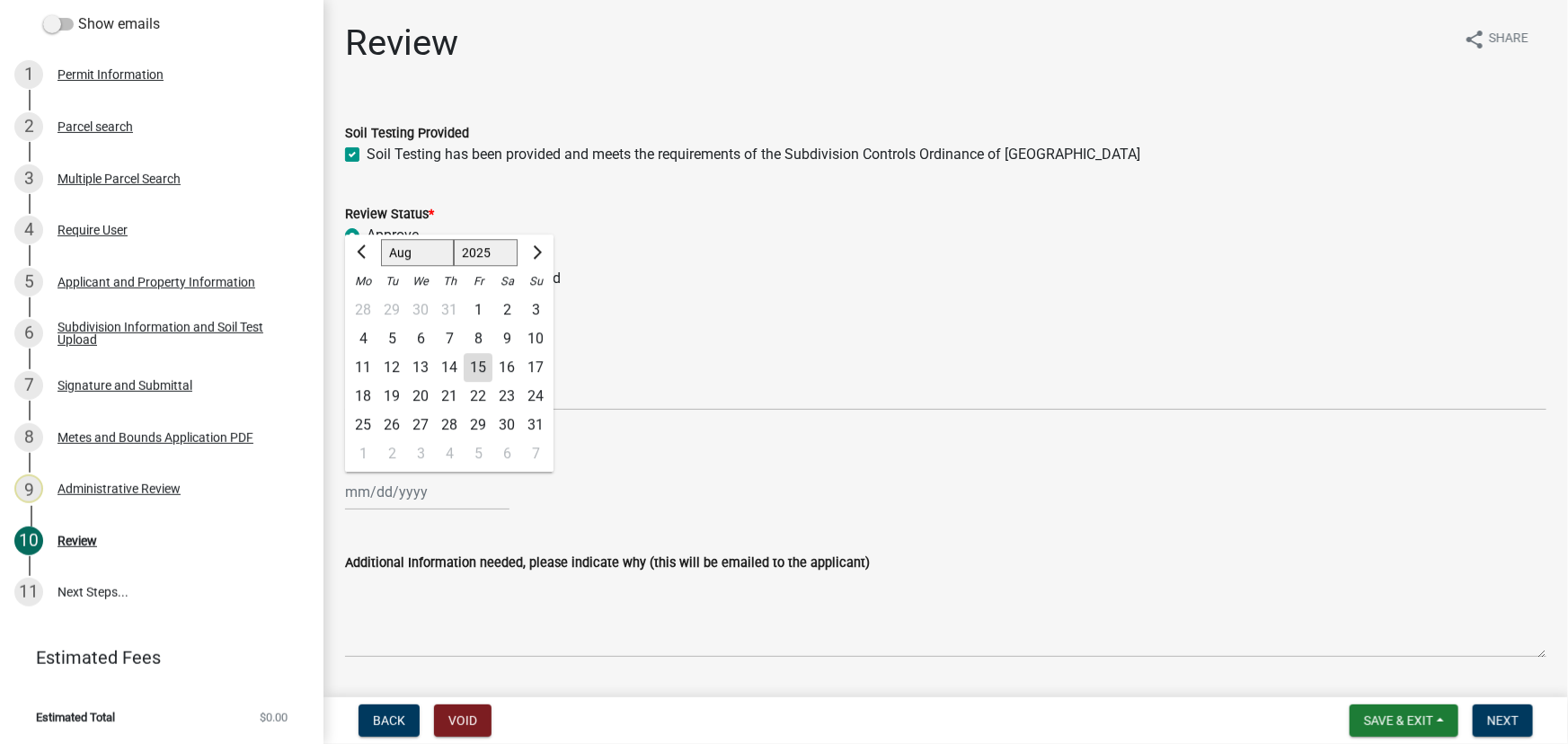
click at [478, 363] on div "15" at bounding box center [478, 367] width 29 height 29
type input "[DATE]"
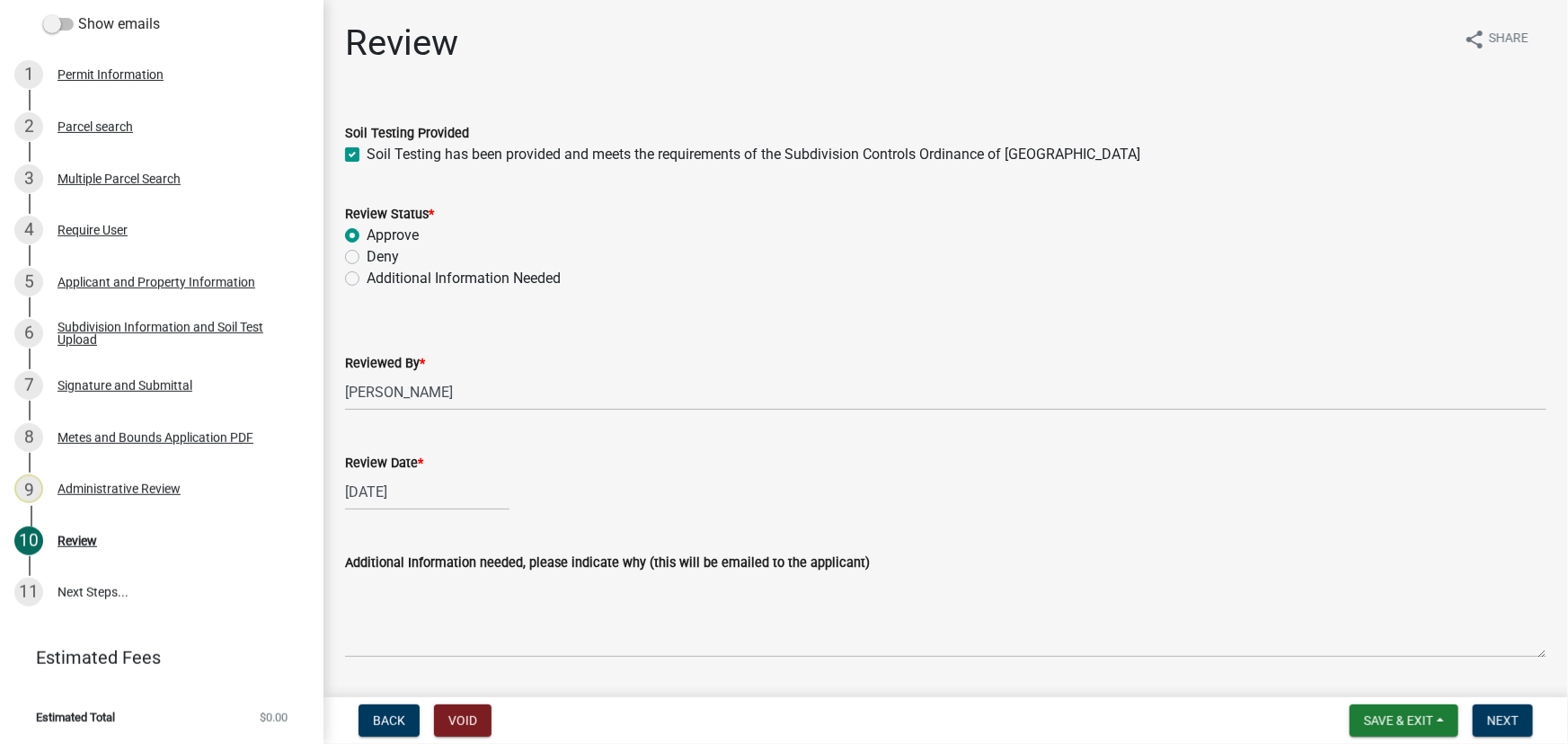
click at [1466, 702] on nav "Back Void Save & Exit Save Save & Exit Next" at bounding box center [946, 720] width 1244 height 47
click at [1501, 718] on span "Next" at bounding box center [1503, 720] width 31 height 15
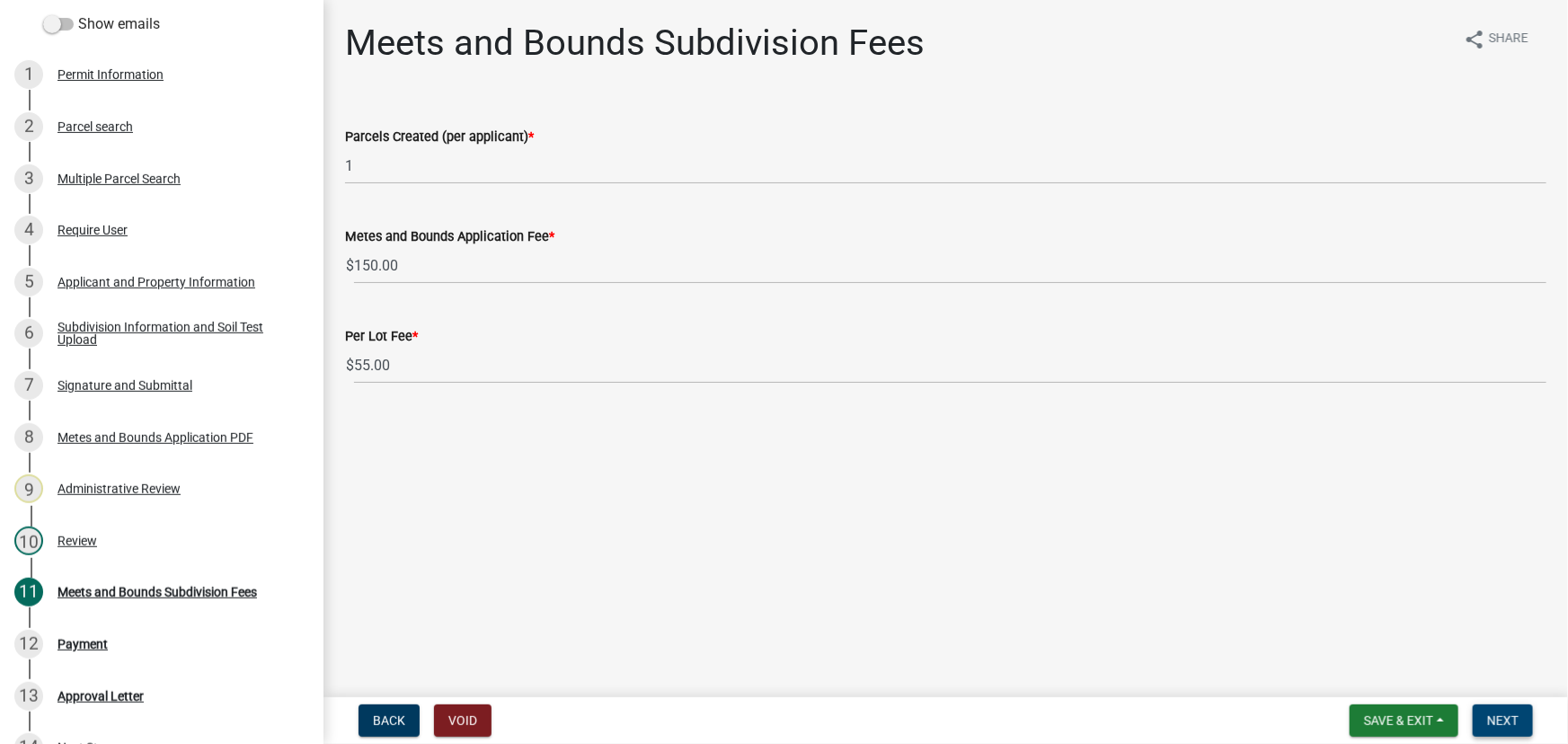
click at [1502, 708] on button "Next" at bounding box center [1502, 720] width 60 height 32
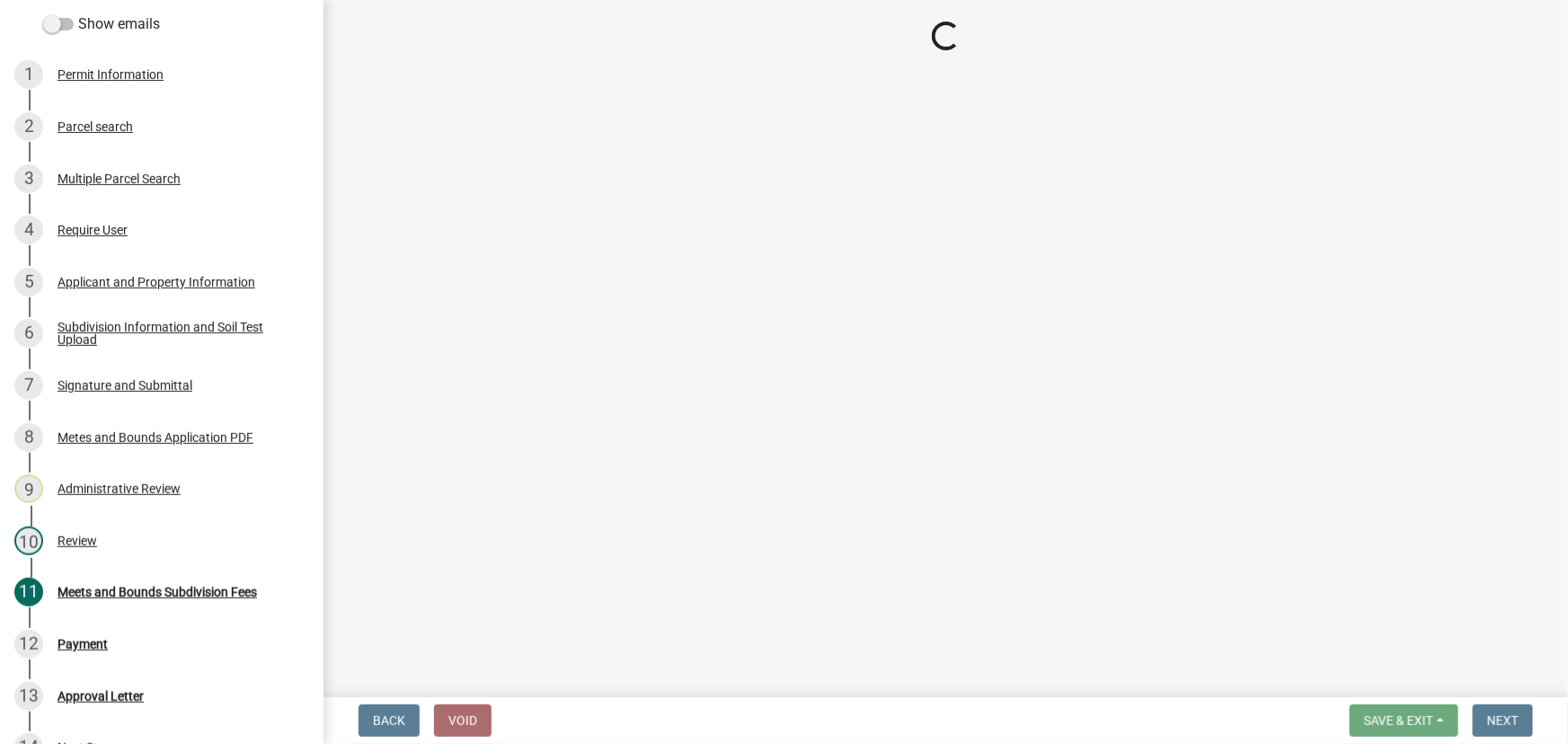
select select "3: 3"
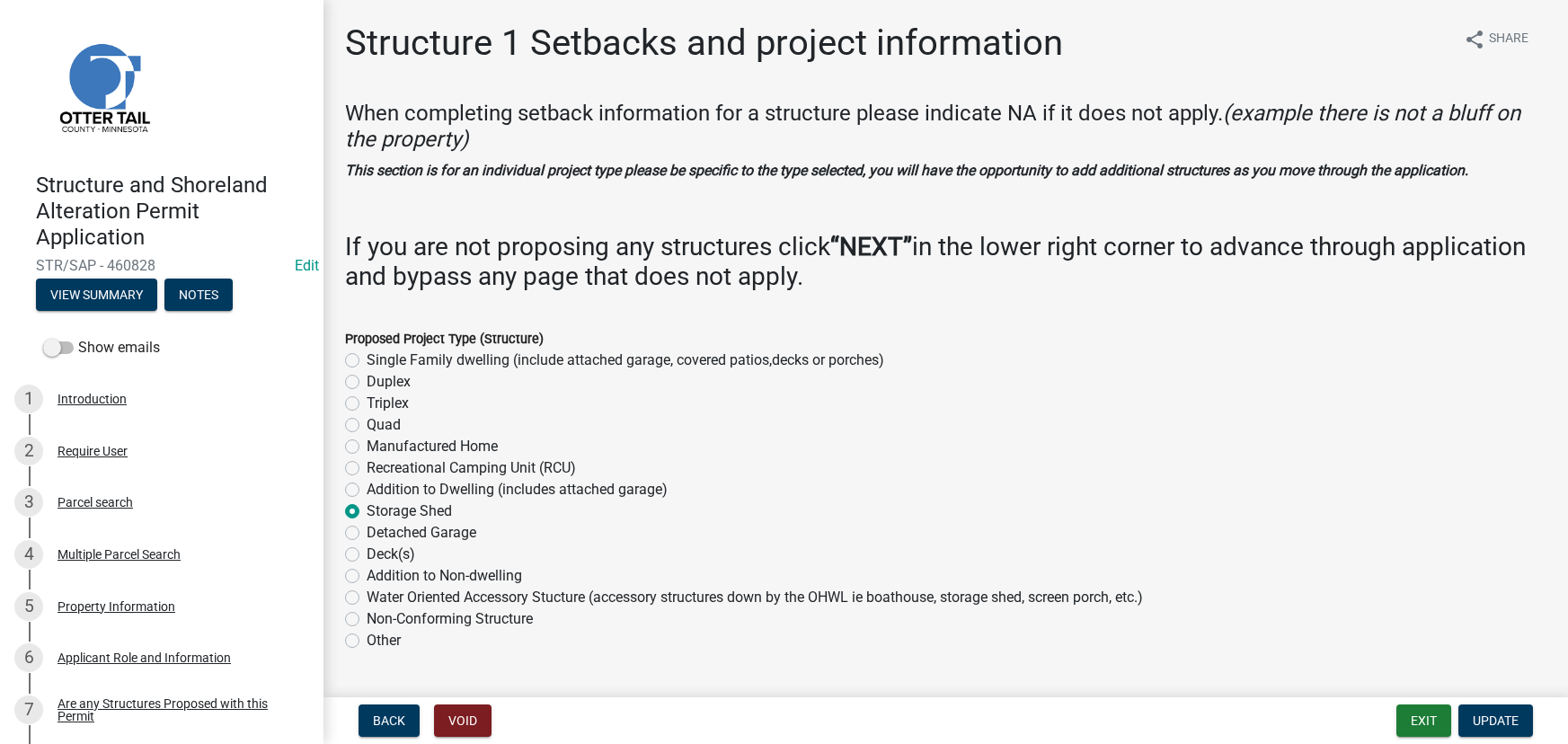
select select "c185e313-3403-4239-bd61-bb563c58a77a"
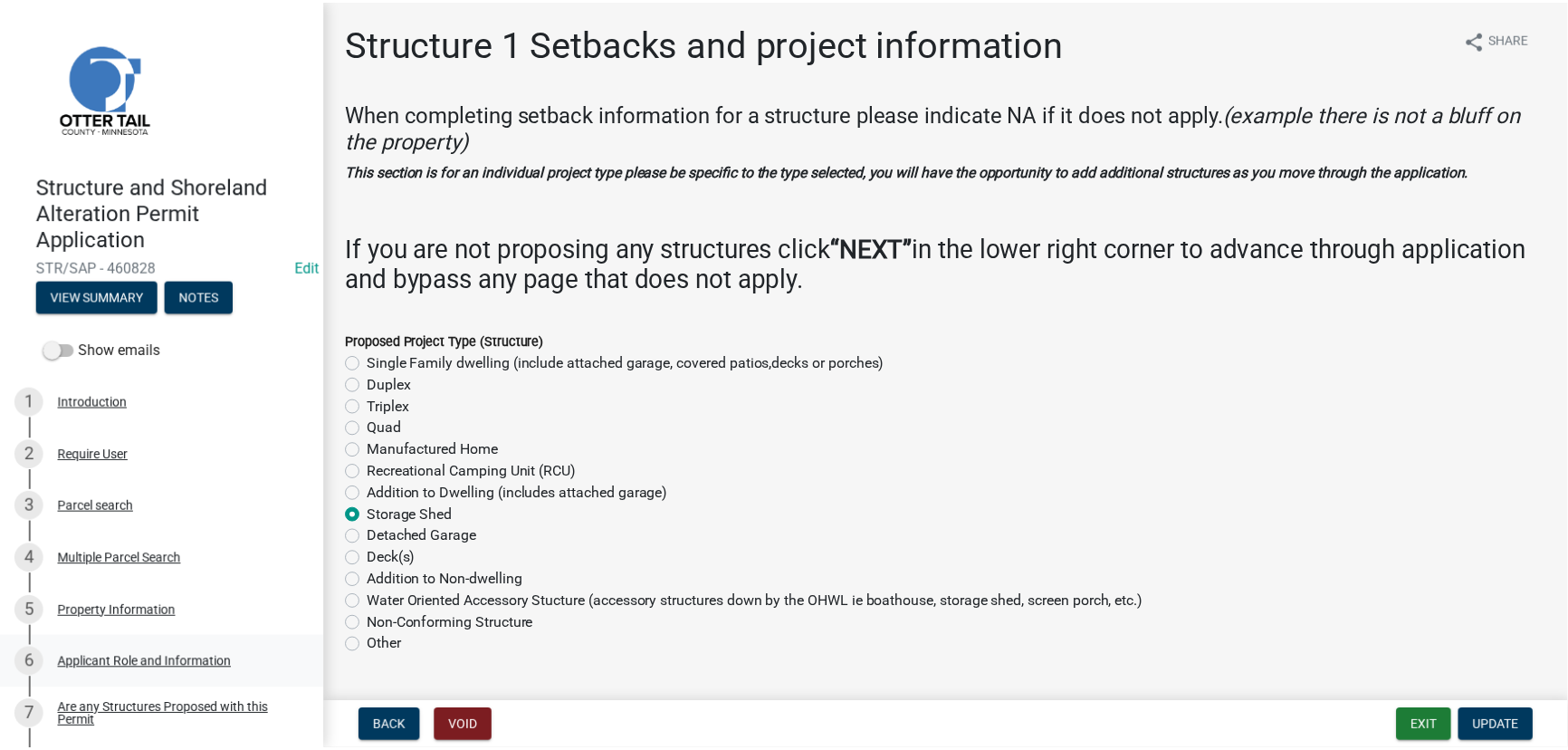
scroll to position [1399, 0]
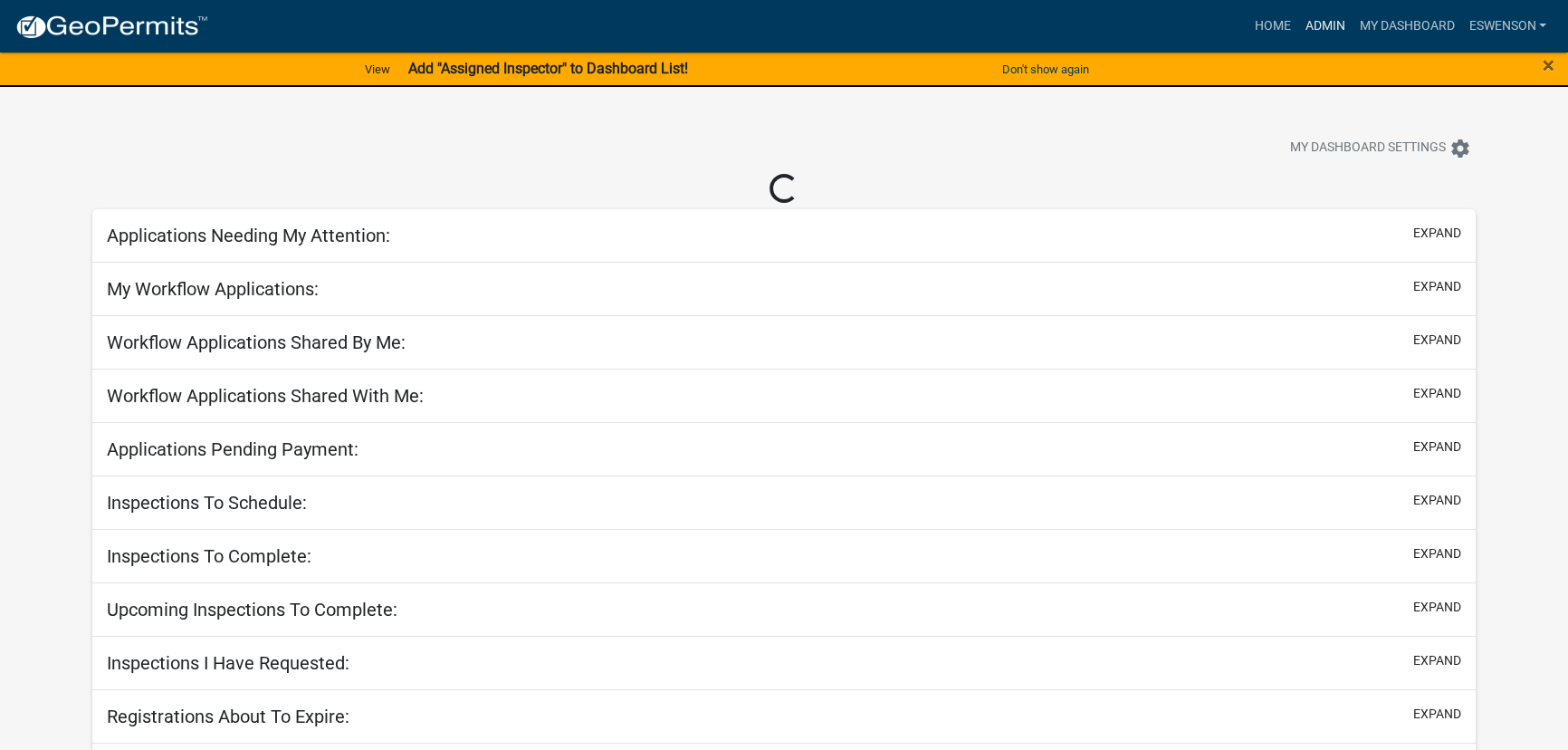
click at [1322, 29] on link "Admin" at bounding box center [1324, 26] width 55 height 34
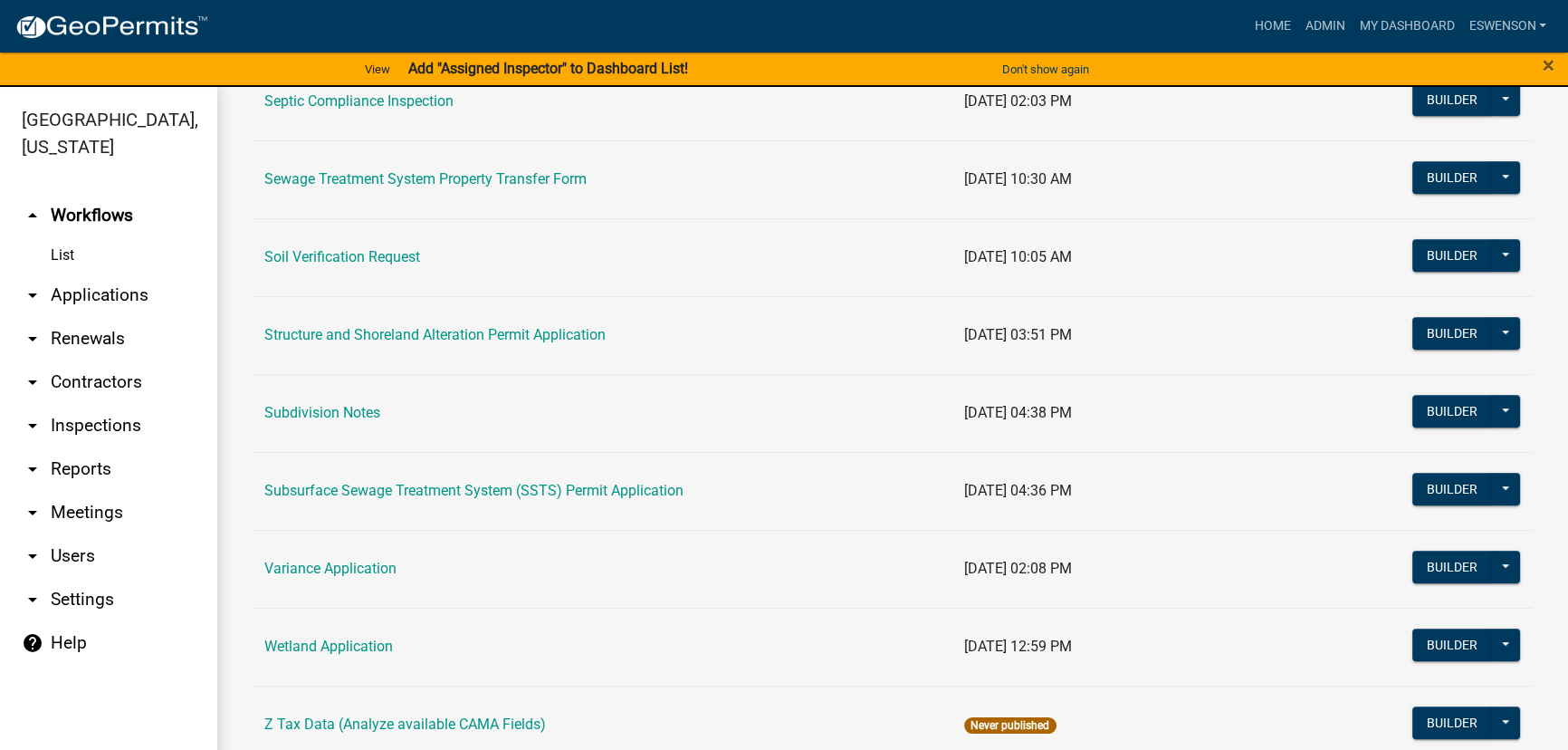
scroll to position [1069, 0]
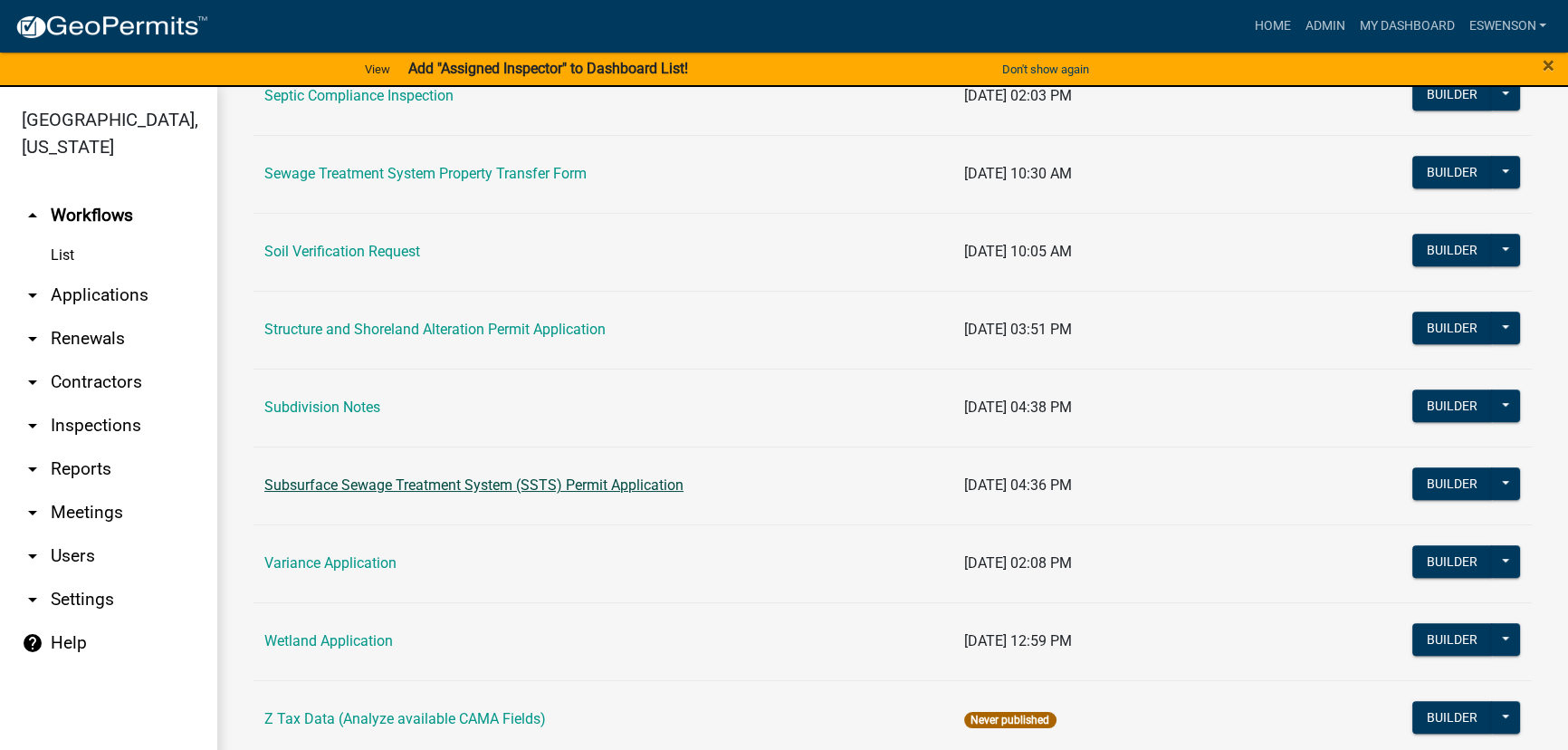
click at [510, 488] on link "Subsurface Sewage Treatment System (SSTS) Permit Application" at bounding box center [474, 485] width 419 height 18
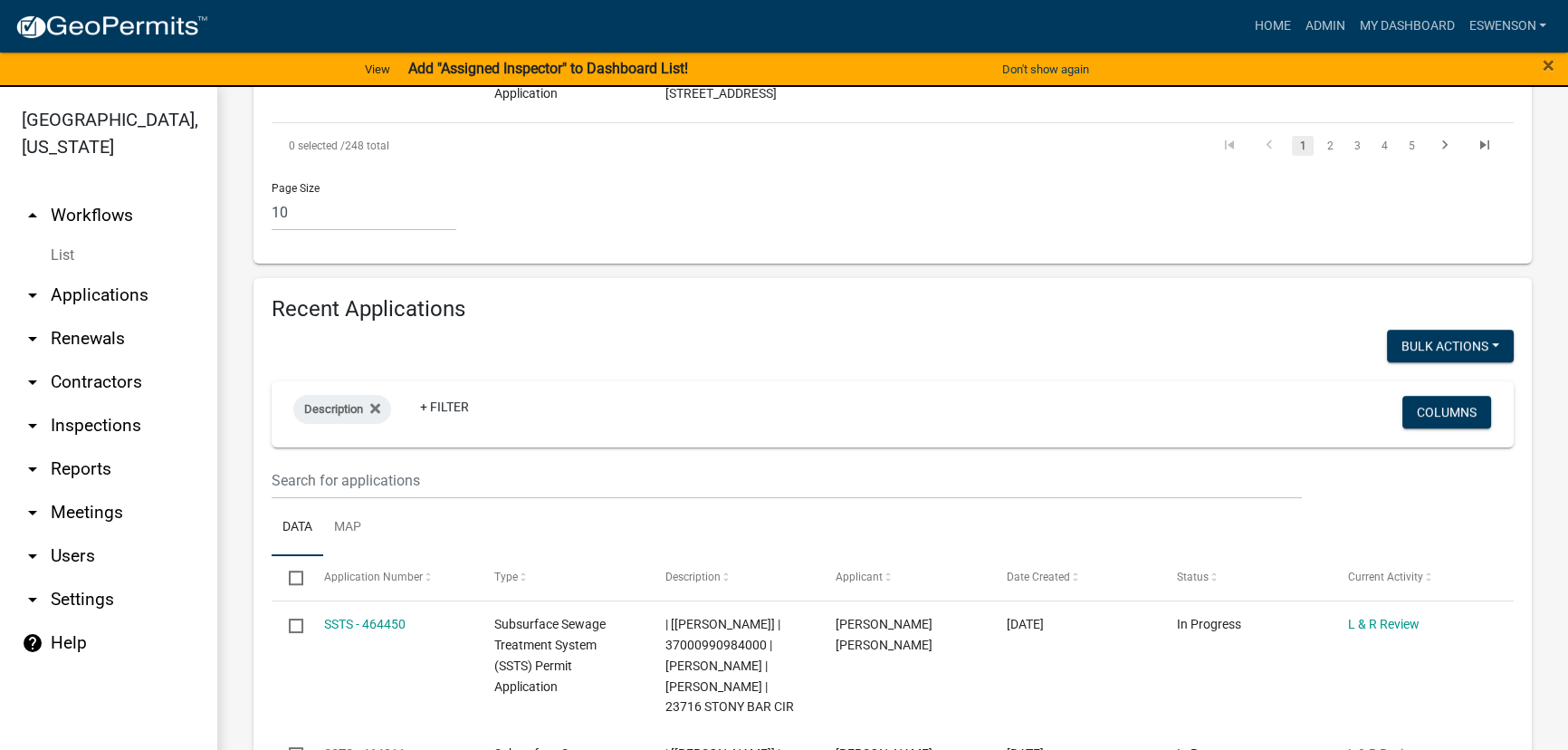
scroll to position [1811, 0]
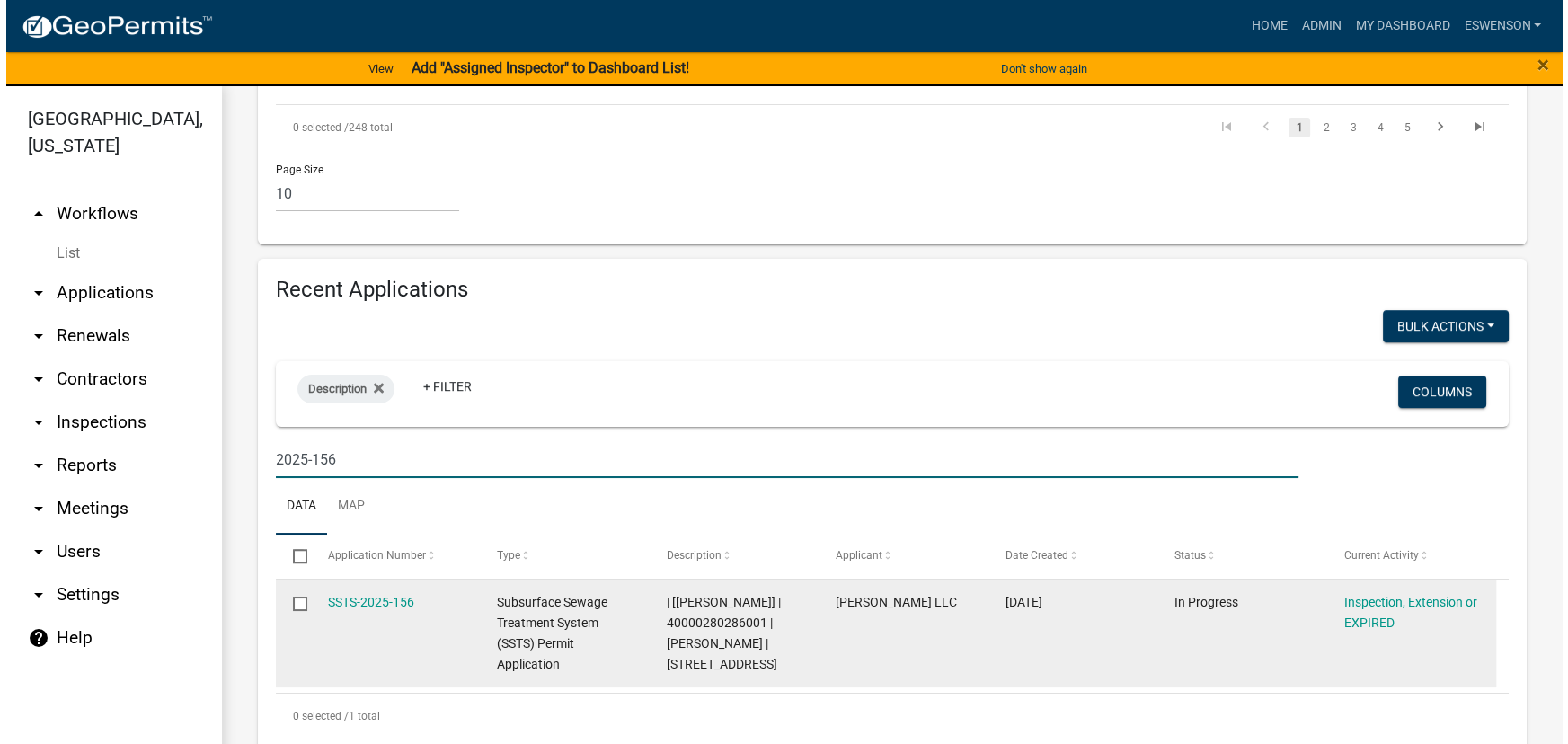
scroll to position [1790, 0]
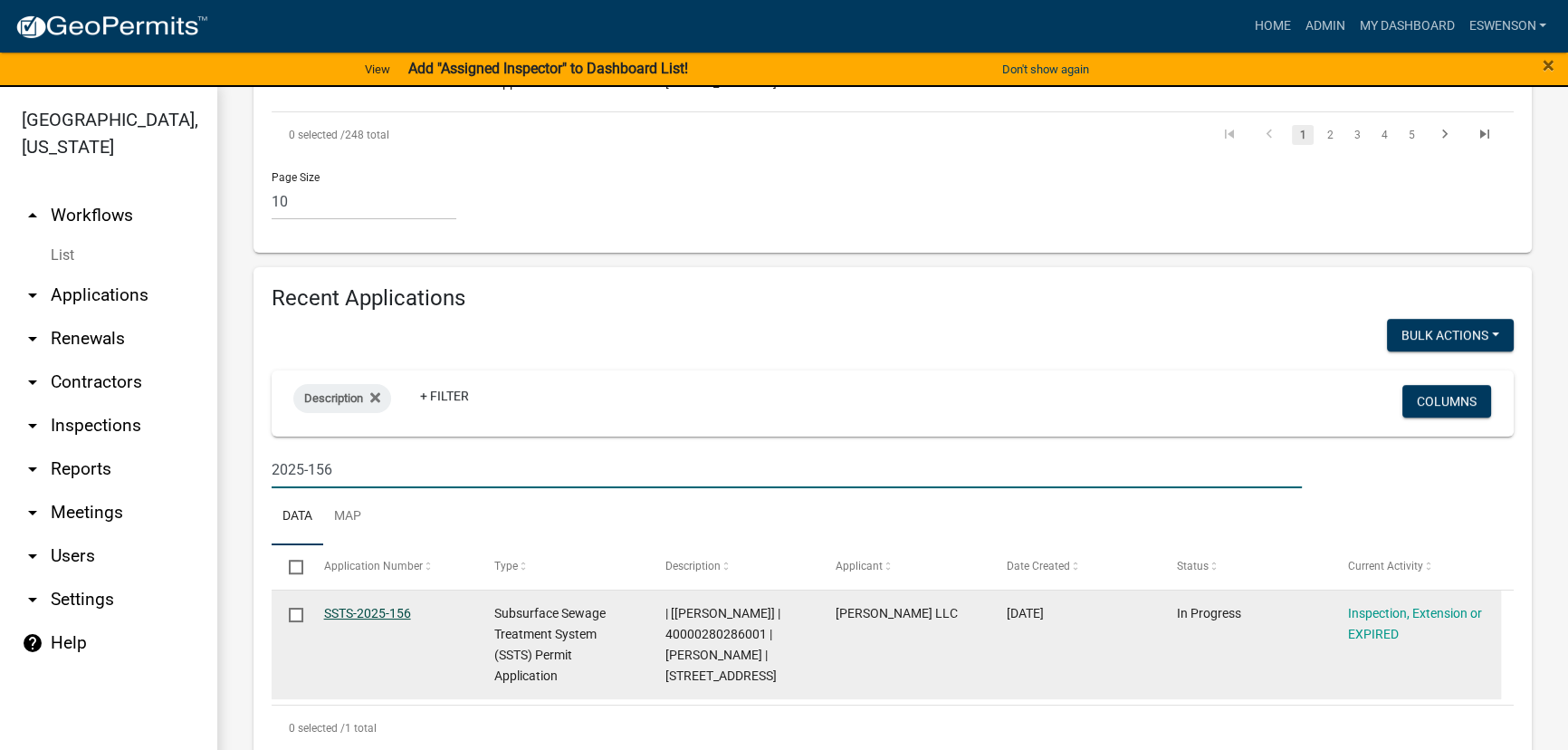
type input "2025-156"
click at [345, 605] on link "SSTS-2025-156" at bounding box center [368, 613] width 87 height 15
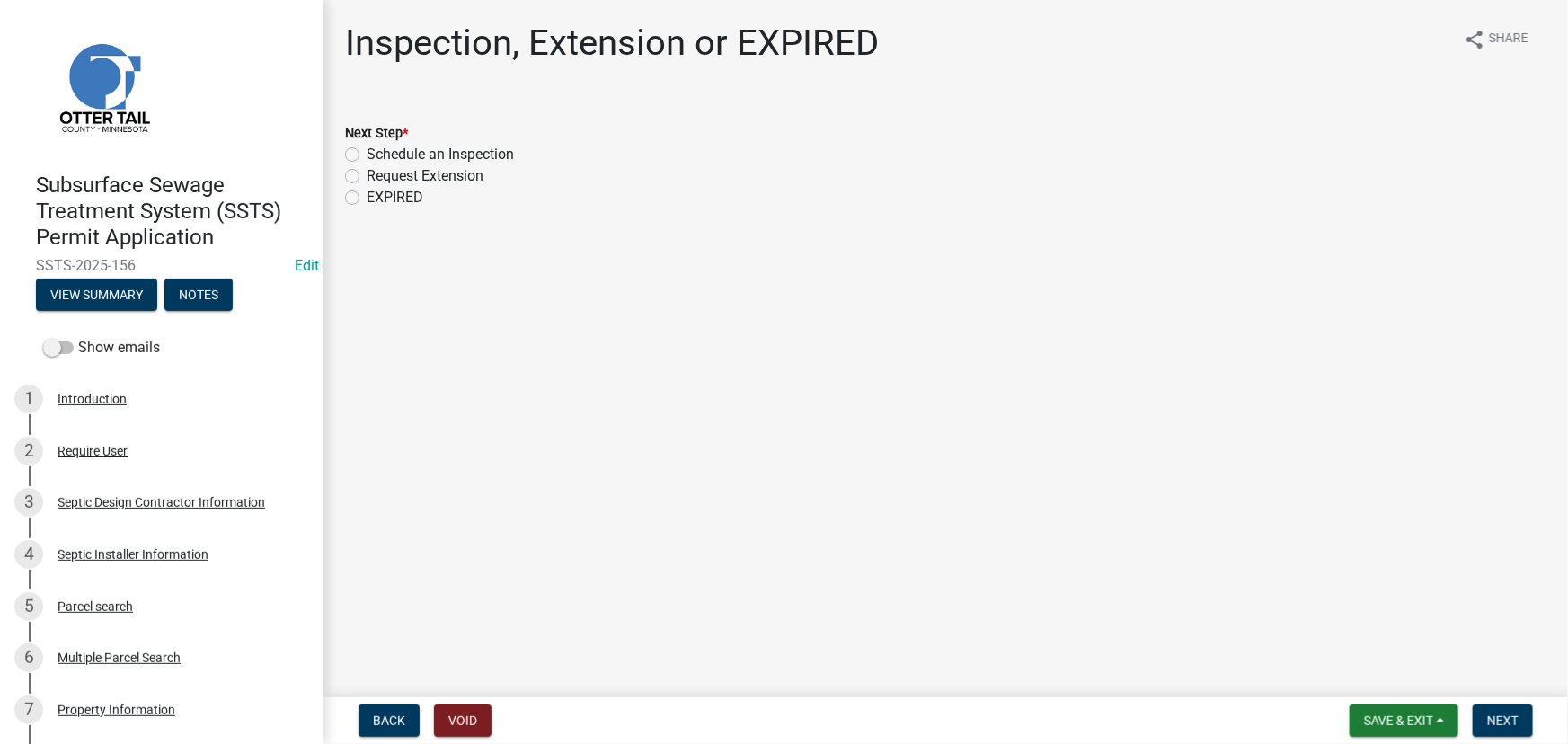
drag, startPoint x: 420, startPoint y: 148, endPoint x: 887, endPoint y: 335, distance: 503.0
click at [421, 148] on label "Schedule an Inspection" at bounding box center [440, 154] width 147 height 21
click at [378, 148] on input "Schedule an Inspection" at bounding box center [372, 149] width 12 height 12
radio input "true"
click at [1499, 721] on span "Next" at bounding box center [1503, 720] width 31 height 15
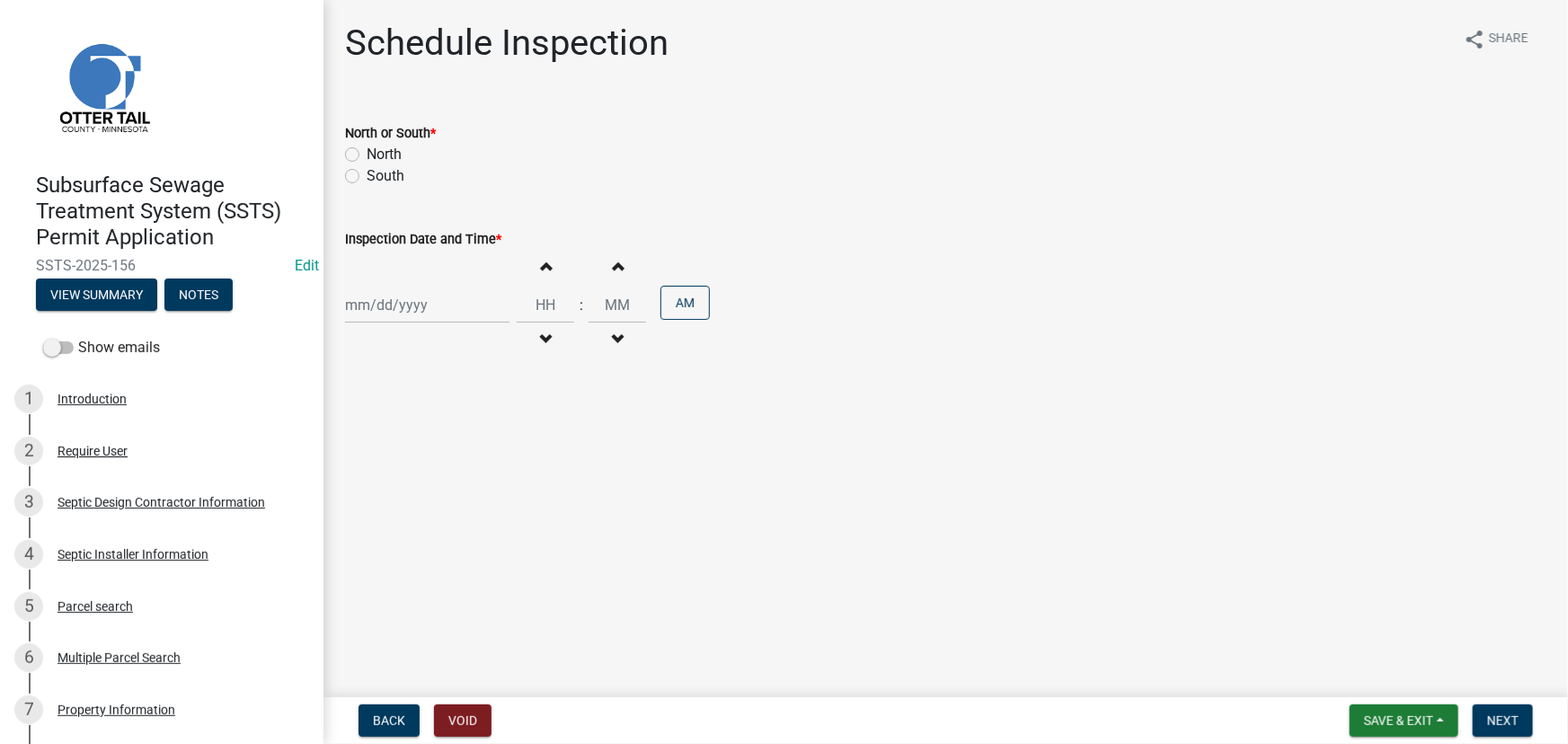
click at [383, 143] on label "North" at bounding box center [384, 154] width 35 height 21
click at [378, 143] on input "North" at bounding box center [372, 149] width 12 height 12
radio input "true"
drag, startPoint x: 398, startPoint y: 271, endPoint x: 398, endPoint y: 292, distance: 21.0
click at [398, 274] on div "Increment hours Decrement hours : Increment minutes Decrement minutes AM" at bounding box center [946, 304] width 1202 height 110
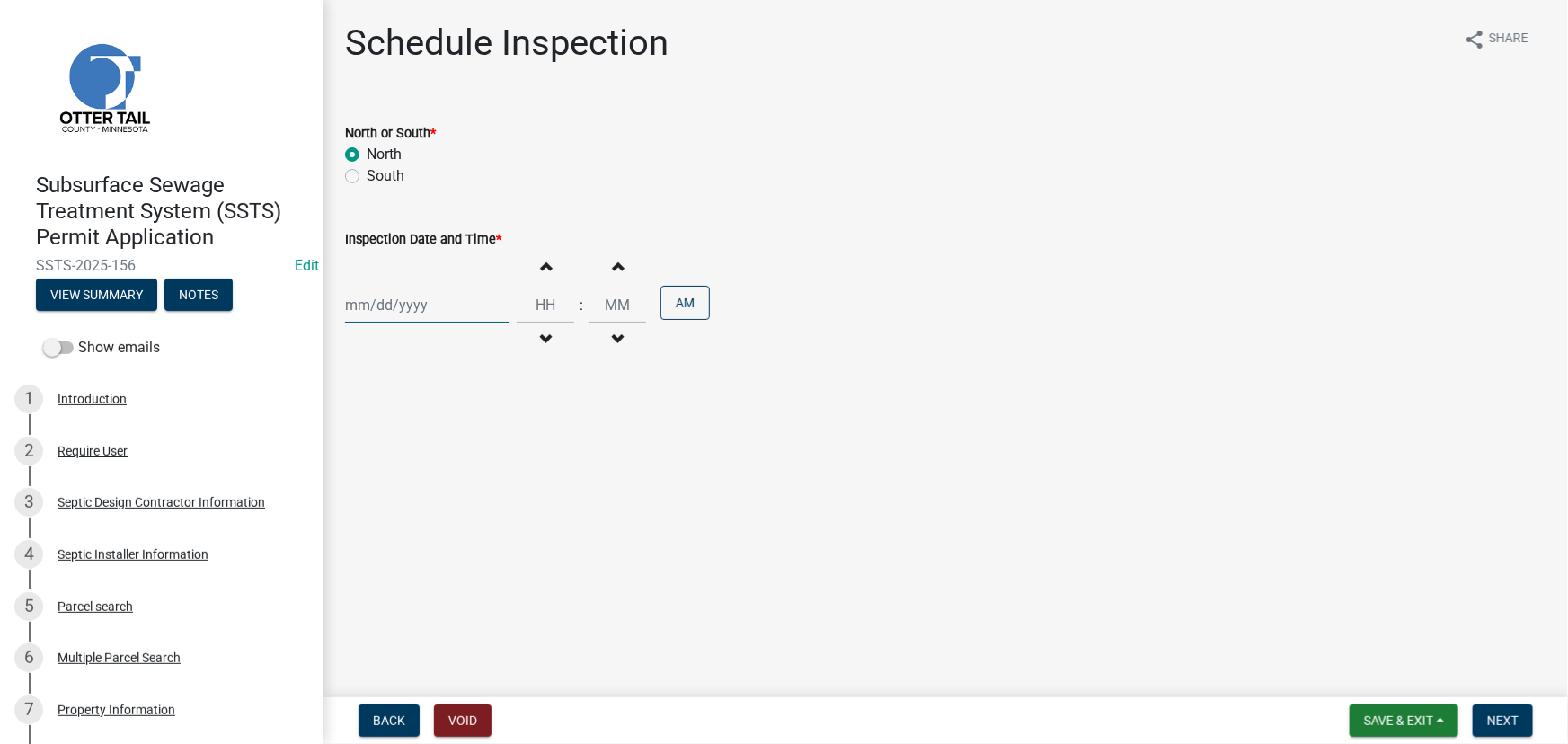
click at [398, 294] on div at bounding box center [427, 304] width 165 height 37
select select "8"
select select "2025"
drag, startPoint x: 384, startPoint y: 483, endPoint x: 359, endPoint y: 486, distance: 25.2
click at [359, 486] on div "18 19 20 21 22 23 24" at bounding box center [449, 486] width 209 height 29
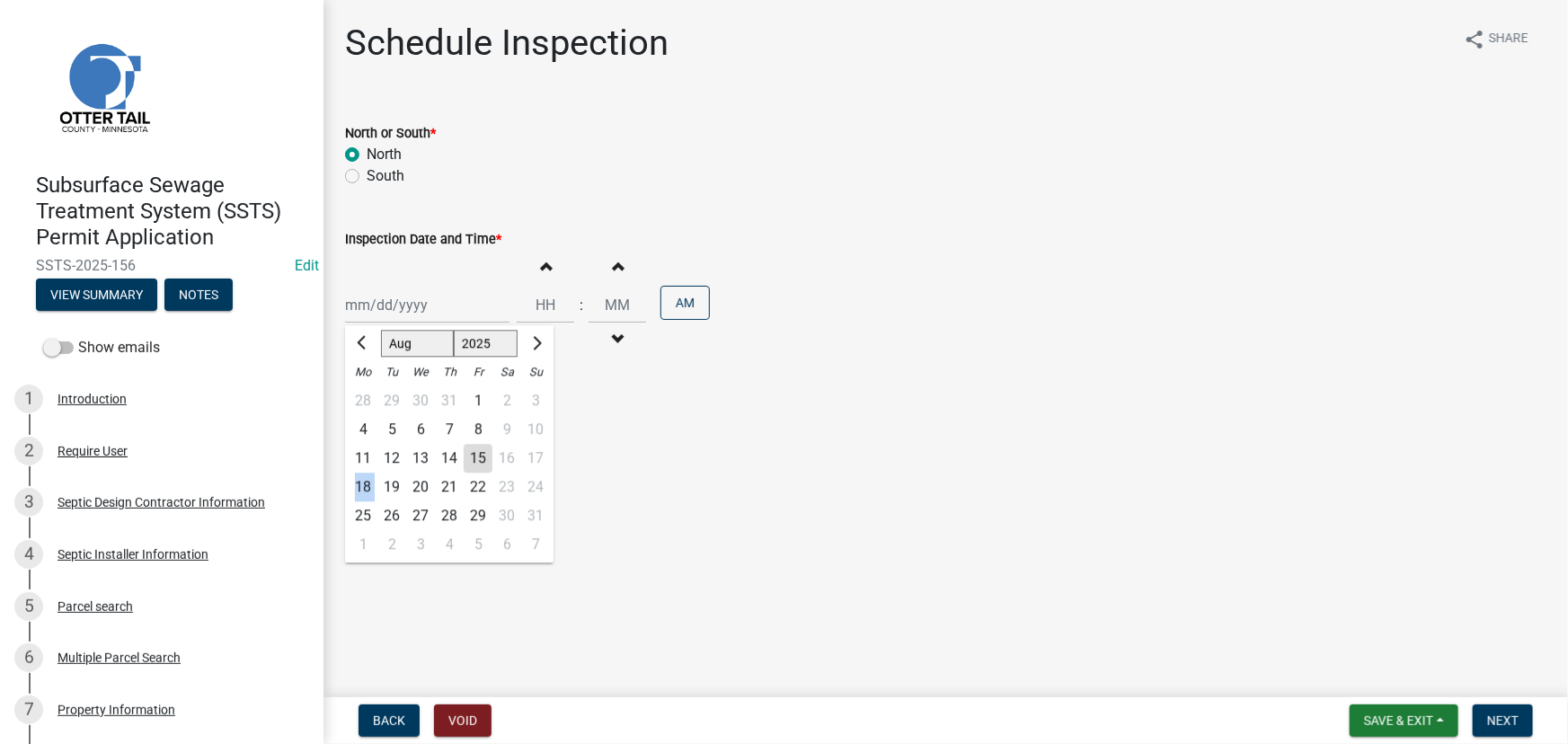
click at [359, 486] on div "18" at bounding box center [363, 486] width 29 height 29
type input "[DATE]"
click at [537, 299] on input "Hours" at bounding box center [545, 304] width 57 height 37
type input "12"
click at [624, 317] on input "Minutes" at bounding box center [617, 304] width 57 height 37
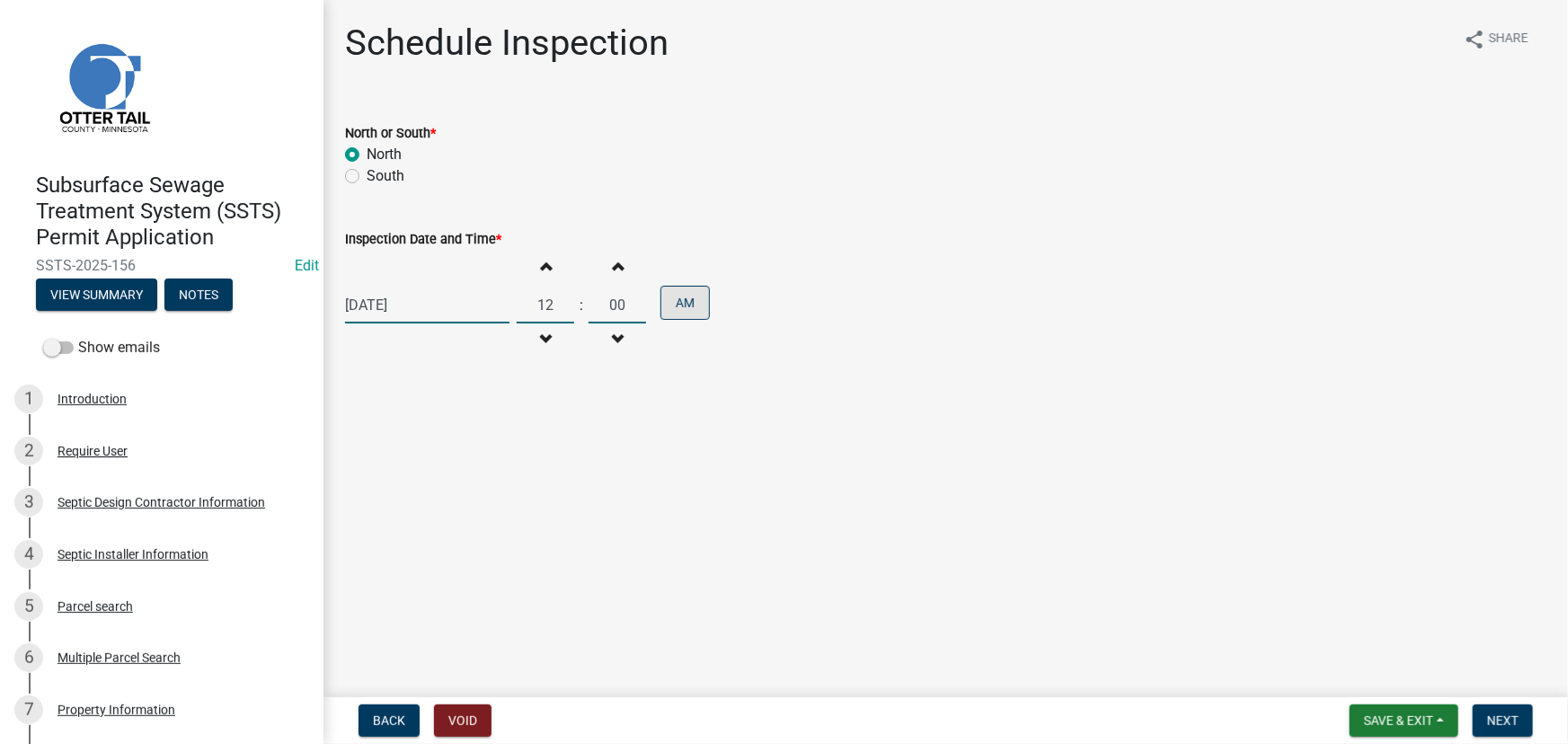
type input "00"
drag, startPoint x: 684, startPoint y: 296, endPoint x: 700, endPoint y: 310, distance: 21.3
click at [687, 297] on button "AM" at bounding box center [686, 303] width 50 height 34
click at [1504, 719] on span "Next" at bounding box center [1503, 720] width 31 height 15
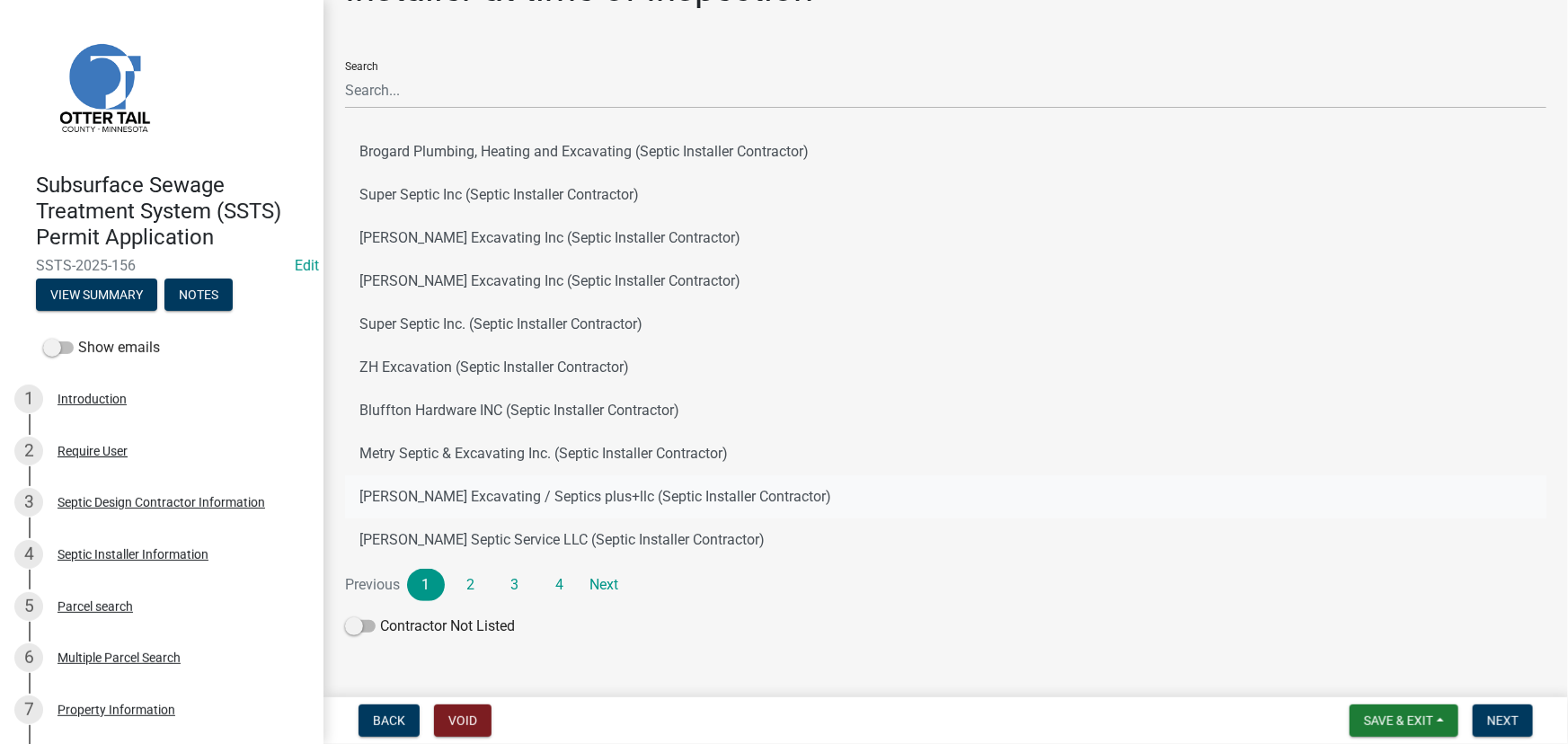
scroll to position [77, 0]
